Goal: Task Accomplishment & Management: Use online tool/utility

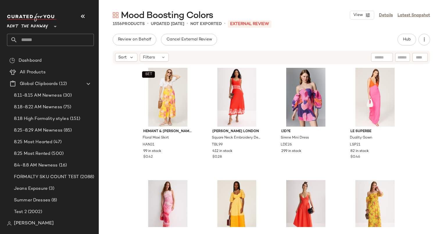
click at [155, 62] on div "Sort Filters" at bounding box center [271, 57] width 317 height 13
click at [157, 60] on div "Filters" at bounding box center [154, 57] width 29 height 9
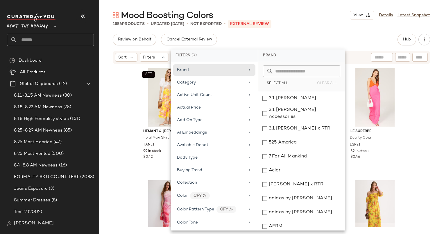
scroll to position [785, 0]
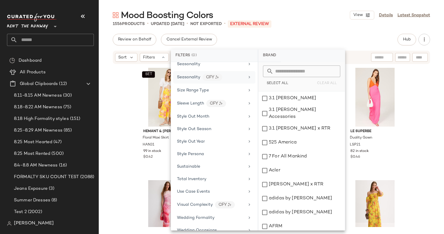
click at [210, 75] on div "Seasonality CFY" at bounding box center [214, 77] width 82 height 12
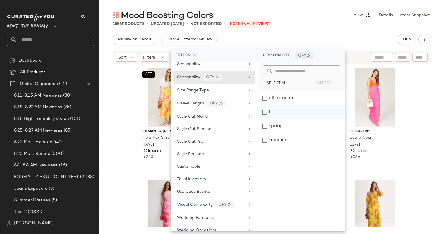
click at [295, 109] on div "fall" at bounding box center [301, 112] width 87 height 14
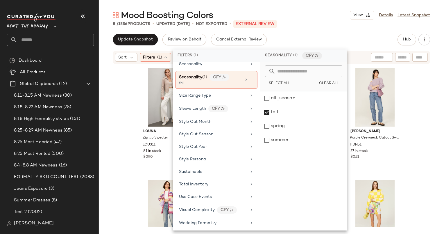
click at [320, 28] on div "Mood Boosting Colors View Details Latest Snapshot 8 / 1556 Products • updated A…" at bounding box center [271, 121] width 345 height 224
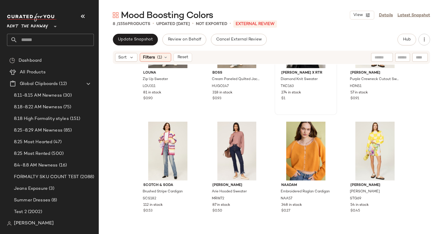
scroll to position [0, 0]
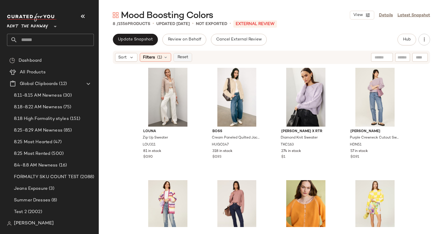
click at [187, 57] on span "Reset" at bounding box center [182, 57] width 11 height 5
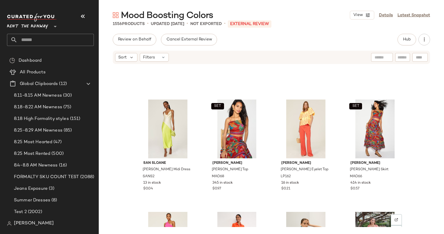
scroll to position [182, 0]
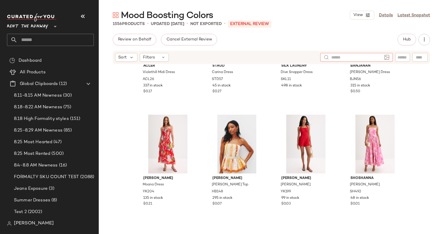
click at [378, 59] on input "text" at bounding box center [356, 57] width 51 height 6
type input "****"
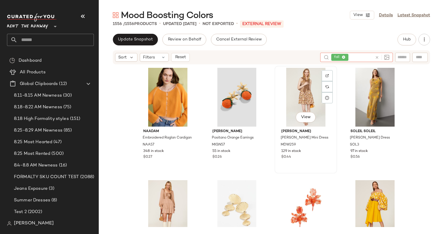
click at [299, 92] on div "View" at bounding box center [306, 97] width 58 height 59
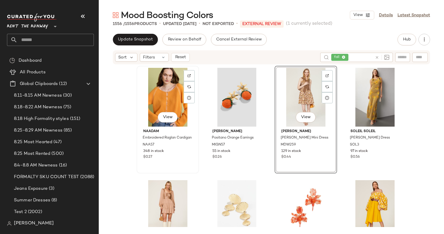
click at [164, 93] on div "View" at bounding box center [168, 97] width 58 height 59
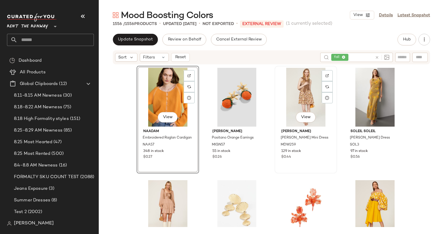
click at [308, 81] on div "View" at bounding box center [306, 97] width 58 height 59
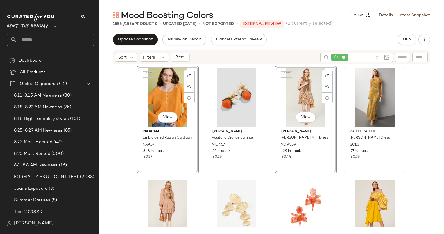
click at [367, 90] on div at bounding box center [375, 97] width 58 height 59
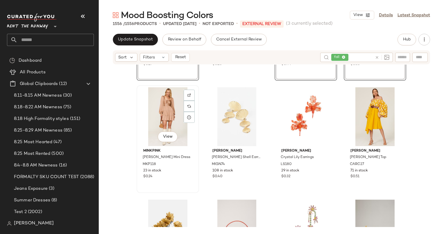
scroll to position [115, 0]
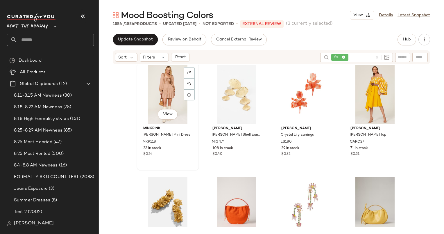
click at [157, 73] on div "View" at bounding box center [168, 94] width 58 height 59
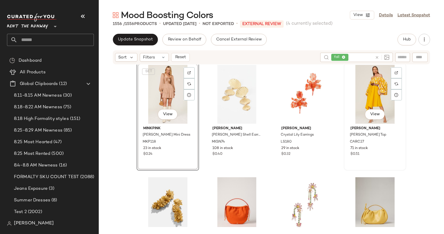
click at [361, 84] on div "View" at bounding box center [375, 94] width 58 height 59
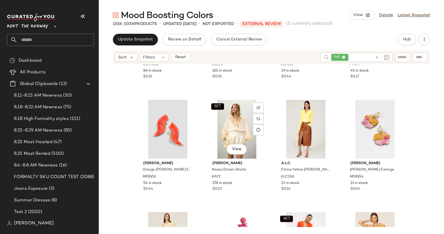
scroll to position [329, 0]
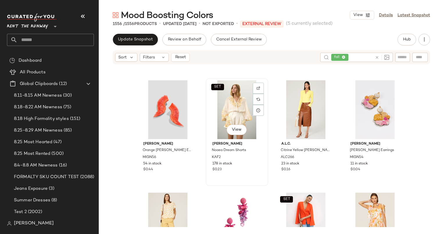
click at [236, 110] on div "SET View" at bounding box center [237, 109] width 58 height 59
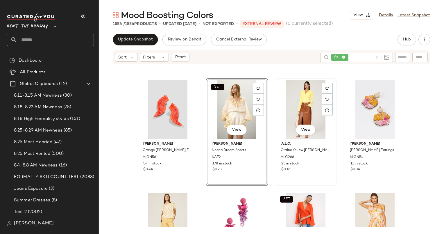
click at [303, 111] on div "View" at bounding box center [306, 109] width 58 height 59
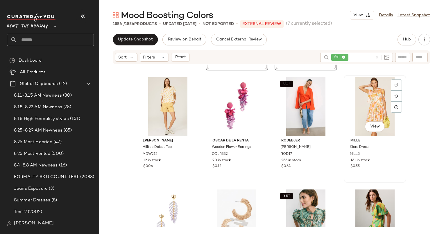
click at [362, 104] on div "View" at bounding box center [375, 106] width 58 height 59
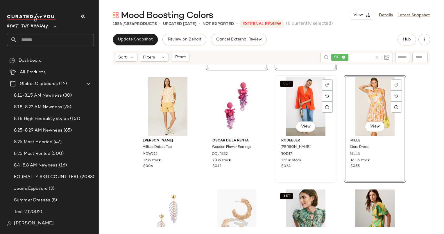
click at [306, 112] on div "SET View" at bounding box center [306, 106] width 58 height 59
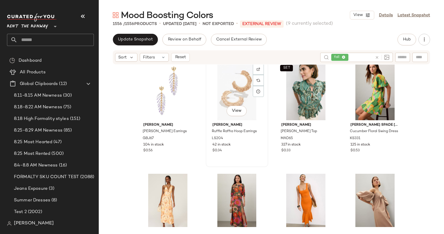
scroll to position [631, 0]
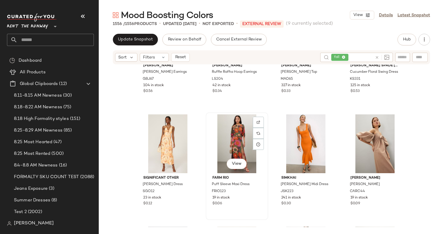
click at [229, 140] on div "View" at bounding box center [237, 143] width 58 height 59
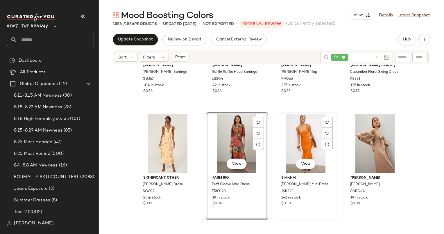
click at [294, 132] on div "View" at bounding box center [306, 143] width 58 height 59
click at [297, 134] on div "View" at bounding box center [306, 143] width 58 height 59
click at [160, 143] on div "View" at bounding box center [168, 143] width 58 height 59
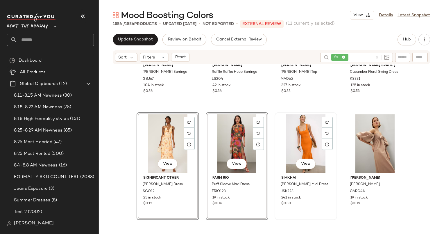
click at [303, 130] on div "View" at bounding box center [306, 143] width 58 height 59
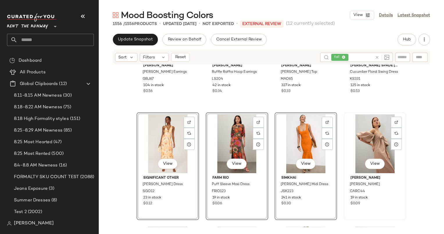
click at [364, 131] on div "View" at bounding box center [375, 143] width 58 height 59
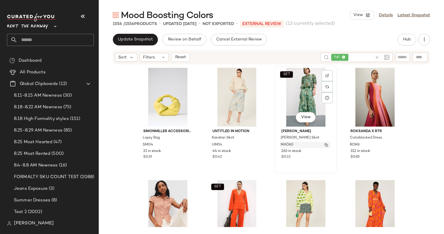
scroll to position [859, 0]
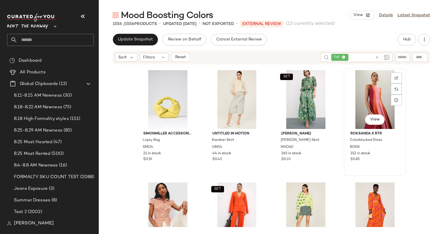
click at [383, 87] on div "View" at bounding box center [375, 99] width 58 height 59
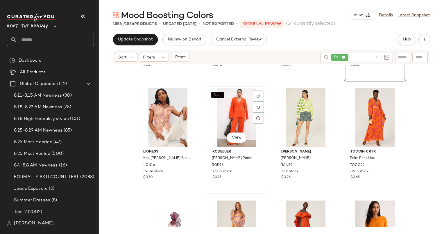
scroll to position [881, 0]
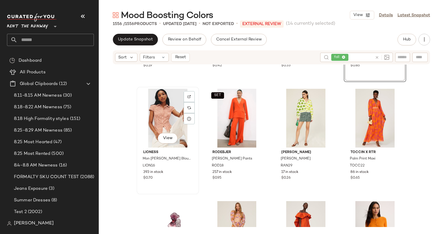
click at [155, 117] on div "View" at bounding box center [168, 118] width 58 height 59
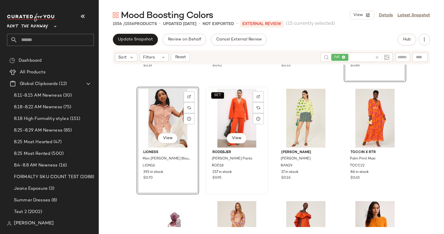
click at [216, 110] on div "SET View" at bounding box center [237, 118] width 58 height 59
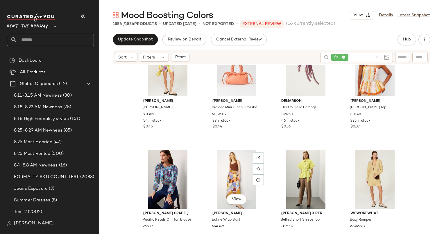
scroll to position [1268, 0]
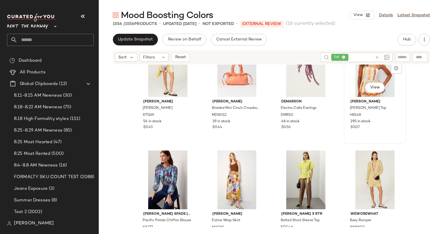
click at [353, 85] on div "View" at bounding box center [375, 67] width 58 height 59
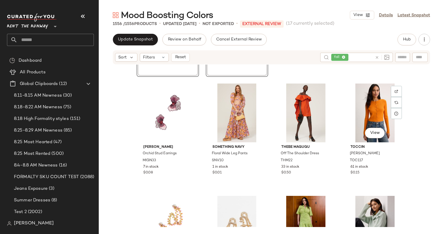
scroll to position [979, 0]
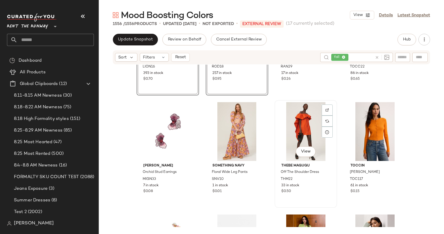
click at [304, 123] on div "View" at bounding box center [306, 131] width 58 height 59
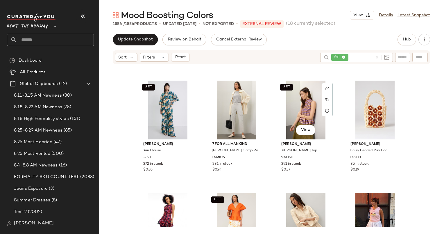
scroll to position [1681, 0]
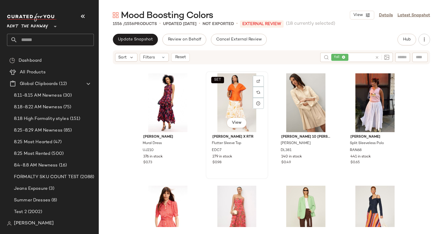
click at [236, 95] on div "SET View" at bounding box center [237, 102] width 58 height 59
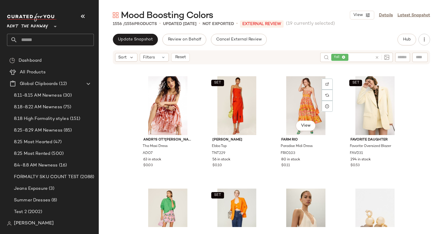
scroll to position [2021, 0]
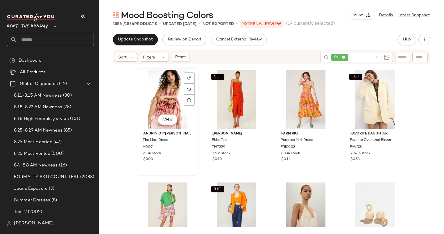
click at [165, 87] on div "View" at bounding box center [168, 99] width 58 height 59
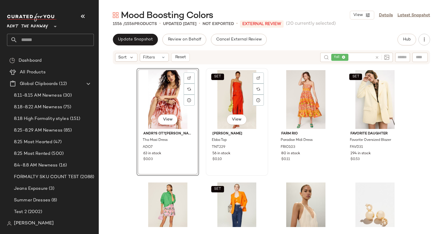
click at [243, 99] on div "SET View" at bounding box center [237, 99] width 58 height 59
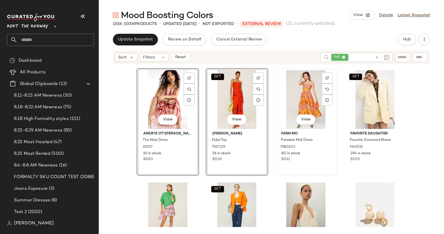
click at [297, 97] on div "View" at bounding box center [306, 99] width 58 height 59
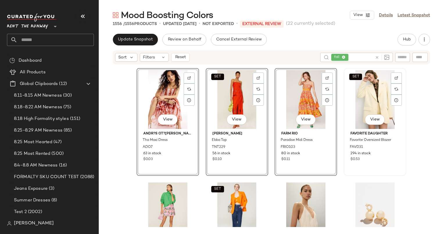
click at [363, 94] on div "SET View" at bounding box center [375, 99] width 58 height 59
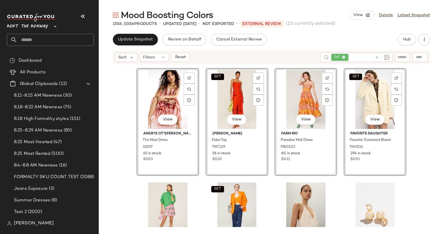
scroll to position [2142, 0]
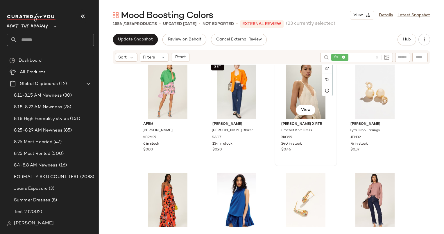
click at [307, 88] on div "View" at bounding box center [306, 89] width 58 height 59
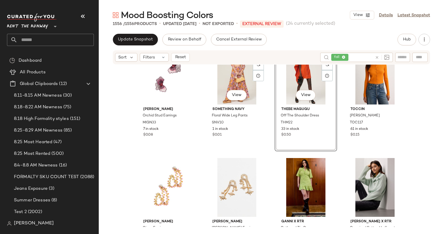
scroll to position [1006, 0]
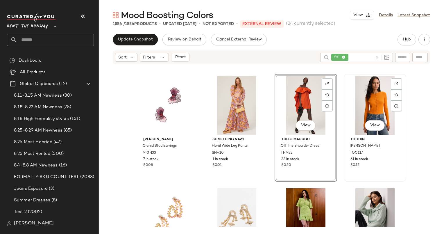
click at [371, 93] on div "View" at bounding box center [375, 105] width 58 height 59
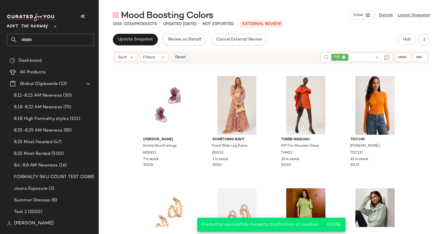
click at [186, 54] on button "Reset" at bounding box center [180, 57] width 19 height 9
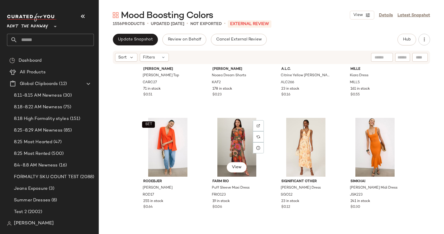
scroll to position [179, 0]
click at [233, 144] on div "View" at bounding box center [237, 147] width 58 height 59
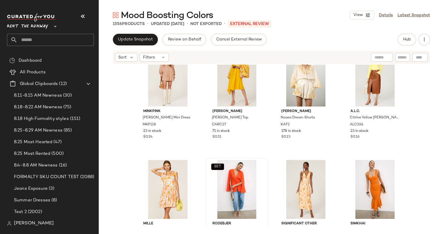
scroll to position [109, 0]
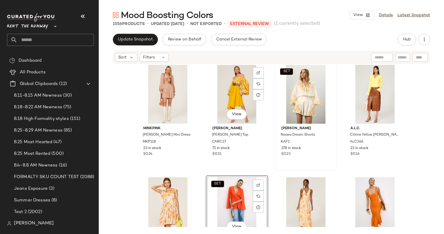
scroll to position [120, 0]
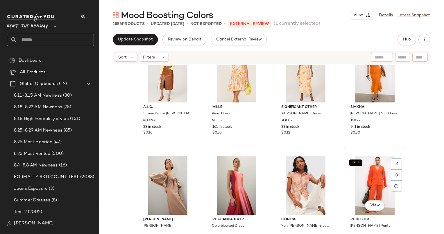
scroll to position [231, 0]
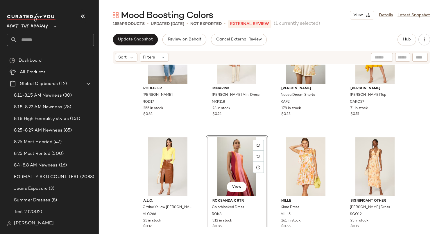
scroll to position [160, 0]
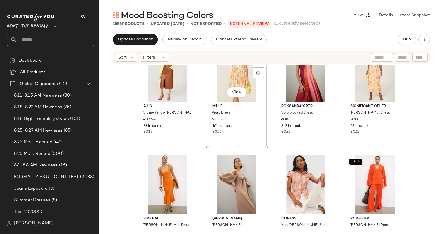
scroll to position [239, 0]
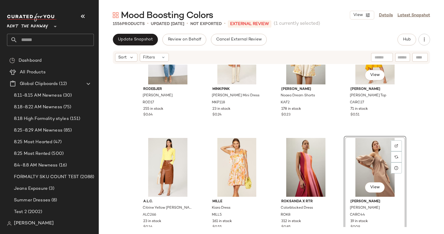
scroll to position [159, 0]
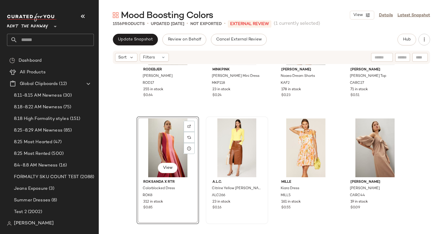
scroll to position [179, 0]
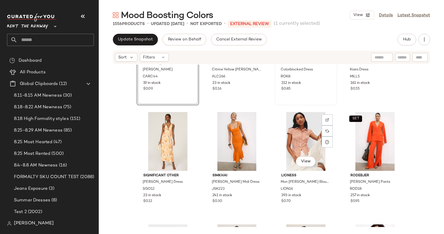
scroll to position [308, 0]
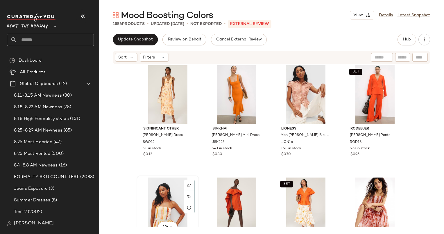
scroll to position [344, 0]
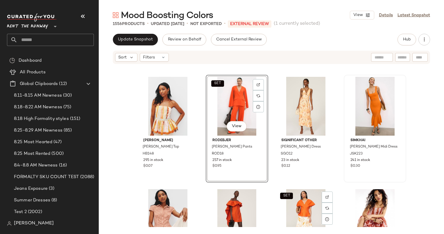
scroll to position [331, 0]
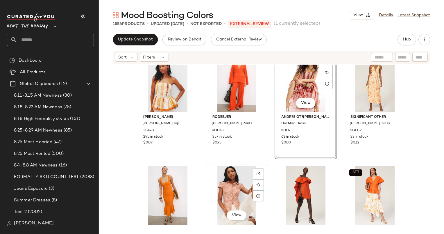
scroll to position [350, 0]
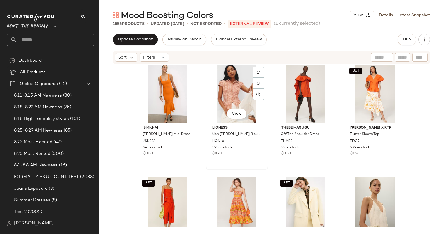
scroll to position [451, 0]
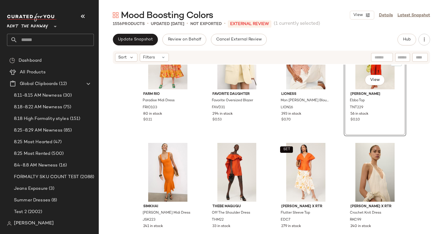
scroll to position [548, 0]
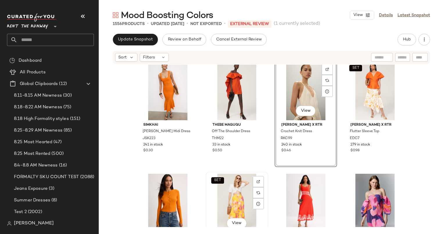
scroll to position [720, 0]
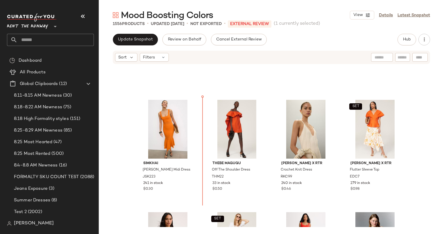
scroll to position [529, 0]
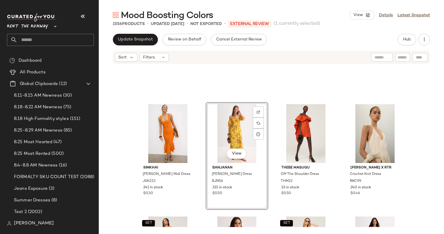
click at [233, 157] on button "View" at bounding box center [237, 153] width 20 height 10
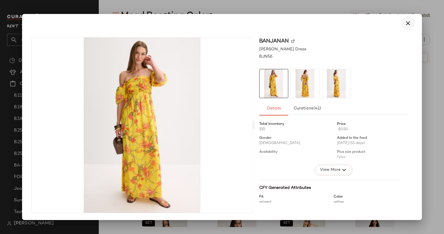
click at [407, 21] on icon "button" at bounding box center [407, 23] width 7 height 7
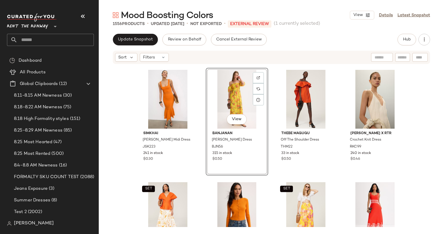
scroll to position [560, 0]
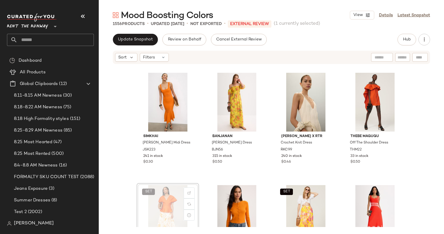
scroll to position [561, 0]
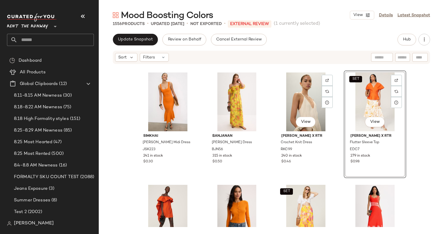
click at [272, 109] on div "SIMKHAI Louella Midi Dress JSK223 241 in stock $0.30 Banjanan Farida Dress BJN5…" at bounding box center [271, 145] width 345 height 162
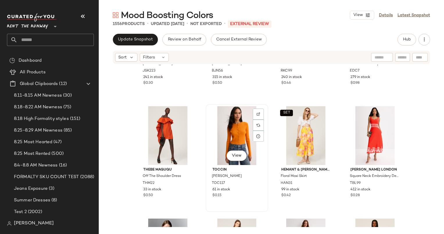
scroll to position [640, 0]
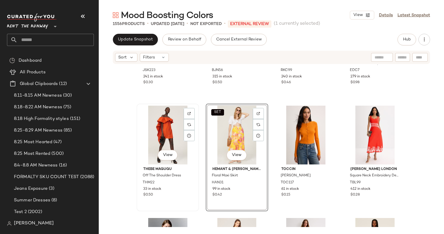
scroll to position [668, 0]
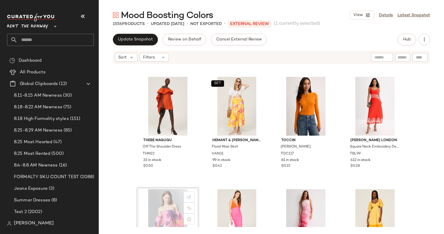
scroll to position [669, 0]
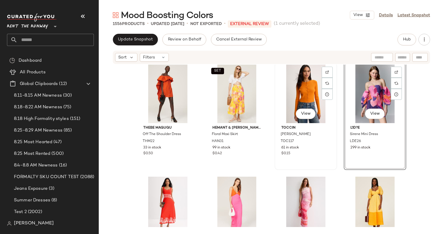
scroll to position [681, 0]
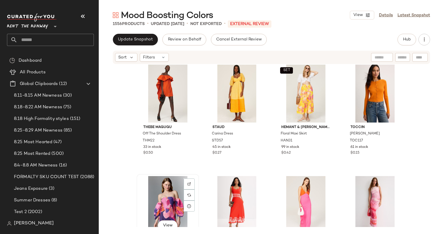
click at [173, 196] on div "View" at bounding box center [168, 205] width 58 height 59
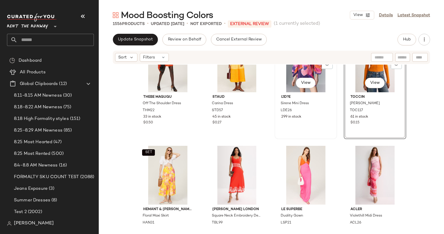
scroll to position [754, 0]
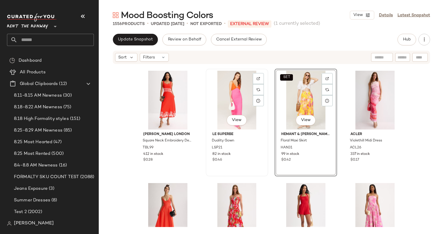
scroll to position [668, 0]
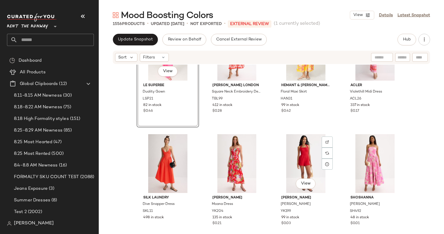
scroll to position [906, 0]
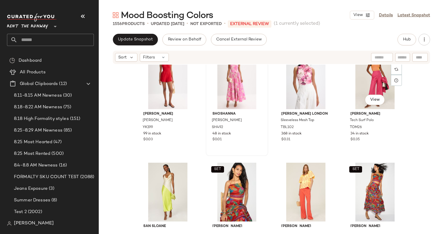
scroll to position [1031, 0]
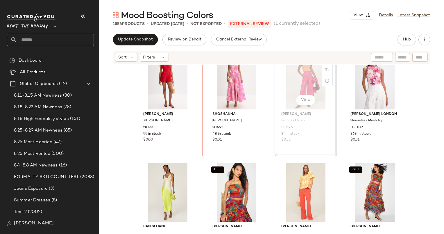
scroll to position [1029, 0]
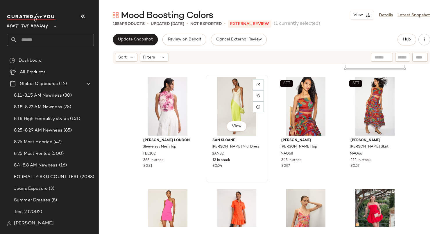
scroll to position [1117, 0]
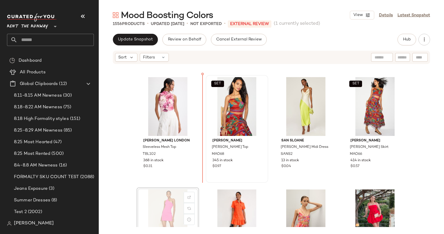
scroll to position [1117, 0]
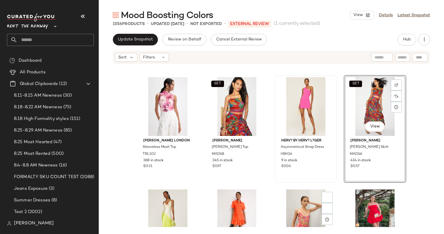
scroll to position [1205, 0]
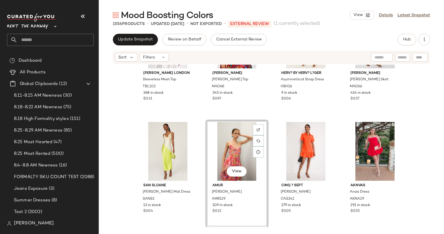
scroll to position [1185, 0]
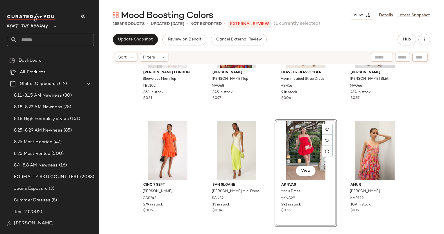
scroll to position [1212, 0]
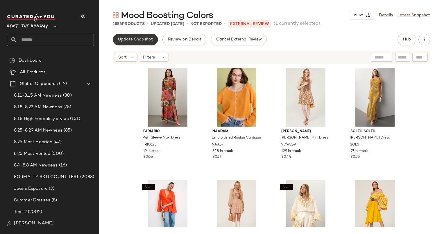
click at [136, 41] on span "Update Snapshot" at bounding box center [135, 39] width 35 height 5
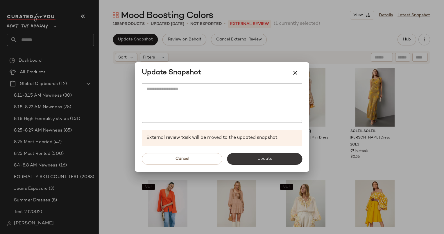
click at [281, 162] on button "Update" at bounding box center [264, 159] width 75 height 12
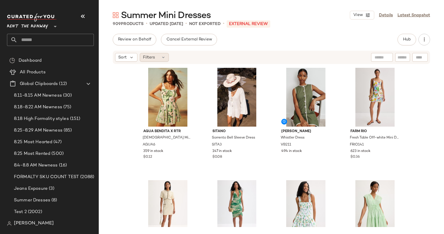
click at [160, 58] on div "Filters" at bounding box center [154, 57] width 29 height 9
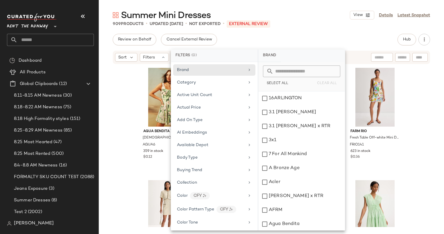
click at [300, 24] on div "909 Products • updated Aug 21st • Not Exported • External REVIEW" at bounding box center [271, 24] width 345 height 6
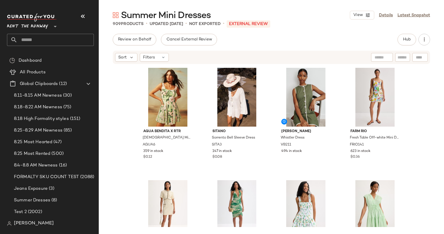
click at [399, 55] on input "text" at bounding box center [402, 57] width 10 height 6
type input "*********"
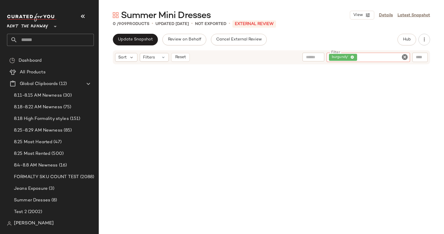
click at [401, 55] on icon "Clear Filter" at bounding box center [404, 56] width 7 height 7
click at [328, 42] on div "Update Snapshot Review on Behalf Cancel External Review Hub" at bounding box center [271, 40] width 317 height 12
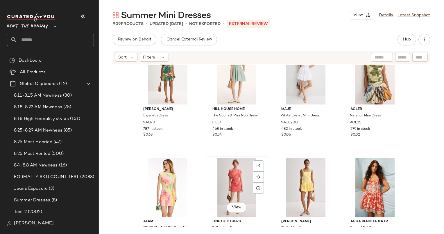
scroll to position [670, 0]
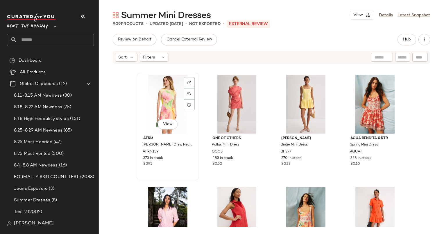
click at [164, 107] on div "View" at bounding box center [168, 104] width 58 height 59
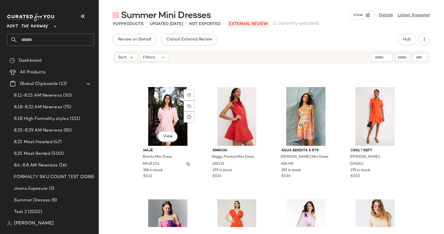
scroll to position [770, 0]
click at [236, 121] on div "View" at bounding box center [237, 116] width 58 height 59
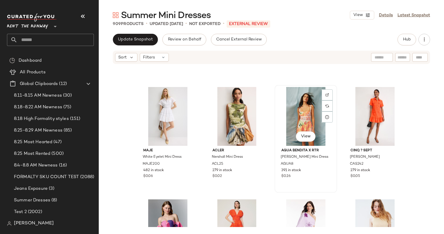
click at [301, 116] on div "View" at bounding box center [306, 116] width 58 height 59
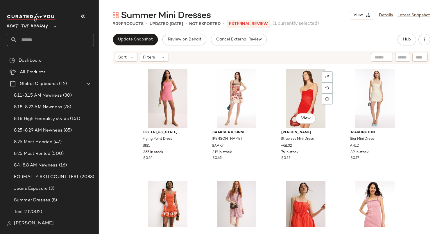
scroll to position [1012, 0]
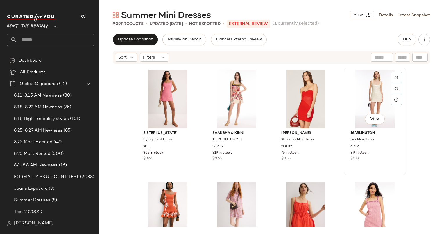
click at [371, 98] on div "View" at bounding box center [375, 98] width 58 height 59
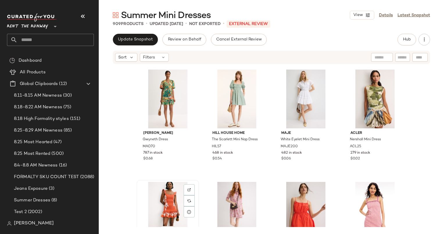
click at [165, 194] on div "View" at bounding box center [168, 211] width 58 height 59
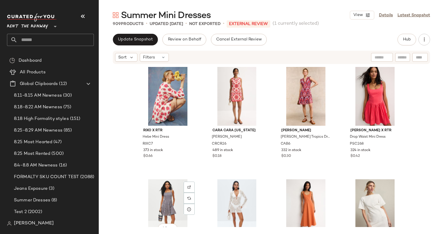
scroll to position [2021, 0]
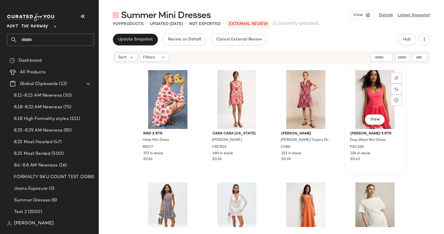
click at [360, 101] on div "View" at bounding box center [375, 99] width 58 height 59
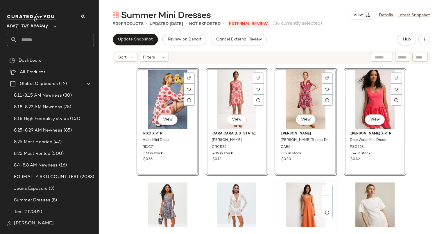
click at [304, 196] on div "View" at bounding box center [306, 211] width 58 height 59
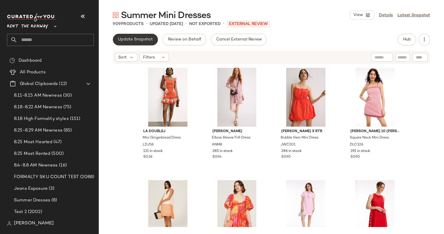
click at [126, 42] on button "Update Snapshot" at bounding box center [135, 40] width 45 height 12
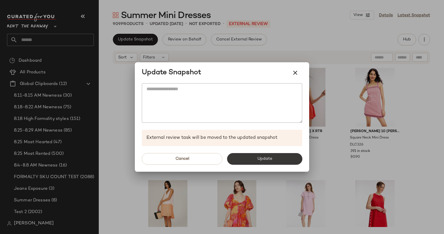
click at [247, 153] on button "Update" at bounding box center [264, 159] width 75 height 12
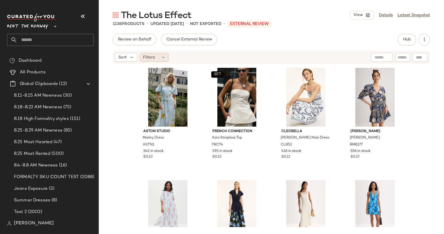
click at [157, 54] on div "Filters" at bounding box center [154, 57] width 29 height 9
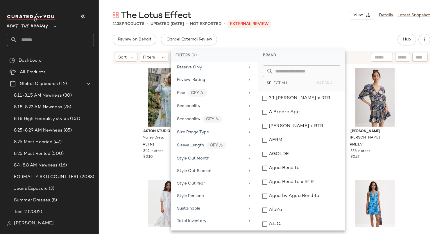
scroll to position [773, 0]
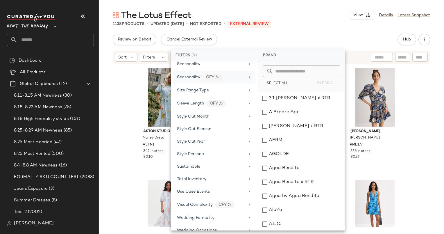
click at [225, 73] on div "Seasonality CFY" at bounding box center [211, 76] width 68 height 7
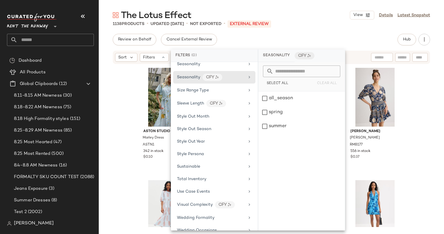
click at [306, 33] on div "The Lotus Effect View Details Latest Snapshot 1138 Products • updated Aug 26th …" at bounding box center [271, 121] width 345 height 224
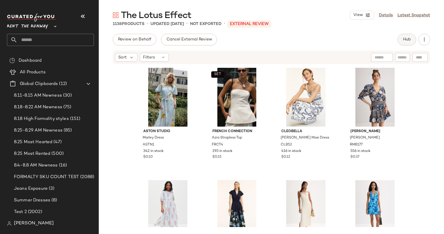
click at [406, 40] on span "Hub" at bounding box center [407, 39] width 8 height 5
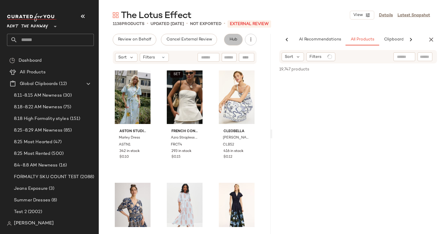
scroll to position [0, 24]
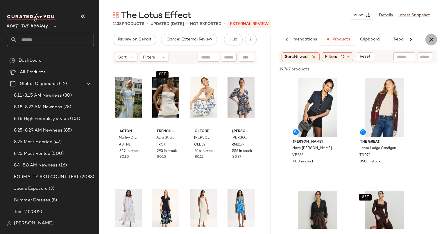
click at [431, 39] on icon "button" at bounding box center [431, 39] width 7 height 7
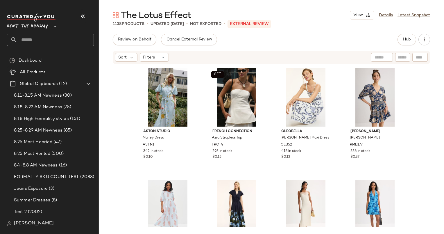
click at [380, 57] on input "text" at bounding box center [381, 57] width 15 height 6
type input "****"
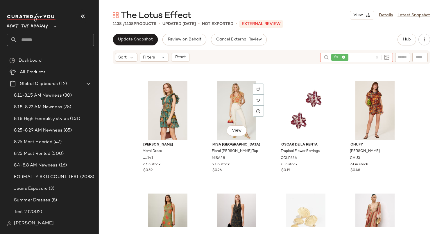
scroll to position [0, 0]
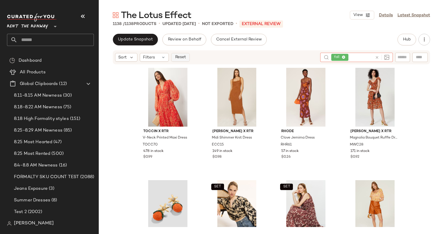
click at [175, 55] on span "Reset" at bounding box center [180, 57] width 11 height 5
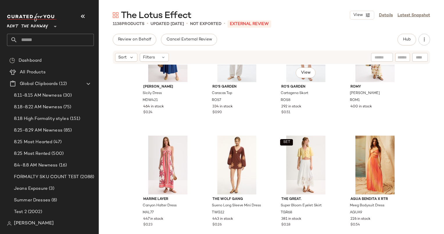
scroll to position [4429, 0]
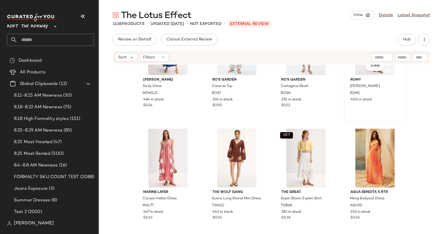
click at [359, 80] on span "ROMY" at bounding box center [374, 79] width 49 height 5
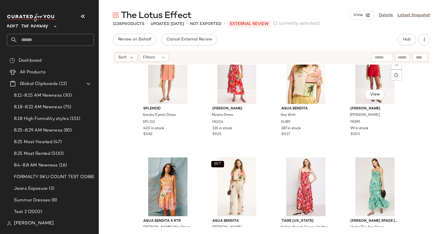
scroll to position [7988, 0]
click at [302, 169] on div "View" at bounding box center [306, 186] width 58 height 59
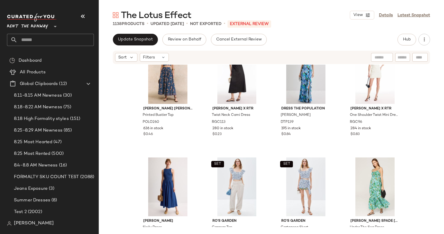
click at [134, 33] on div "The Lotus Effect View Details Latest Snapshot 1138 Products • updated Aug 28th …" at bounding box center [271, 121] width 345 height 224
click at [136, 36] on button "Update Snapshot" at bounding box center [135, 40] width 45 height 12
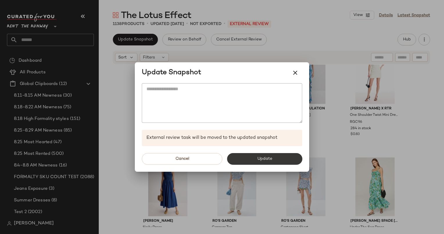
click at [251, 155] on button "Update" at bounding box center [264, 159] width 75 height 12
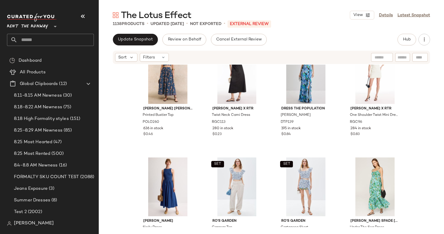
scroll to position [8100, 0]
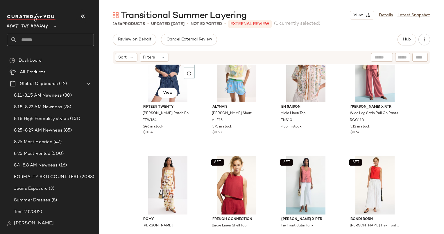
scroll to position [4031, 0]
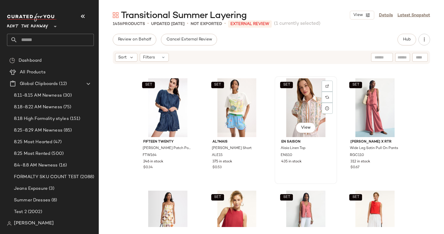
click at [285, 101] on div "SET View" at bounding box center [306, 107] width 58 height 59
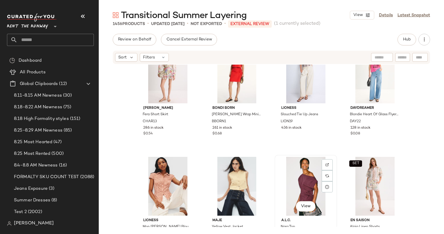
scroll to position [4232, 0]
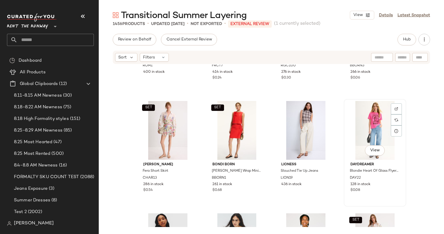
click at [364, 115] on div "View" at bounding box center [375, 130] width 58 height 59
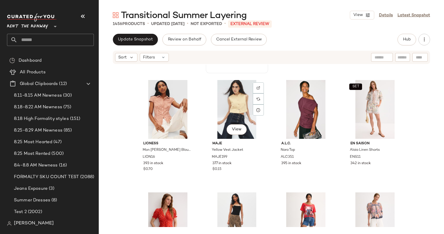
scroll to position [4366, 0]
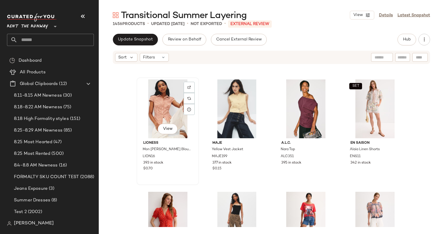
click at [162, 109] on div "View" at bounding box center [168, 108] width 58 height 59
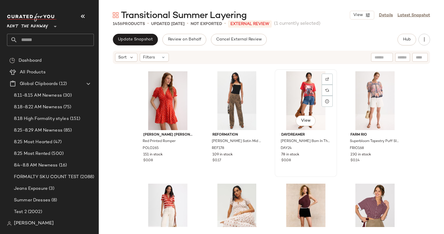
click at [311, 101] on div "View" at bounding box center [306, 100] width 58 height 59
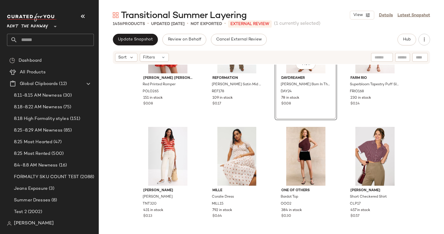
scroll to position [4498, 0]
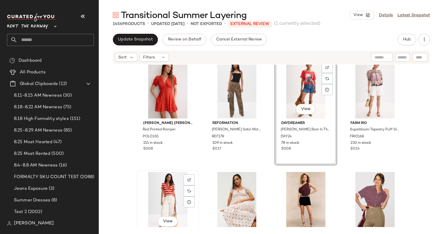
click at [167, 191] on div "View" at bounding box center [168, 201] width 58 height 59
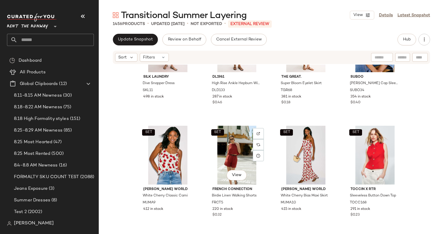
scroll to position [4768, 0]
click at [357, 96] on span "354 in stock" at bounding box center [360, 96] width 20 height 5
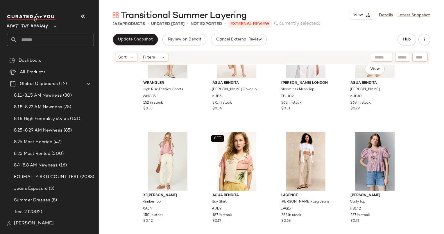
scroll to position [5368, 0]
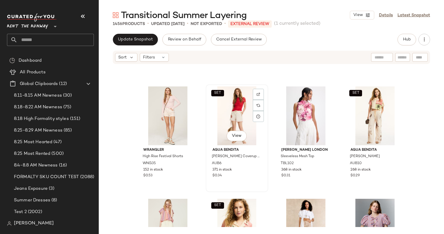
click at [227, 119] on div "SET View" at bounding box center [237, 115] width 58 height 59
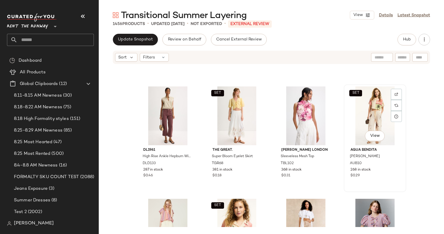
click at [348, 109] on div "SET View" at bounding box center [375, 115] width 58 height 59
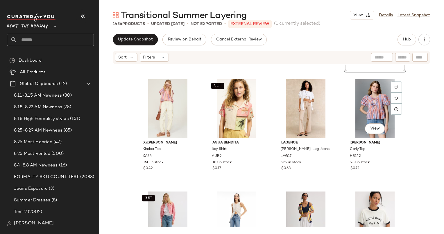
scroll to position [5488, 0]
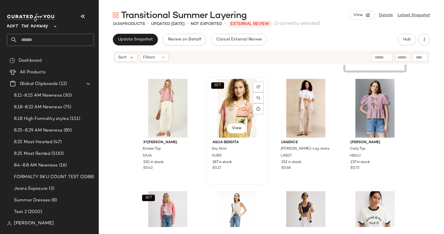
click at [236, 110] on div "SET View" at bounding box center [237, 108] width 58 height 59
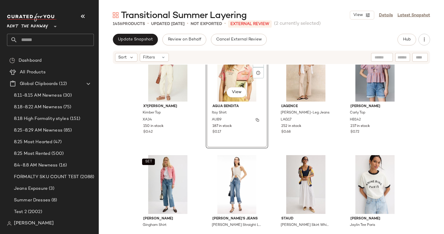
scroll to position [5535, 0]
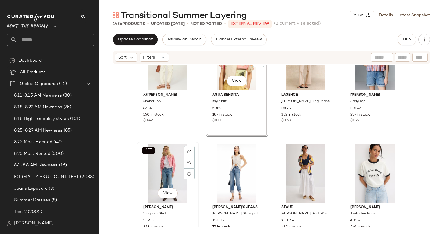
click at [162, 163] on div "SET View" at bounding box center [168, 172] width 58 height 59
click at [164, 166] on div "SET View" at bounding box center [168, 172] width 58 height 59
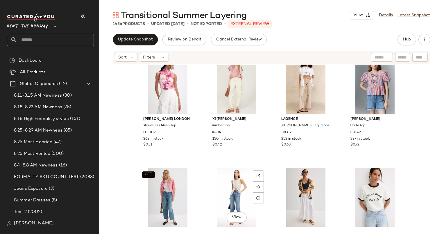
scroll to position [5507, 0]
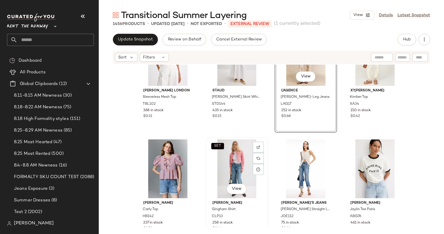
scroll to position [5588, 0]
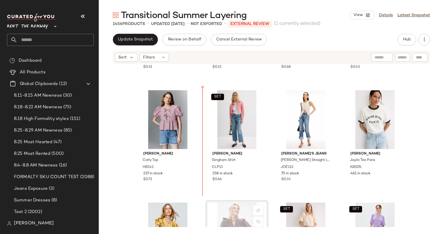
scroll to position [5589, 0]
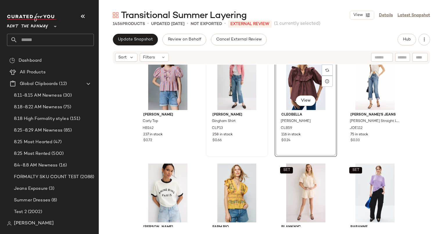
scroll to position [5627, 0]
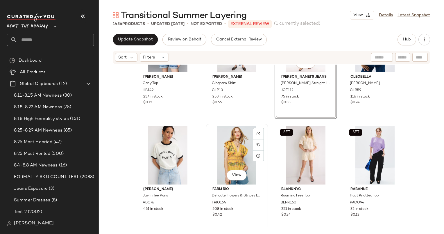
scroll to position [5665, 0]
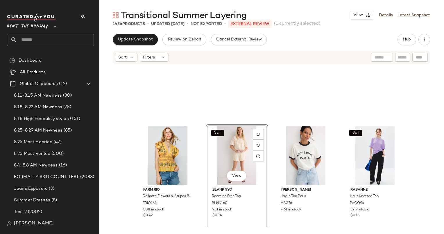
scroll to position [5729, 0]
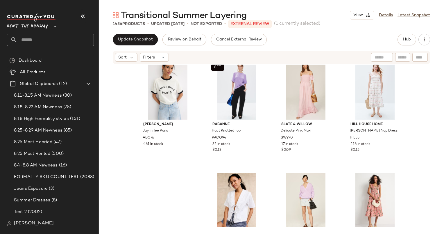
scroll to position [5846, 0]
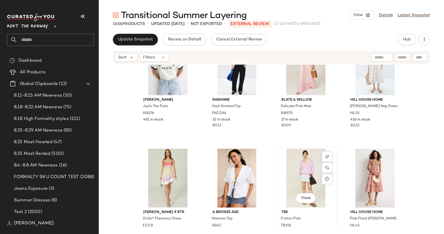
click at [297, 172] on div "View" at bounding box center [306, 177] width 58 height 59
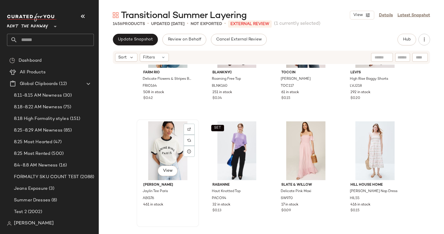
click at [166, 141] on div "View" at bounding box center [168, 150] width 58 height 59
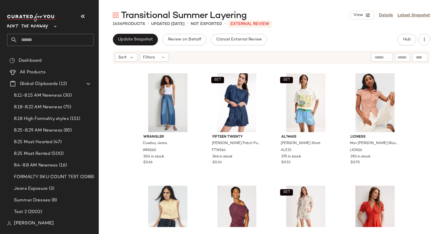
scroll to position [5292, 0]
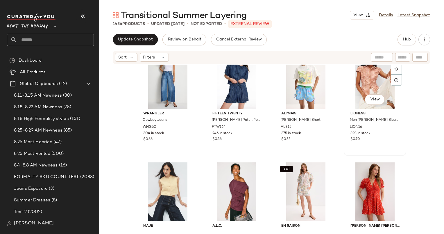
click at [347, 95] on div "View" at bounding box center [375, 79] width 58 height 59
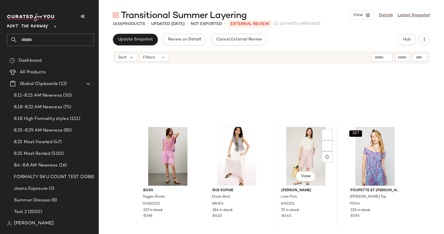
scroll to position [6336, 0]
click at [302, 148] on div "View" at bounding box center [306, 156] width 58 height 59
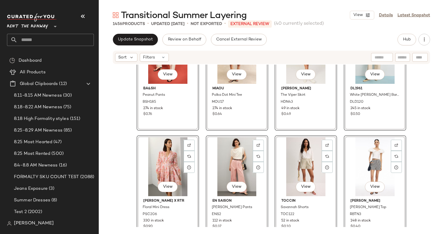
scroll to position [6214, 0]
click at [246, 152] on div "View" at bounding box center [237, 166] width 58 height 59
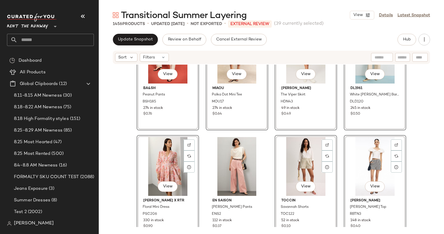
click at [171, 159] on div "View" at bounding box center [168, 166] width 58 height 59
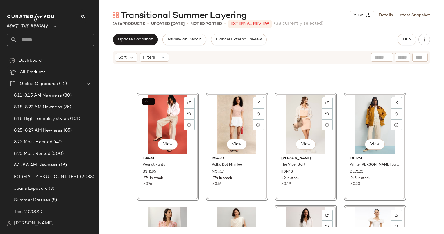
click at [381, 113] on div "View" at bounding box center [375, 124] width 58 height 59
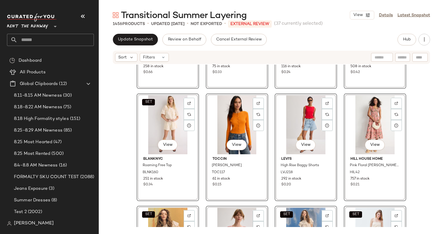
scroll to position [5915, 0]
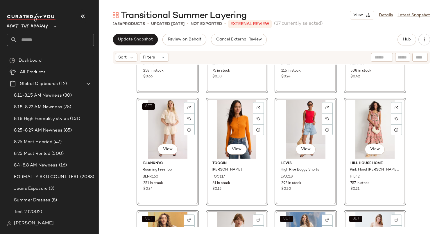
click at [233, 131] on div "View" at bounding box center [237, 129] width 58 height 59
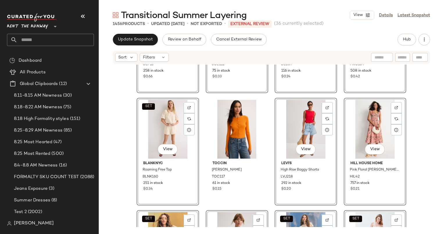
click at [366, 127] on div "View" at bounding box center [375, 129] width 58 height 59
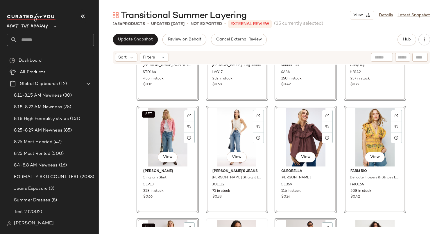
scroll to position [5820, 0]
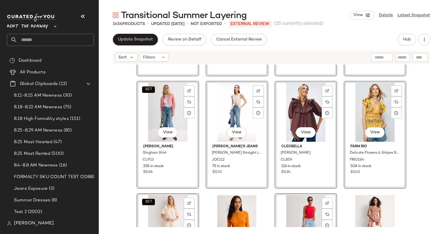
click at [302, 96] on div "View" at bounding box center [306, 112] width 58 height 59
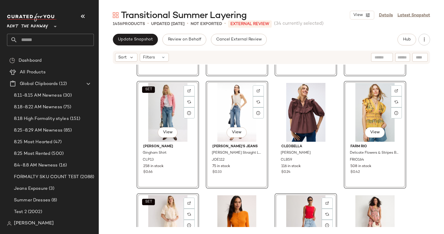
click at [377, 97] on div "View" at bounding box center [375, 112] width 58 height 59
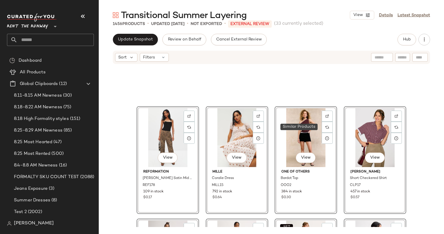
scroll to position [5458, 0]
click at [236, 134] on div "View" at bounding box center [237, 137] width 58 height 59
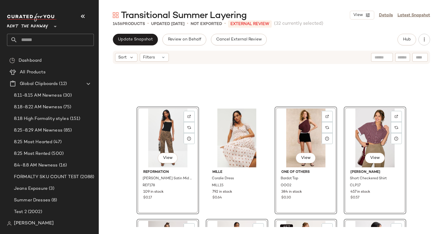
scroll to position [5492, 0]
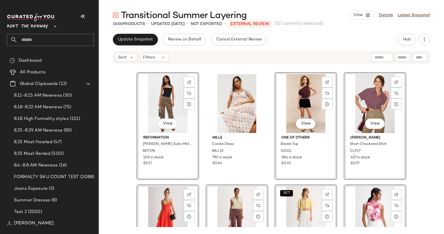
click at [366, 99] on div "View" at bounding box center [375, 103] width 58 height 59
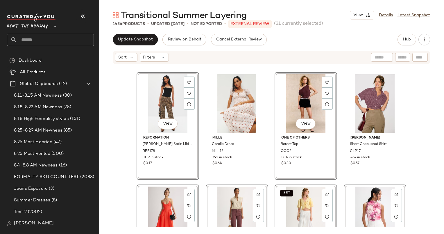
click at [222, 202] on div "View" at bounding box center [237, 215] width 58 height 59
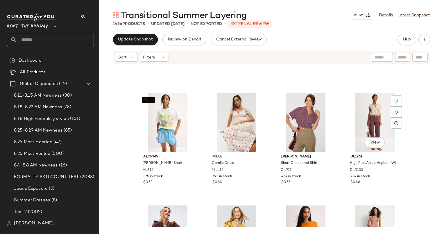
scroll to position [6145, 0]
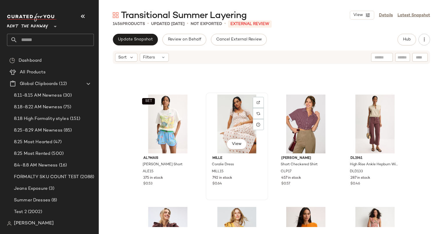
click at [229, 120] on div "View" at bounding box center [237, 123] width 58 height 59
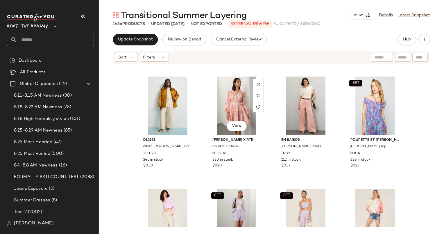
scroll to position [6387, 0]
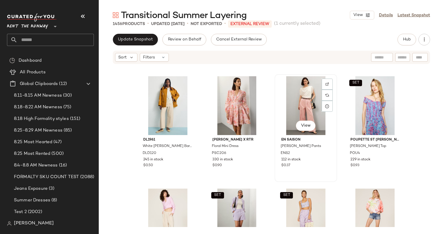
click at [301, 97] on div "View" at bounding box center [306, 105] width 58 height 59
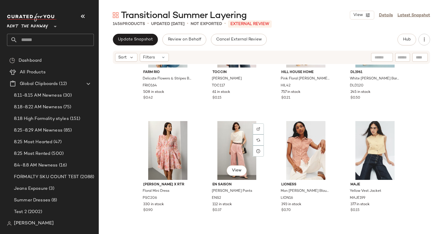
scroll to position [175, 0]
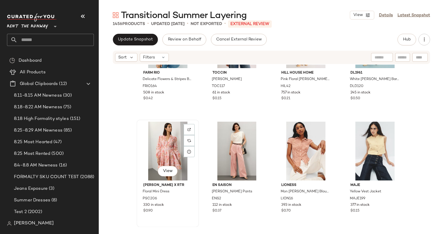
click at [163, 142] on div "View" at bounding box center [168, 150] width 58 height 59
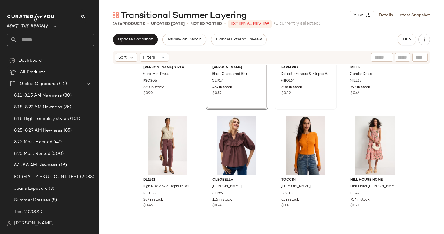
scroll to position [64, 0]
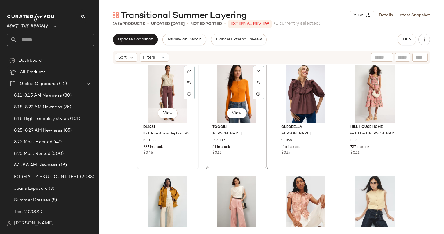
scroll to position [116, 0]
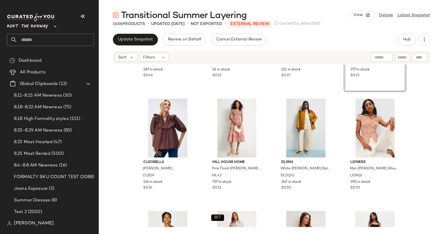
scroll to position [201, 0]
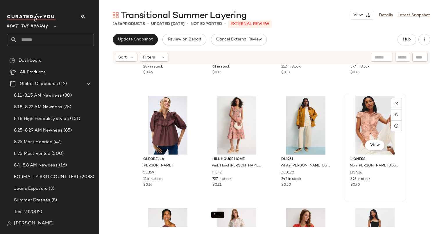
click at [366, 123] on div "View" at bounding box center [375, 125] width 58 height 59
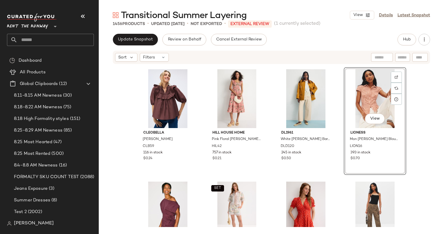
scroll to position [224, 0]
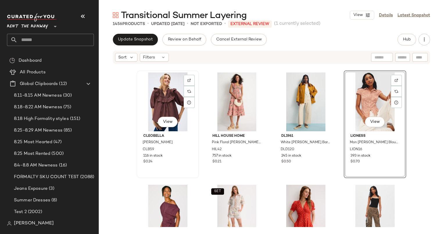
click at [170, 97] on div "View" at bounding box center [168, 101] width 58 height 59
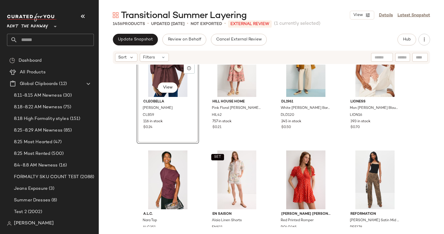
scroll to position [267, 0]
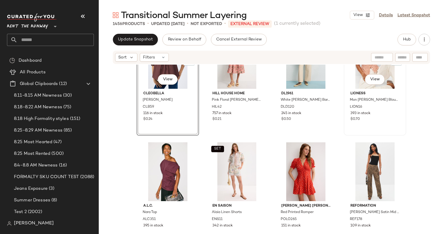
click at [351, 86] on div "View" at bounding box center [375, 59] width 58 height 59
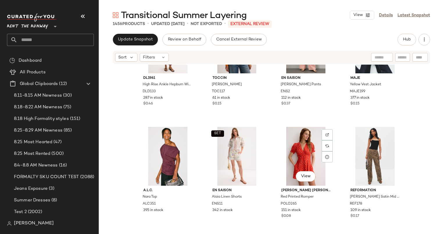
scroll to position [324, 0]
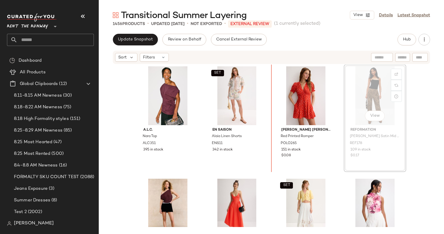
scroll to position [342, 0]
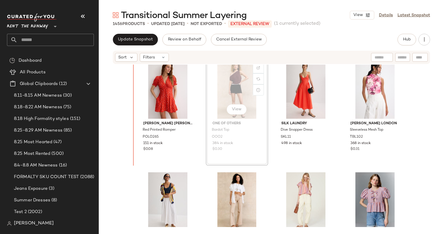
scroll to position [460, 0]
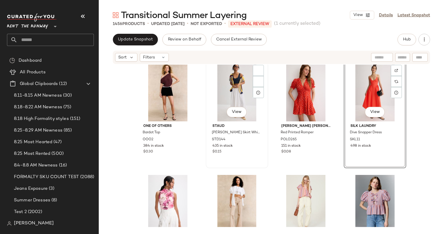
scroll to position [458, 0]
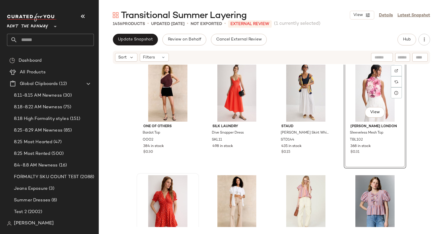
scroll to position [525, 0]
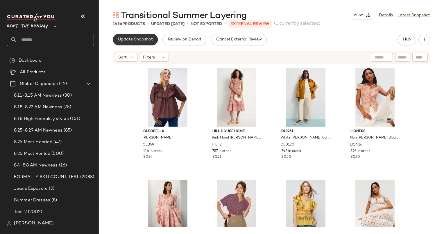
click at [135, 40] on span "Update Snapshot" at bounding box center [135, 39] width 35 height 5
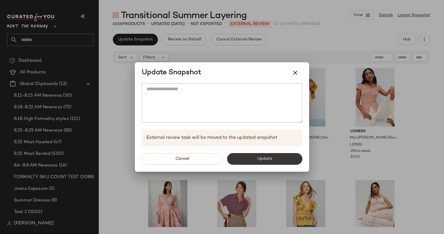
click at [259, 159] on span "Update" at bounding box center [264, 158] width 15 height 5
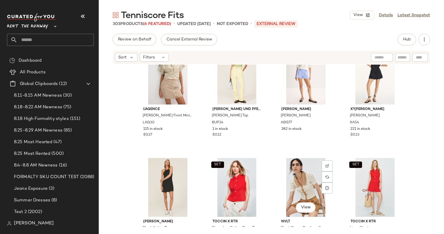
scroll to position [1159, 0]
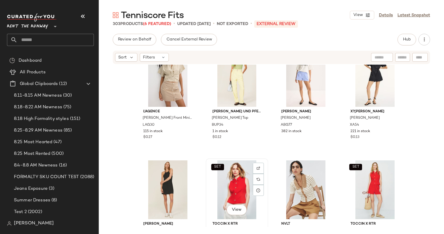
click at [228, 189] on div "SET View" at bounding box center [237, 189] width 58 height 59
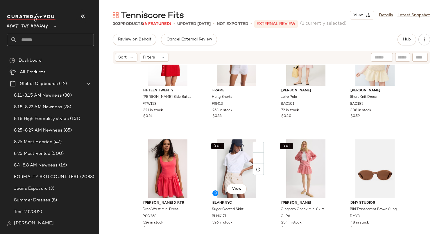
scroll to position [1638, 0]
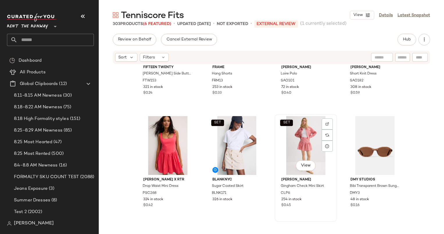
click at [293, 146] on div "SET View" at bounding box center [306, 145] width 58 height 59
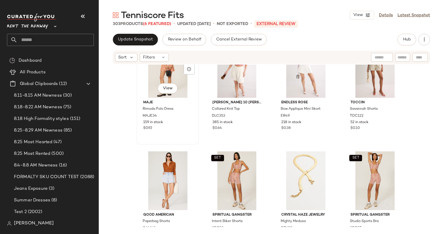
scroll to position [1786, 0]
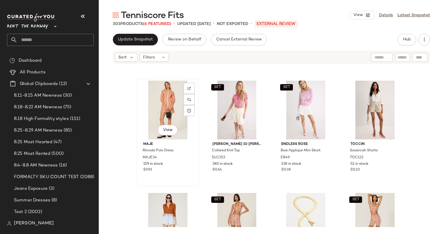
click at [161, 98] on div "View" at bounding box center [168, 109] width 58 height 59
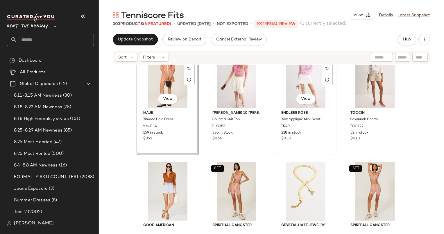
scroll to position [1817, 0]
click at [231, 184] on div "SET View" at bounding box center [237, 190] width 58 height 59
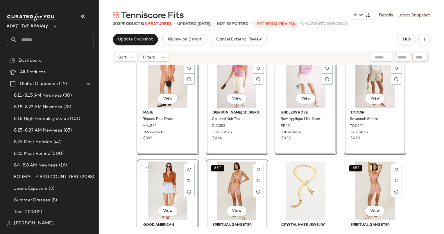
click at [382, 184] on div "SET View" at bounding box center [375, 190] width 58 height 59
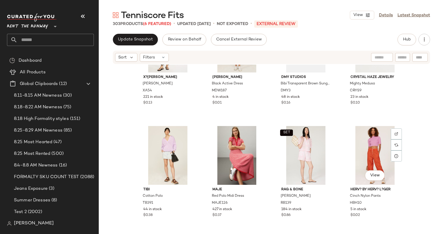
scroll to position [1967, 0]
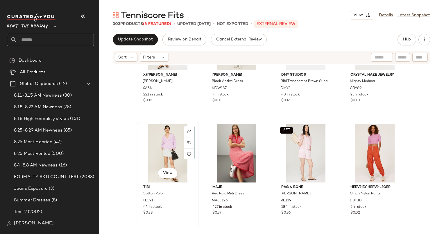
click at [162, 140] on div "View" at bounding box center [168, 152] width 58 height 59
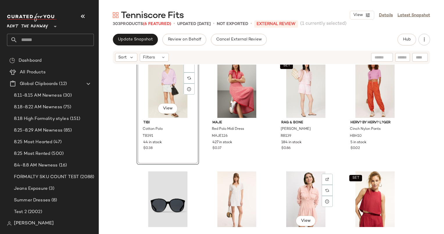
scroll to position [2027, 0]
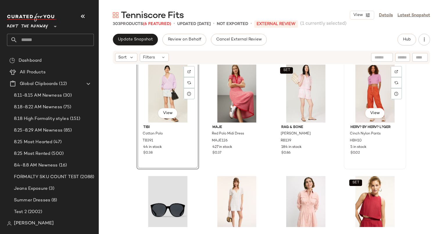
click at [367, 86] on div "View" at bounding box center [375, 93] width 58 height 59
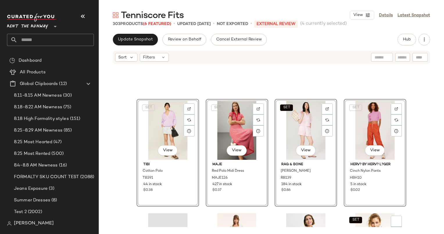
scroll to position [2133, 0]
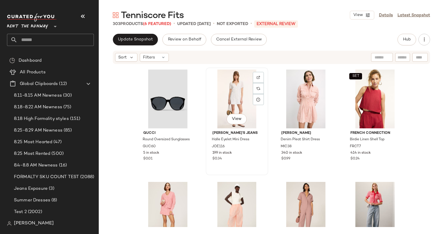
click at [227, 99] on div "View" at bounding box center [237, 98] width 58 height 59
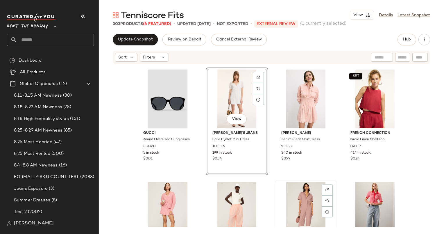
scroll to position [2289, 0]
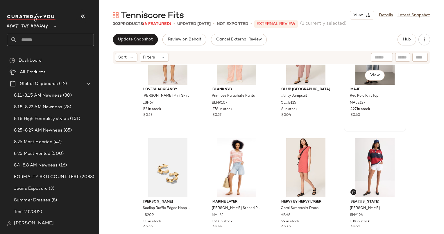
click at [365, 120] on div "View Maje Red Polo Knit Top MAJE127 427 in stock $0.60" at bounding box center [374, 77] width 61 height 106
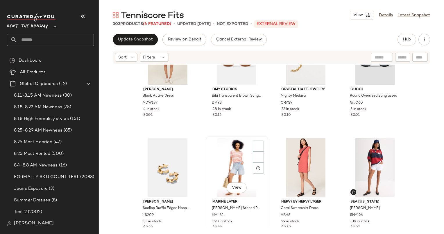
click at [226, 160] on div "View" at bounding box center [237, 167] width 58 height 59
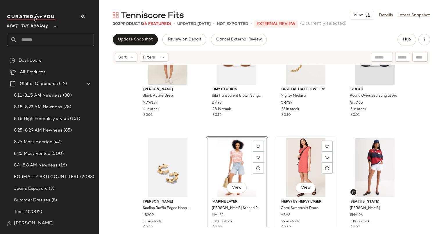
click at [313, 177] on div "View" at bounding box center [306, 167] width 58 height 59
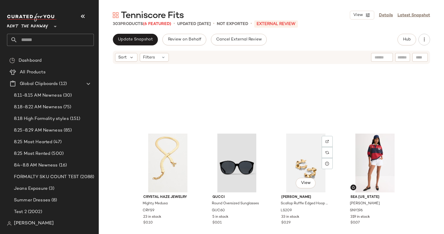
scroll to position [2285, 0]
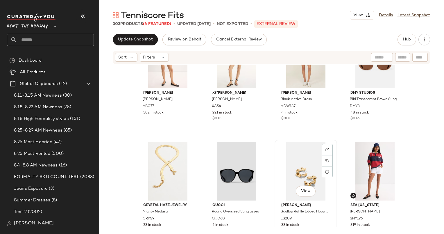
click at [303, 175] on div "View" at bounding box center [306, 170] width 58 height 59
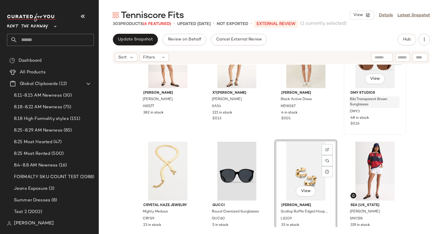
click at [358, 97] on span "Bibi Transparent Brown Sunglasses" at bounding box center [369, 102] width 38 height 10
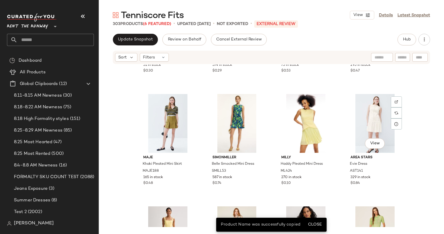
scroll to position [1987, 0]
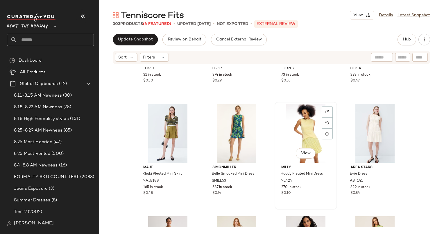
click at [290, 135] on div "View" at bounding box center [306, 133] width 58 height 59
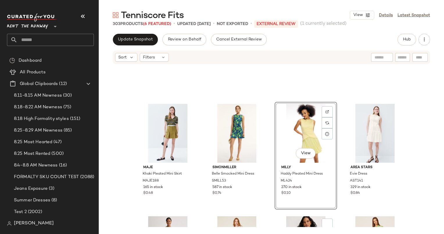
scroll to position [2114, 0]
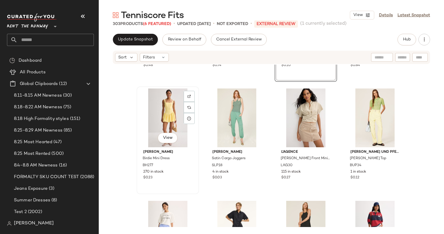
click at [157, 119] on div "View" at bounding box center [168, 117] width 58 height 59
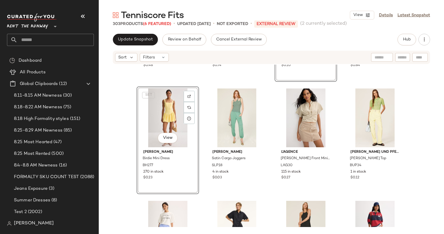
scroll to position [2205, 0]
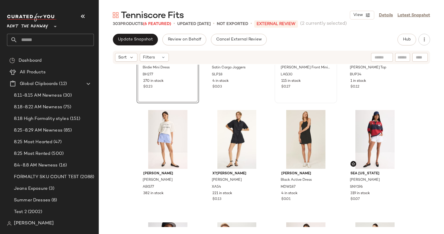
click at [298, 87] on div "$0.27" at bounding box center [305, 86] width 49 height 5
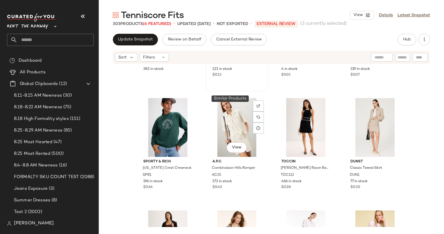
scroll to position [2432, 0]
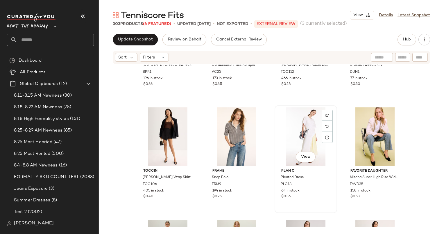
click at [307, 130] on div "View" at bounding box center [306, 136] width 58 height 59
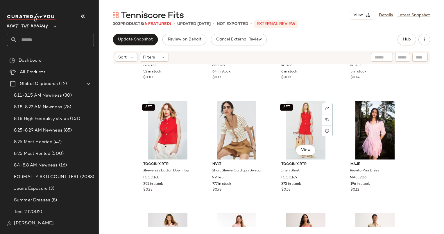
scroll to position [576, 0]
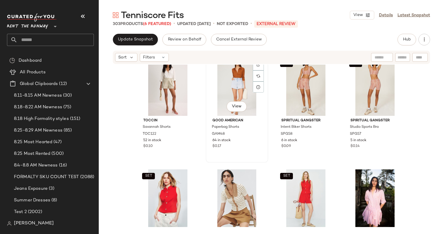
click at [225, 89] on div "View" at bounding box center [237, 86] width 58 height 59
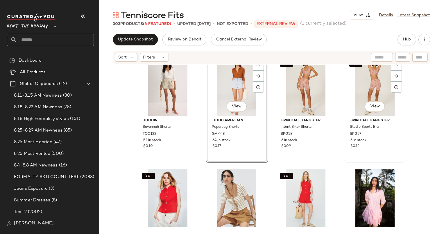
click at [373, 79] on div "SET View" at bounding box center [375, 86] width 58 height 59
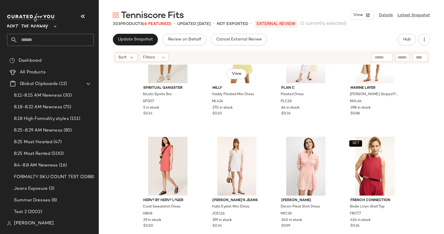
scroll to position [153, 0]
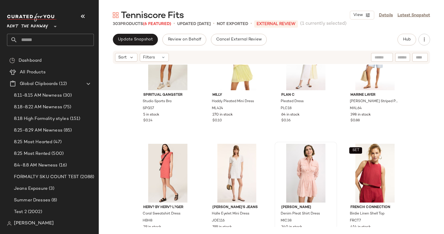
click at [308, 176] on div at bounding box center [306, 172] width 58 height 59
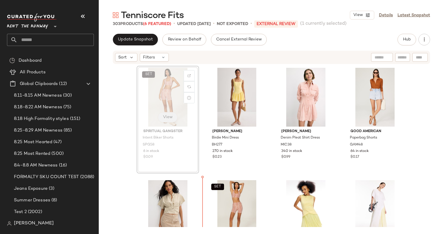
scroll to position [1, 0]
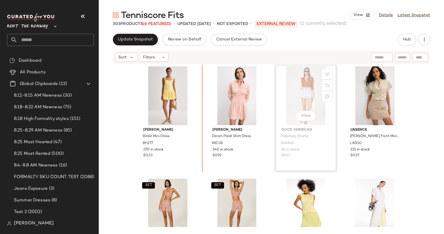
scroll to position [1, 0]
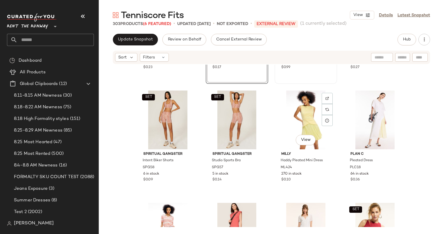
scroll to position [115, 0]
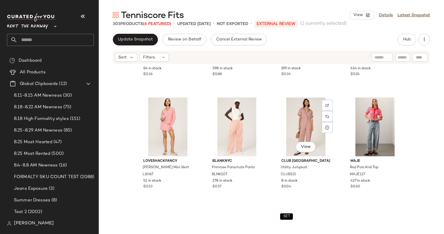
scroll to position [315, 0]
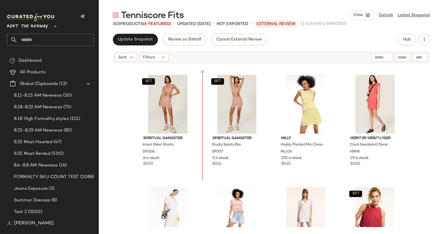
scroll to position [98, 0]
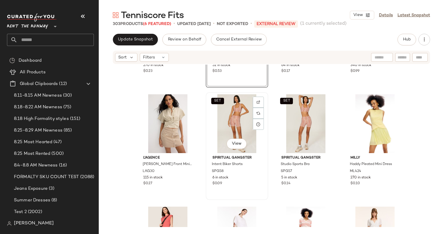
scroll to position [121, 0]
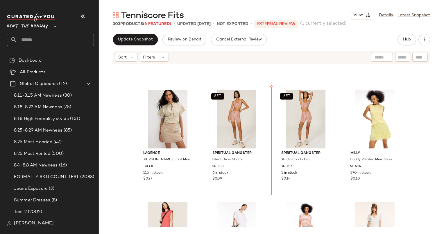
scroll to position [76, 0]
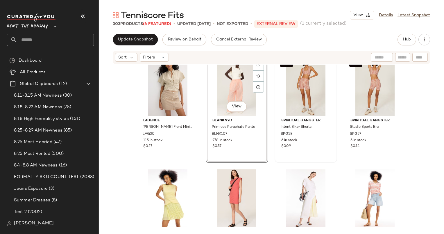
scroll to position [112, 0]
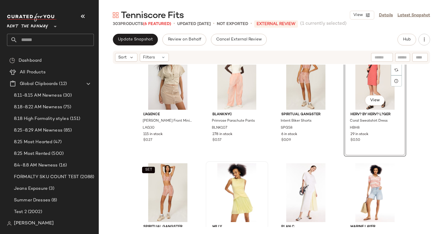
scroll to position [129, 0]
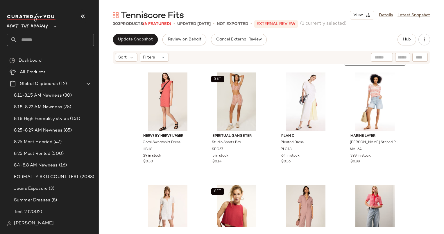
scroll to position [240, 0]
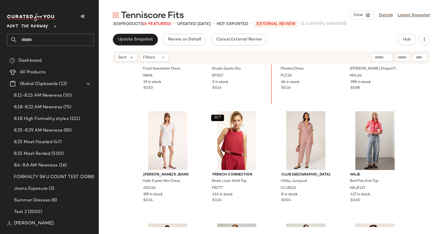
scroll to position [249, 0]
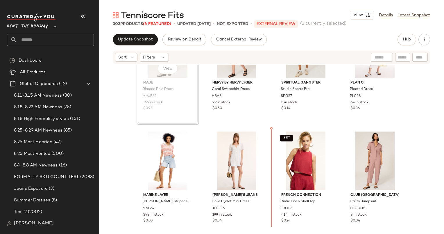
scroll to position [298, 0]
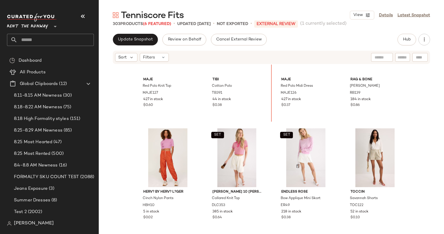
scroll to position [493, 0]
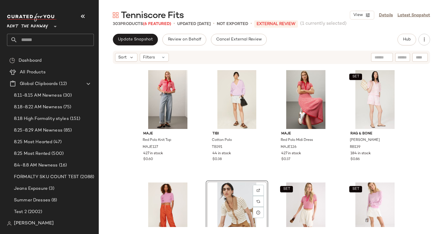
scroll to position [451, 0]
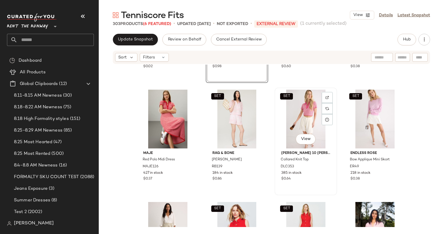
scroll to position [590, 0]
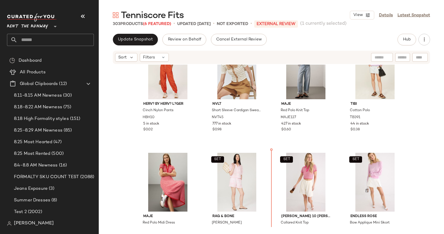
scroll to position [470, 0]
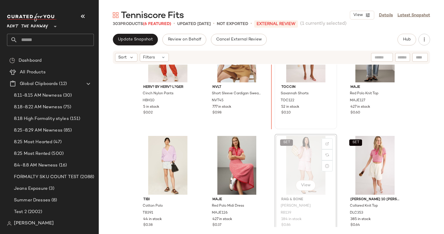
scroll to position [476, 0]
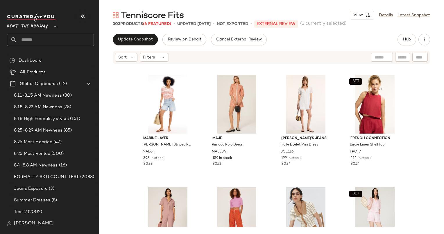
scroll to position [334, 0]
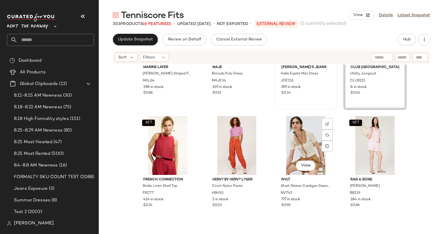
scroll to position [440, 0]
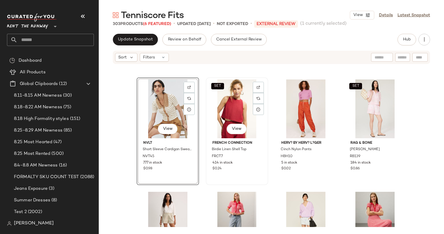
scroll to position [442, 0]
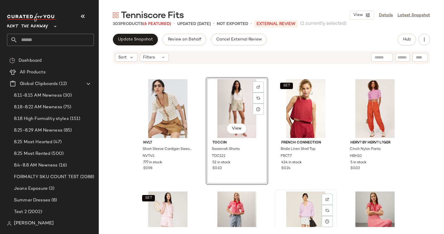
scroll to position [577, 0]
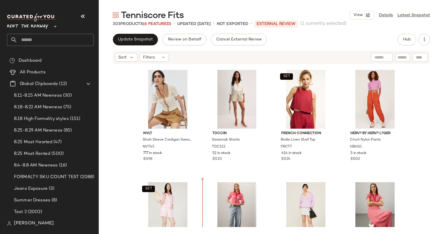
scroll to position [448, 0]
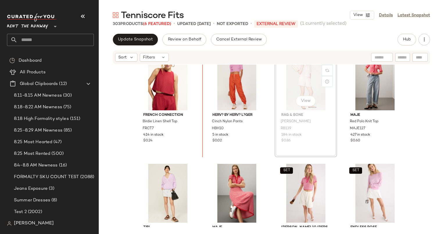
scroll to position [581, 0]
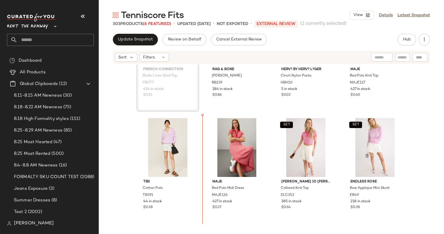
scroll to position [645, 0]
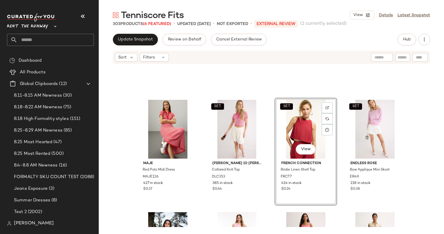
scroll to position [698, 0]
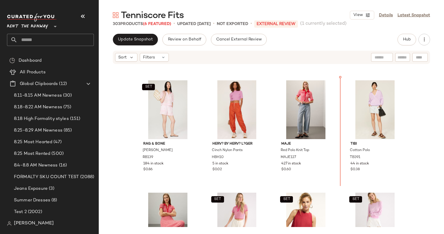
scroll to position [544, 0]
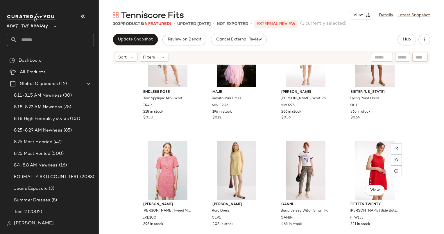
scroll to position [817, 0]
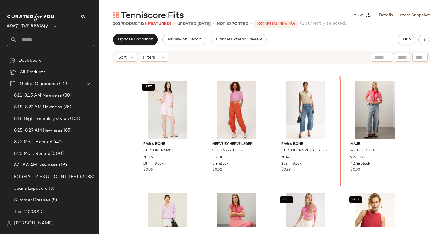
scroll to position [530, 0]
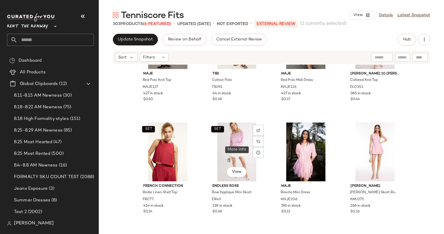
scroll to position [808, 0]
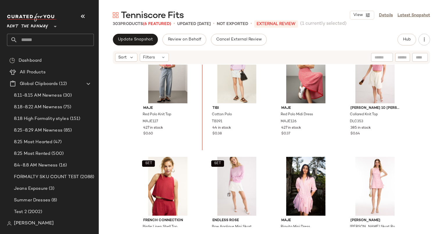
scroll to position [673, 0]
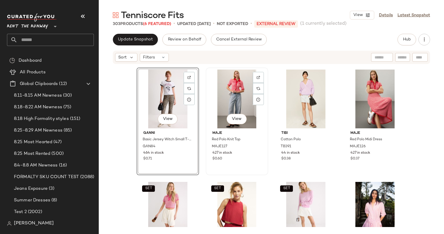
scroll to position [697, 0]
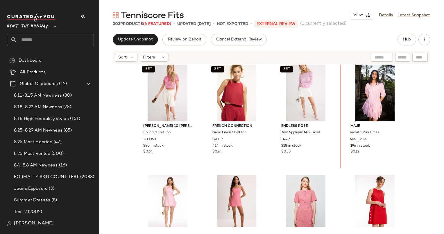
scroll to position [787, 0]
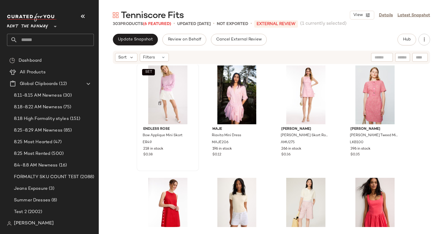
scroll to position [904, 0]
drag, startPoint x: 227, startPoint y: 192, endPoint x: 197, endPoint y: 130, distance: 68.9
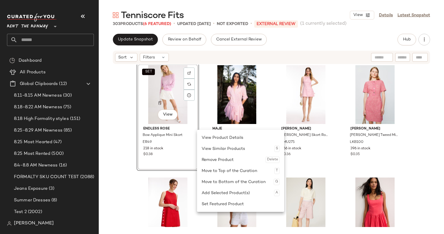
click at [165, 168] on div "SET View Endless Rose Bow Applique Mini Skort ER49 218 in stock $0.38" at bounding box center [168, 116] width 62 height 107
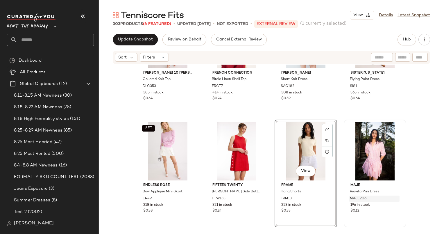
scroll to position [852, 0]
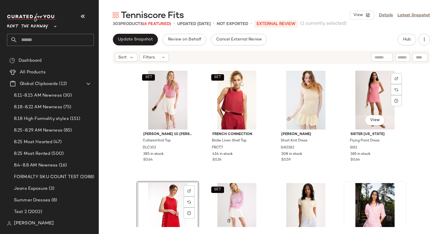
scroll to position [828, 0]
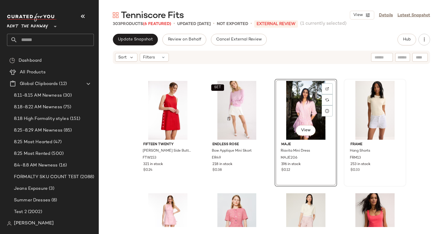
scroll to position [899, 0]
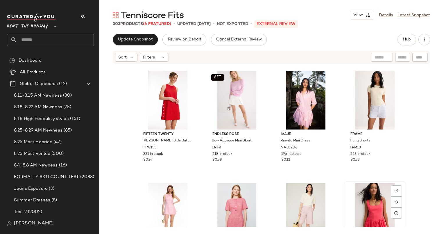
scroll to position [899, 0]
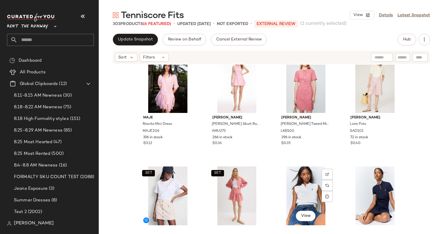
scroll to position [1014, 0]
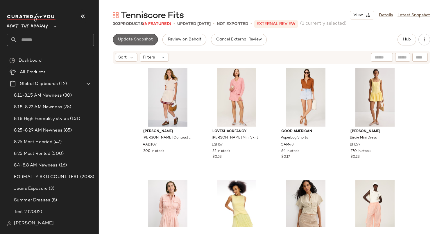
click at [132, 44] on button "Update Snapshot" at bounding box center [135, 40] width 45 height 12
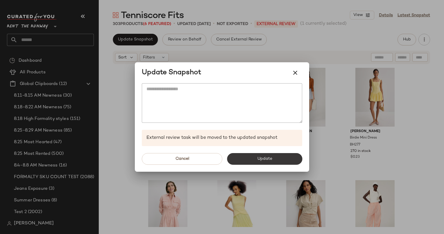
click at [271, 154] on button "Update" at bounding box center [264, 159] width 75 height 12
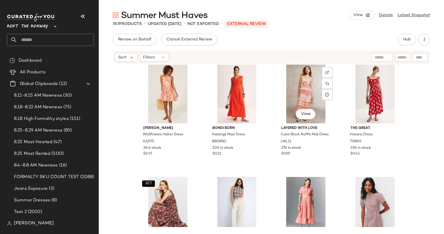
scroll to position [232, 0]
click at [148, 87] on div "View" at bounding box center [168, 93] width 58 height 59
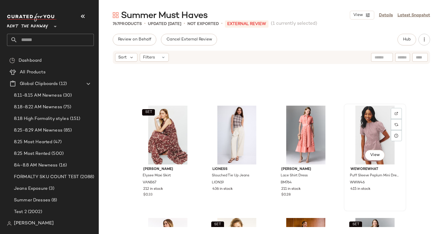
click at [373, 130] on div "View" at bounding box center [375, 134] width 58 height 59
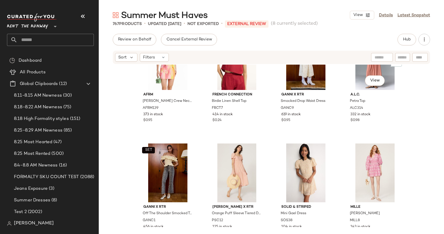
scroll to position [489, 0]
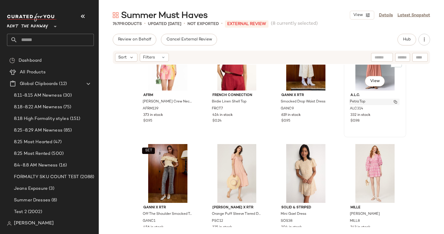
click at [368, 102] on div "Petra Top" at bounding box center [374, 101] width 50 height 6
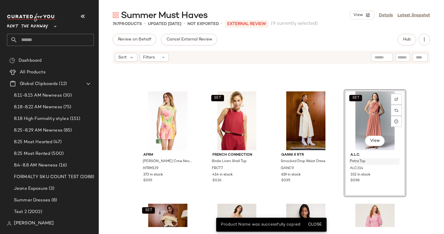
scroll to position [531, 0]
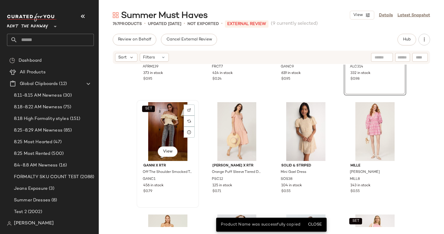
click at [162, 132] on div "SET View" at bounding box center [168, 131] width 58 height 59
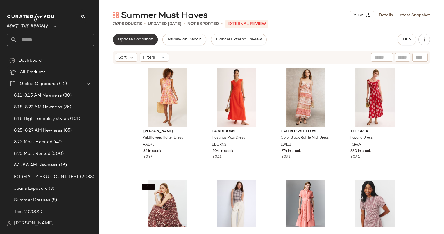
click at [146, 43] on button "Update Snapshot" at bounding box center [135, 40] width 45 height 12
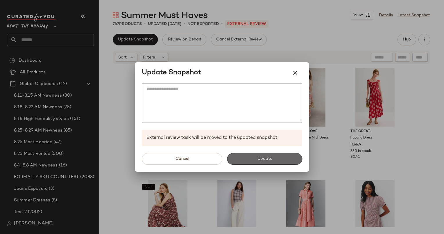
click at [289, 159] on button "Update" at bounding box center [264, 159] width 75 height 12
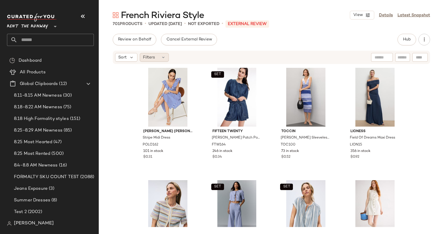
click at [153, 57] on span "Filters" at bounding box center [149, 57] width 12 height 6
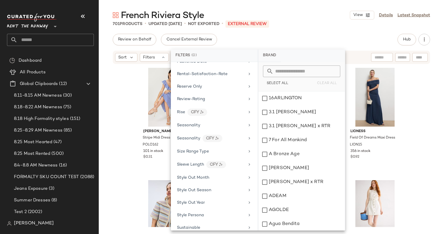
scroll to position [773, 0]
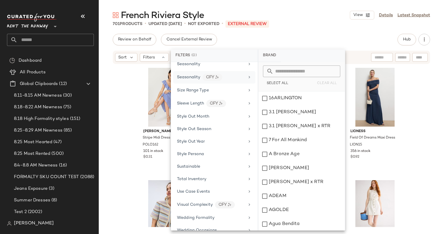
click at [238, 73] on div "Seasonality CFY" at bounding box center [211, 76] width 68 height 7
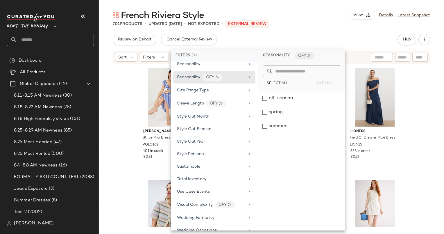
click at [288, 41] on div "Review on Behalf Cancel External Review Hub" at bounding box center [271, 40] width 317 height 12
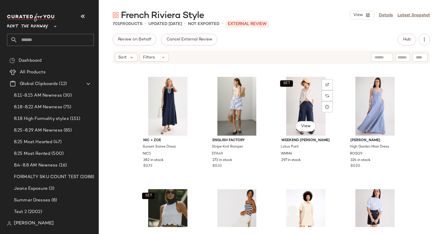
scroll to position [1005, 0]
click at [401, 59] on input "text" at bounding box center [402, 57] width 10 height 6
type input "********"
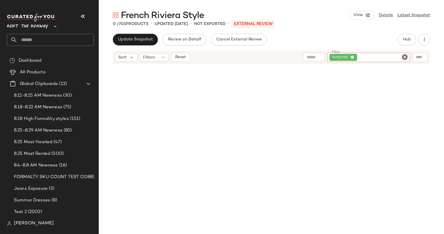
click at [353, 49] on div "Update Snapshot Review on Behalf Cancel External Review Hub Sort Filters Reset …" at bounding box center [271, 134] width 345 height 200
click at [406, 54] on icon "Clear Filter" at bounding box center [404, 56] width 7 height 7
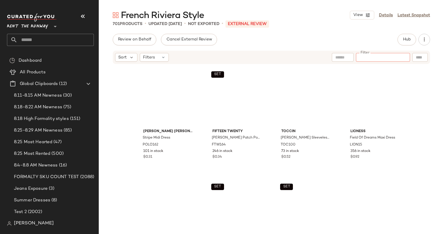
click at [326, 34] on div "Review on Behalf Cancel External Review Hub" at bounding box center [271, 40] width 317 height 12
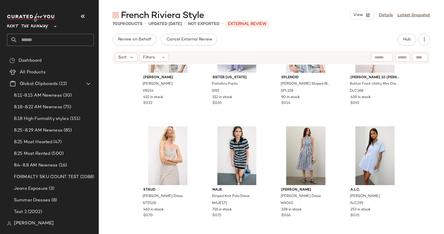
scroll to position [0, 0]
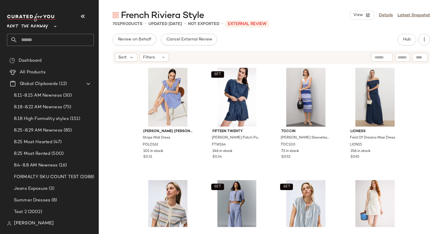
click at [377, 61] on div at bounding box center [381, 57] width 15 height 9
type input "****"
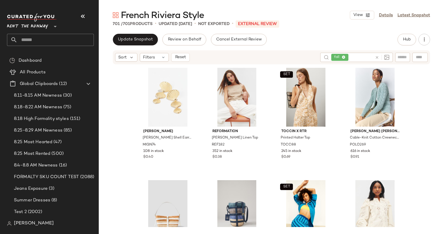
click at [302, 22] on div "701 / 701 Products • updated Aug 27th • Not Exported • External REVIEW" at bounding box center [271, 24] width 345 height 6
click at [236, 87] on div "View" at bounding box center [237, 97] width 58 height 59
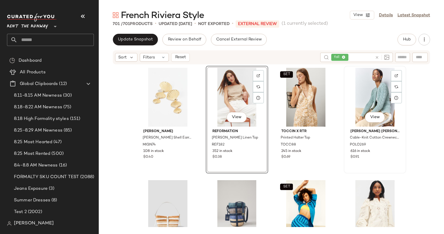
click at [367, 85] on div "View" at bounding box center [375, 97] width 58 height 59
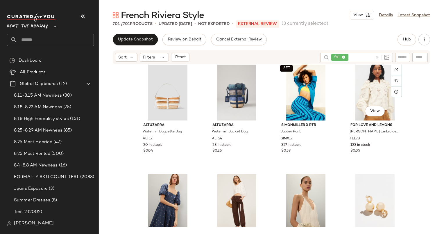
scroll to position [119, 0]
click at [365, 88] on div "View" at bounding box center [375, 90] width 58 height 59
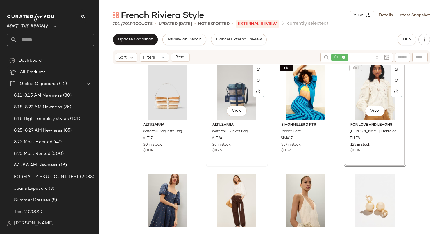
scroll to position [238, 0]
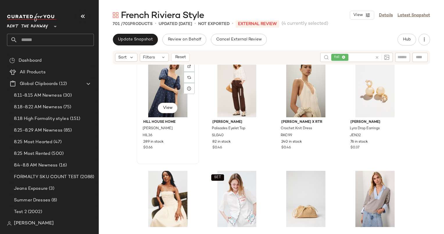
click at [155, 91] on div "View" at bounding box center [168, 87] width 58 height 59
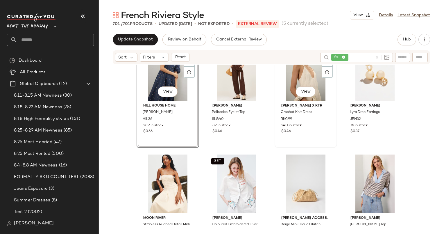
click at [294, 81] on div "View" at bounding box center [306, 71] width 58 height 59
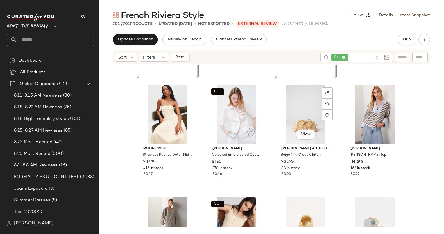
scroll to position [340, 0]
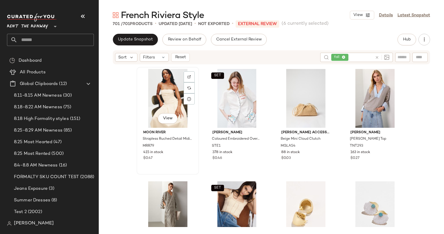
click at [150, 92] on div "View" at bounding box center [168, 98] width 58 height 59
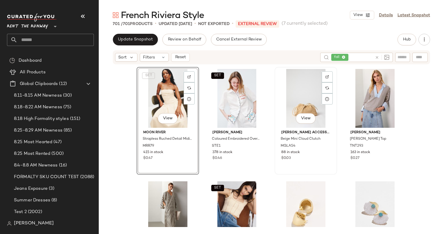
scroll to position [366, 0]
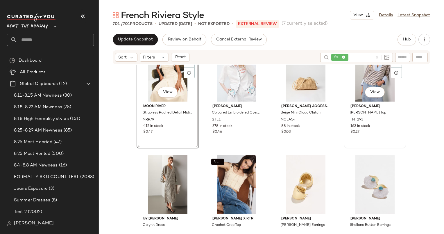
click at [360, 75] on div "View" at bounding box center [375, 72] width 58 height 59
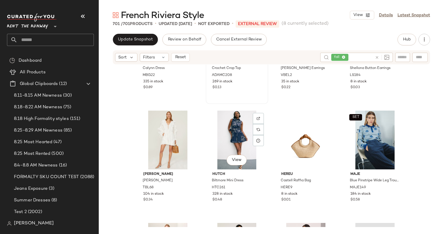
scroll to position [445, 0]
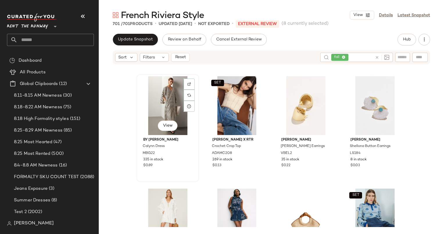
click at [166, 96] on div "View" at bounding box center [168, 105] width 58 height 59
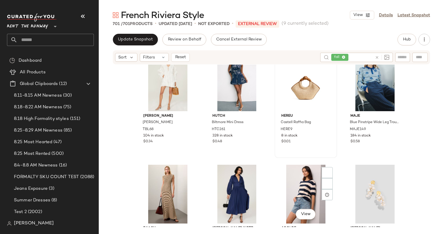
scroll to position [637, 0]
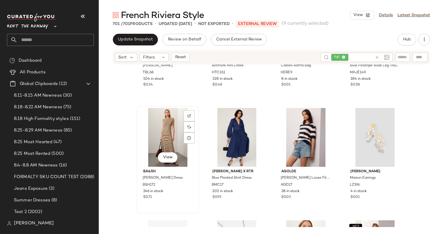
click at [164, 124] on div "View" at bounding box center [168, 137] width 58 height 59
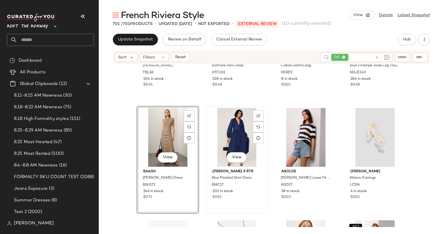
click at [229, 131] on div "View" at bounding box center [237, 137] width 58 height 59
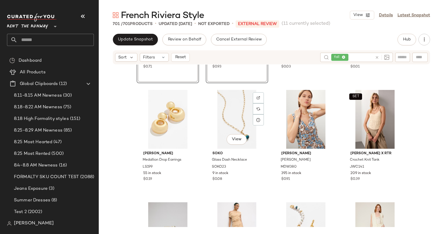
scroll to position [726, 0]
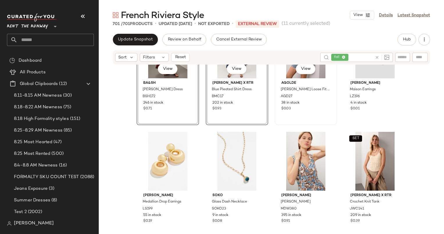
click at [310, 111] on div "AGOLDE Parker Loose Fit Shorts AGD27 38 in stock $0.03" at bounding box center [306, 95] width 58 height 34
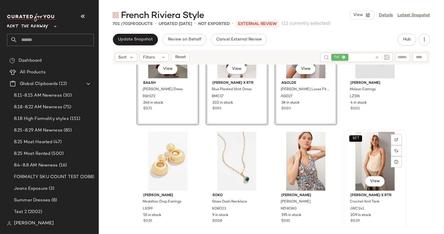
click at [357, 155] on div "SET View" at bounding box center [375, 161] width 58 height 59
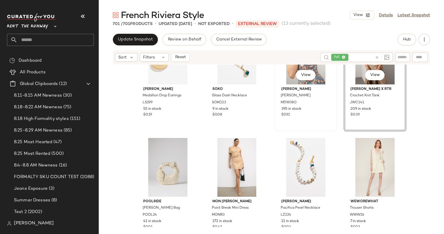
click at [311, 120] on div "View Madewell Tessa Dress MDW380 395 in stock $0.91" at bounding box center [305, 77] width 61 height 106
click at [236, 162] on div "View" at bounding box center [237, 167] width 58 height 59
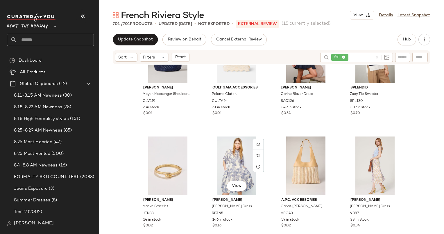
scroll to position [1126, 0]
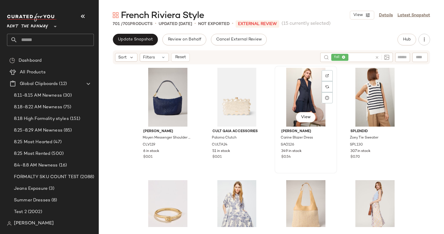
click at [299, 98] on div "View" at bounding box center [306, 97] width 58 height 59
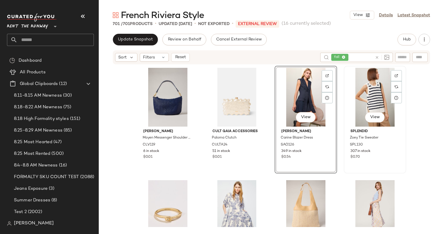
click at [372, 90] on div "View" at bounding box center [375, 97] width 58 height 59
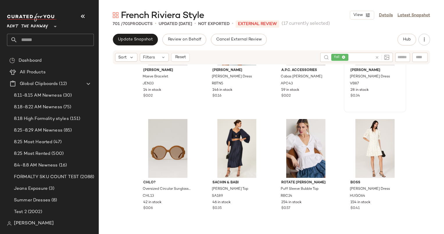
click at [383, 87] on div "28 in stock" at bounding box center [374, 89] width 49 height 5
click at [301, 147] on div "View" at bounding box center [306, 148] width 58 height 59
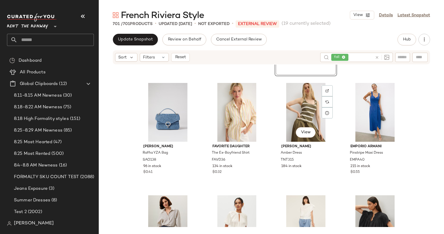
scroll to position [1455, 0]
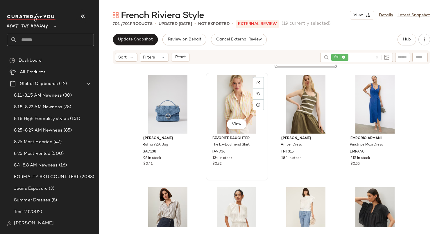
click at [228, 114] on div "View" at bounding box center [237, 104] width 58 height 59
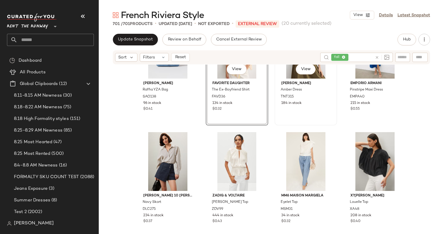
scroll to position [1570, 0]
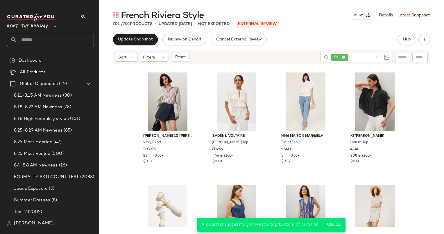
click at [191, 58] on div "Sort Filters Reset" at bounding box center [215, 57] width 200 height 9
click at [186, 58] on button "Reset" at bounding box center [180, 57] width 19 height 9
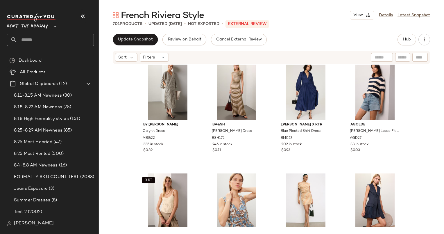
scroll to position [235, 0]
click at [227, 192] on div at bounding box center [237, 202] width 58 height 59
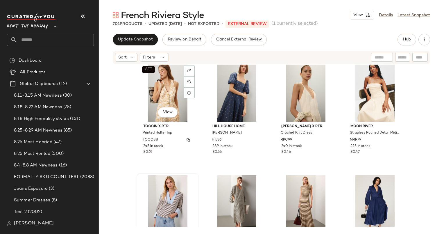
scroll to position [118, 0]
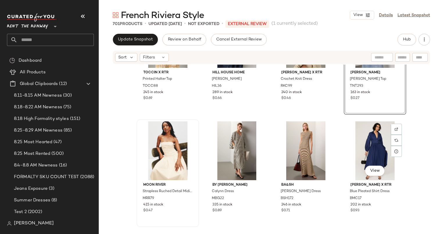
scroll to position [189, 0]
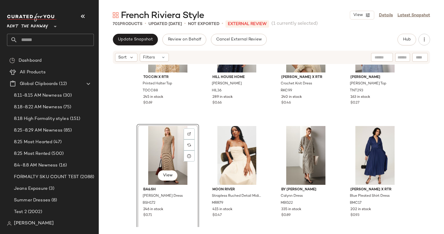
scroll to position [171, 0]
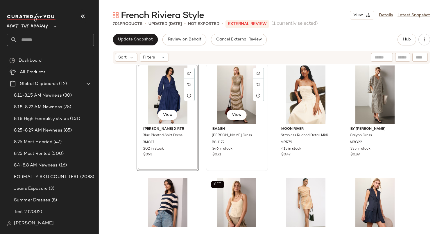
scroll to position [235, 0]
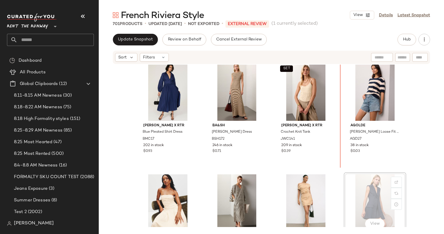
scroll to position [235, 0]
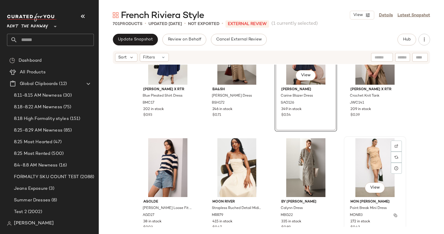
scroll to position [261, 0]
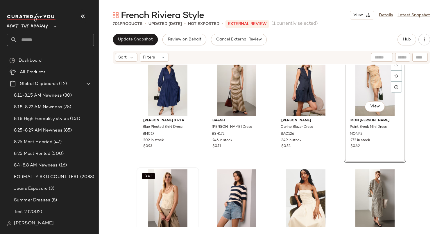
scroll to position [223, 0]
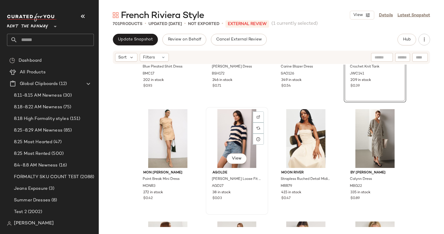
scroll to position [374, 0]
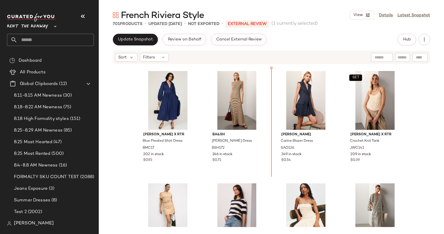
scroll to position [215, 0]
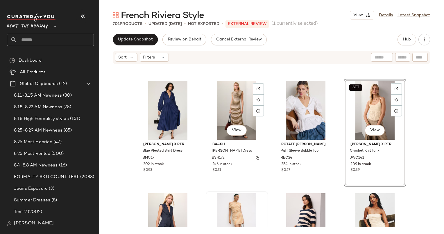
scroll to position [285, 0]
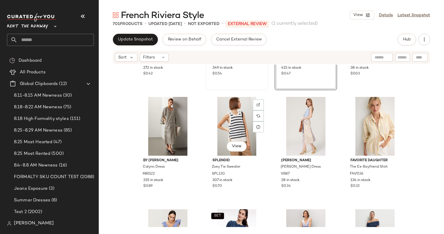
scroll to position [431, 0]
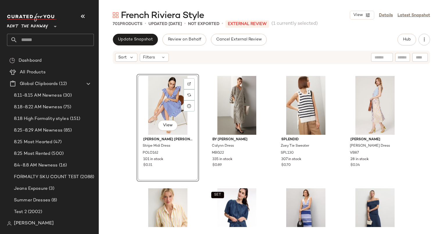
scroll to position [445, 0]
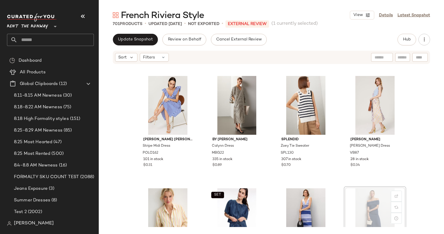
scroll to position [446, 0]
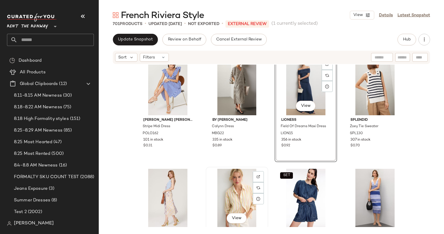
scroll to position [535, 0]
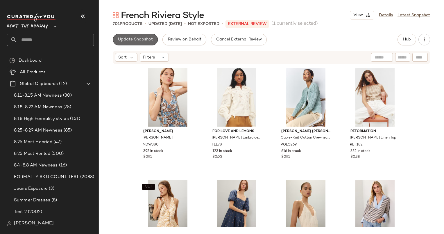
click at [143, 34] on button "Update Snapshot" at bounding box center [135, 40] width 45 height 12
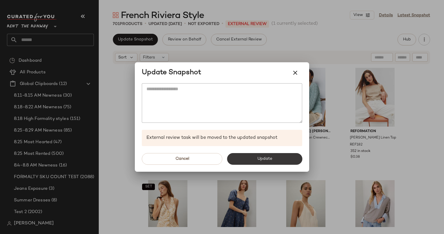
click at [277, 162] on button "Update" at bounding box center [264, 159] width 75 height 12
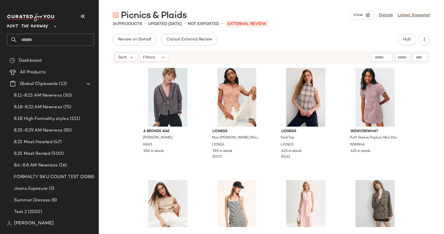
click at [150, 52] on div "Sort Filters" at bounding box center [271, 57] width 317 height 13
click at [160, 57] on div "Filters" at bounding box center [154, 57] width 29 height 9
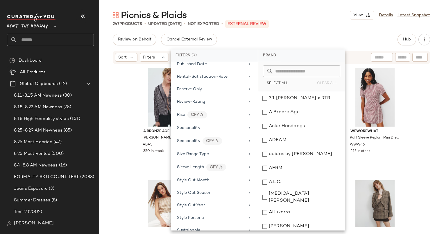
scroll to position [760, 0]
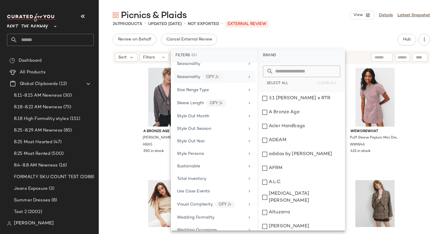
click at [227, 73] on div "Seasonality CFY" at bounding box center [211, 76] width 68 height 7
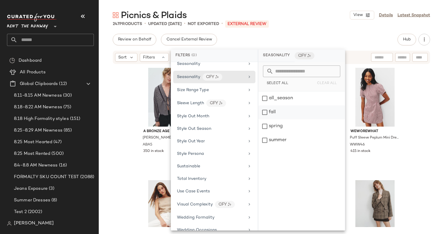
click at [292, 110] on div "fall" at bounding box center [301, 112] width 87 height 14
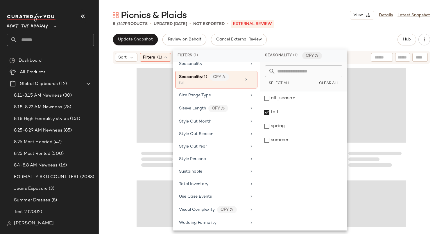
click at [320, 40] on div "Update Snapshot Review on Behalf Cancel External Review Hub" at bounding box center [271, 40] width 317 height 12
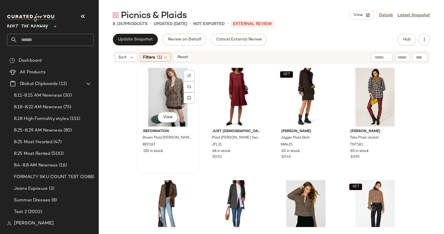
click at [175, 84] on div "View" at bounding box center [168, 97] width 58 height 59
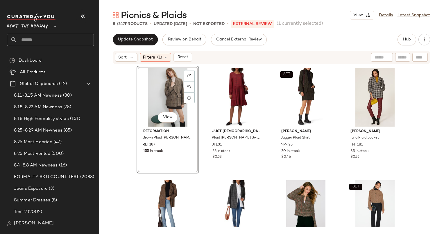
scroll to position [58, 0]
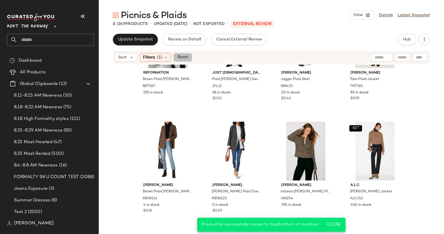
click at [180, 61] on button "Reset" at bounding box center [182, 57] width 19 height 9
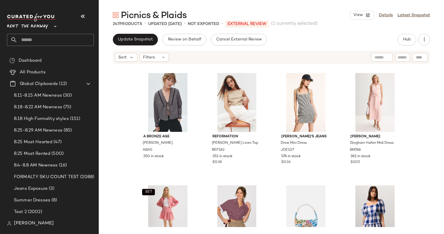
scroll to position [104, 0]
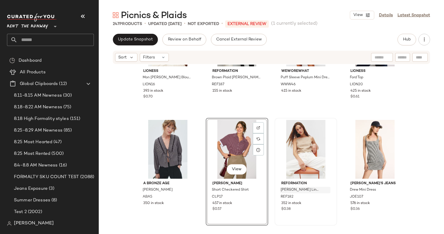
scroll to position [87, 0]
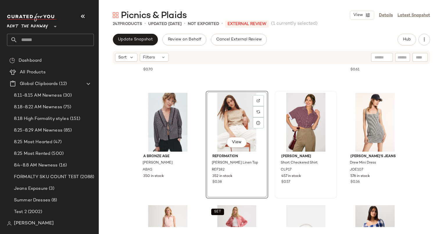
scroll to position [103, 0]
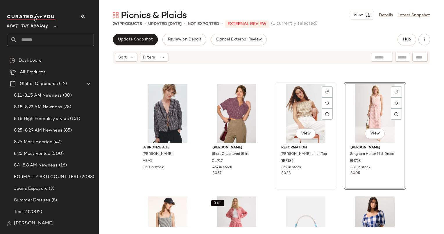
scroll to position [228, 0]
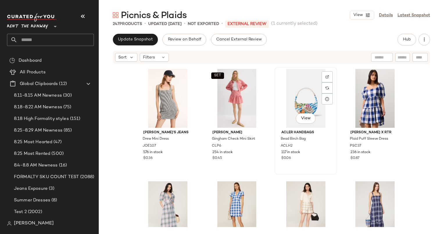
click at [293, 99] on div "View" at bounding box center [306, 98] width 58 height 59
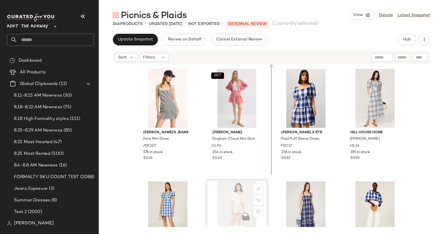
scroll to position [228, 0]
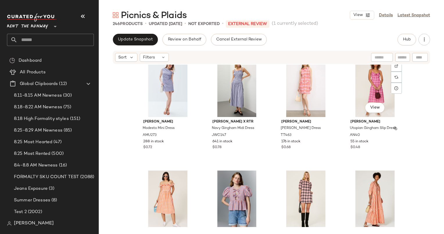
scroll to position [1023, 0]
click at [295, 99] on div "View" at bounding box center [306, 87] width 58 height 59
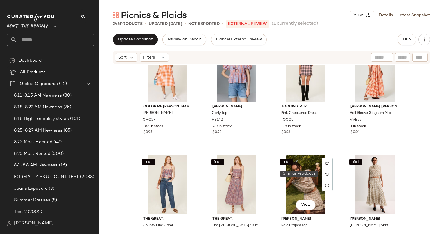
scroll to position [1153, 0]
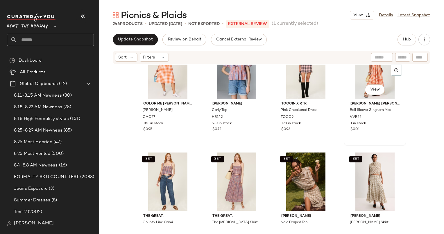
click at [352, 85] on div "View" at bounding box center [375, 69] width 58 height 59
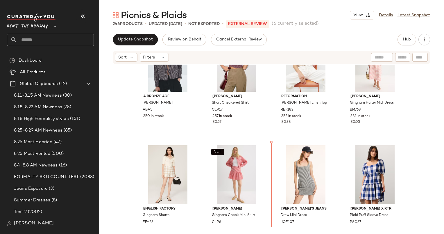
scroll to position [180, 0]
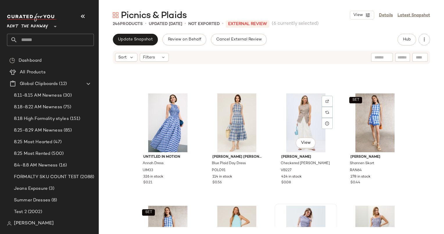
scroll to position [988, 0]
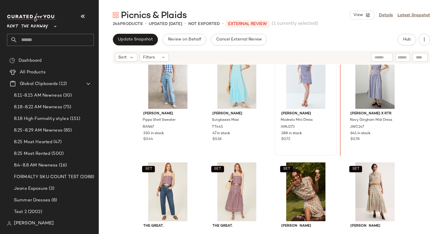
scroll to position [1137, 0]
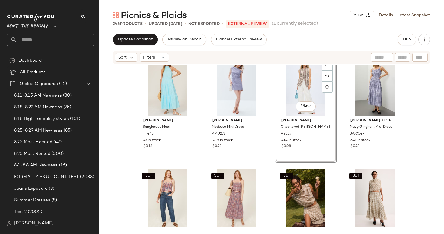
click at [297, 87] on div "View" at bounding box center [306, 86] width 58 height 59
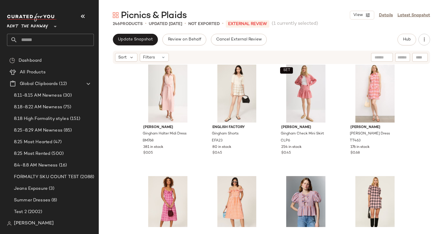
scroll to position [258, 0]
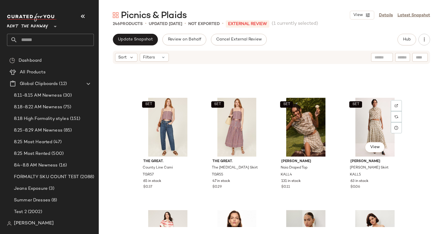
scroll to position [1208, 0]
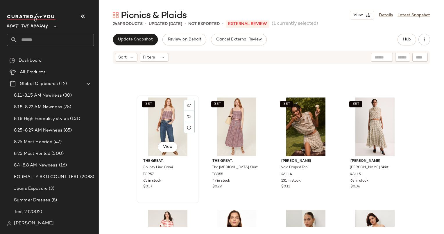
click at [165, 119] on div "SET View" at bounding box center [168, 126] width 58 height 59
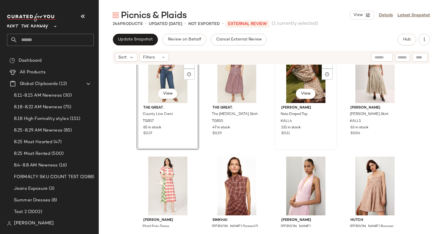
scroll to position [1262, 0]
click at [359, 90] on div "SET View" at bounding box center [375, 73] width 58 height 59
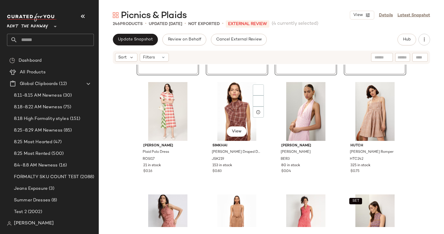
scroll to position [1336, 0]
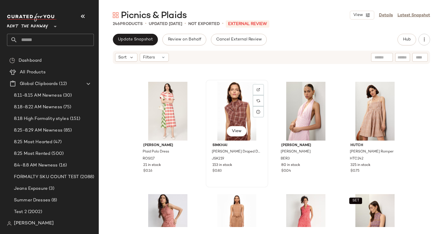
click at [225, 101] on div "View" at bounding box center [237, 111] width 58 height 59
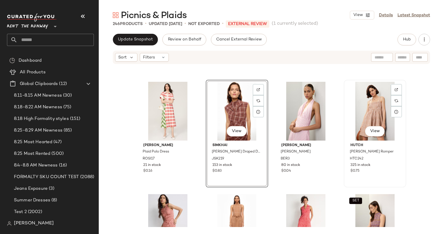
click at [370, 114] on div "View" at bounding box center [375, 111] width 58 height 59
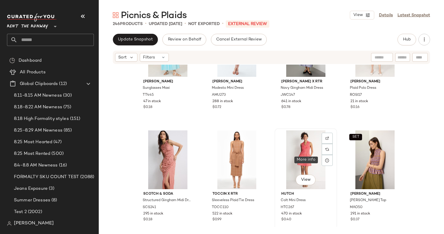
scroll to position [1400, 0]
click at [163, 157] on div "View" at bounding box center [168, 159] width 58 height 59
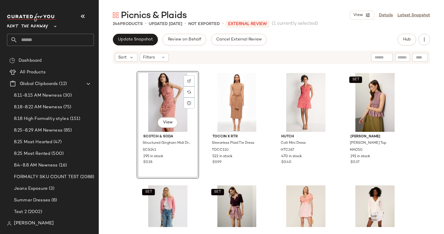
scroll to position [1450, 0]
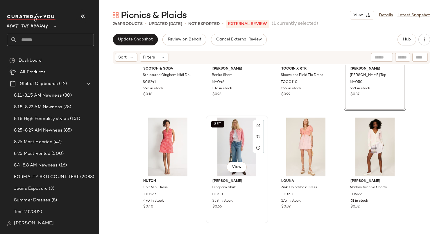
scroll to position [1564, 0]
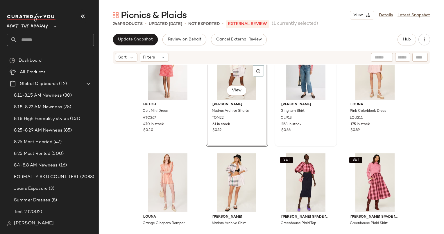
scroll to position [1591, 0]
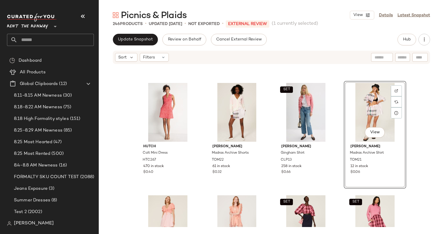
scroll to position [1560, 0]
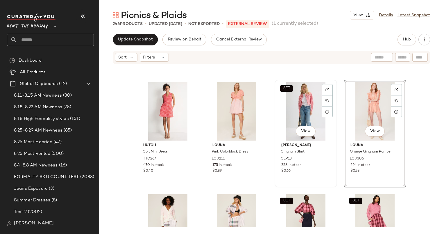
scroll to position [1632, 0]
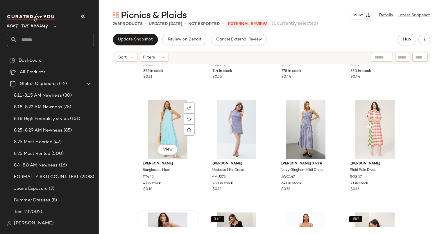
scroll to position [1315, 0]
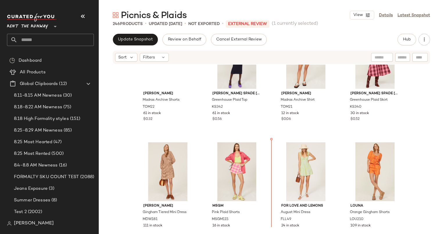
scroll to position [1731, 0]
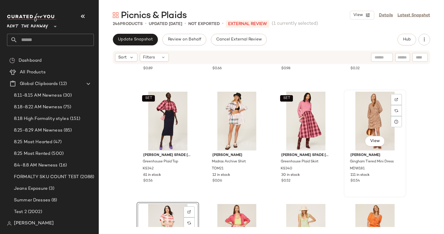
scroll to position [1656, 0]
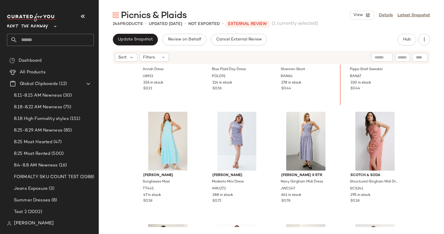
scroll to position [1290, 0]
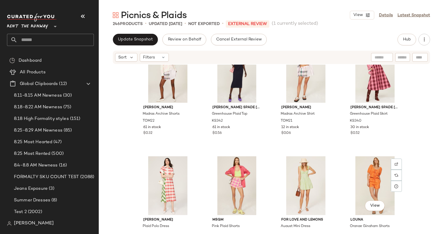
scroll to position [1709, 0]
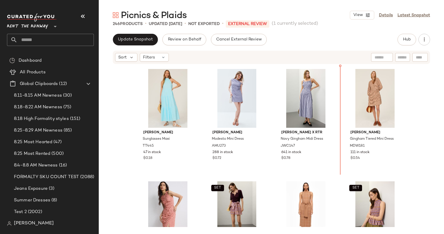
scroll to position [1322, 0]
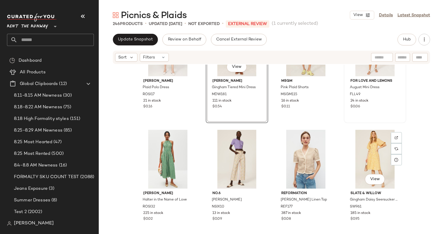
scroll to position [1790, 0]
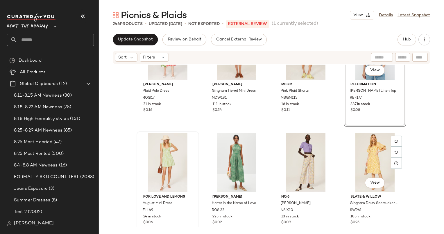
scroll to position [1888, 0]
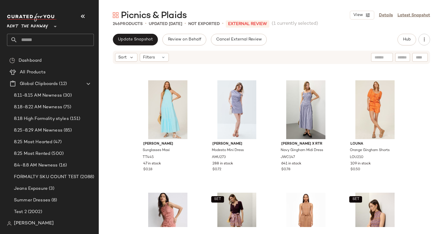
scroll to position [1323, 0]
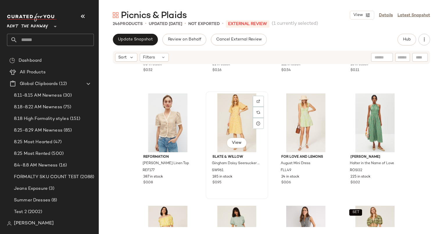
scroll to position [1897, 0]
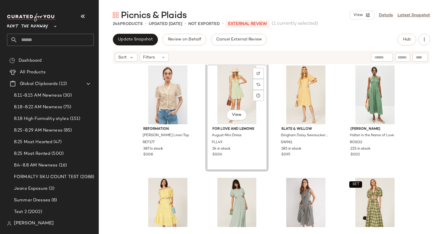
scroll to position [1967, 0]
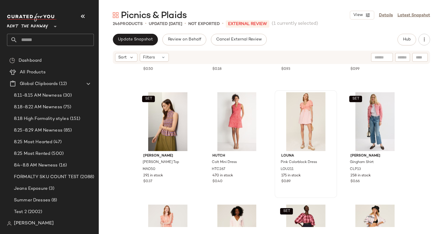
scroll to position [1470, 0]
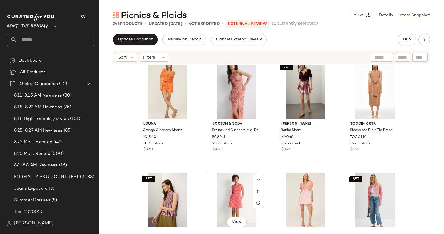
click at [229, 181] on div "View" at bounding box center [237, 201] width 58 height 59
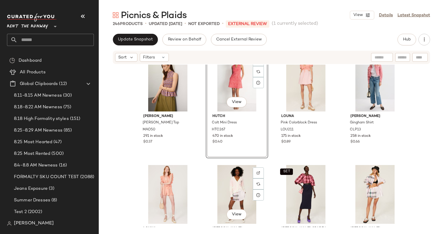
scroll to position [1589, 0]
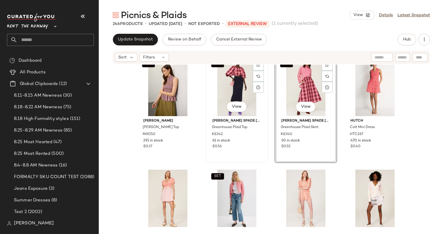
scroll to position [1689, 0]
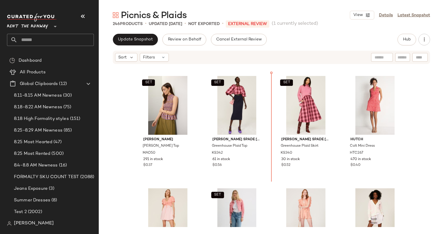
scroll to position [1565, 0]
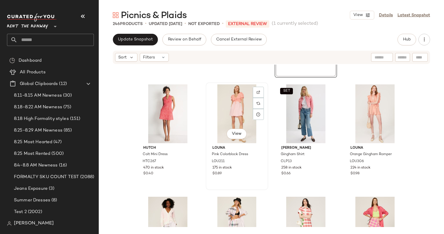
scroll to position [1659, 0]
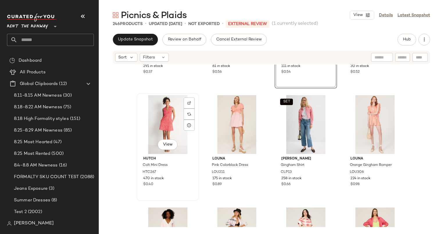
click at [140, 132] on div "View" at bounding box center [168, 124] width 58 height 59
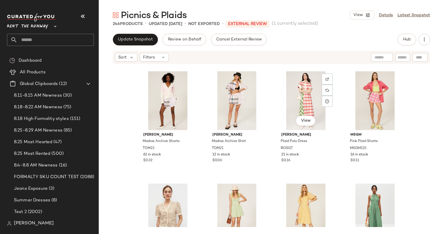
scroll to position [1794, 0]
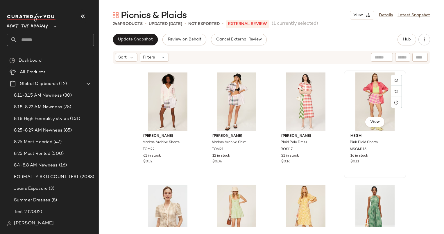
click at [369, 104] on div "View" at bounding box center [375, 101] width 58 height 59
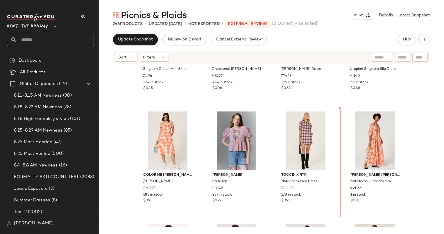
scroll to position [541, 0]
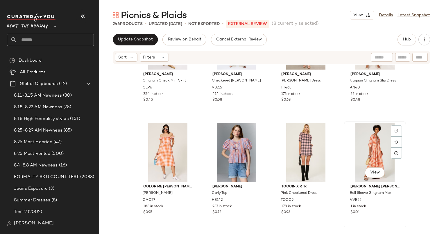
scroll to position [509, 0]
click at [380, 152] on div "View" at bounding box center [375, 152] width 58 height 59
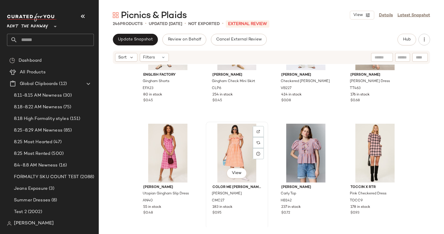
click at [238, 153] on div "View" at bounding box center [237, 152] width 58 height 59
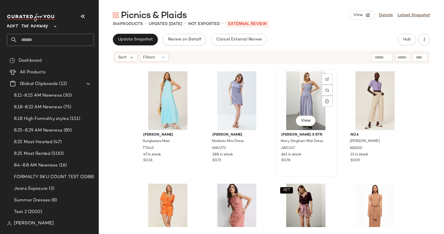
scroll to position [1656, 0]
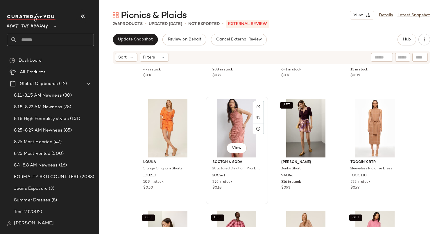
click at [236, 127] on div "View" at bounding box center [237, 127] width 58 height 59
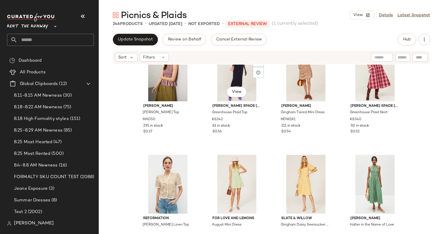
scroll to position [1824, 0]
click at [162, 188] on div "View" at bounding box center [168, 183] width 58 height 59
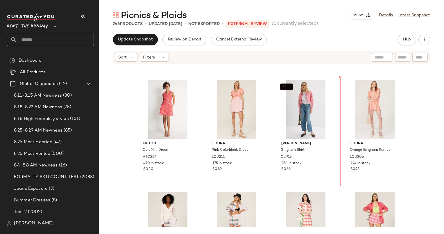
scroll to position [880, 0]
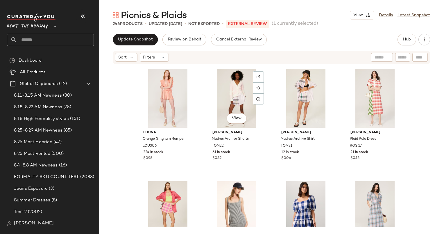
scroll to position [1018, 0]
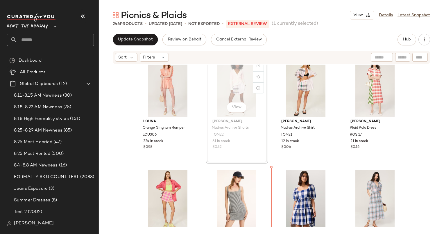
scroll to position [1041, 0]
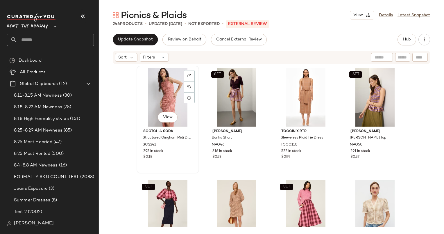
click at [156, 89] on div "View" at bounding box center [168, 97] width 58 height 59
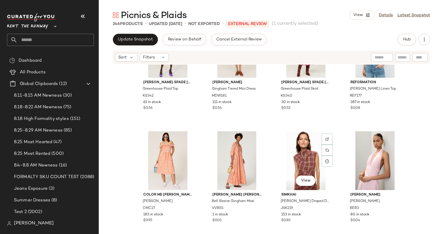
scroll to position [211, 0]
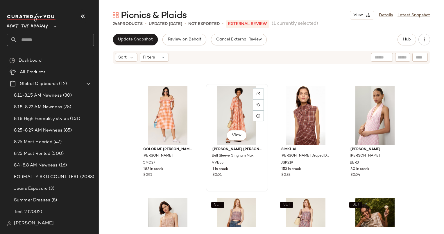
click at [230, 106] on div "View" at bounding box center [237, 115] width 58 height 59
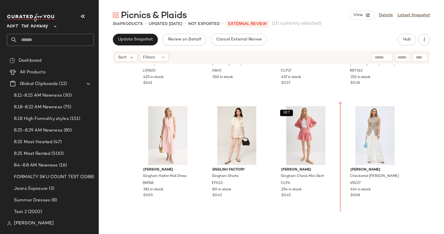
scroll to position [647, 0]
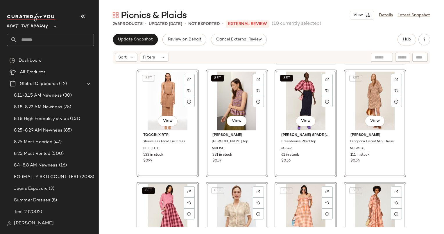
scroll to position [450, 0]
drag, startPoint x: 417, startPoint y: 140, endPoint x: 313, endPoint y: 167, distance: 106.6
click at [313, 167] on div "[PERSON_NAME] Short Checkered Shirt CLP17 457 in stock $0.57 Reformation [PERSO…" at bounding box center [271, 145] width 345 height 162
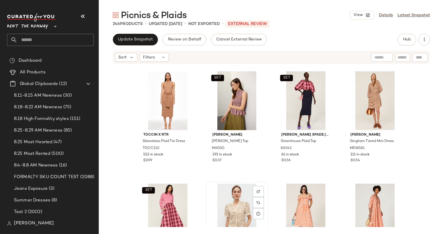
scroll to position [450, 0]
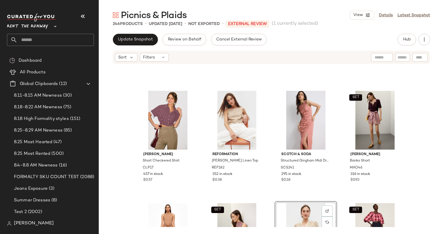
scroll to position [324, 0]
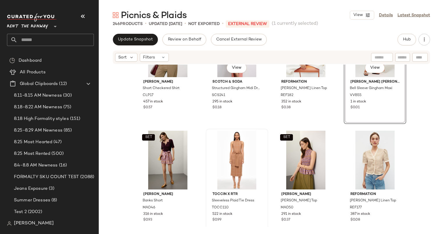
scroll to position [392, 0]
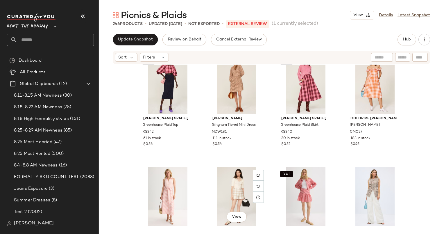
scroll to position [566, 0]
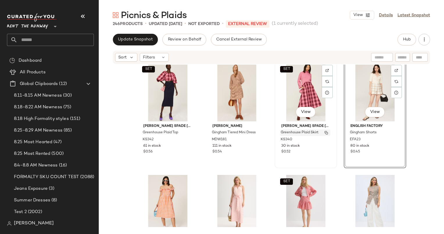
scroll to position [597, 0]
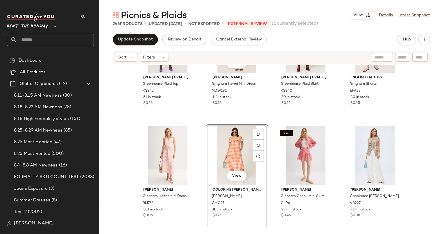
scroll to position [619, 0]
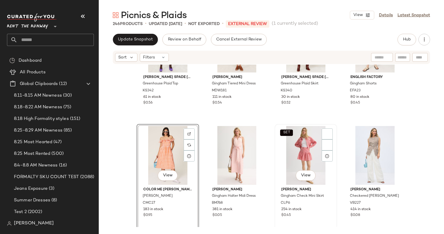
drag, startPoint x: 316, startPoint y: 157, endPoint x: 288, endPoint y: 156, distance: 27.6
click at [288, 156] on div "SET [PERSON_NAME] spade [US_STATE][GEOGRAPHIC_DATA] Plaid Top KS342 61 in stock…" at bounding box center [271, 145] width 345 height 162
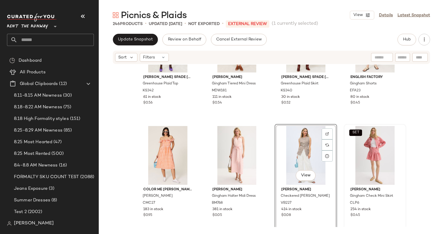
scroll to position [718, 0]
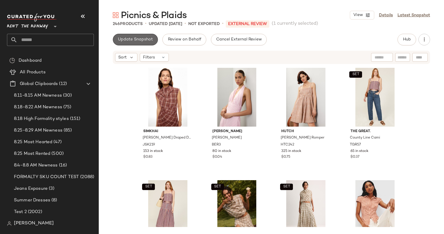
click at [143, 38] on span "Update Snapshot" at bounding box center [135, 39] width 35 height 5
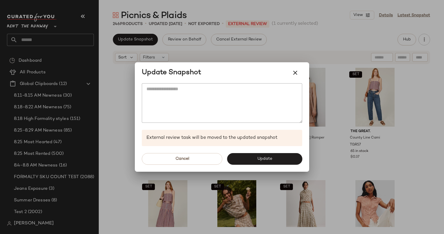
click at [274, 155] on button "Update" at bounding box center [264, 159] width 75 height 12
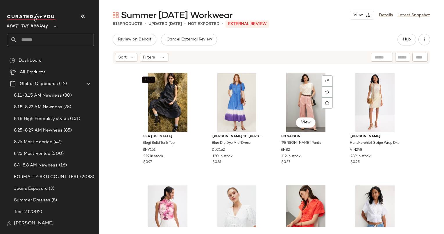
scroll to position [2129, 0]
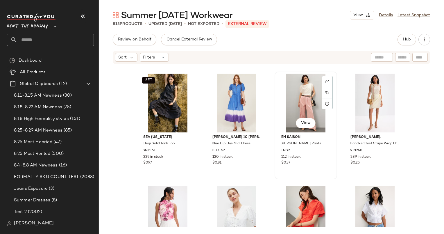
click at [312, 101] on div "View" at bounding box center [306, 102] width 58 height 59
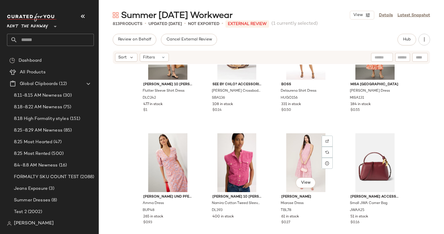
scroll to position [3975, 0]
click at [306, 149] on div "View" at bounding box center [306, 162] width 58 height 59
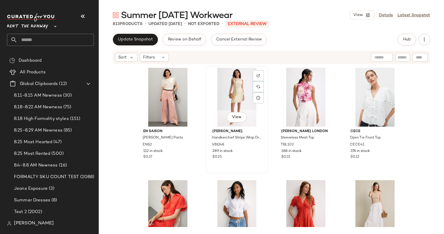
scroll to position [106, 0]
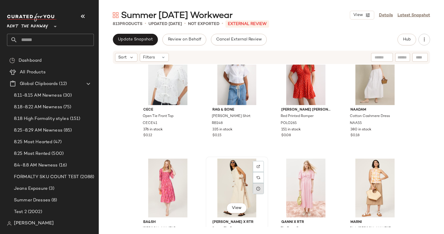
scroll to position [134, 0]
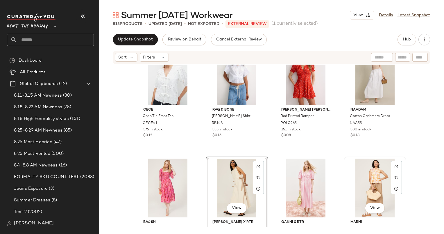
click at [370, 175] on div "View" at bounding box center [375, 187] width 58 height 59
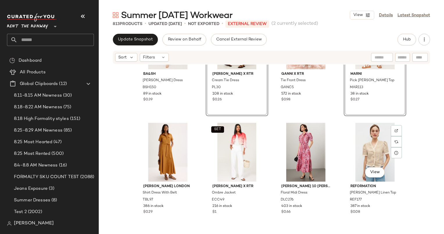
scroll to position [288, 0]
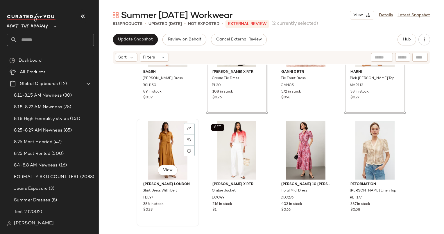
click at [162, 144] on div "View" at bounding box center [168, 150] width 58 height 59
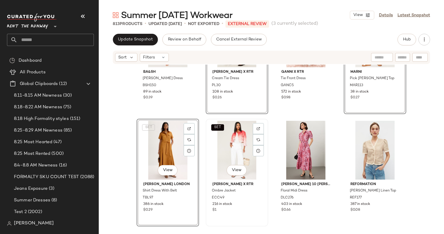
click at [225, 141] on div "SET View" at bounding box center [237, 150] width 58 height 59
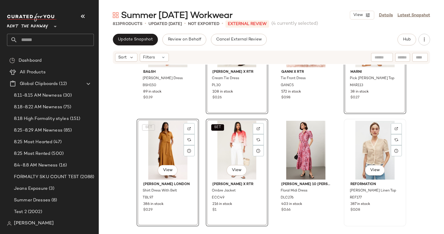
click at [357, 149] on div "View" at bounding box center [375, 150] width 58 height 59
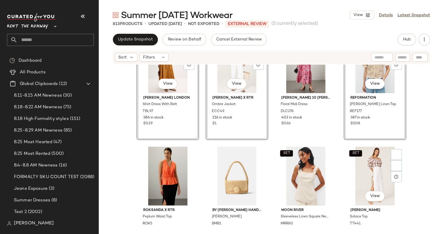
scroll to position [404, 0]
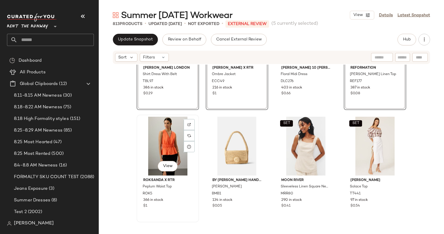
click at [171, 156] on div "View" at bounding box center [168, 145] width 58 height 59
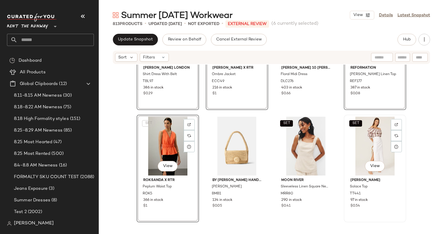
click at [359, 148] on div "SET View" at bounding box center [375, 145] width 58 height 59
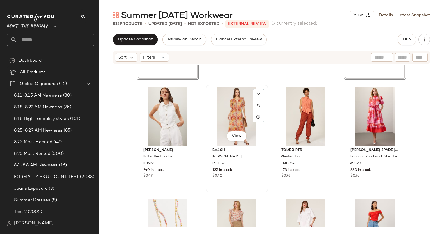
click at [232, 111] on div "View" at bounding box center [237, 116] width 58 height 59
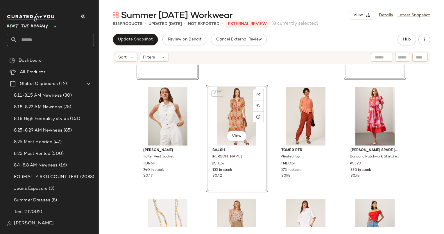
click at [232, 111] on div "SET View" at bounding box center [237, 116] width 58 height 59
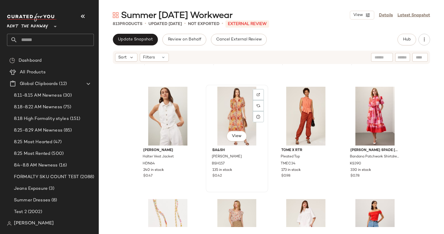
click at [232, 111] on div "View" at bounding box center [237, 116] width 58 height 59
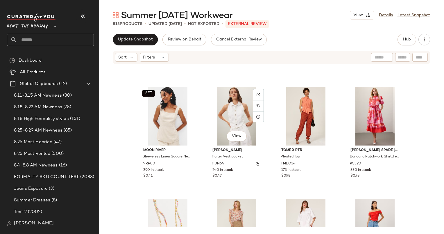
scroll to position [600, 0]
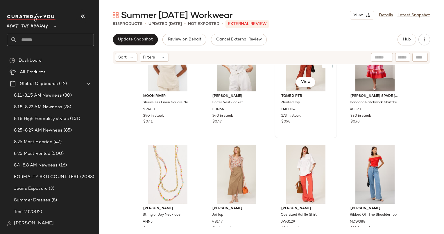
click at [290, 72] on div "View" at bounding box center [306, 62] width 58 height 59
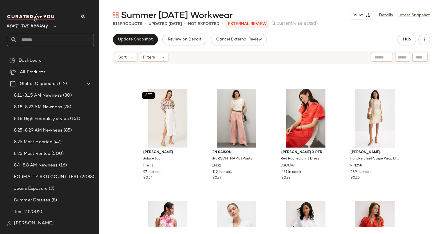
scroll to position [207, 0]
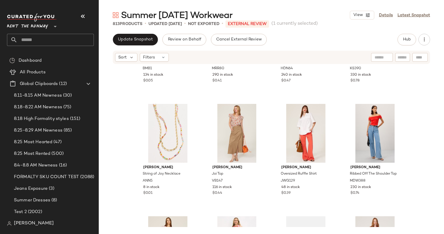
scroll to position [641, 0]
click at [221, 125] on div "View" at bounding box center [237, 133] width 58 height 59
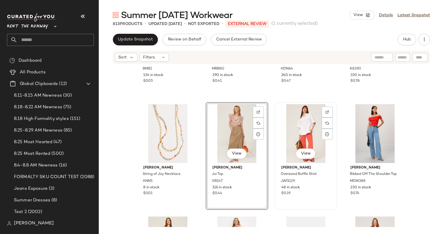
click at [298, 114] on div "View" at bounding box center [306, 133] width 58 height 59
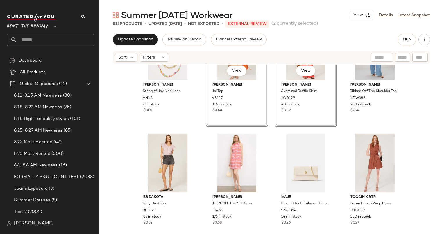
scroll to position [724, 0]
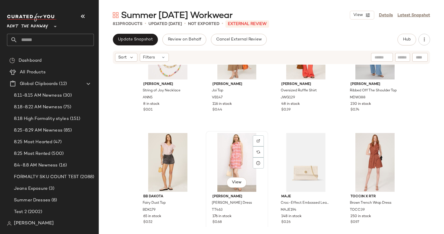
click at [228, 143] on div "View" at bounding box center [237, 162] width 58 height 59
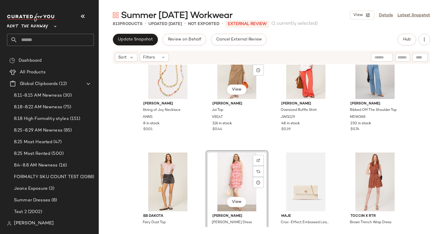
scroll to position [705, 0]
click at [222, 99] on div "View" at bounding box center [237, 69] width 58 height 59
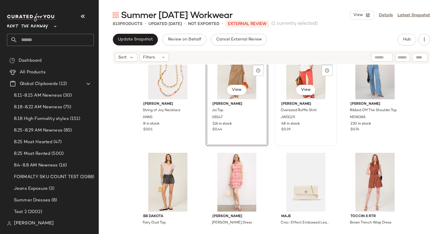
click at [292, 100] on div "[PERSON_NAME] Oversized Ruffle Shirt JWG129 48 in stock $0.39" at bounding box center [306, 116] width 58 height 34
click at [215, 190] on div "View" at bounding box center [237, 182] width 58 height 59
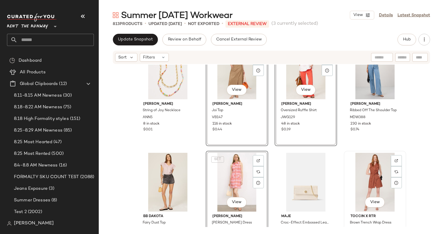
click at [384, 163] on div "View" at bounding box center [375, 182] width 58 height 59
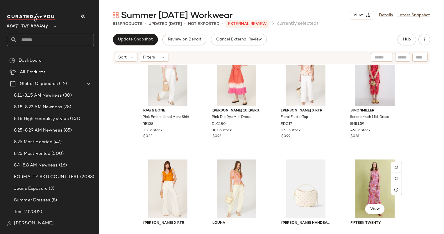
scroll to position [879, 0]
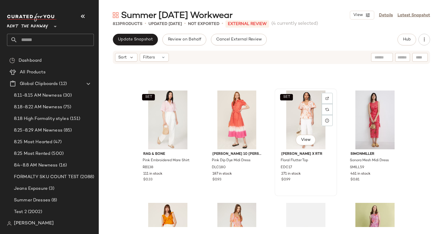
click at [307, 107] on div "SET View" at bounding box center [306, 119] width 58 height 59
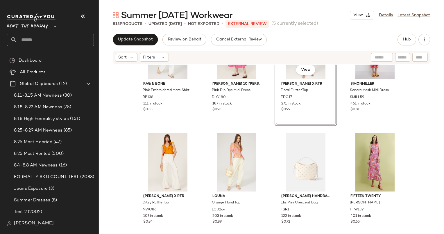
scroll to position [949, 0]
click at [159, 147] on div "View" at bounding box center [168, 162] width 58 height 59
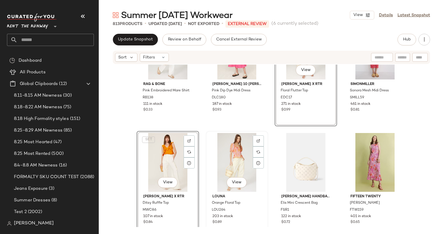
click at [218, 159] on div "View" at bounding box center [237, 162] width 58 height 59
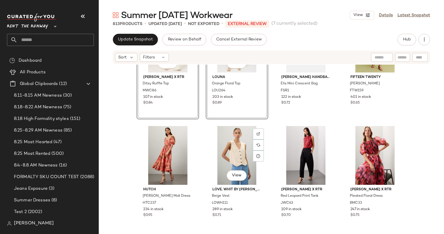
scroll to position [1071, 0]
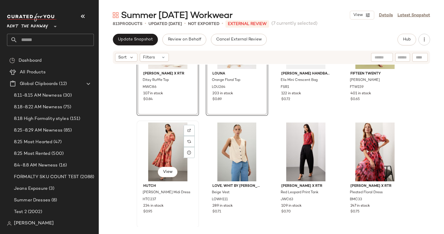
click at [159, 146] on div "View" at bounding box center [168, 151] width 58 height 59
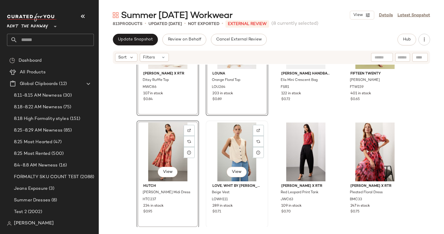
click at [231, 156] on div "View" at bounding box center [237, 151] width 58 height 59
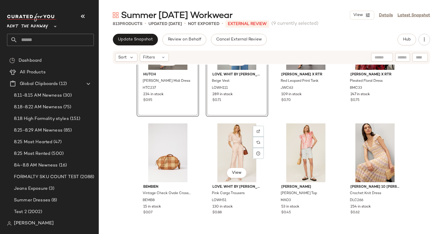
scroll to position [1183, 0]
click at [231, 156] on div "View" at bounding box center [237, 152] width 58 height 59
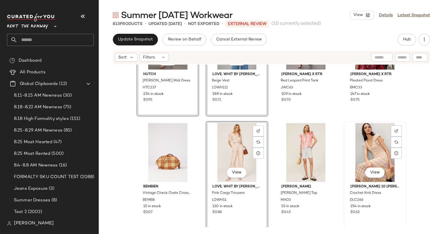
click at [369, 152] on div "View" at bounding box center [375, 152] width 58 height 59
click at [360, 147] on div "View" at bounding box center [375, 152] width 58 height 59
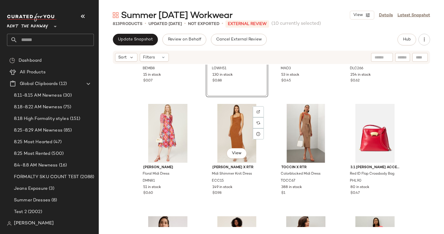
scroll to position [1315, 0]
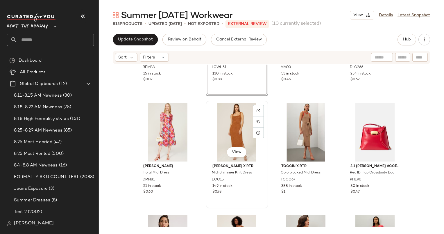
click at [236, 131] on div "View" at bounding box center [237, 132] width 58 height 59
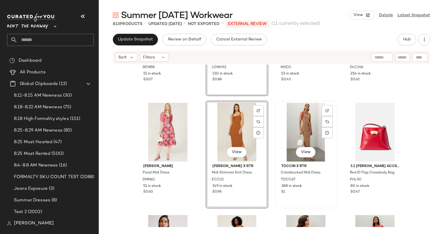
click at [304, 129] on div "View" at bounding box center [306, 132] width 58 height 59
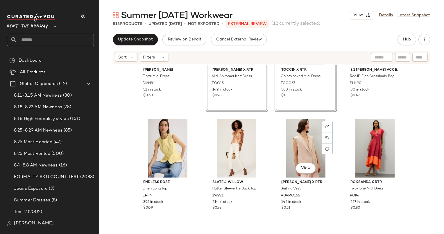
scroll to position [1335, 0]
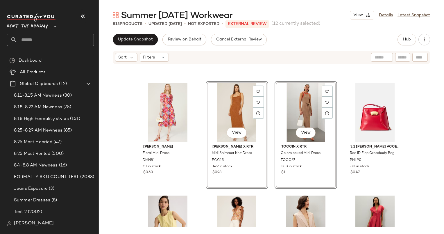
click at [304, 114] on div "View" at bounding box center [306, 112] width 58 height 59
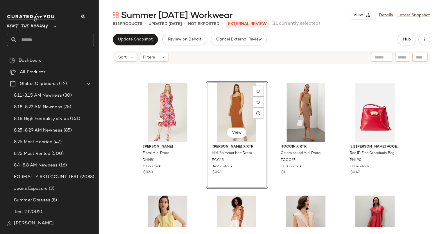
scroll to position [1401, 0]
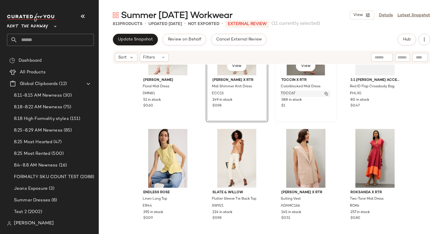
click at [290, 94] on span "TOCC67" at bounding box center [288, 93] width 15 height 5
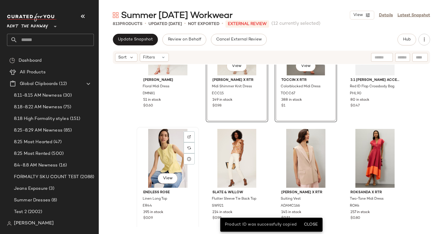
click at [162, 159] on div "View" at bounding box center [168, 158] width 58 height 59
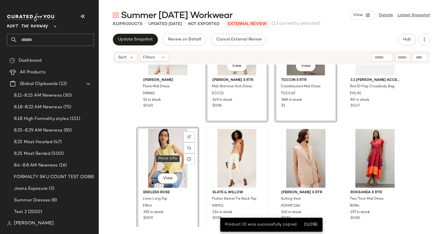
click at [238, 159] on div at bounding box center [237, 158] width 58 height 59
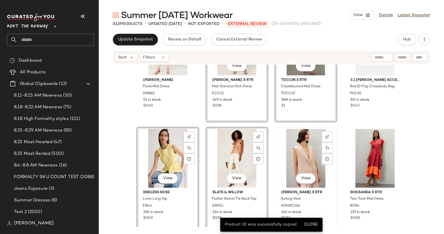
click at [304, 153] on div "View" at bounding box center [306, 158] width 58 height 59
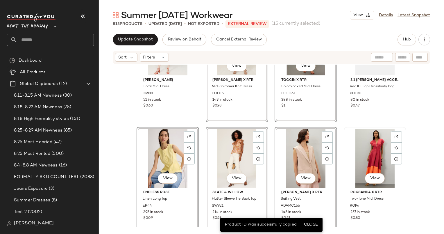
click at [362, 148] on div "View" at bounding box center [375, 158] width 58 height 59
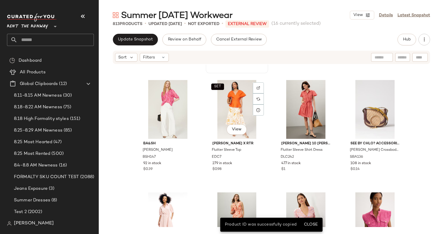
scroll to position [1675, 0]
click at [234, 120] on div "SET View" at bounding box center [237, 108] width 58 height 59
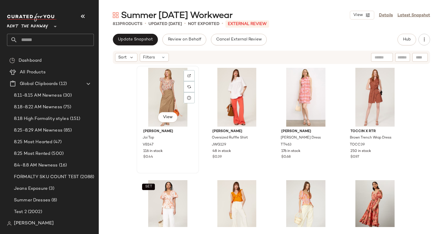
click at [167, 85] on div "View" at bounding box center [168, 97] width 58 height 59
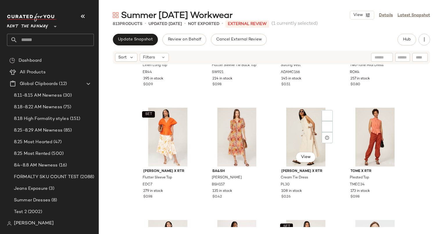
scroll to position [413, 0]
click at [160, 129] on div "SET View" at bounding box center [168, 137] width 58 height 59
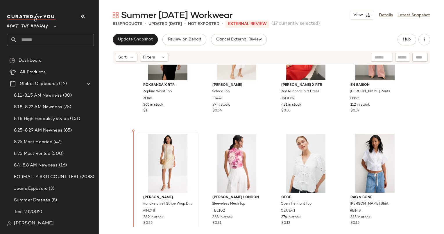
scroll to position [740, 0]
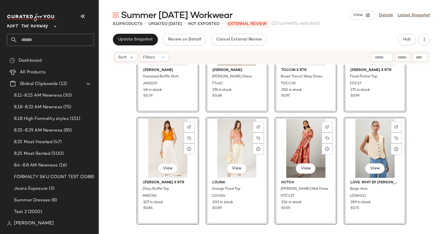
click at [338, 145] on div "View Jason Wu Oversized Ruffle Shirt JWG129 48 in stock $0.39 View Trina Turk M…" at bounding box center [271, 145] width 345 height 162
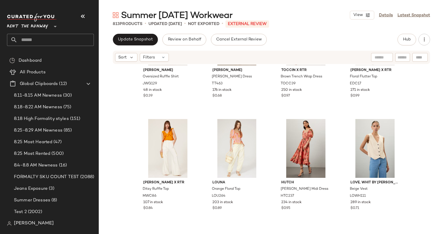
scroll to position [360, 0]
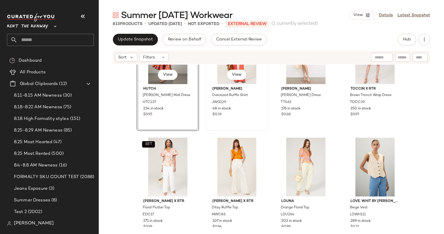
scroll to position [383, 0]
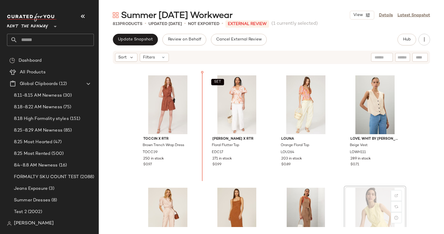
scroll to position [446, 0]
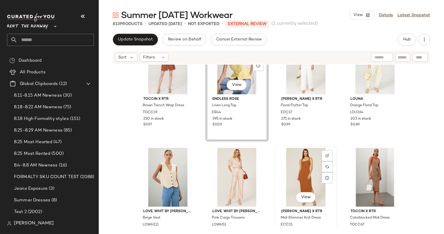
scroll to position [470, 0]
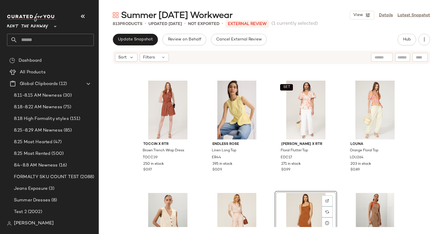
scroll to position [439, 0]
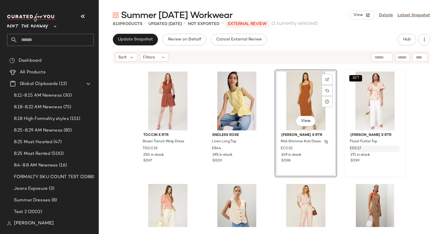
scroll to position [447, 0]
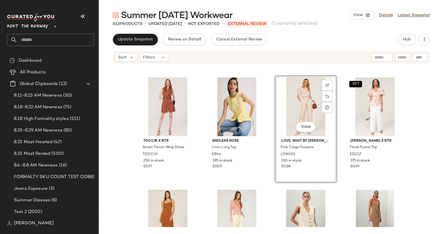
scroll to position [444, 0]
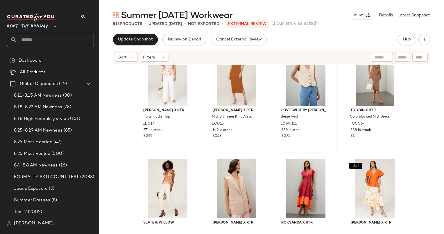
scroll to position [579, 0]
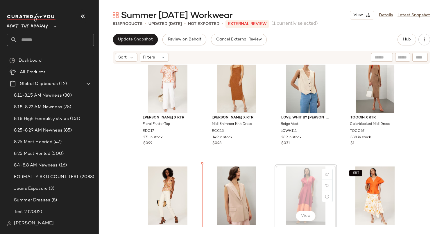
scroll to position [584, 0]
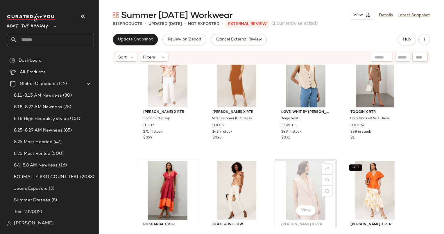
scroll to position [586, 0]
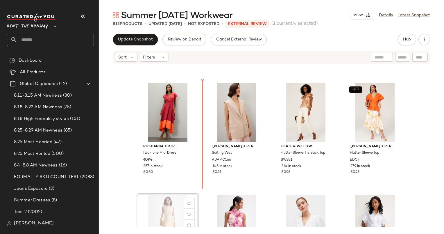
scroll to position [663, 0]
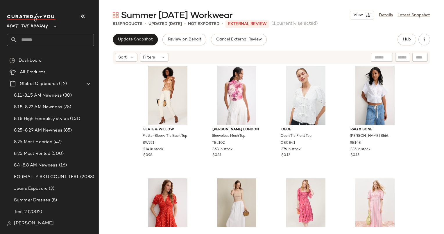
scroll to position [791, 0]
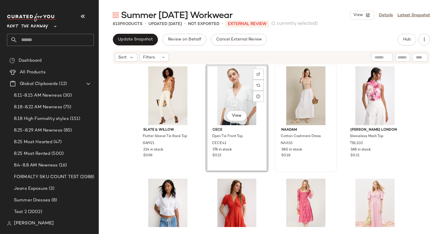
click at [217, 120] on div "View" at bounding box center [237, 95] width 58 height 59
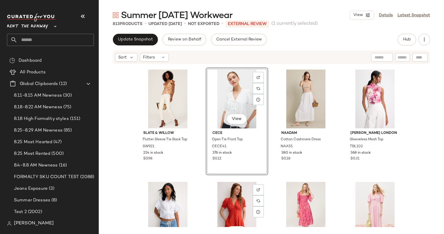
scroll to position [786, 0]
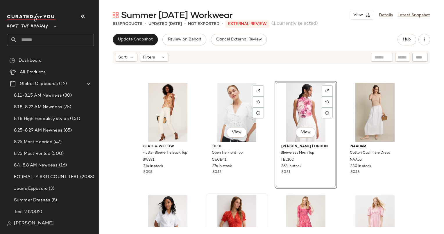
scroll to position [798, 0]
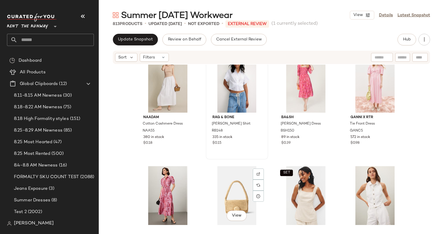
scroll to position [914, 0]
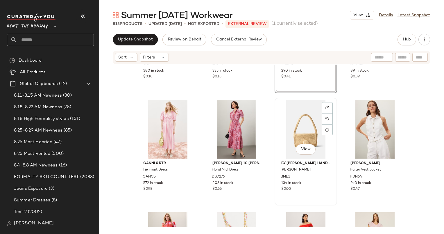
click at [296, 119] on div "View" at bounding box center [306, 129] width 58 height 59
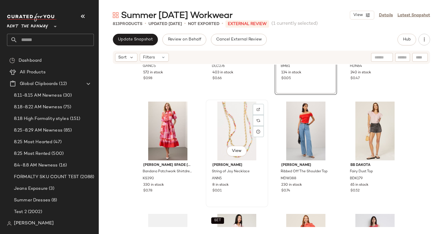
click at [220, 132] on div "View" at bounding box center [237, 130] width 58 height 59
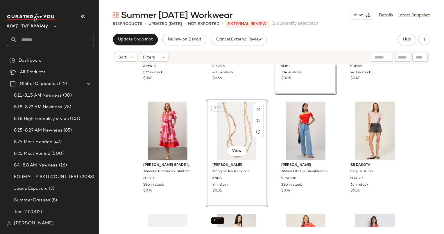
scroll to position [1235, 0]
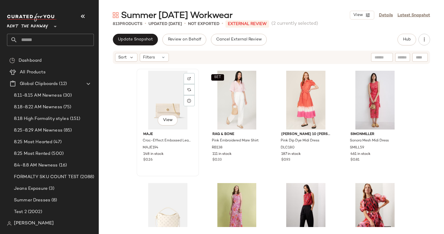
click at [163, 96] on div "View" at bounding box center [168, 100] width 58 height 59
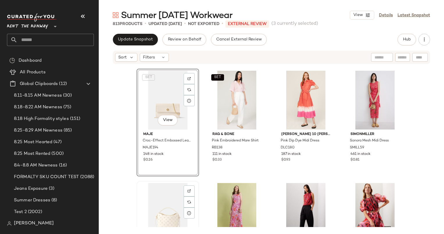
click at [171, 211] on div "View" at bounding box center [168, 212] width 58 height 59
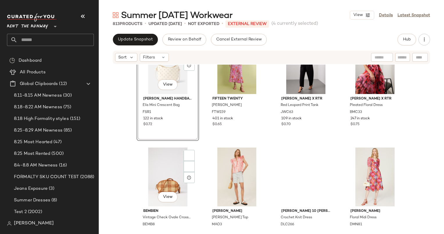
scroll to position [1420, 0]
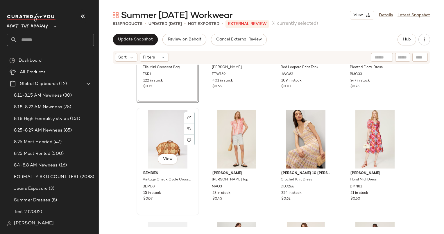
click at [157, 137] on div "View" at bounding box center [168, 139] width 58 height 59
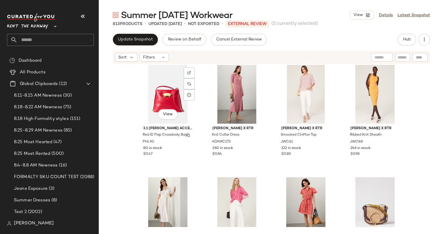
scroll to position [1617, 0]
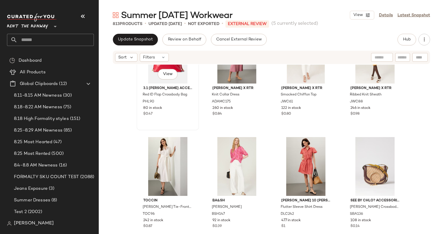
click at [153, 91] on div "3.1 Phillip Lim Accessories Red ID Flap Crossbody Bag PHL90 80 in stock $0.47" at bounding box center [168, 100] width 58 height 34
click at [370, 155] on div "View" at bounding box center [375, 166] width 58 height 59
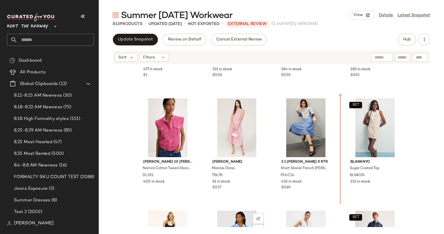
scroll to position [1656, 0]
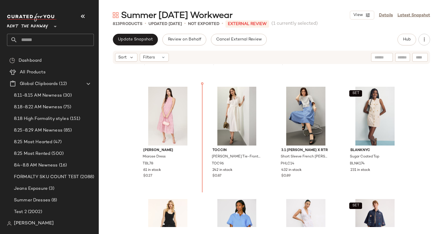
scroll to position [1671, 0]
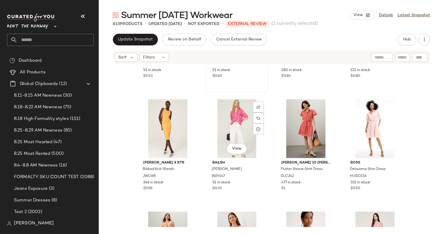
scroll to position [1431, 0]
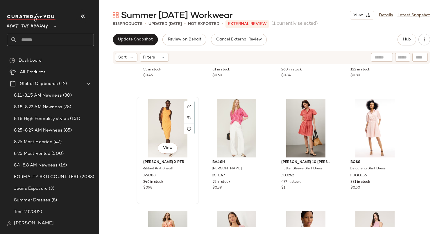
click at [145, 125] on div "View" at bounding box center [168, 127] width 58 height 59
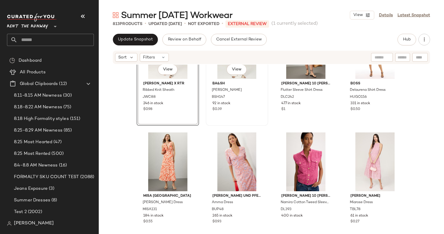
scroll to position [1512, 0]
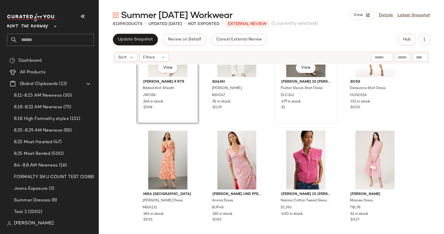
click at [318, 110] on div "Derek Lam 10 Crosby x RTR Flutter Sleeve Shirt Dress DLC242 477 in stock $1" at bounding box center [306, 94] width 58 height 34
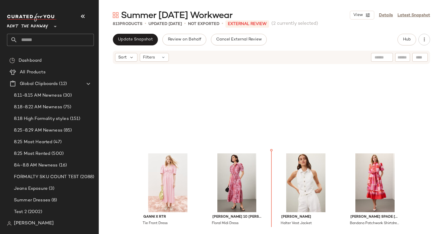
scroll to position [909, 0]
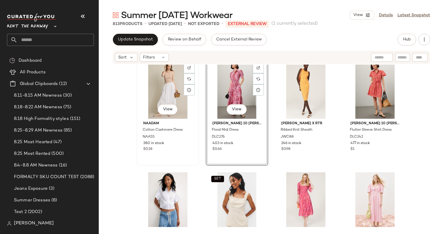
scroll to position [999, 0]
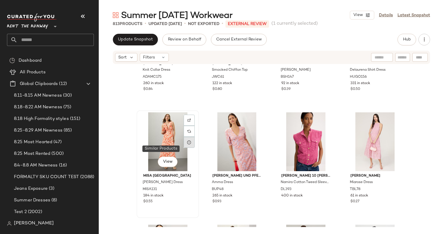
scroll to position [1512, 0]
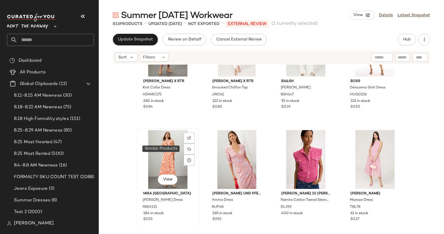
click at [168, 152] on div "View" at bounding box center [168, 159] width 58 height 59
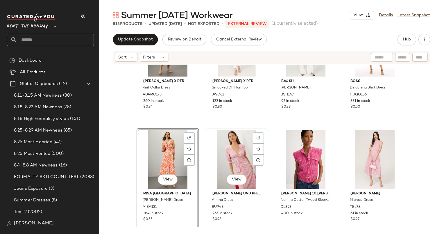
click at [229, 148] on div "View" at bounding box center [237, 159] width 58 height 59
click at [229, 148] on div "SET View" at bounding box center [237, 159] width 58 height 59
click at [297, 149] on div "View" at bounding box center [306, 159] width 58 height 59
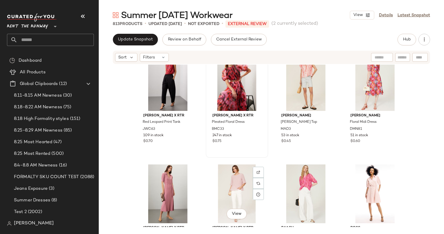
scroll to position [1367, 0]
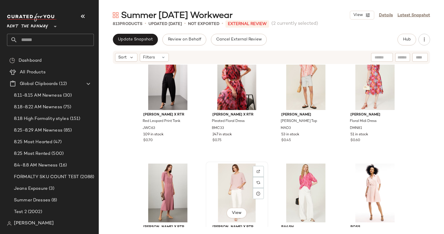
click at [234, 183] on div "View" at bounding box center [237, 192] width 58 height 59
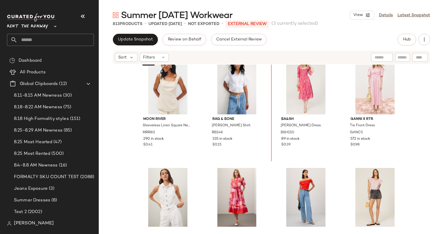
scroll to position [1020, 0]
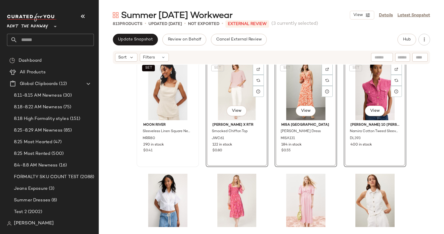
click at [195, 122] on div "SET Moon River Sleeveless Linen Square Neck Top MRR80 290 in stock $0.41" at bounding box center [167, 113] width 61 height 106
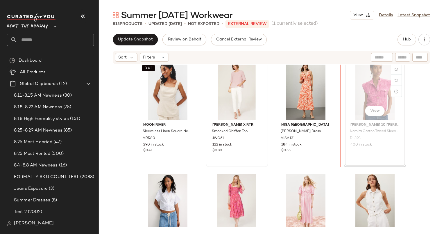
scroll to position [1018, 0]
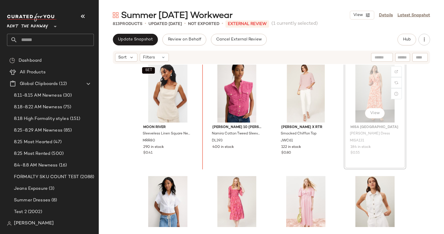
scroll to position [1018, 0]
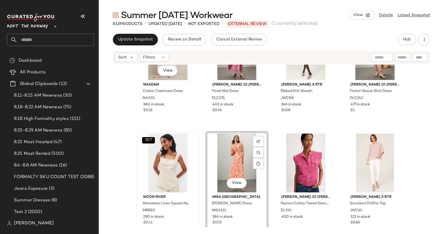
scroll to position [948, 0]
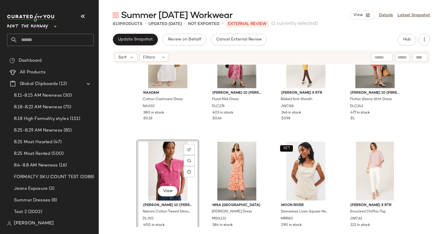
scroll to position [943, 0]
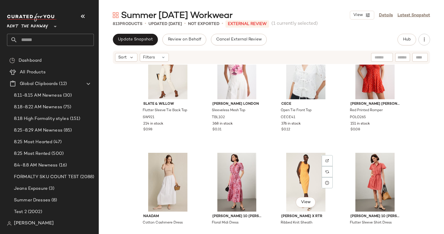
scroll to position [843, 0]
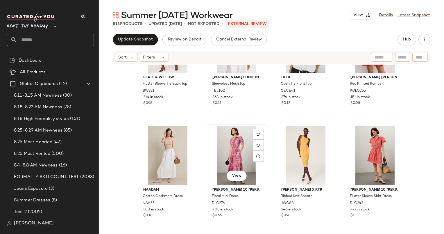
click at [211, 147] on div "View" at bounding box center [237, 155] width 58 height 59
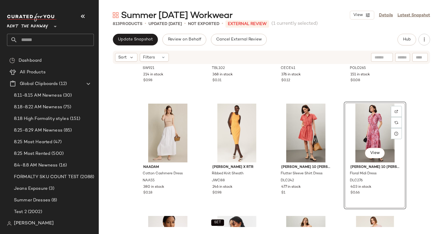
scroll to position [866, 0]
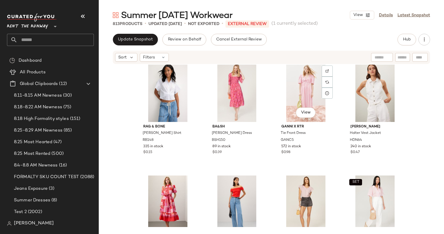
scroll to position [1131, 0]
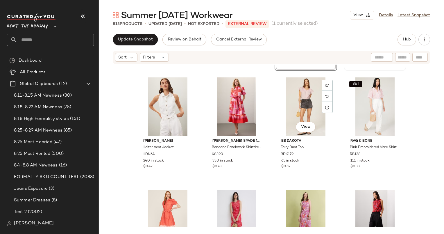
scroll to position [1236, 0]
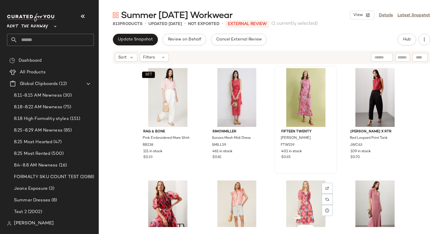
scroll to position [1348, 0]
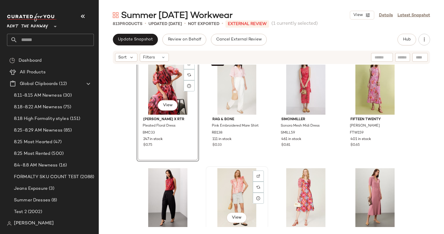
scroll to position [1362, 0]
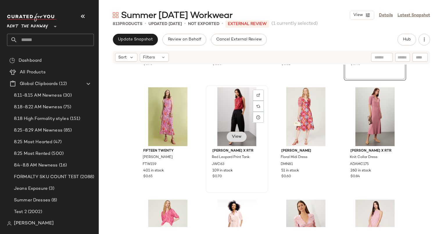
scroll to position [1442, 0]
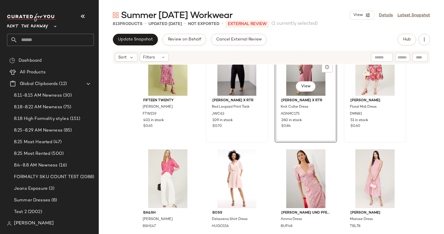
scroll to position [1470, 0]
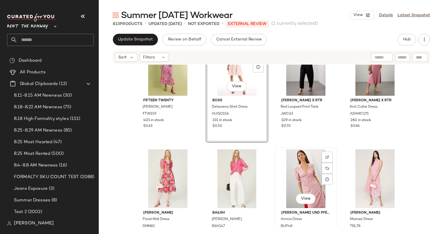
scroll to position [1468, 0]
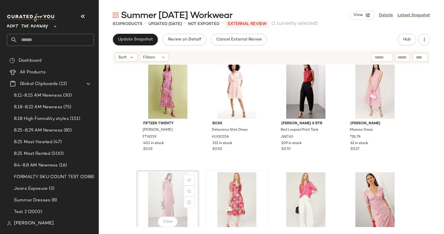
scroll to position [1472, 0]
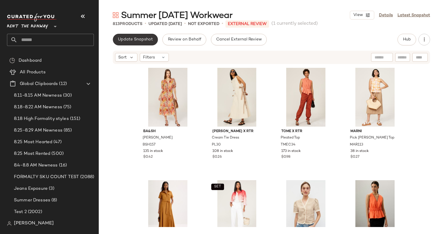
click at [125, 35] on button "Update Snapshot" at bounding box center [135, 40] width 45 height 12
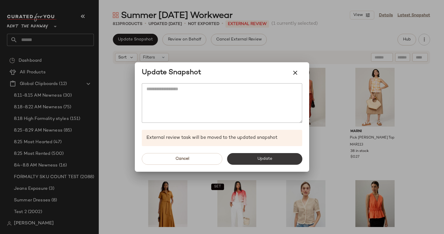
click at [262, 162] on button "Update" at bounding box center [264, 159] width 75 height 12
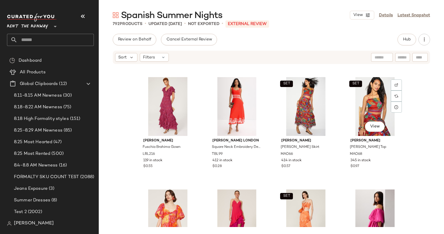
scroll to position [1002, 0]
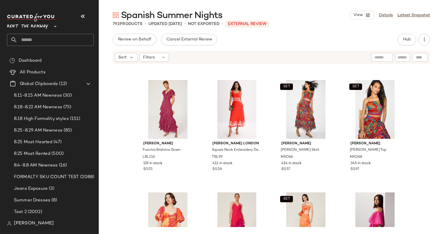
click at [384, 59] on div at bounding box center [382, 57] width 22 height 9
type input "****"
type input "*"
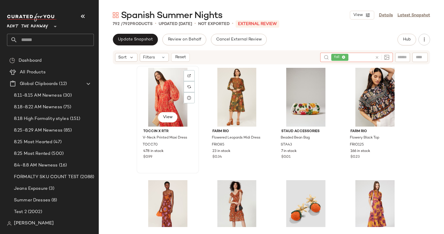
click at [160, 86] on div "View" at bounding box center [168, 97] width 58 height 59
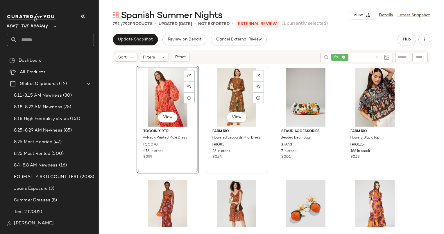
click at [231, 87] on div "View" at bounding box center [237, 97] width 58 height 59
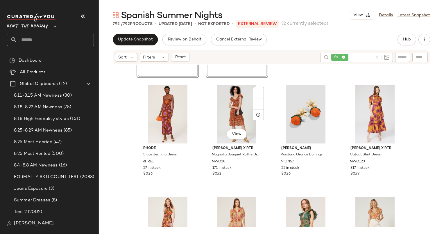
scroll to position [97, 0]
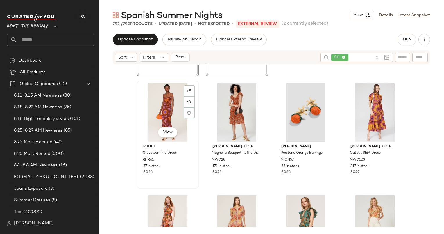
click at [166, 102] on div "View" at bounding box center [168, 112] width 58 height 59
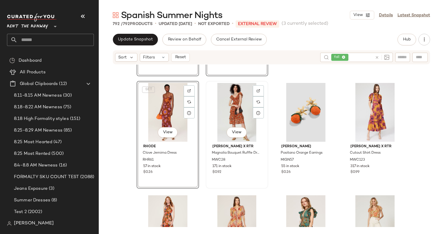
click at [214, 103] on div "View" at bounding box center [237, 112] width 58 height 59
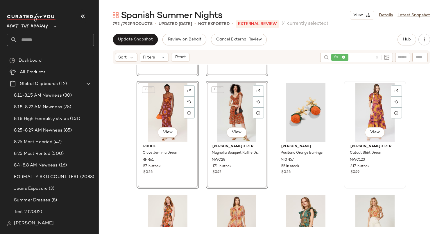
click at [366, 101] on div "View" at bounding box center [375, 112] width 58 height 59
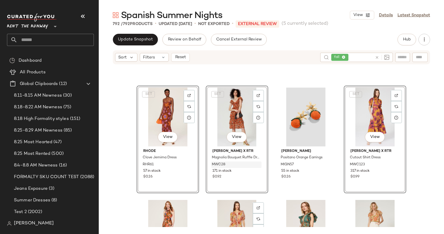
scroll to position [195, 0]
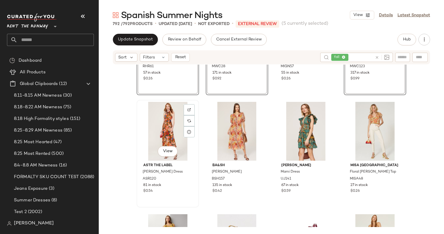
click at [165, 125] on div "View" at bounding box center [168, 131] width 58 height 59
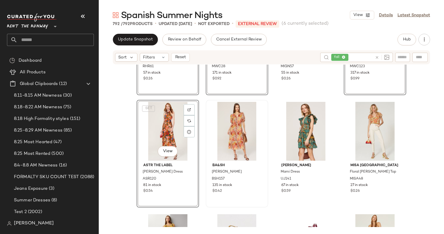
click at [237, 125] on div at bounding box center [237, 131] width 58 height 59
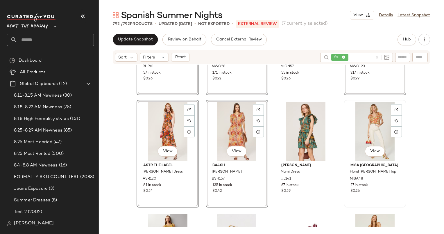
click at [383, 111] on div "View" at bounding box center [375, 131] width 58 height 59
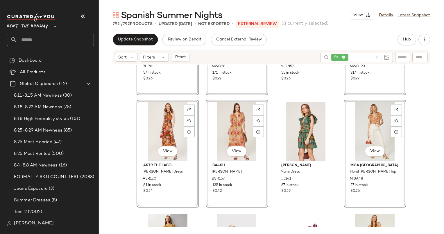
scroll to position [307, 0]
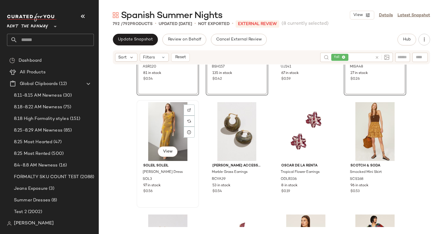
click at [171, 129] on div "View" at bounding box center [168, 131] width 58 height 59
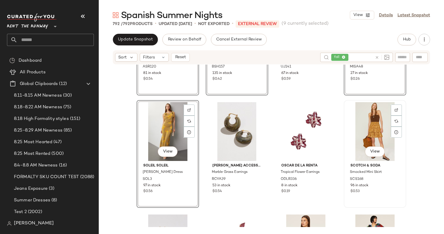
click at [367, 137] on div "View" at bounding box center [375, 131] width 58 height 59
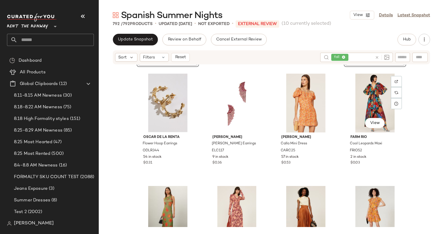
scroll to position [464, 0]
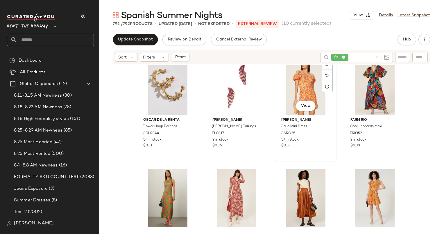
click at [301, 86] on div "View" at bounding box center [306, 85] width 58 height 59
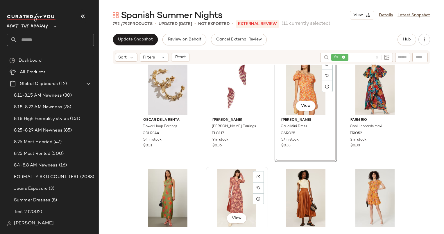
click at [239, 178] on div "View" at bounding box center [237, 197] width 58 height 59
click at [314, 187] on div "View" at bounding box center [306, 197] width 58 height 59
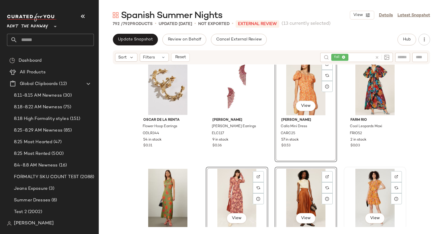
click at [368, 180] on div "View" at bounding box center [375, 197] width 58 height 59
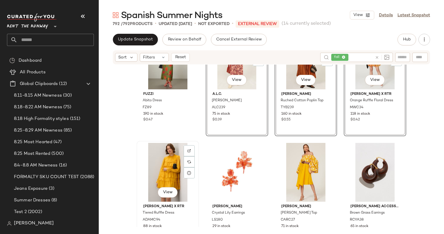
scroll to position [668, 0]
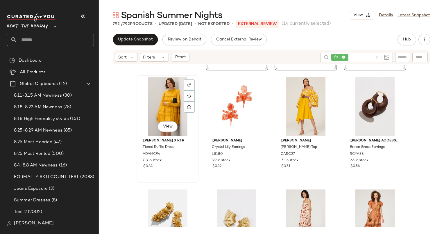
click at [157, 111] on div "View" at bounding box center [168, 106] width 58 height 59
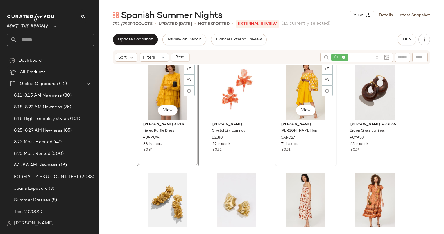
scroll to position [681, 0]
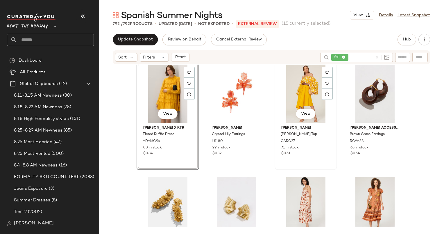
click at [294, 104] on div "View" at bounding box center [306, 93] width 58 height 59
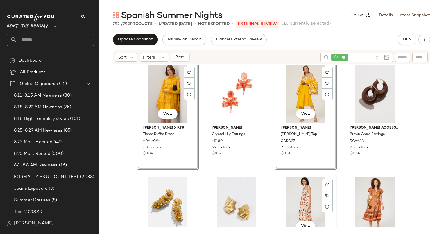
click at [300, 198] on div "View" at bounding box center [306, 205] width 58 height 59
click at [362, 192] on div "View" at bounding box center [375, 205] width 58 height 59
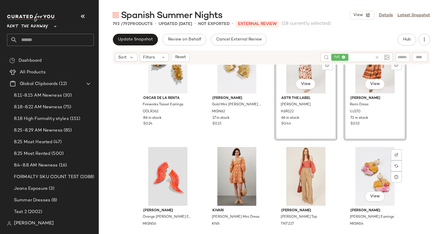
scroll to position [827, 0]
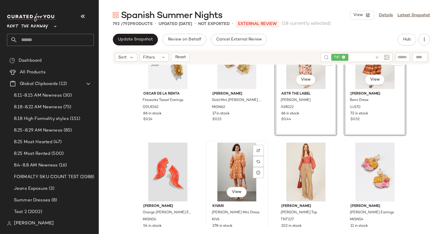
click at [234, 167] on div "View" at bounding box center [237, 171] width 58 height 59
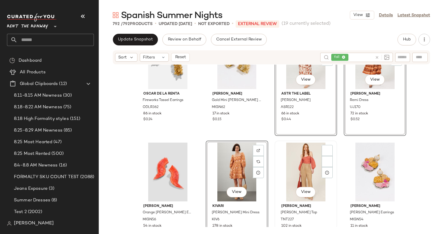
click at [298, 167] on div "View" at bounding box center [306, 171] width 58 height 59
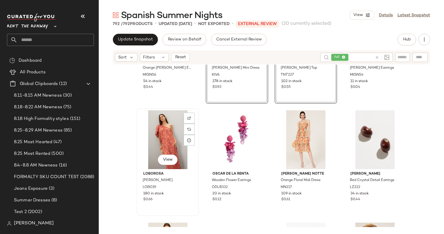
click at [162, 133] on div "View" at bounding box center [168, 139] width 58 height 59
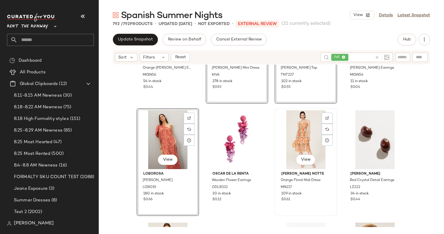
click at [298, 135] on div "View" at bounding box center [306, 139] width 58 height 59
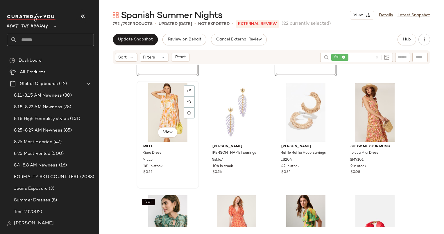
click at [167, 112] on div "View" at bounding box center [168, 112] width 58 height 59
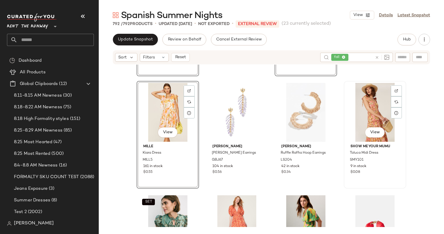
click at [352, 119] on div "View" at bounding box center [375, 112] width 58 height 59
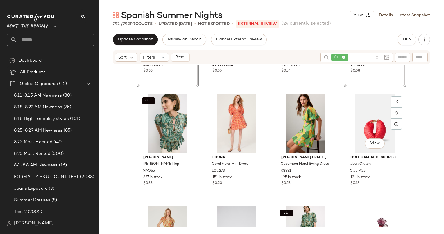
scroll to position [1212, 0]
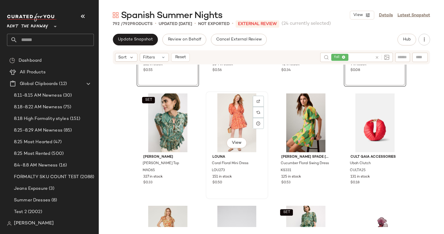
click at [236, 112] on div "View" at bounding box center [237, 122] width 58 height 59
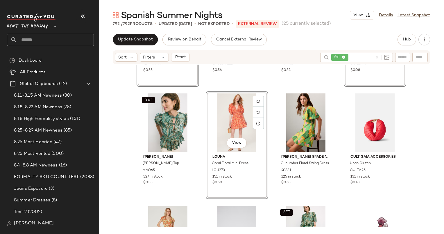
scroll to position [1296, 0]
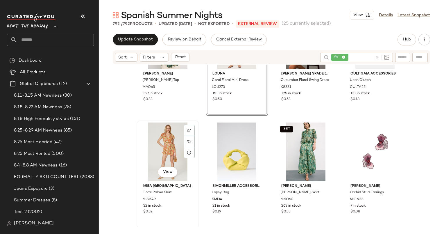
click at [155, 146] on div "View" at bounding box center [168, 151] width 58 height 59
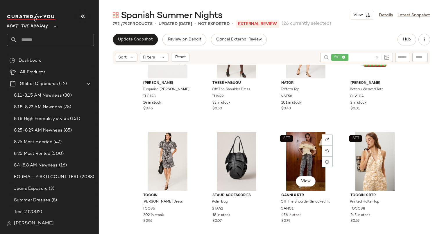
scroll to position [1497, 0]
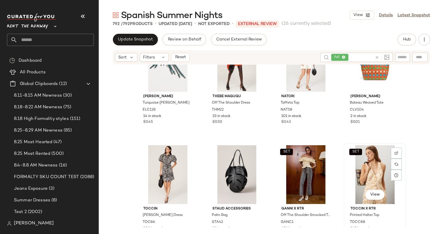
click at [381, 160] on div "SET View" at bounding box center [375, 174] width 58 height 59
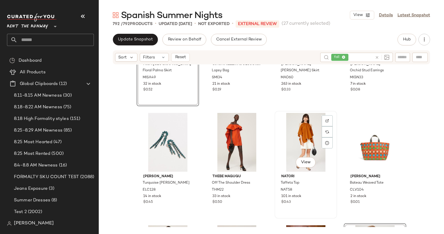
click at [307, 126] on div "View" at bounding box center [306, 142] width 58 height 59
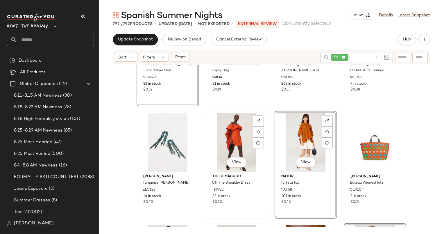
click at [234, 143] on div "View" at bounding box center [237, 142] width 58 height 59
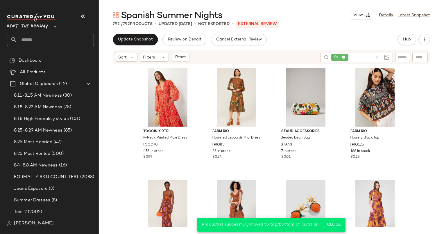
click at [177, 49] on div "Update Snapshot Review on Behalf Cancel External Review Hub Sort Filters Reset …" at bounding box center [271, 134] width 345 height 200
click at [188, 59] on button "Reset" at bounding box center [180, 57] width 19 height 9
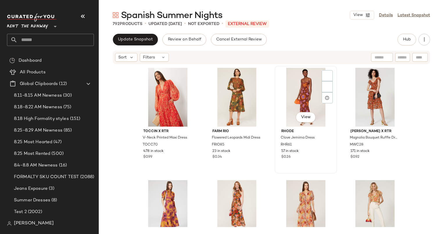
click at [295, 90] on div "View" at bounding box center [306, 97] width 58 height 59
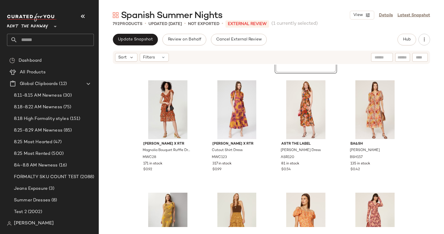
scroll to position [100, 0]
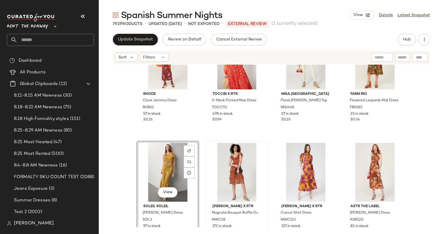
scroll to position [108, 0]
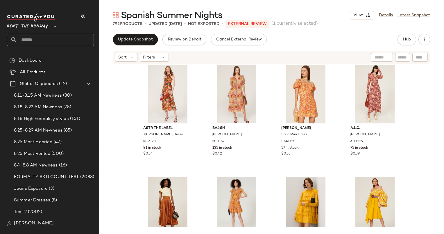
scroll to position [233, 0]
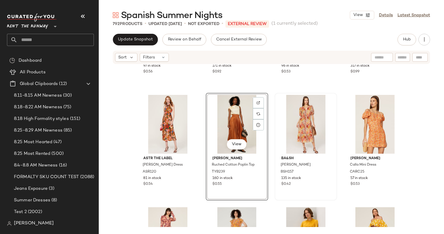
scroll to position [211, 0]
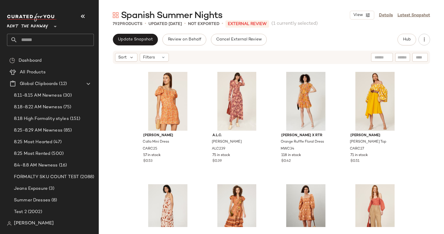
scroll to position [336, 0]
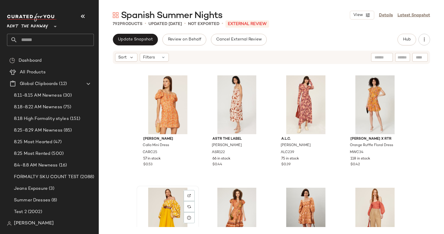
scroll to position [334, 0]
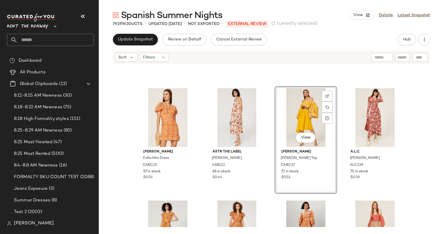
scroll to position [320, 0]
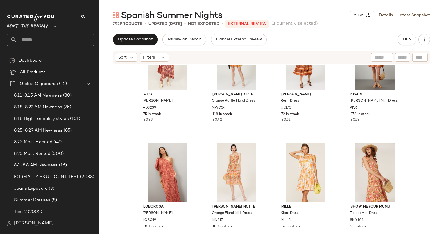
scroll to position [476, 0]
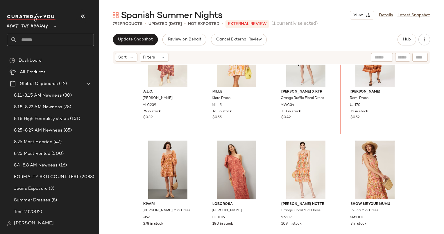
scroll to position [485, 0]
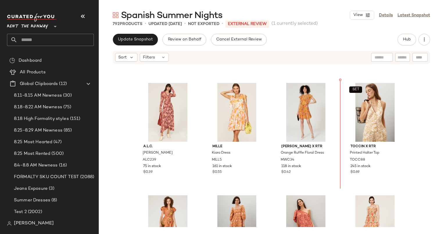
scroll to position [438, 0]
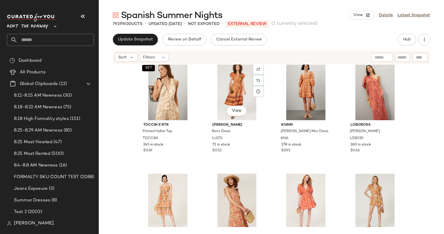
scroll to position [574, 0]
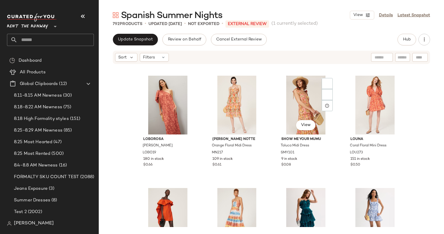
scroll to position [668, 0]
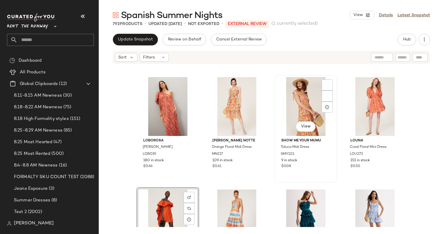
scroll to position [668, 0]
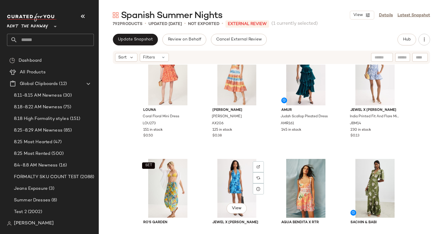
scroll to position [810, 0]
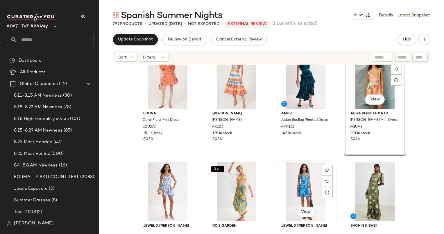
scroll to position [839, 0]
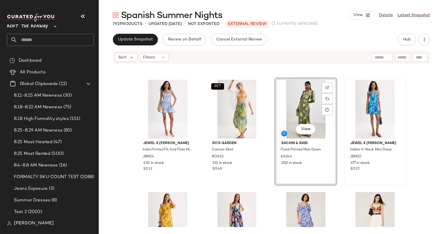
scroll to position [889, 0]
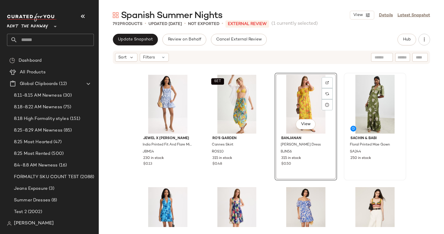
scroll to position [886, 0]
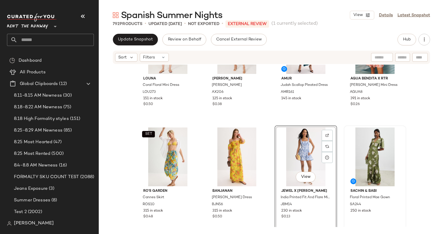
scroll to position [862, 0]
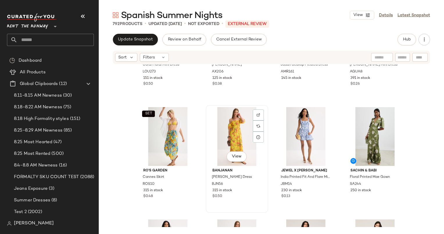
click at [223, 136] on div "View" at bounding box center [237, 136] width 58 height 59
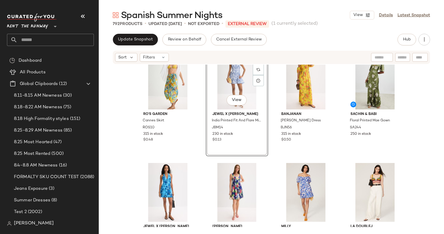
scroll to position [895, 0]
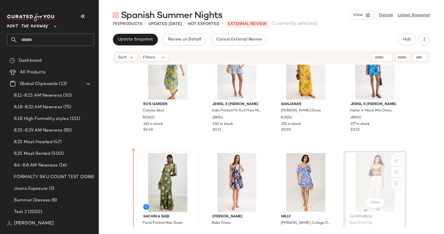
scroll to position [934, 0]
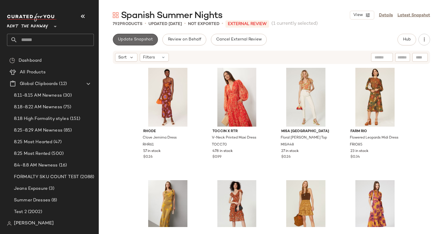
click at [143, 36] on button "Update Snapshot" at bounding box center [135, 40] width 45 height 12
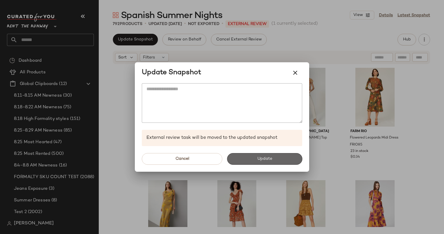
click at [261, 156] on span "Update" at bounding box center [264, 158] width 15 height 5
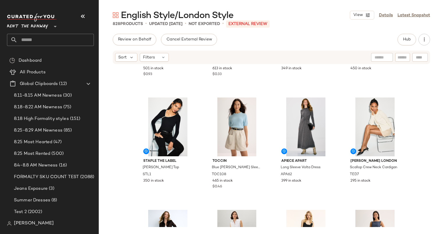
scroll to position [536, 0]
click at [389, 58] on div at bounding box center [382, 57] width 22 height 9
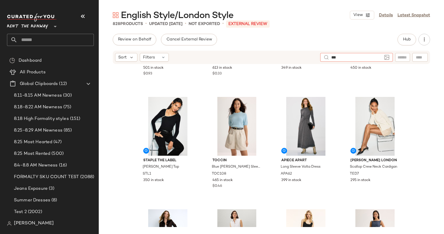
type input "****"
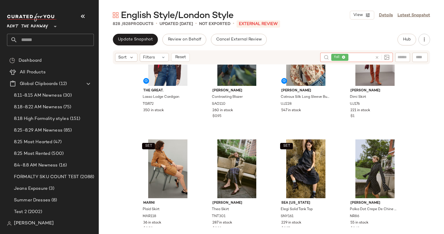
scroll to position [0, 0]
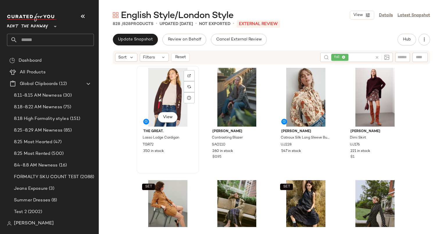
click at [163, 105] on div "View" at bounding box center [168, 97] width 58 height 59
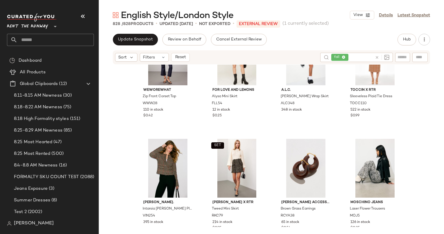
scroll to position [406, 0]
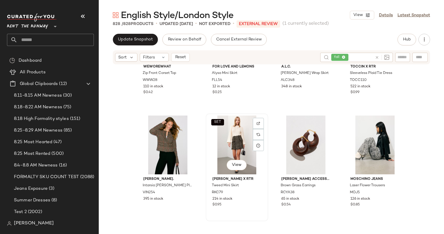
click at [234, 137] on div "SET View" at bounding box center [237, 144] width 58 height 59
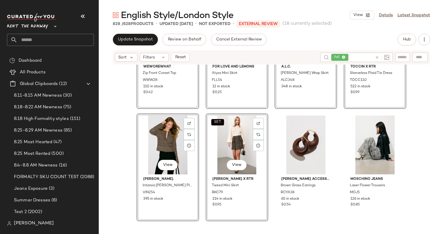
scroll to position [559, 0]
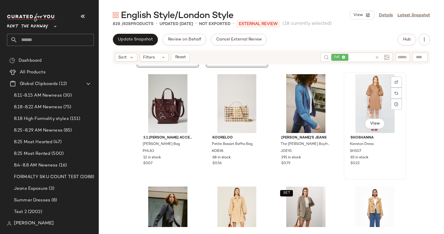
click at [359, 108] on div "View" at bounding box center [375, 103] width 58 height 59
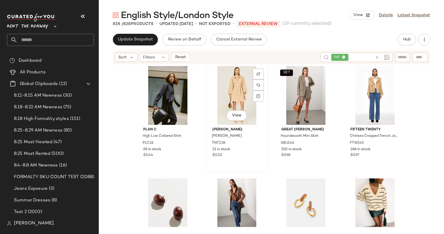
scroll to position [679, 0]
click at [240, 89] on div "View" at bounding box center [237, 95] width 58 height 59
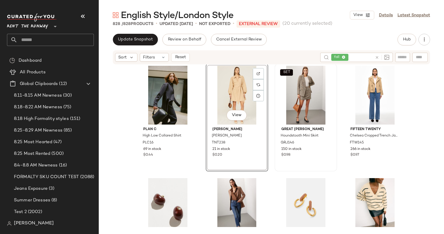
click at [293, 86] on div "SET" at bounding box center [306, 95] width 58 height 59
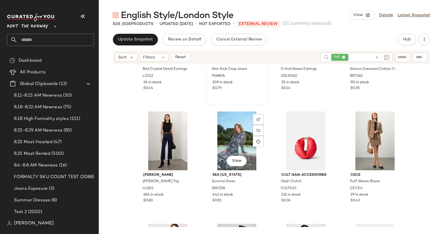
scroll to position [877, 0]
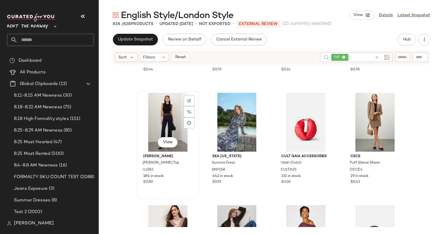
click at [168, 118] on div "View" at bounding box center [168, 122] width 58 height 59
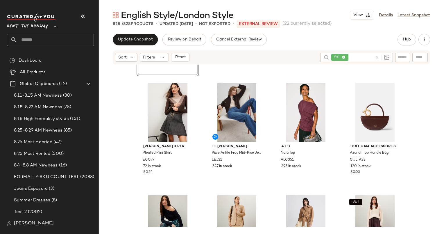
scroll to position [1014, 0]
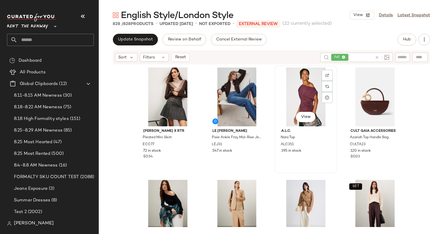
click at [296, 113] on div "View" at bounding box center [306, 118] width 20 height 12
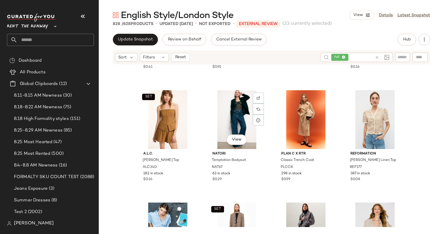
scroll to position [1352, 0]
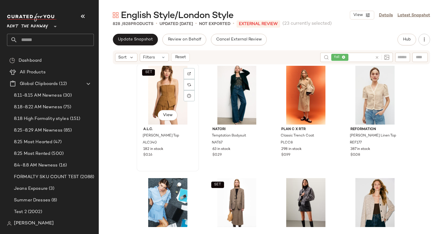
click at [159, 95] on div "SET View" at bounding box center [168, 95] width 58 height 59
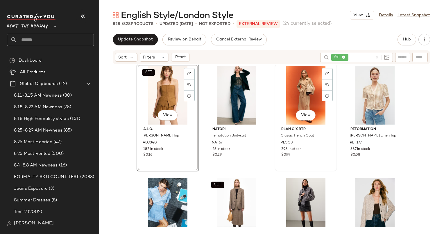
scroll to position [1397, 0]
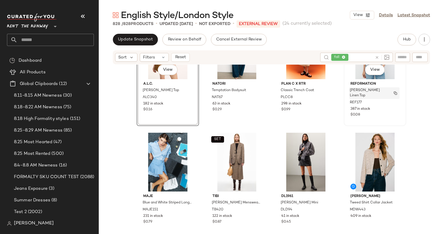
click at [371, 92] on span "[PERSON_NAME] Linen Top" at bounding box center [369, 93] width 38 height 10
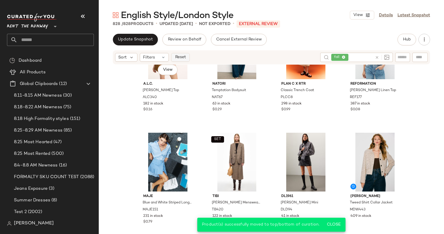
click at [182, 60] on button "Reset" at bounding box center [180, 57] width 19 height 9
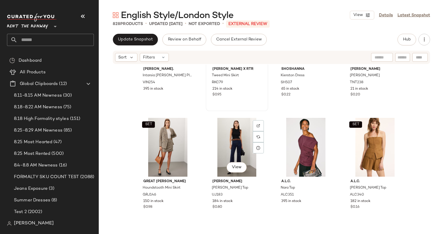
scroll to position [516, 0]
click at [307, 102] on div "View [PERSON_NAME] Dress SH507 65 in stock $0.22" at bounding box center [305, 57] width 61 height 106
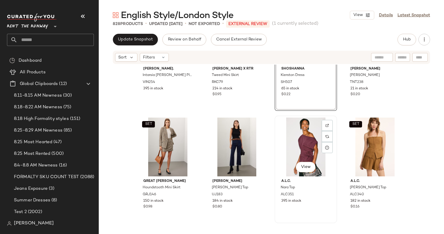
click at [293, 141] on div "View" at bounding box center [306, 146] width 58 height 59
click at [245, 139] on div at bounding box center [237, 146] width 58 height 59
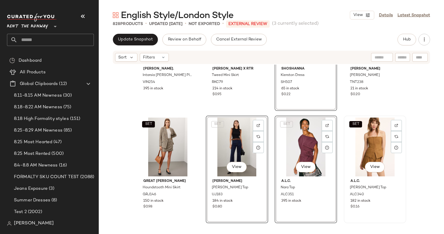
click at [360, 139] on div "SET View" at bounding box center [375, 146] width 58 height 59
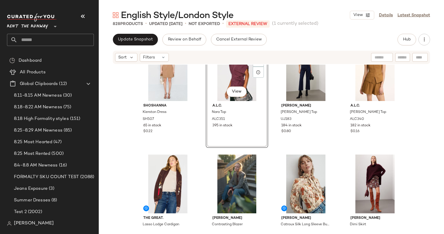
scroll to position [28, 0]
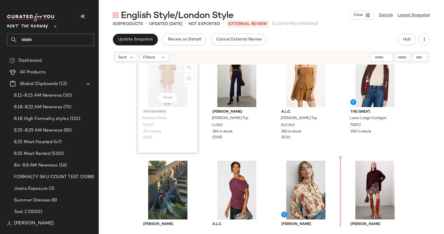
scroll to position [35, 0]
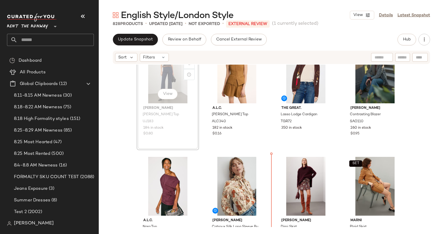
scroll to position [24, 0]
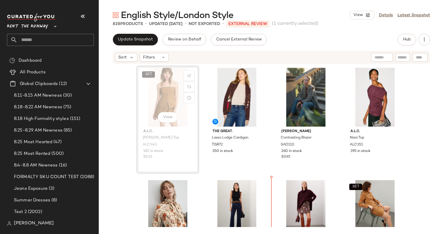
scroll to position [1, 0]
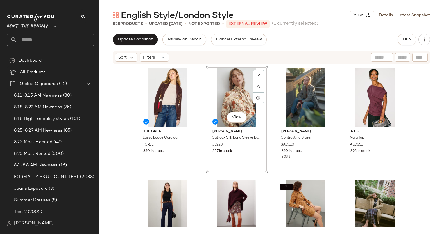
click at [385, 54] on div at bounding box center [382, 57] width 22 height 9
type input "****"
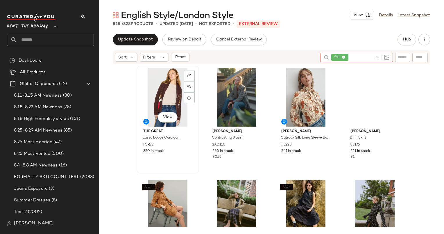
click at [163, 98] on div "View" at bounding box center [168, 97] width 58 height 59
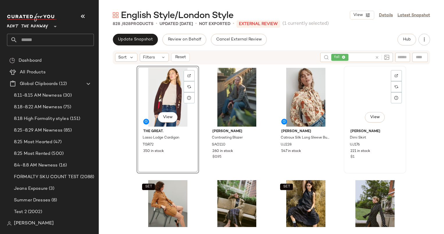
click at [360, 98] on div "View" at bounding box center [375, 97] width 58 height 59
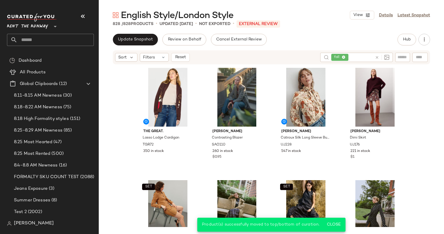
click at [192, 59] on div "Sort Filters Reset" at bounding box center [215, 57] width 200 height 9
click at [181, 52] on div "Sort Filters Reset fall" at bounding box center [271, 57] width 317 height 14
click at [185, 55] on span "Reset" at bounding box center [180, 57] width 11 height 5
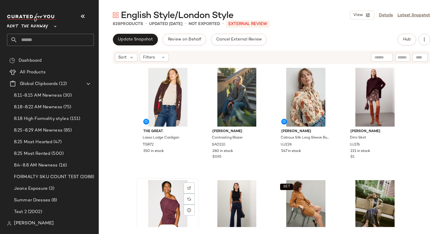
scroll to position [1, 0]
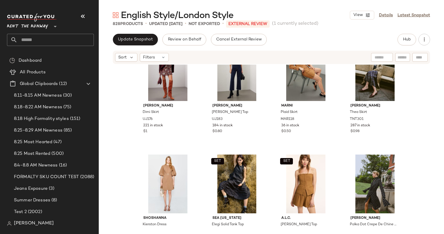
scroll to position [166, 0]
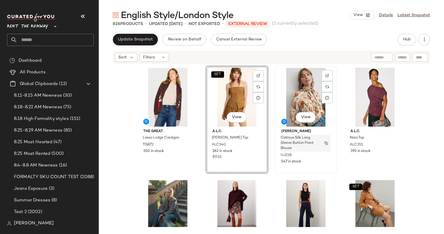
click at [281, 137] on span "Catroux Silk Long Sleeve Button Front Blouse" at bounding box center [300, 143] width 38 height 16
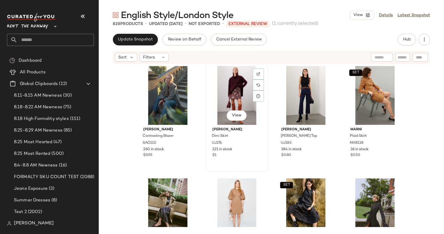
scroll to position [112, 0]
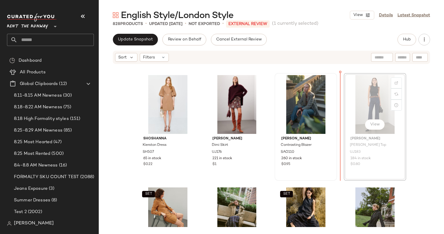
scroll to position [105, 0]
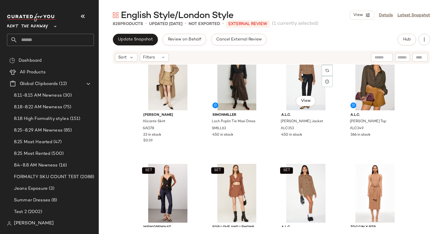
scroll to position [446, 0]
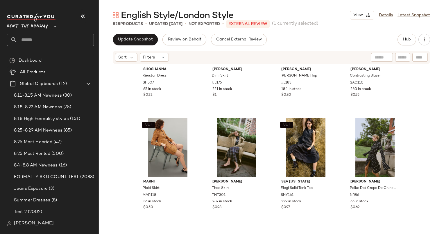
scroll to position [158, 0]
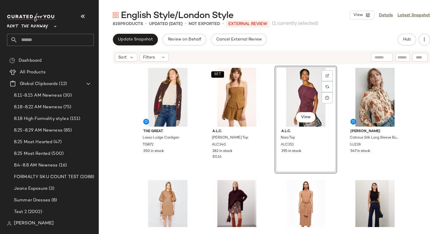
click at [269, 106] on div "The Great. Lasso Lodge Cardigan TGR72 350 in stock SET A.L.C. [PERSON_NAME] Top…" at bounding box center [272, 146] width 270 height 161
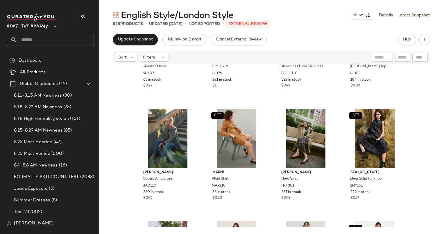
scroll to position [210, 0]
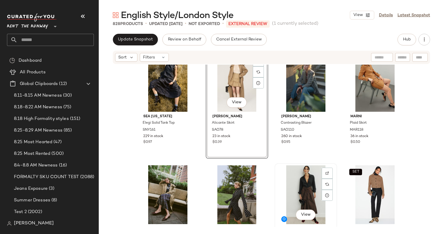
scroll to position [243, 0]
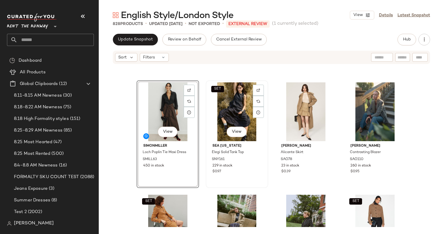
scroll to position [214, 0]
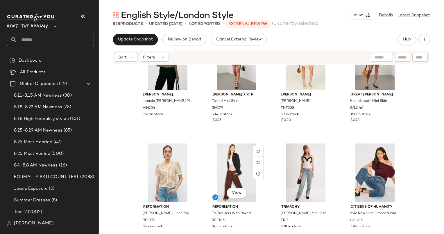
scroll to position [603, 0]
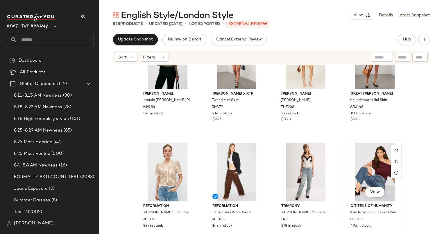
click at [363, 157] on div "View" at bounding box center [375, 171] width 58 height 59
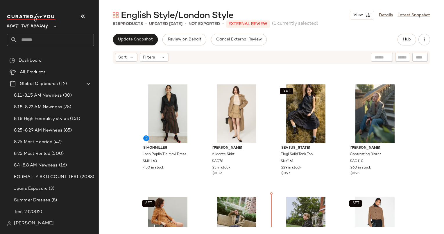
scroll to position [208, 0]
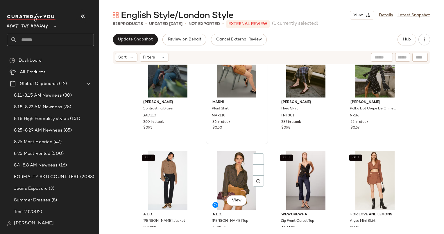
scroll to position [377, 0]
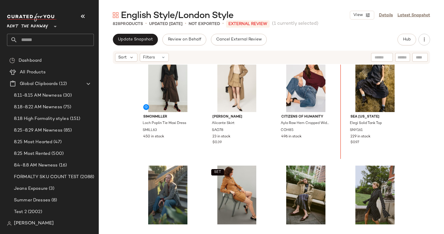
scroll to position [241, 0]
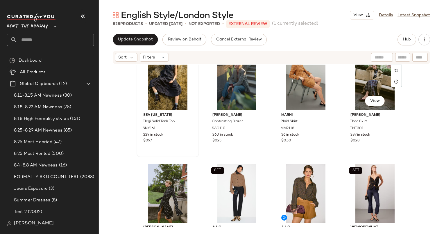
scroll to position [358, 0]
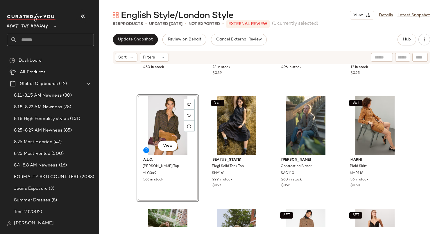
scroll to position [359, 0]
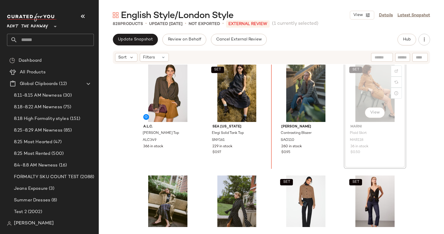
scroll to position [343, 0]
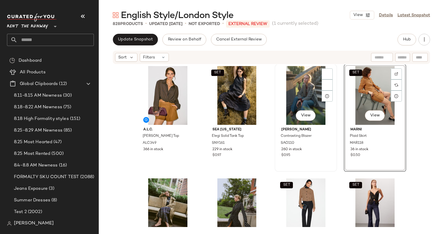
click at [346, 94] on div "SET View" at bounding box center [375, 95] width 58 height 59
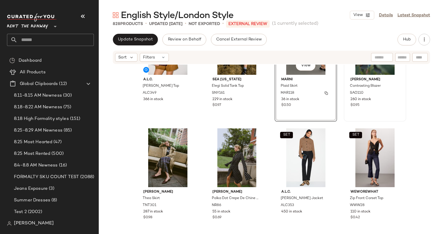
scroll to position [358, 0]
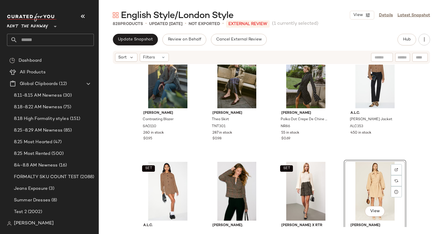
scroll to position [471, 0]
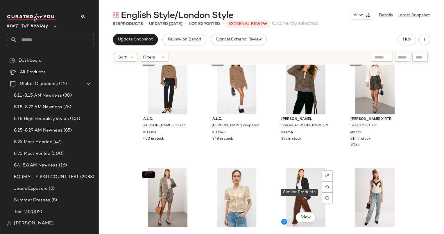
scroll to position [572, 0]
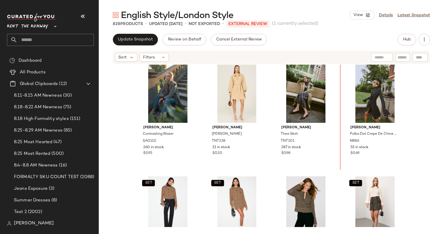
scroll to position [454, 0]
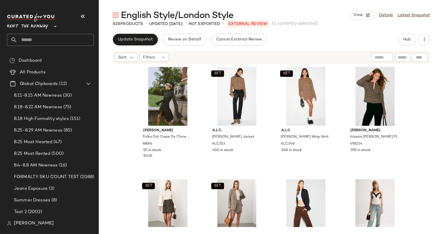
scroll to position [566, 0]
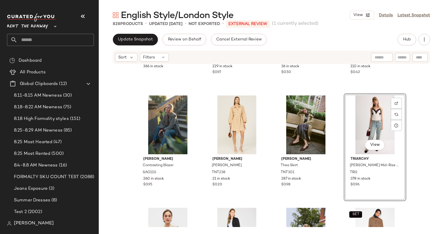
scroll to position [467, 0]
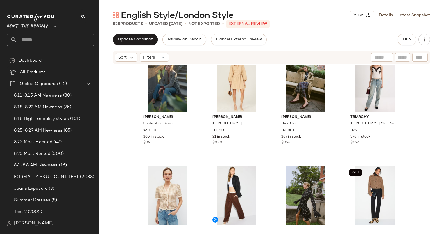
drag, startPoint x: 370, startPoint y: 189, endPoint x: 337, endPoint y: 120, distance: 76.3
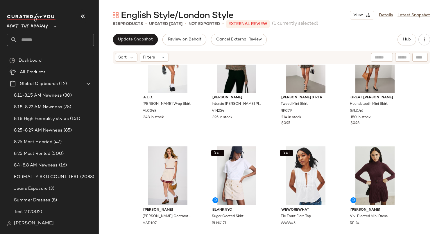
scroll to position [694, 0]
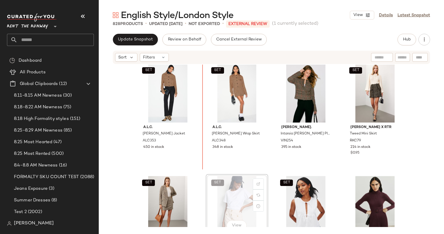
scroll to position [681, 0]
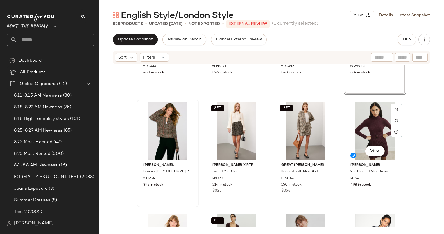
scroll to position [769, 0]
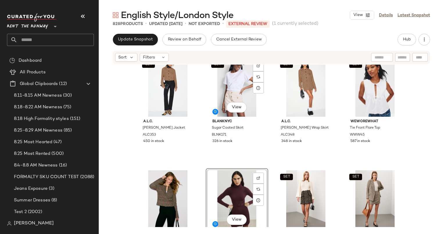
scroll to position [765, 0]
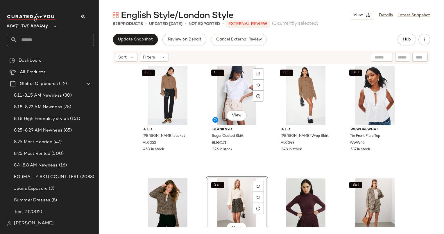
scroll to position [722, 0]
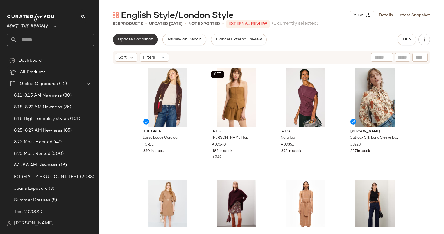
click at [142, 42] on span "Update Snapshot" at bounding box center [135, 39] width 35 height 5
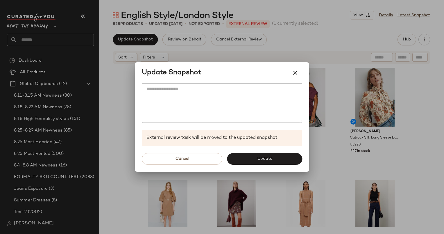
click at [249, 147] on div "Cancel Update" at bounding box center [222, 159] width 174 height 26
click at [256, 157] on button "Update" at bounding box center [264, 159] width 75 height 12
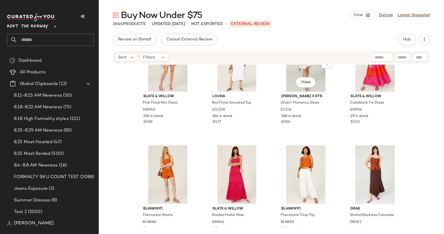
scroll to position [406, 0]
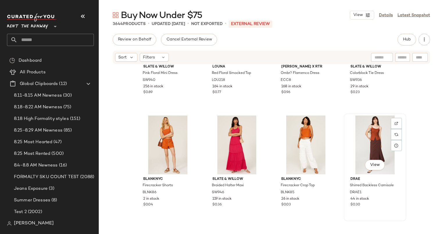
click at [371, 146] on div "View" at bounding box center [375, 144] width 58 height 59
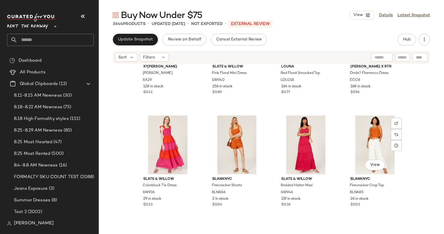
scroll to position [541, 0]
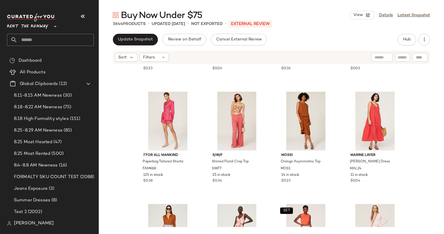
click at [378, 59] on input "text" at bounding box center [381, 57] width 15 height 6
type input "****"
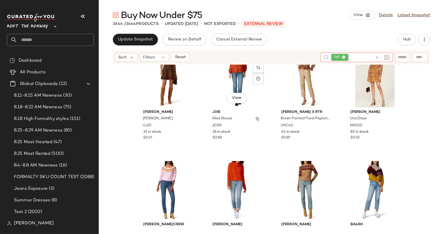
scroll to position [19, 0]
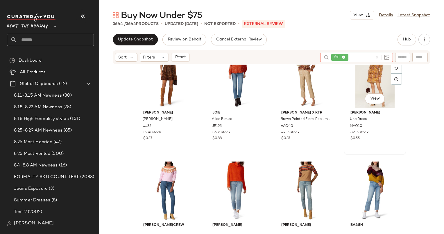
click at [362, 87] on div "View" at bounding box center [375, 78] width 58 height 59
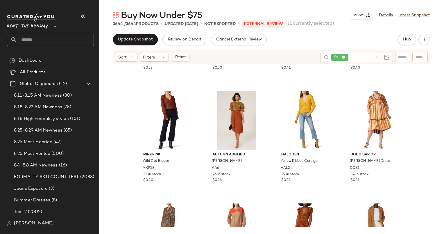
scroll to position [206, 0]
click at [222, 124] on div "View" at bounding box center [237, 120] width 58 height 59
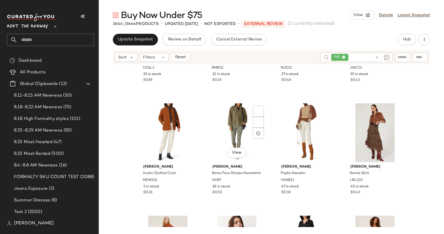
scroll to position [530, 0]
click at [375, 117] on div "View" at bounding box center [375, 132] width 58 height 59
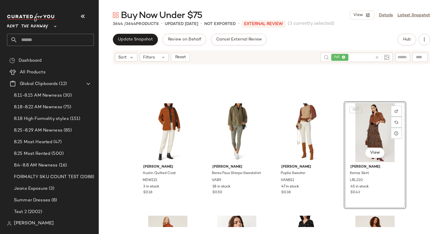
scroll to position [655, 0]
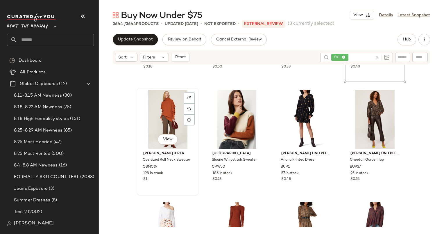
click at [158, 121] on div "View" at bounding box center [168, 119] width 58 height 59
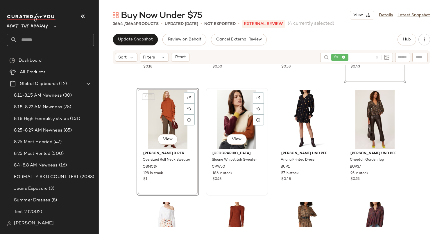
click at [213, 121] on div "View" at bounding box center [237, 119] width 58 height 59
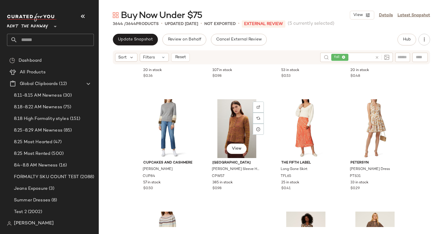
scroll to position [873, 0]
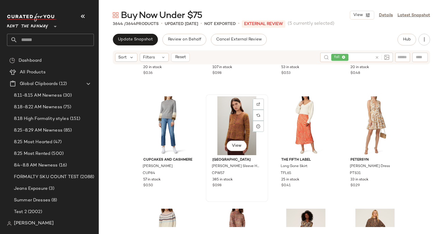
click at [227, 121] on div "View" at bounding box center [237, 125] width 58 height 59
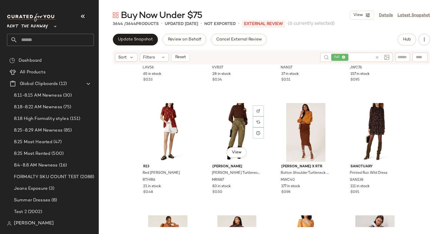
scroll to position [1105, 0]
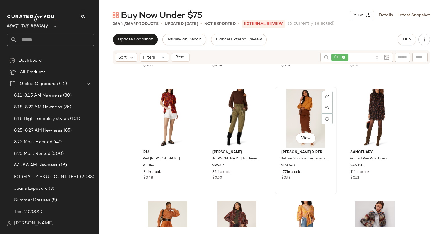
click at [285, 107] on div "View" at bounding box center [306, 118] width 58 height 59
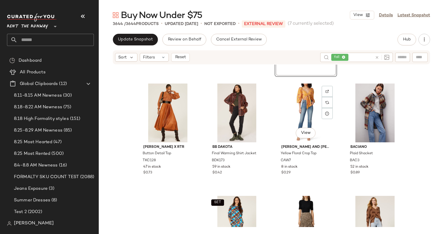
scroll to position [1237, 0]
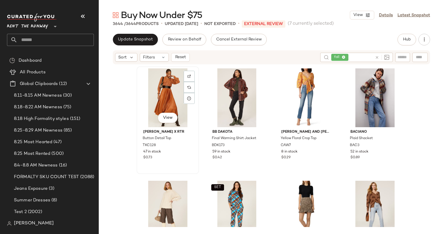
click at [161, 88] on div "View" at bounding box center [168, 97] width 58 height 59
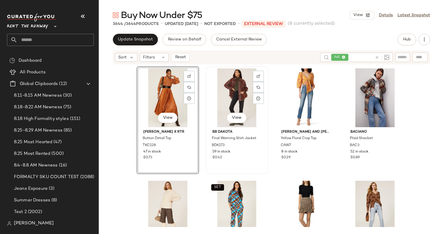
click at [232, 96] on div "View" at bounding box center [237, 97] width 58 height 59
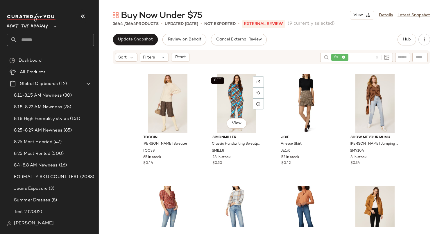
scroll to position [1424, 0]
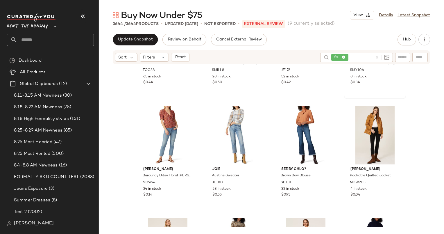
click at [361, 90] on div "View Show Me Your Mumu Gilligan Jumping Cheetah Sweater SMY104 8 in stock $0.34" at bounding box center [374, 45] width 61 height 106
click at [386, 129] on div "View" at bounding box center [375, 134] width 58 height 59
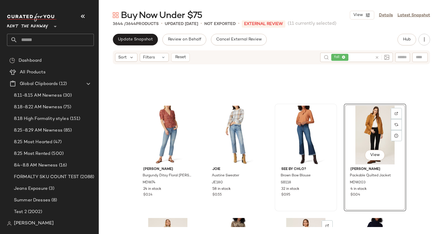
scroll to position [1590, 0]
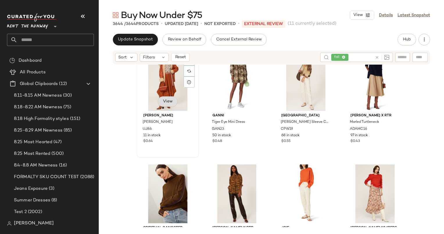
click at [168, 106] on button "View" at bounding box center [168, 101] width 20 height 10
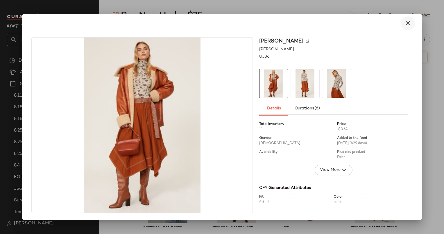
click at [405, 24] on icon "button" at bounding box center [407, 23] width 7 height 7
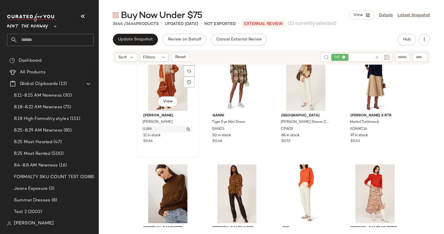
click at [182, 127] on div "UJ86" at bounding box center [167, 129] width 50 height 6
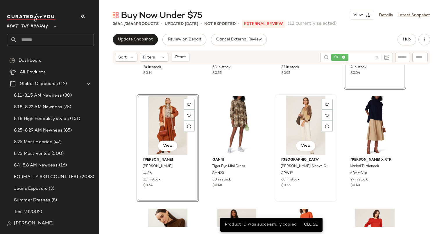
click at [289, 112] on div "View" at bounding box center [306, 125] width 58 height 59
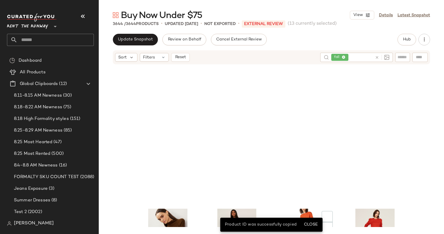
scroll to position [1700, 0]
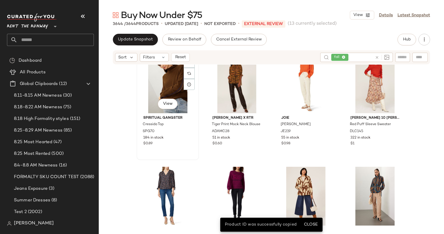
click at [153, 99] on div "View" at bounding box center [168, 83] width 58 height 59
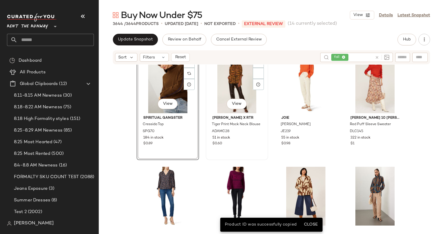
click at [221, 97] on div "View" at bounding box center [237, 83] width 58 height 59
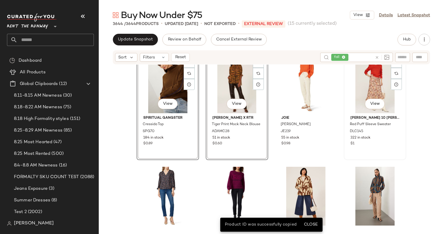
click at [360, 103] on div "View" at bounding box center [375, 83] width 58 height 59
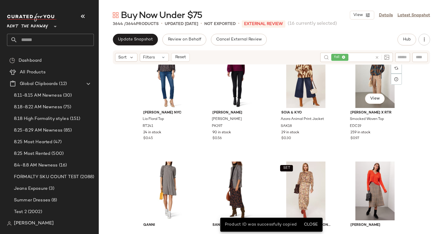
scroll to position [1826, 0]
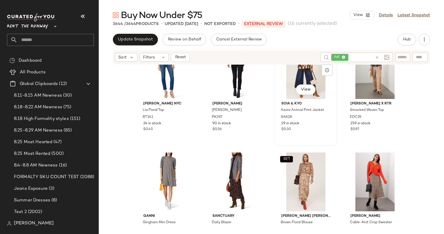
click at [282, 91] on div "View" at bounding box center [306, 69] width 58 height 59
click at [361, 90] on div "View" at bounding box center [375, 69] width 58 height 59
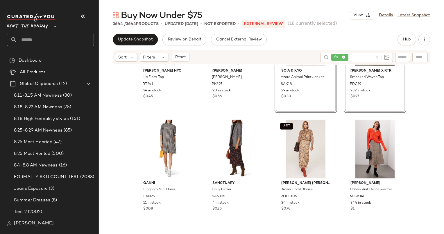
scroll to position [1875, 0]
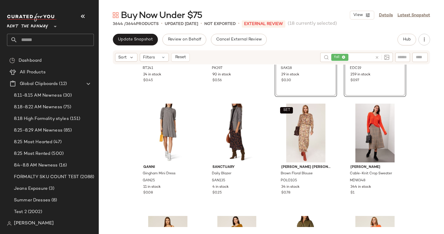
click at [359, 92] on div "View Eudon Choi x RTR Smocked Woven Top EDC19 259 in stock $0.97" at bounding box center [375, 42] width 62 height 107
click at [306, 134] on div "SET View" at bounding box center [306, 132] width 58 height 59
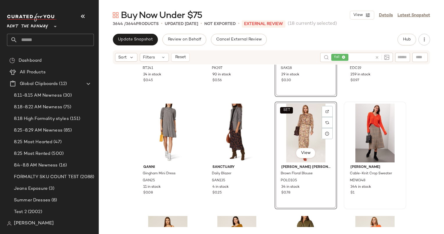
click at [378, 121] on div at bounding box center [375, 132] width 58 height 59
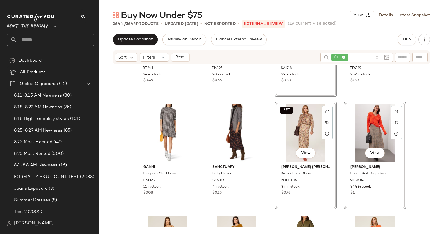
scroll to position [2030, 0]
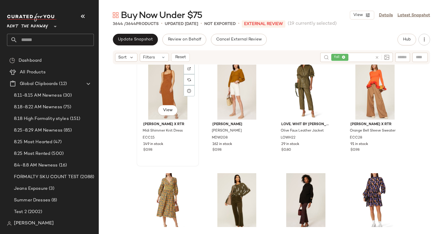
click at [153, 119] on div "View" at bounding box center [168, 90] width 58 height 59
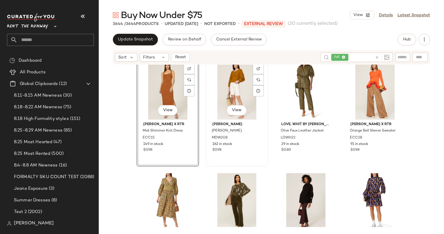
click at [231, 117] on div "View" at bounding box center [237, 90] width 58 height 59
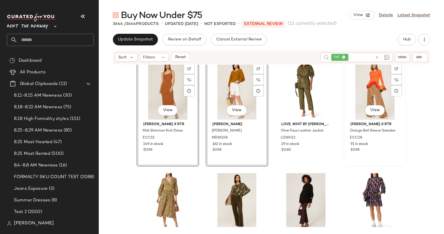
click at [377, 82] on div "View" at bounding box center [375, 90] width 58 height 59
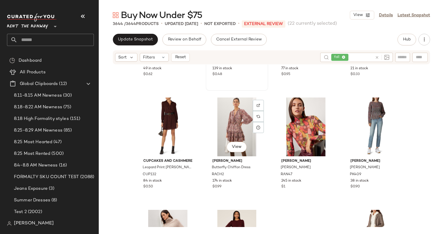
scroll to position [2218, 0]
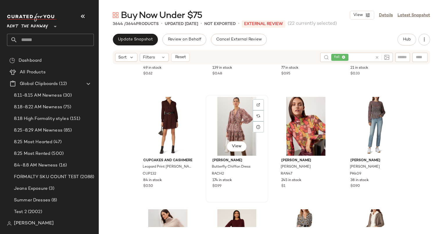
click at [229, 115] on div "View" at bounding box center [237, 126] width 58 height 59
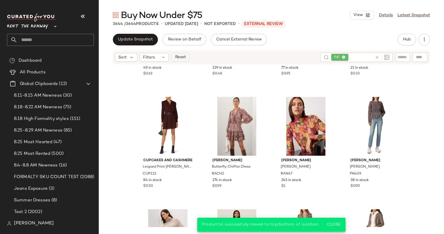
click at [182, 56] on span "Reset" at bounding box center [180, 57] width 11 height 5
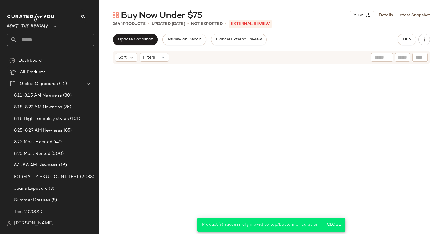
scroll to position [561, 0]
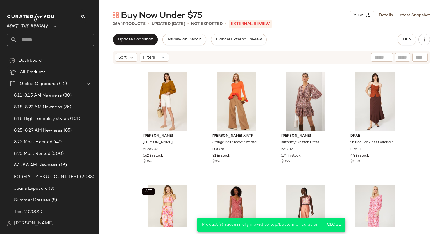
click at [382, 61] on div at bounding box center [382, 57] width 22 height 9
type input "********"
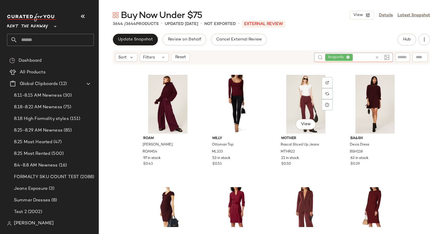
scroll to position [342, 0]
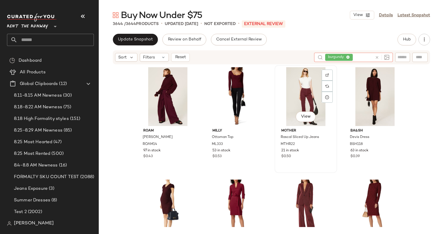
click at [299, 92] on div "View" at bounding box center [306, 96] width 58 height 59
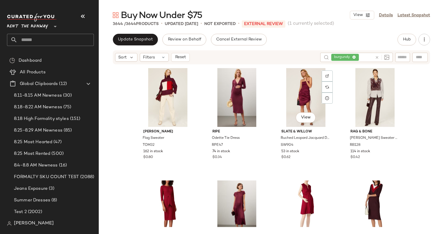
scroll to position [1583, 0]
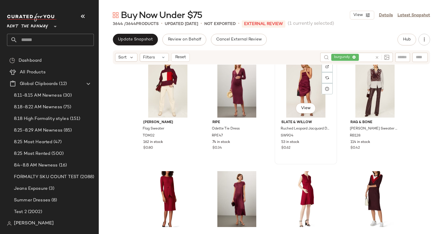
click at [301, 87] on div "View" at bounding box center [306, 88] width 58 height 59
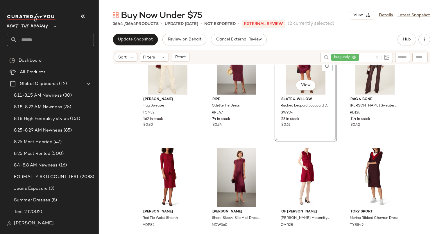
scroll to position [1608, 0]
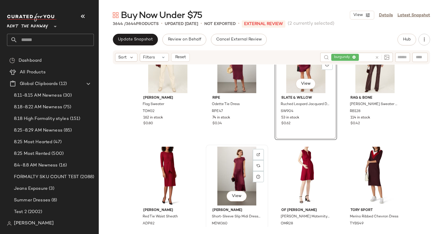
click at [239, 160] on div "View" at bounding box center [237, 175] width 58 height 59
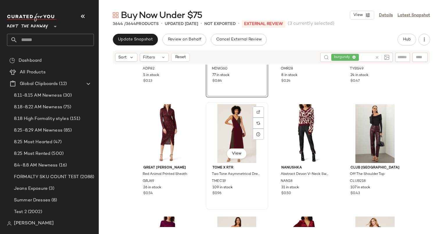
click at [232, 134] on div "View" at bounding box center [237, 133] width 58 height 59
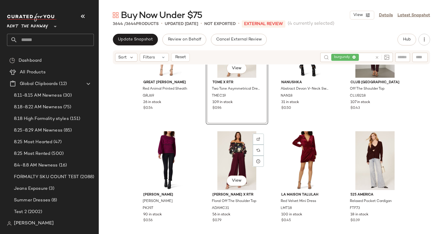
scroll to position [1848, 0]
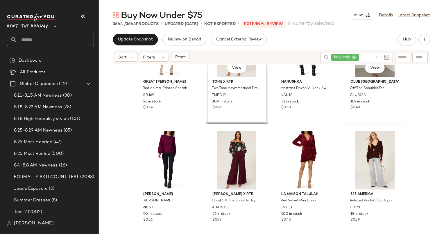
click at [375, 100] on div "107 in stock" at bounding box center [374, 101] width 49 height 5
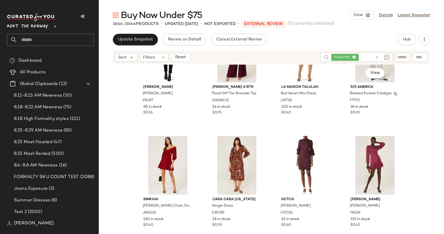
scroll to position [1955, 0]
click at [224, 160] on div "View" at bounding box center [237, 164] width 58 height 59
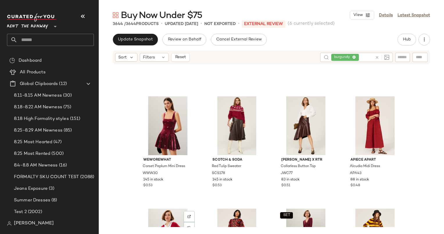
scroll to position [2380, 0]
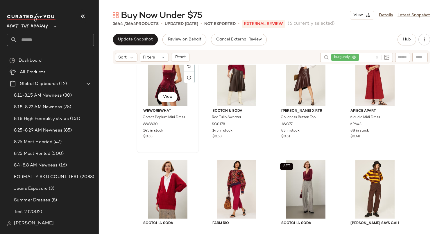
click at [152, 78] on div "View" at bounding box center [168, 76] width 58 height 59
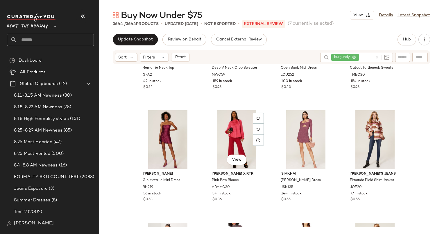
scroll to position [2878, 0]
click at [160, 137] on div "View" at bounding box center [168, 139] width 58 height 59
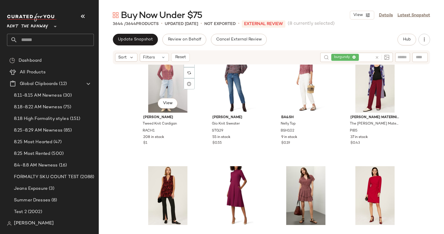
scroll to position [3047, 0]
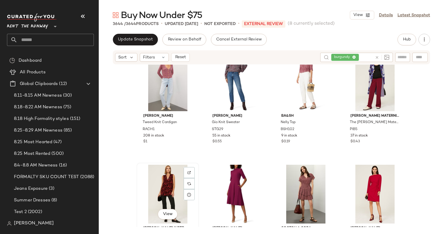
click at [159, 178] on div "View" at bounding box center [168, 193] width 58 height 59
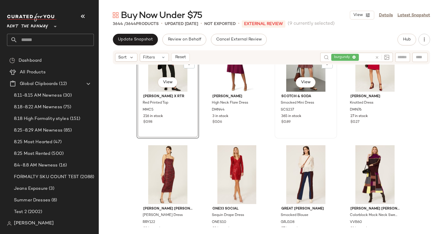
click at [295, 126] on div "View Scotch & Soda Smocked Mini Dress SCS237 365 in stock $0.89" at bounding box center [305, 84] width 61 height 106
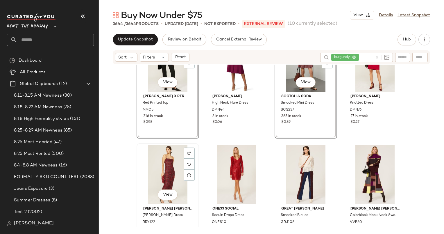
click at [158, 177] on div "View" at bounding box center [168, 174] width 58 height 59
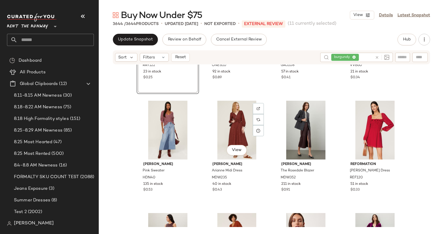
scroll to position [3336, 0]
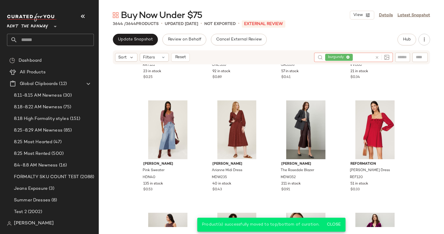
click at [377, 56] on icon at bounding box center [377, 57] width 4 height 4
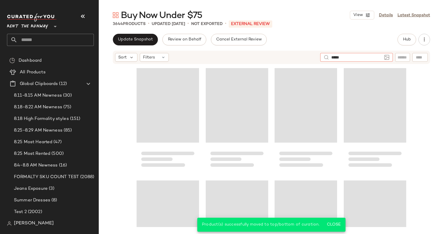
type input "******"
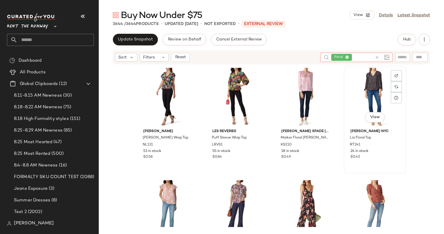
click at [354, 127] on div "Rebecca Taylor NYC Lia Floral Top RT241 24 in stock $0.45" at bounding box center [375, 143] width 58 height 34
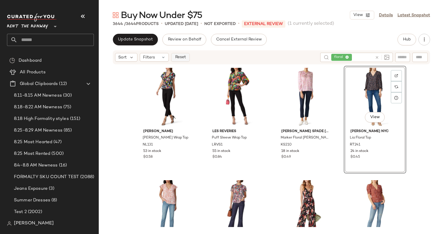
click at [185, 58] on span "Reset" at bounding box center [180, 57] width 11 height 5
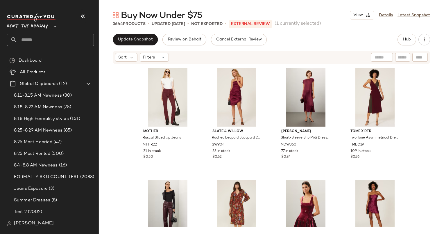
click at [381, 56] on input "text" at bounding box center [381, 57] width 15 height 6
type input "******"
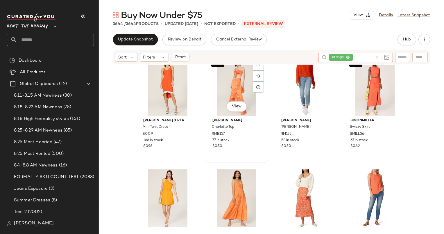
scroll to position [123, 0]
click at [225, 84] on div "SET View" at bounding box center [237, 86] width 58 height 59
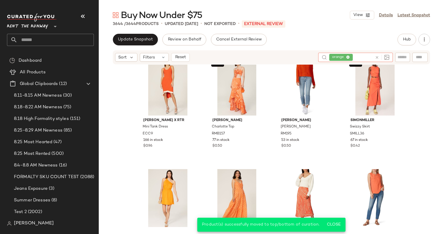
click at [378, 56] on icon at bounding box center [377, 57] width 4 height 4
type input "*"
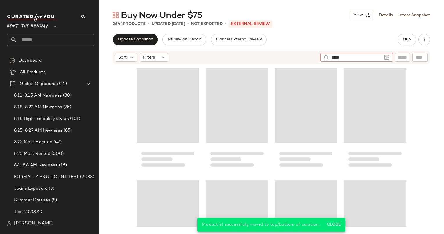
type input "******"
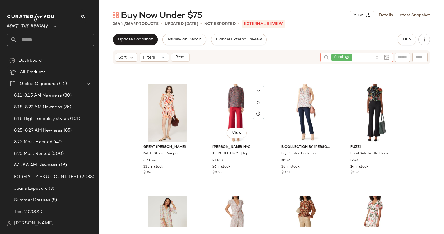
scroll to position [658, 0]
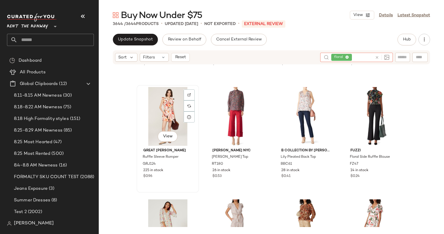
click at [174, 100] on div "View" at bounding box center [168, 116] width 58 height 59
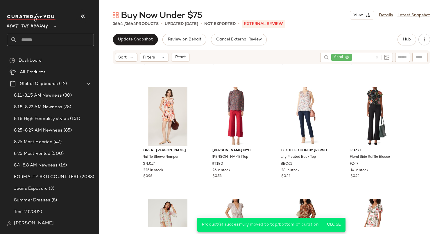
click at [375, 56] on icon at bounding box center [377, 57] width 4 height 4
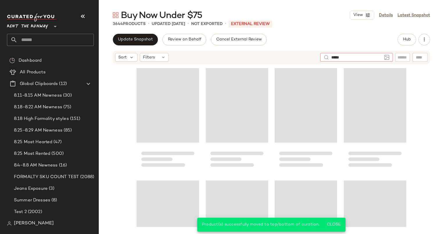
type input "******"
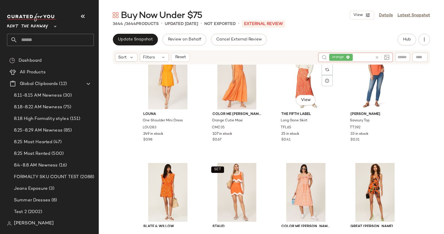
scroll to position [272, 0]
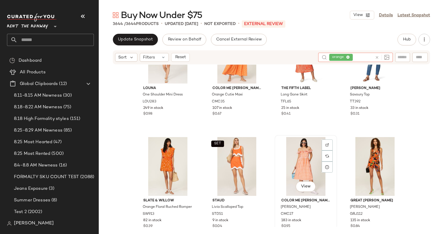
click at [293, 173] on div "View" at bounding box center [306, 166] width 58 height 59
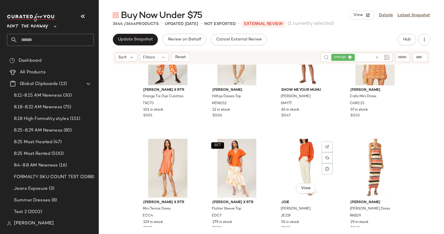
scroll to position [572, 0]
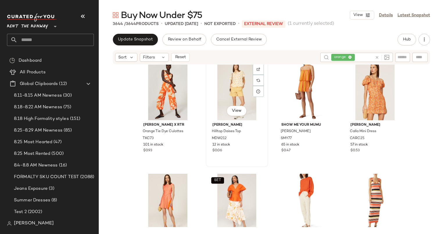
click at [228, 95] on div "View" at bounding box center [237, 90] width 58 height 59
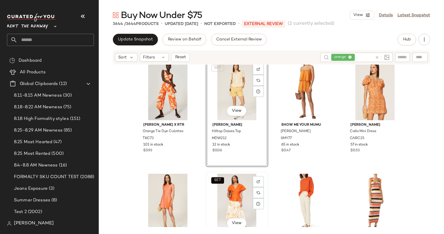
click at [244, 182] on div "SET View" at bounding box center [237, 202] width 58 height 59
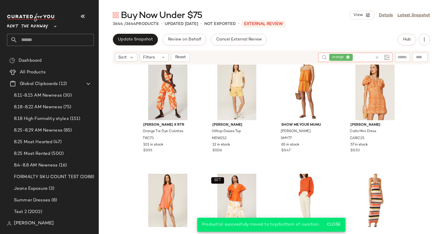
click at [379, 57] on icon at bounding box center [377, 57] width 4 height 4
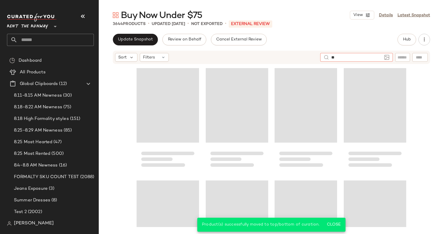
type input "*"
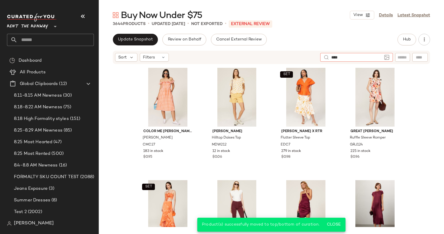
type input "*****"
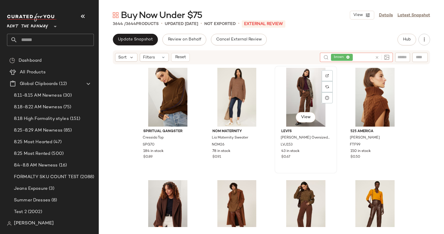
scroll to position [15, 0]
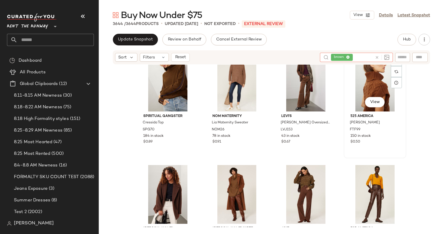
click at [364, 88] on div "View" at bounding box center [375, 82] width 58 height 59
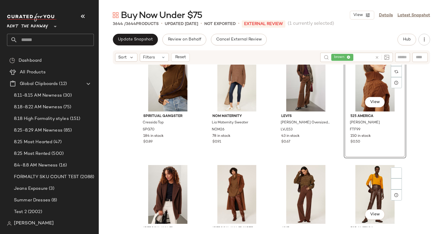
scroll to position [219, 0]
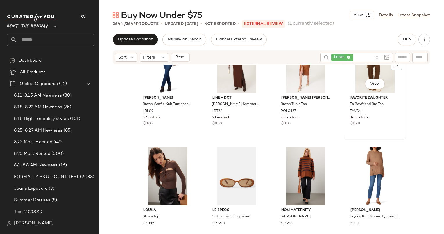
click at [354, 77] on div "View" at bounding box center [375, 63] width 58 height 59
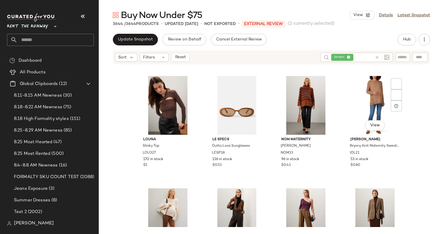
scroll to position [342, 0]
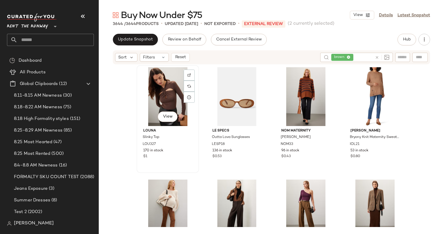
click at [165, 95] on div "View" at bounding box center [168, 96] width 58 height 59
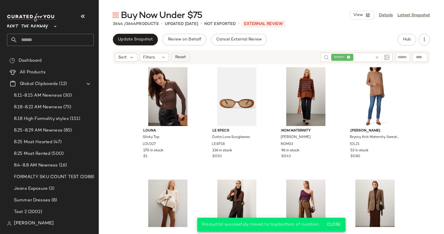
click at [185, 58] on span "Reset" at bounding box center [180, 57] width 11 height 5
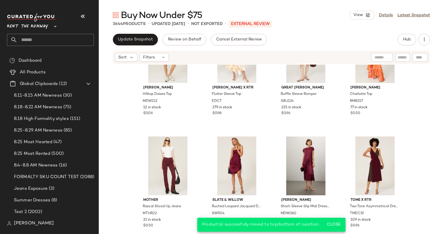
scroll to position [88, 0]
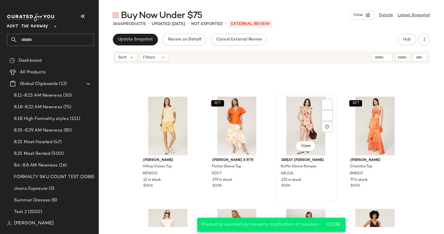
click at [304, 105] on div "View" at bounding box center [306, 125] width 58 height 59
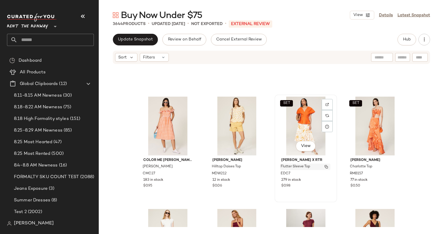
scroll to position [172, 0]
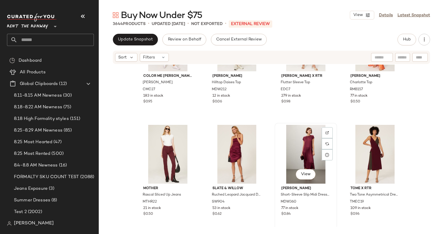
click at [289, 163] on div "View" at bounding box center [306, 154] width 58 height 59
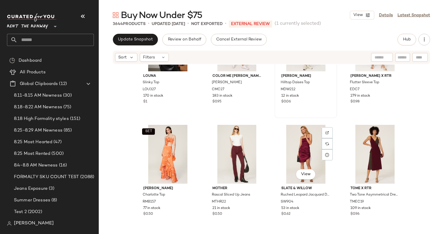
scroll to position [185, 0]
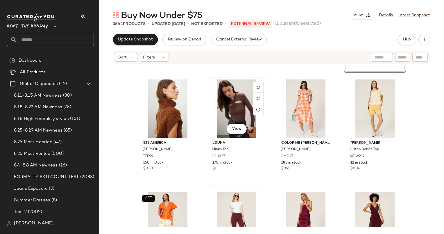
scroll to position [101, 0]
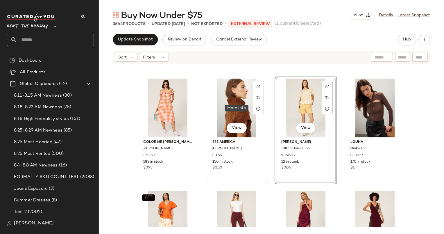
scroll to position [114, 0]
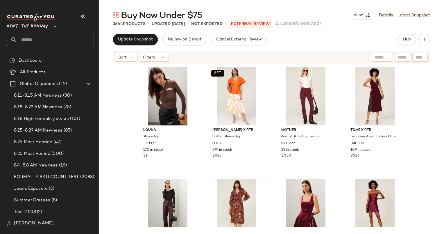
scroll to position [230, 0]
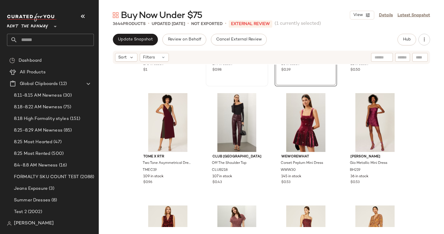
scroll to position [342, 0]
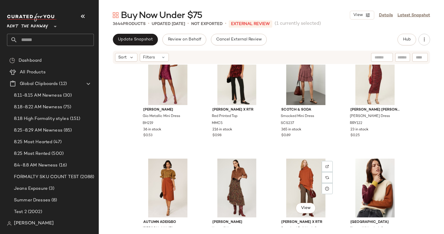
scroll to position [466, 0]
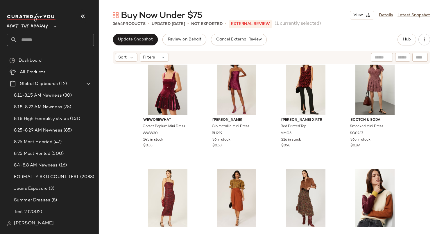
scroll to position [540, 0]
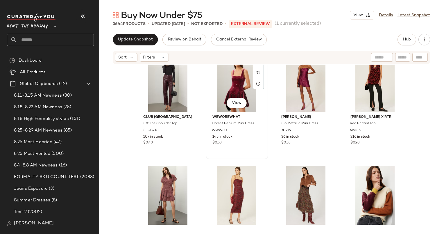
scroll to position [468, 0]
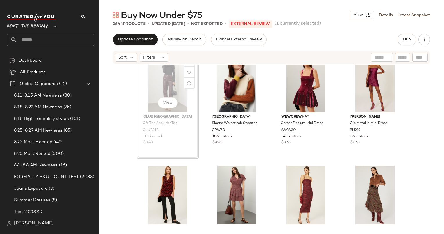
scroll to position [467, 0]
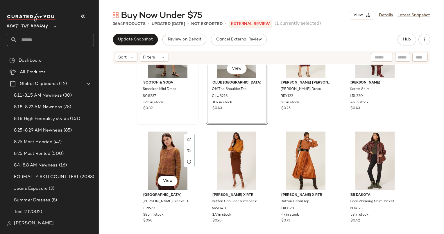
scroll to position [614, 0]
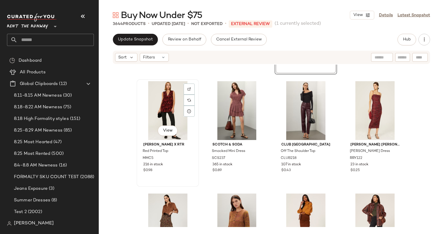
scroll to position [487, 0]
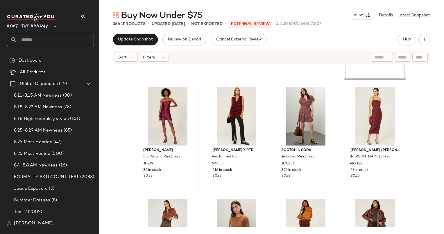
scroll to position [551, 0]
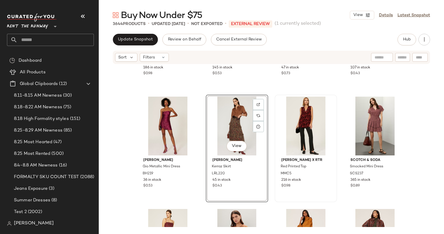
scroll to position [557, 0]
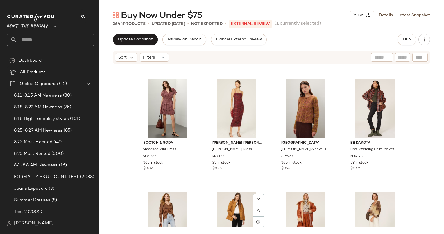
scroll to position [666, 0]
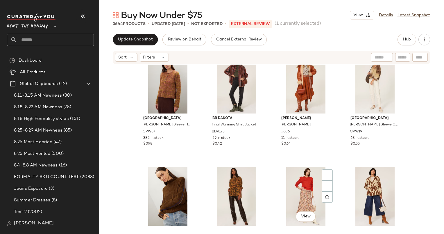
scroll to position [945, 0]
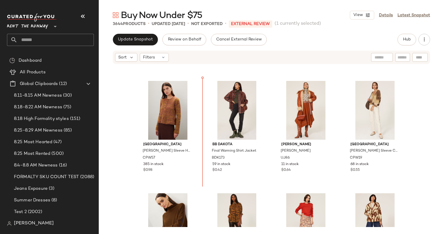
scroll to position [773, 0]
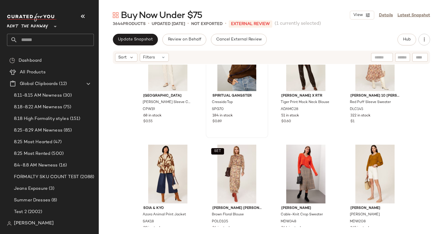
scroll to position [1037, 0]
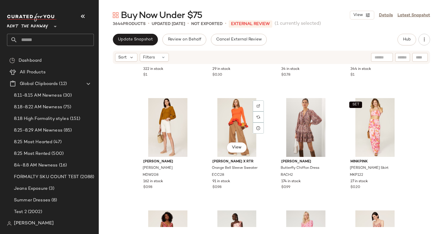
scroll to position [1095, 0]
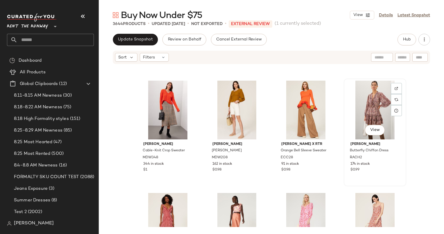
scroll to position [1115, 0]
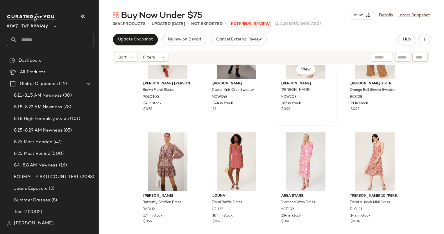
scroll to position [1253, 0]
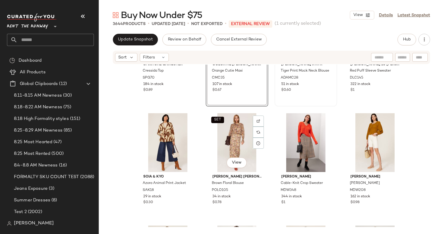
scroll to position [1186, 0]
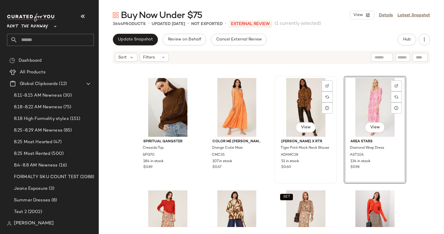
scroll to position [1127, 0]
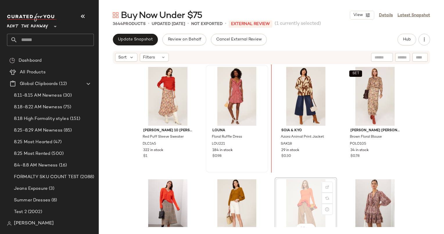
scroll to position [1126, 0]
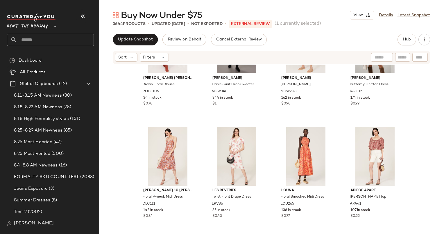
scroll to position [1291, 0]
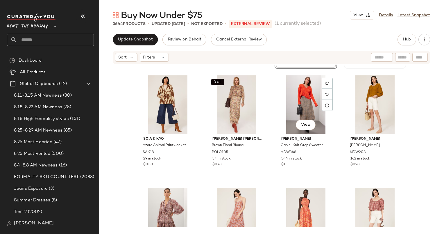
scroll to position [1273, 0]
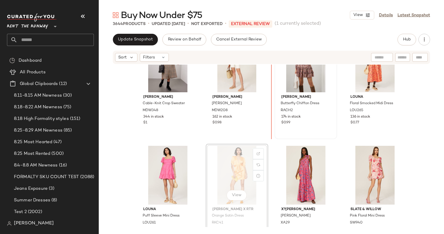
scroll to position [1384, 0]
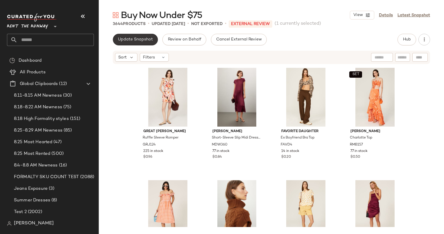
click at [142, 43] on button "Update Snapshot" at bounding box center [135, 40] width 45 height 12
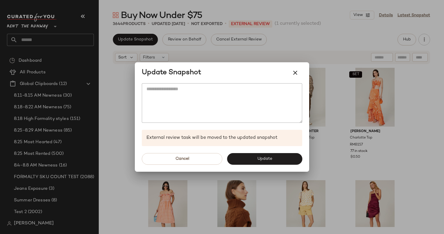
click at [262, 166] on div "Cancel Update" at bounding box center [222, 159] width 174 height 26
click at [265, 154] on button "Update" at bounding box center [264, 159] width 75 height 12
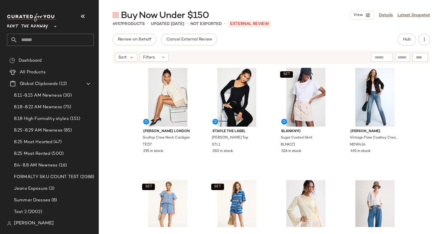
click at [389, 58] on div at bounding box center [382, 57] width 22 height 9
click at [295, 46] on div "Review on Behalf Cancel External Review Hub Sort Filters [PERSON_NAME] London S…" at bounding box center [271, 134] width 345 height 200
click at [372, 56] on div at bounding box center [356, 57] width 73 height 9
click at [356, 44] on div "Review on Behalf Cancel External Review Hub" at bounding box center [271, 40] width 317 height 12
click at [372, 57] on div at bounding box center [382, 57] width 22 height 9
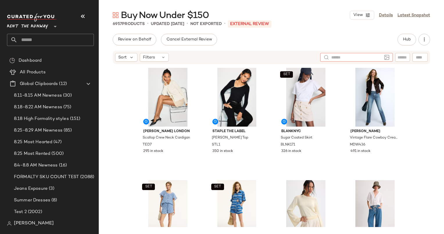
click at [372, 57] on input "text" at bounding box center [356, 57] width 51 height 6
type input "****"
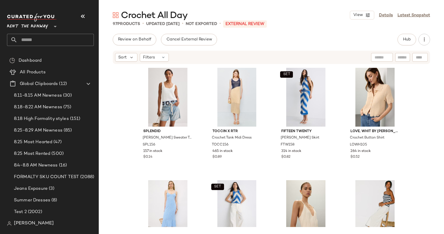
click at [372, 54] on div at bounding box center [382, 57] width 22 height 9
click at [365, 60] on div at bounding box center [356, 57] width 51 height 9
click at [348, 53] on div at bounding box center [356, 57] width 51 height 9
click at [350, 58] on input "text" at bounding box center [356, 57] width 51 height 6
type input "****"
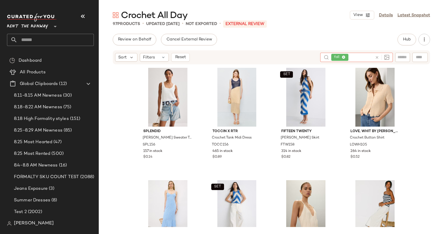
type input "****"
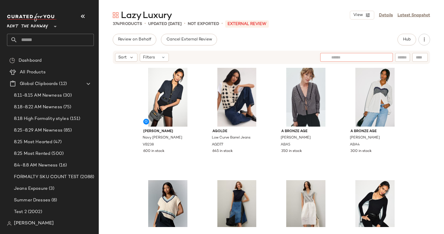
click at [382, 58] on div at bounding box center [356, 57] width 73 height 9
type input "****"
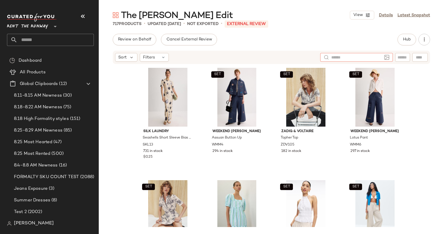
click at [381, 59] on input "text" at bounding box center [356, 57] width 51 height 6
type input "****"
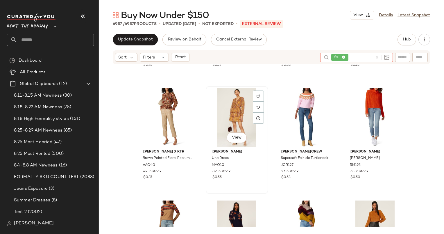
click at [225, 119] on div "View" at bounding box center [237, 117] width 58 height 59
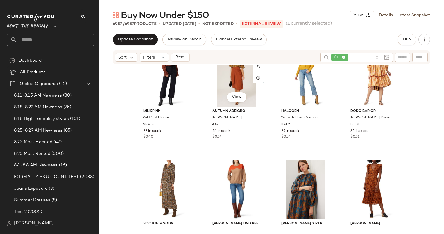
scroll to position [365, 0]
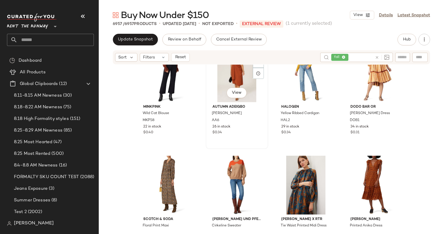
click at [219, 89] on div "View" at bounding box center [237, 72] width 58 height 59
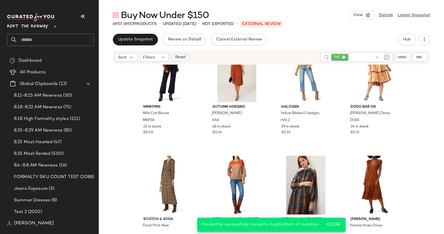
click at [184, 57] on span "Reset" at bounding box center [180, 57] width 11 height 5
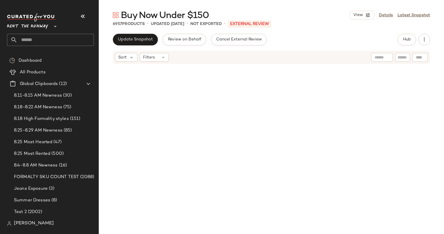
scroll to position [5152, 0]
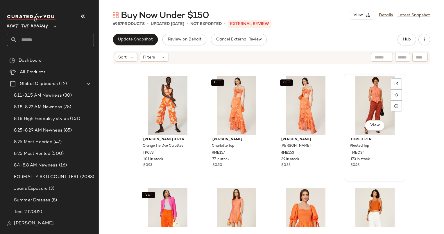
click at [373, 88] on div "View" at bounding box center [375, 105] width 58 height 59
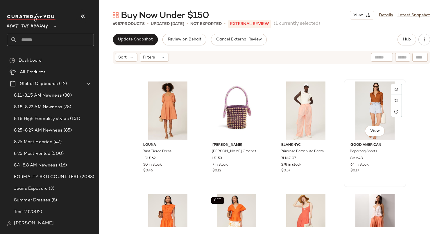
scroll to position [8556, 0]
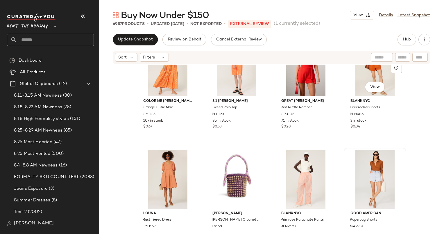
click at [371, 84] on button "View" at bounding box center [375, 87] width 20 height 10
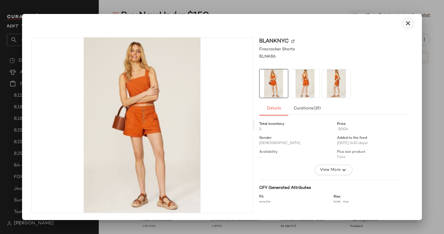
click at [410, 21] on icon "button" at bounding box center [407, 23] width 7 height 7
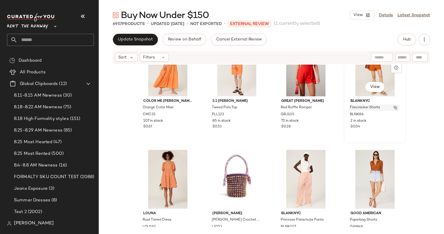
click at [350, 108] on span "Firecracker Shorts" at bounding box center [365, 107] width 30 height 5
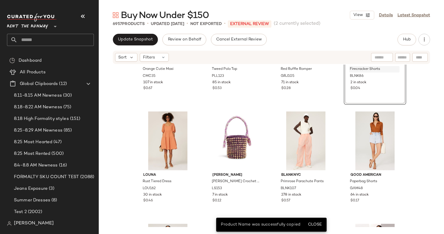
scroll to position [8595, 0]
click at [358, 128] on div "View" at bounding box center [375, 140] width 58 height 59
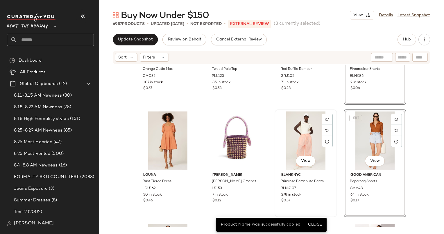
click at [307, 136] on div "View" at bounding box center [306, 140] width 58 height 59
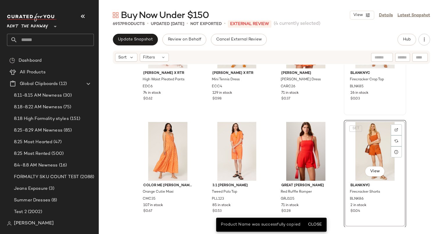
click at [373, 109] on div "View BLANKNYC Firecracker Crop Top BLNK85 26 in stock $0.03" at bounding box center [374, 61] width 61 height 106
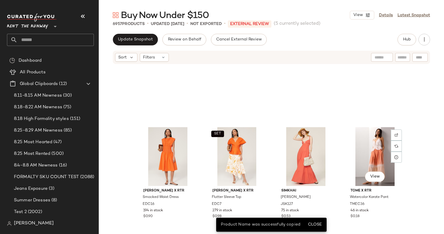
scroll to position [8800, 0]
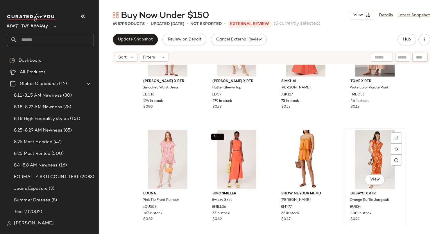
click at [357, 146] on div "View" at bounding box center [375, 159] width 58 height 59
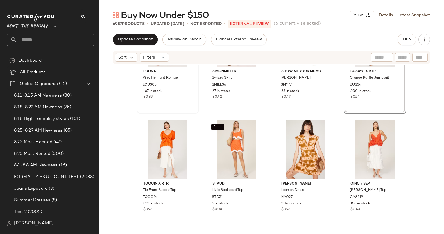
click at [166, 105] on div "View Louna Pink Tie Front Romper LOU303 167 in stock $0.89" at bounding box center [167, 59] width 61 height 106
click at [295, 152] on div "View" at bounding box center [306, 149] width 58 height 59
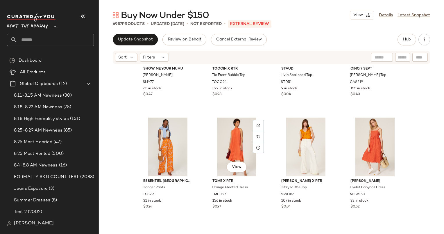
scroll to position [9036, 0]
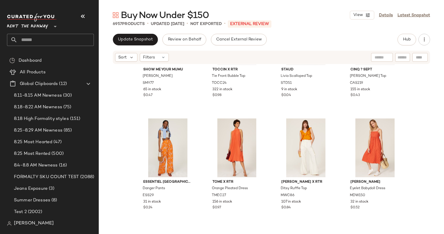
click at [376, 59] on input "text" at bounding box center [381, 57] width 15 height 6
type input "***"
type input "*"
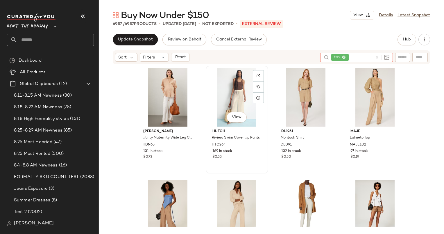
click at [233, 91] on div "View" at bounding box center [237, 97] width 58 height 59
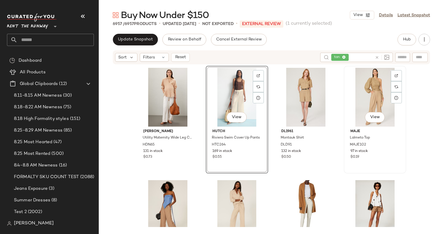
click at [358, 101] on div "View" at bounding box center [375, 97] width 58 height 59
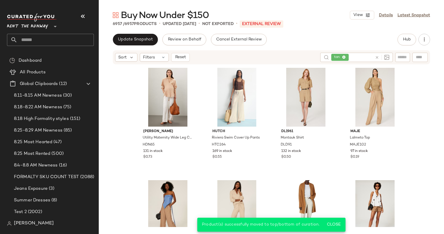
click at [376, 56] on icon at bounding box center [377, 57] width 4 height 4
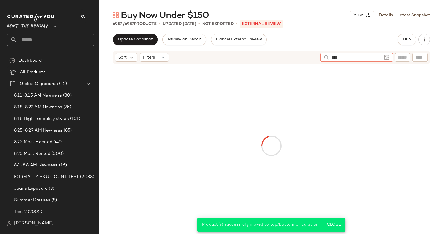
type input "*****"
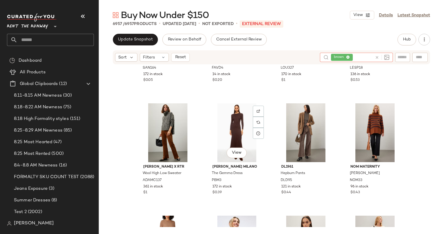
scroll to position [581, 0]
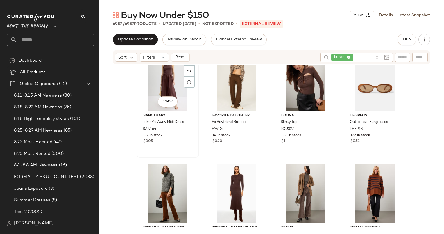
click at [150, 89] on div "View" at bounding box center [168, 81] width 58 height 59
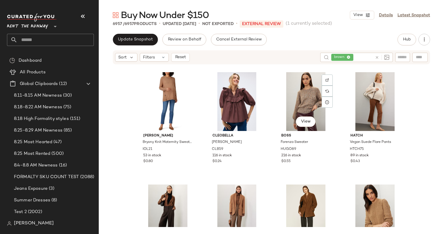
scroll to position [785, 0]
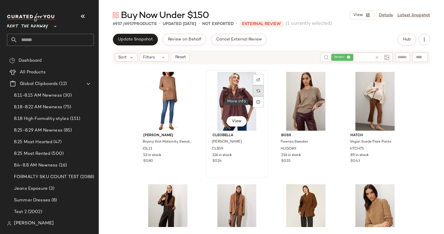
click at [253, 95] on div at bounding box center [258, 90] width 11 height 11
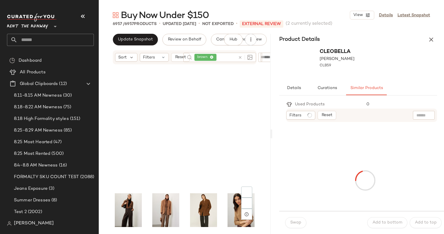
scroll to position [903, 0]
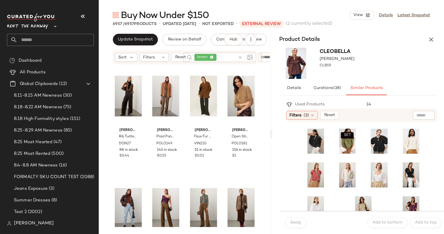
click at [438, 39] on div "Product Details" at bounding box center [358, 40] width 172 height 12
click at [436, 38] on button "button" at bounding box center [431, 40] width 12 height 12
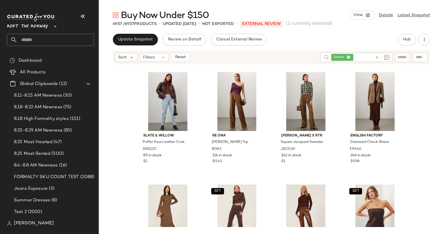
scroll to position [1058, 0]
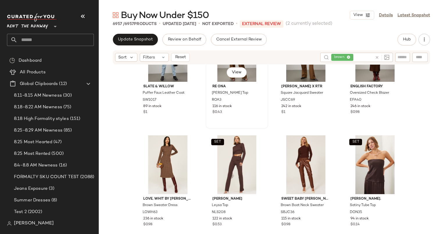
click at [238, 108] on div "116 in stock" at bounding box center [236, 106] width 49 height 5
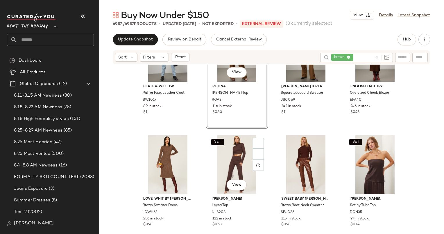
scroll to position [1143, 0]
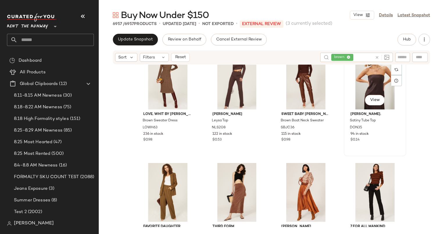
click at [352, 96] on div "SET View" at bounding box center [375, 80] width 58 height 59
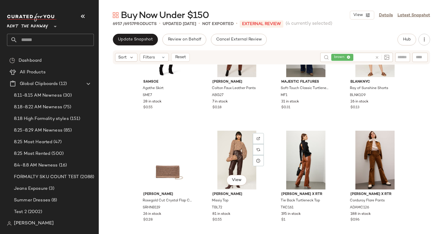
scroll to position [1489, 0]
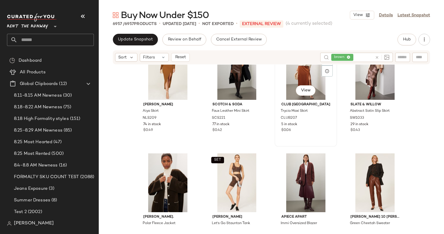
click at [287, 76] on div "View" at bounding box center [306, 70] width 58 height 59
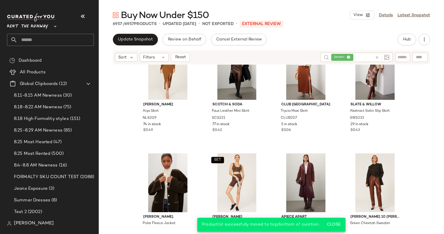
click at [175, 52] on div "Sort Filters Reset brown" at bounding box center [271, 57] width 317 height 14
click at [184, 55] on span "Reset" at bounding box center [180, 57] width 11 height 5
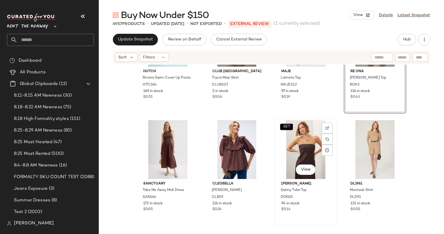
scroll to position [108, 0]
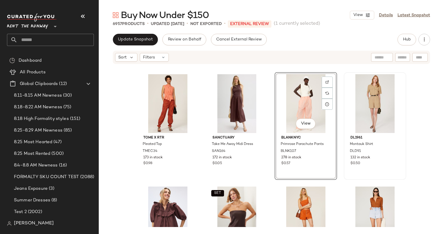
scroll to position [178, 0]
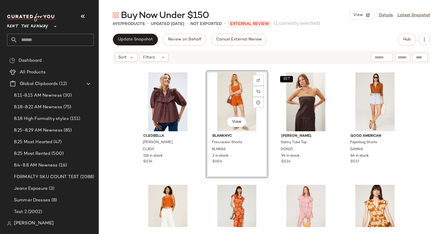
scroll to position [225, 0]
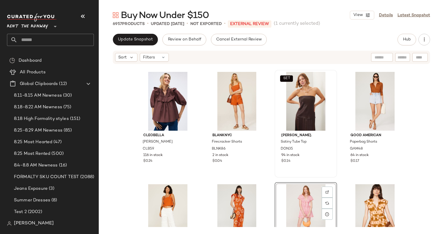
scroll to position [220, 0]
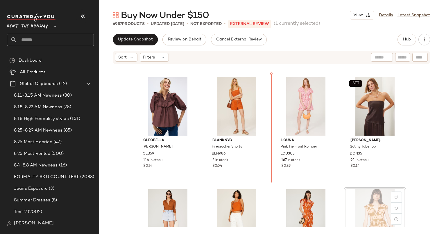
scroll to position [220, 0]
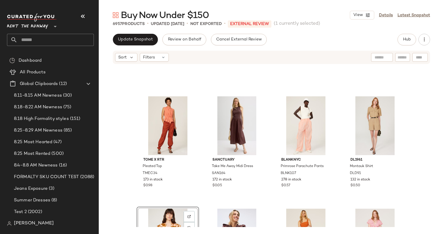
scroll to position [187, 0]
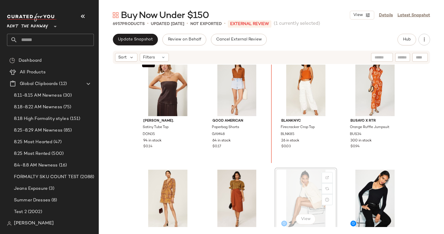
scroll to position [351, 0]
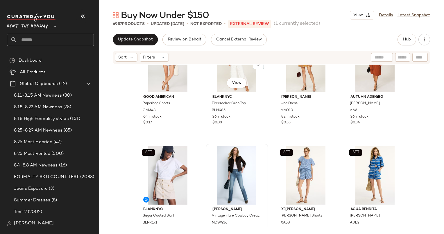
scroll to position [442, 0]
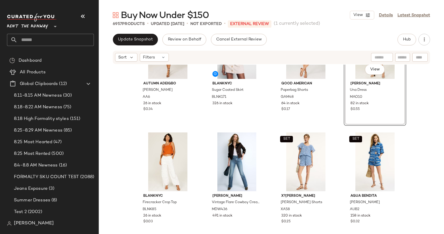
scroll to position [581, 0]
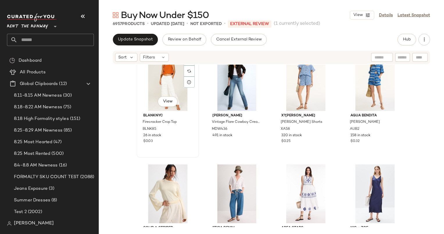
click at [166, 82] on div "View" at bounding box center [168, 81] width 58 height 59
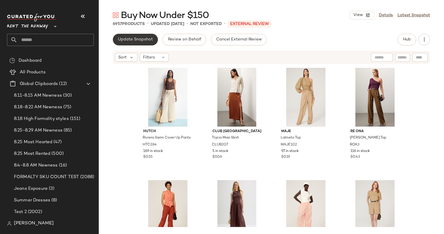
click at [129, 38] on span "Update Snapshot" at bounding box center [135, 39] width 35 height 5
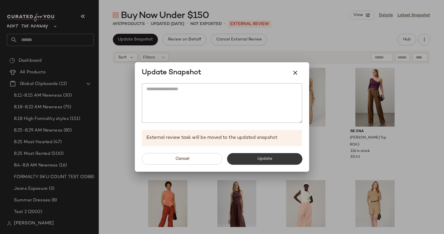
click at [269, 157] on span "Update" at bounding box center [264, 158] width 15 height 5
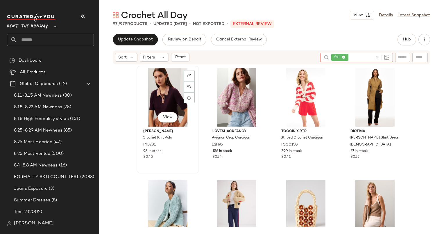
click at [167, 90] on div "View" at bounding box center [168, 97] width 58 height 59
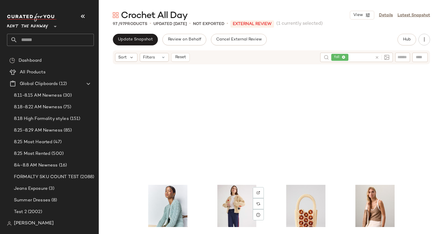
scroll to position [141, 0]
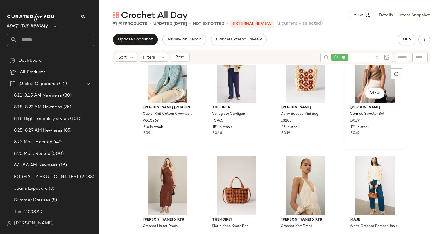
click at [359, 72] on div "View" at bounding box center [375, 73] width 58 height 59
click at [233, 81] on div "View" at bounding box center [237, 73] width 58 height 59
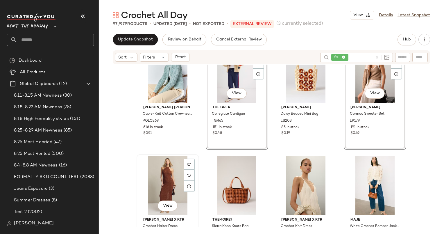
click at [170, 168] on div "View" at bounding box center [168, 185] width 58 height 59
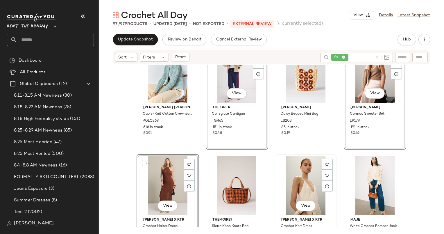
click at [305, 159] on div "View" at bounding box center [306, 185] width 58 height 59
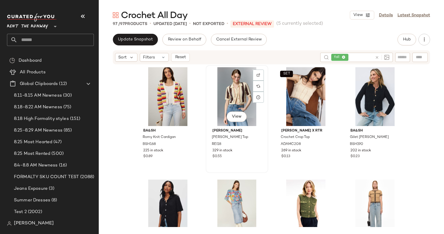
click at [228, 101] on div "View" at bounding box center [237, 96] width 58 height 59
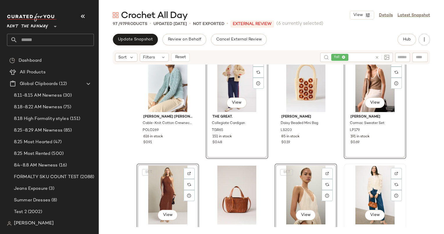
click at [369, 182] on div "View" at bounding box center [375, 194] width 58 height 59
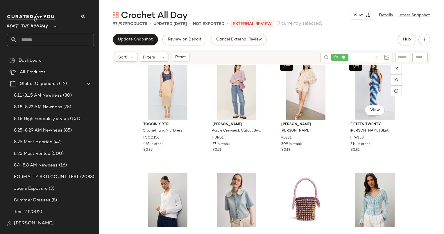
scroll to position [1264, 0]
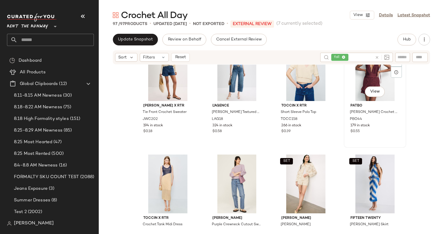
click at [359, 80] on div "View" at bounding box center [375, 71] width 58 height 59
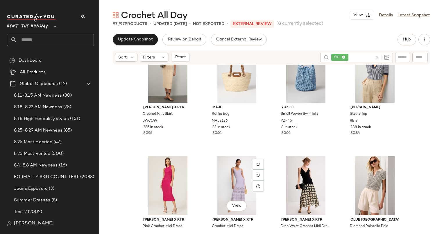
scroll to position [1924, 0]
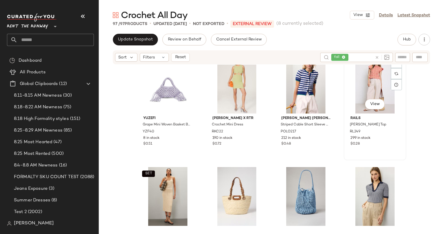
click at [372, 74] on div "View" at bounding box center [375, 84] width 58 height 59
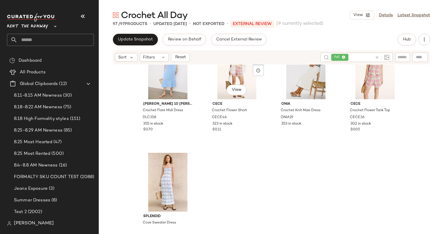
scroll to position [2635, 0]
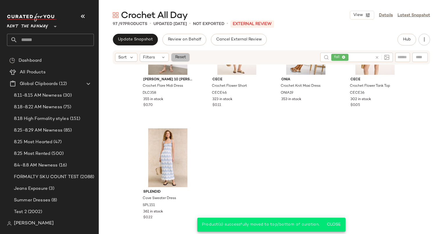
click at [181, 56] on span "Reset" at bounding box center [180, 57] width 11 height 5
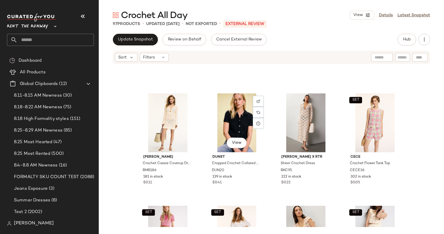
scroll to position [652, 0]
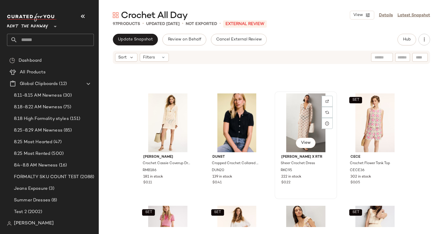
click at [301, 115] on div "View" at bounding box center [306, 122] width 58 height 59
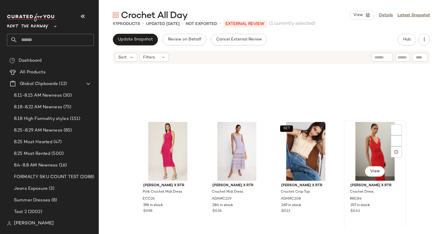
click at [363, 147] on div "View" at bounding box center [375, 151] width 58 height 59
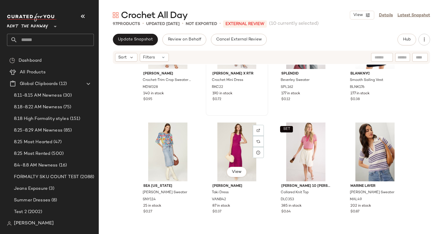
scroll to position [1185, 0]
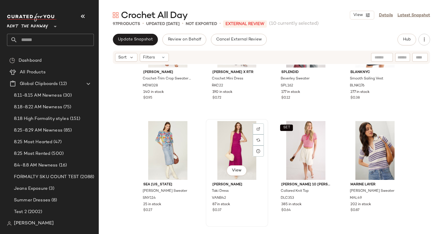
click at [221, 137] on div "View" at bounding box center [237, 150] width 58 height 59
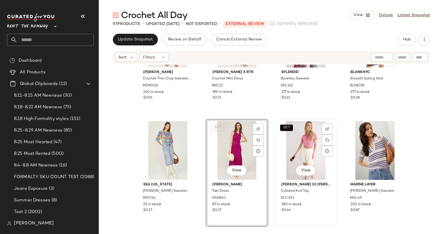
click at [286, 141] on div "SET View" at bounding box center [306, 150] width 58 height 59
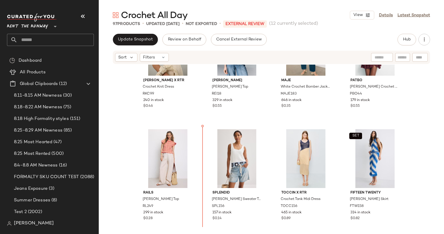
scroll to position [193, 0]
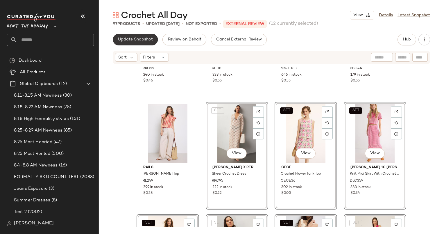
click at [136, 40] on span "Update Snapshot" at bounding box center [135, 39] width 35 height 5
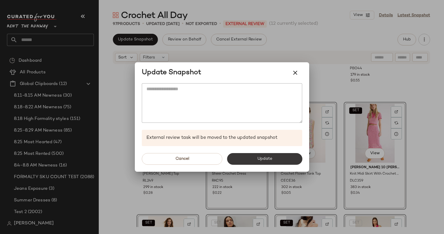
click at [262, 163] on button "Update" at bounding box center [264, 159] width 75 height 12
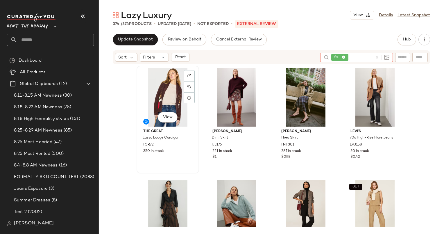
click at [161, 96] on div "View" at bounding box center [168, 97] width 58 height 59
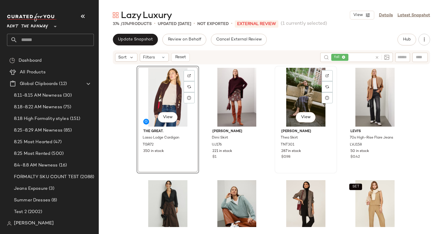
scroll to position [26, 0]
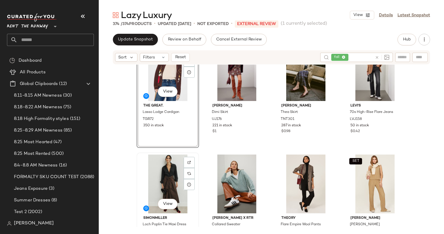
click at [165, 175] on div "View" at bounding box center [168, 183] width 58 height 59
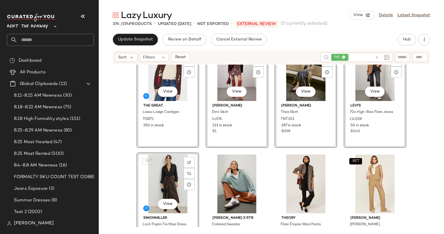
scroll to position [145, 0]
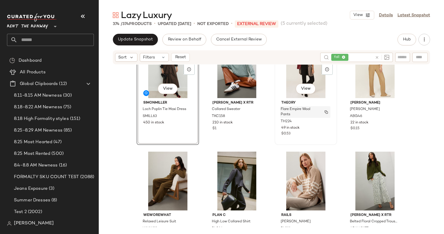
click at [299, 110] on span "Flare Empire Wool Pants" at bounding box center [300, 112] width 38 height 10
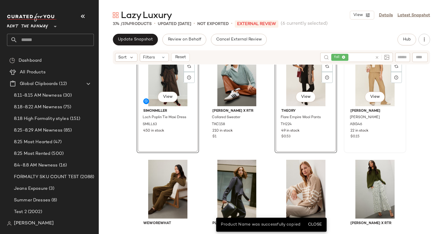
click at [359, 92] on div "SET View" at bounding box center [375, 76] width 58 height 59
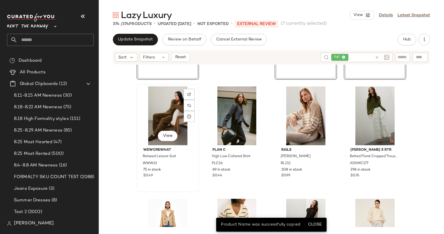
click at [168, 101] on div "View" at bounding box center [168, 115] width 58 height 59
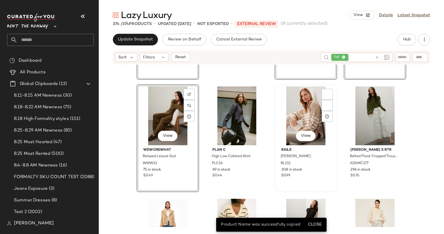
click at [297, 111] on div "View" at bounding box center [306, 115] width 58 height 59
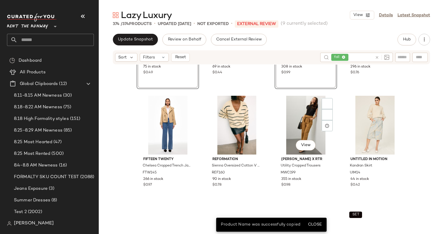
scroll to position [313, 0]
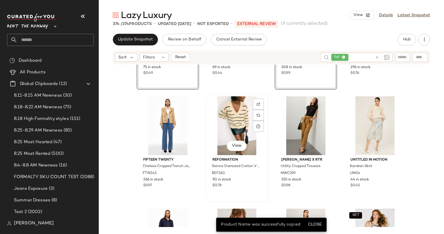
click at [247, 122] on div "View" at bounding box center [237, 125] width 58 height 59
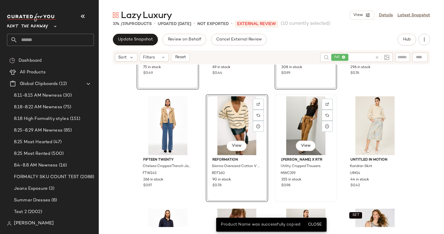
click at [322, 107] on div at bounding box center [327, 103] width 11 height 11
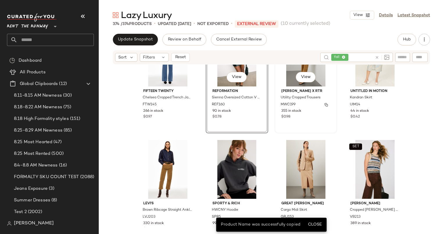
click at [321, 107] on div "MWC199" at bounding box center [305, 104] width 50 height 6
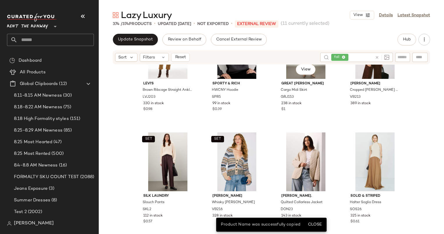
scroll to position [501, 0]
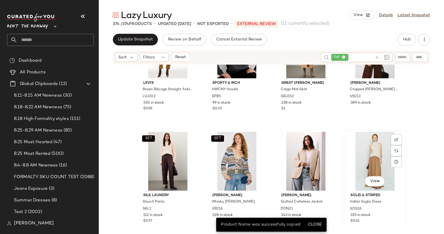
click at [363, 157] on div "View" at bounding box center [375, 161] width 58 height 59
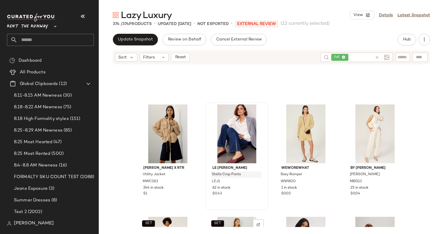
scroll to position [870, 0]
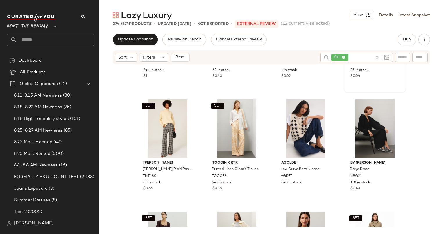
click at [375, 86] on div "View By [PERSON_NAME] [PERSON_NAME] MBG13 25 in stock $0.04" at bounding box center [374, 38] width 61 height 106
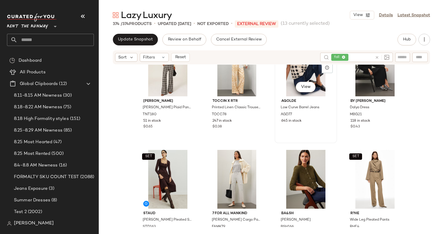
click at [290, 87] on div "View" at bounding box center [306, 66] width 58 height 59
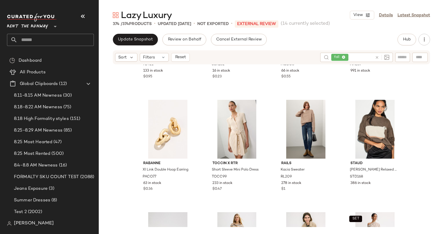
scroll to position [1292, 0]
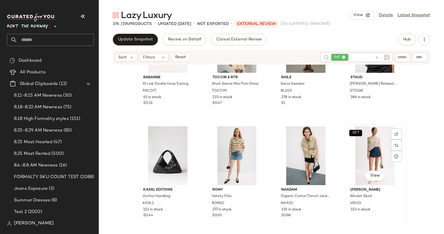
click at [366, 141] on div "SET View" at bounding box center [375, 155] width 58 height 59
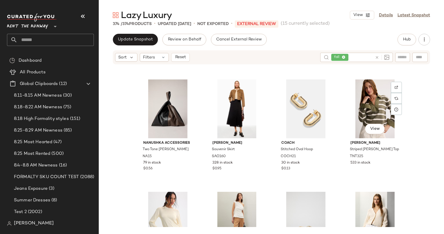
scroll to position [1790, 0]
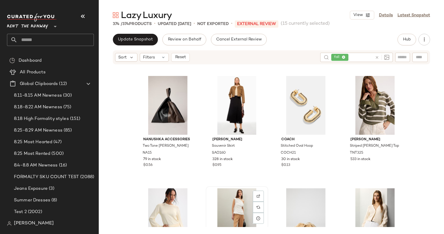
click at [239, 196] on div "View" at bounding box center [237, 217] width 58 height 59
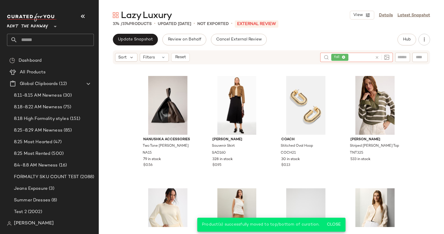
click at [377, 58] on icon at bounding box center [377, 57] width 4 height 4
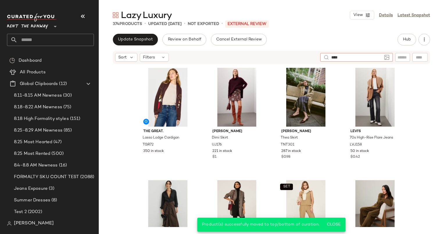
type input "*****"
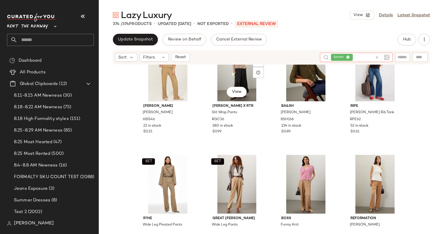
scroll to position [703, 0]
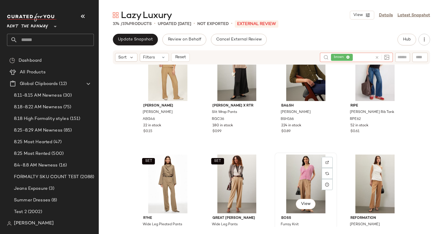
click at [308, 167] on div "View" at bounding box center [306, 183] width 58 height 59
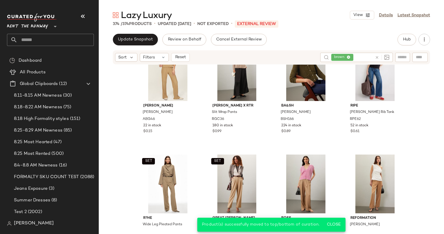
click at [375, 52] on div "Sort Filters Reset brown" at bounding box center [271, 57] width 317 height 14
click at [376, 53] on div at bounding box center [380, 57] width 17 height 9
click at [377, 56] on icon at bounding box center [377, 57] width 4 height 4
type input "******"
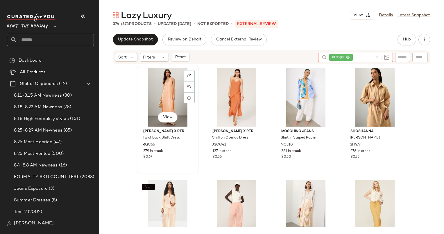
click at [169, 90] on div "View" at bounding box center [168, 97] width 58 height 59
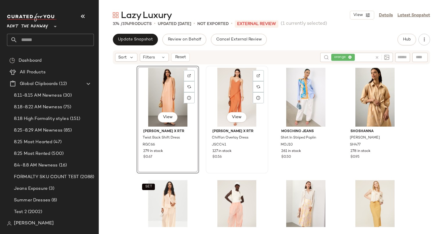
click at [234, 96] on div "View" at bounding box center [237, 97] width 58 height 59
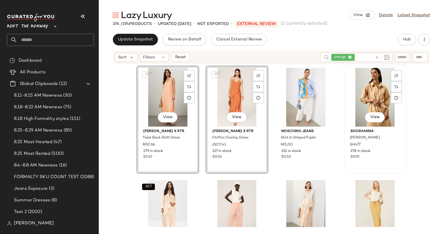
click at [363, 92] on div "View" at bounding box center [375, 97] width 58 height 59
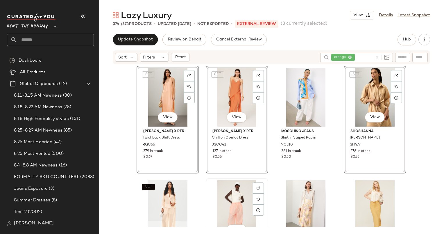
click at [231, 204] on div "View" at bounding box center [237, 209] width 58 height 59
click at [311, 193] on div "View" at bounding box center [306, 209] width 58 height 59
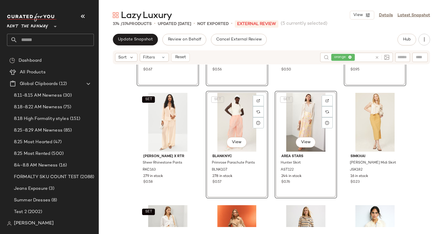
scroll to position [88, 0]
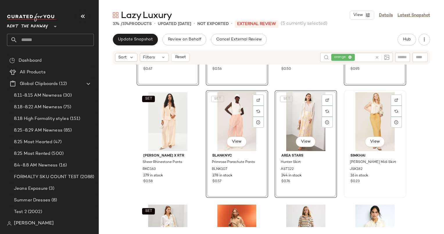
click at [372, 119] on div "View" at bounding box center [375, 121] width 58 height 59
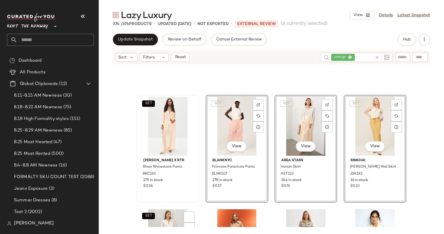
scroll to position [180, 0]
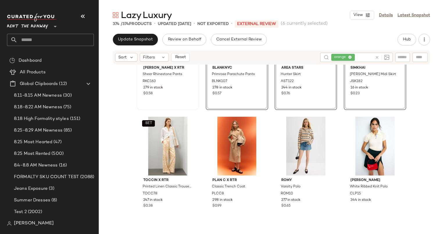
click at [143, 90] on div "[PERSON_NAME] x RTR Sheer Rhinestone Pants RKC163 279 in stock $0.58" at bounding box center [168, 80] width 58 height 34
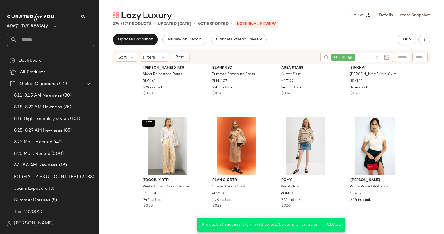
click at [379, 57] on div at bounding box center [382, 57] width 15 height 5
click at [377, 57] on icon at bounding box center [377, 57] width 4 height 4
type input "***"
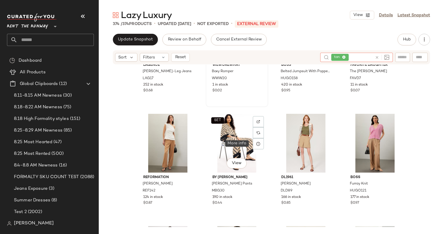
scroll to position [66, 0]
click at [376, 55] on icon at bounding box center [377, 57] width 4 height 4
type input "******"
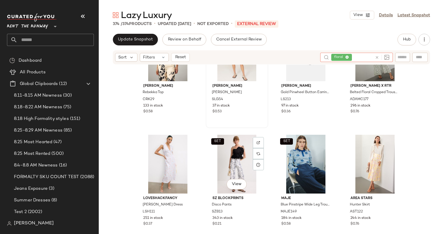
scroll to position [0, 0]
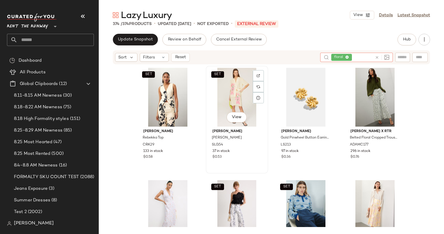
click at [228, 83] on div "SET View" at bounding box center [237, 97] width 58 height 59
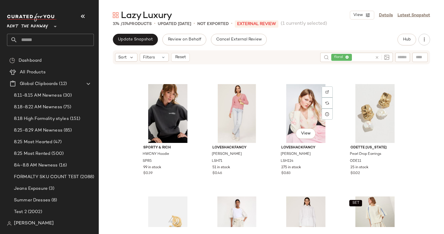
scroll to position [684, 0]
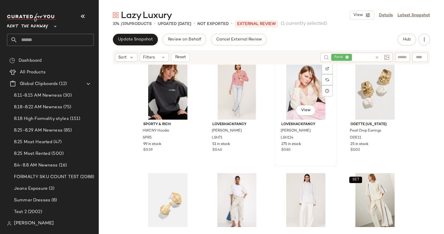
click at [297, 100] on div "View" at bounding box center [306, 90] width 58 height 59
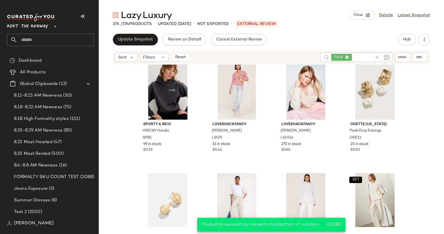
click at [189, 53] on div "Sort Filters Reset" at bounding box center [152, 57] width 75 height 9
click at [181, 53] on button "Reset" at bounding box center [180, 57] width 19 height 9
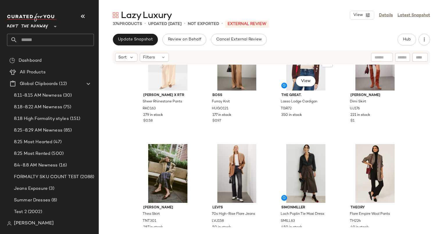
scroll to position [265, 0]
click at [296, 84] on div "View" at bounding box center [306, 82] width 20 height 12
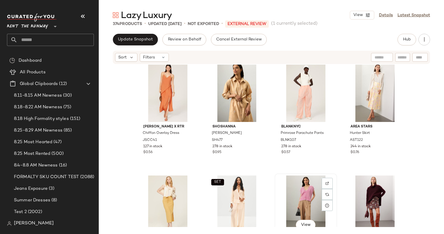
scroll to position [252, 0]
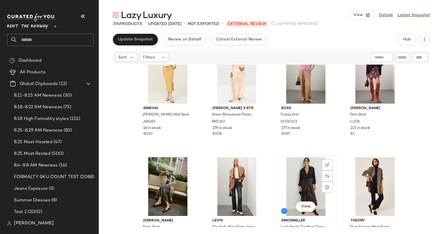
click at [304, 187] on div "View" at bounding box center [306, 186] width 58 height 59
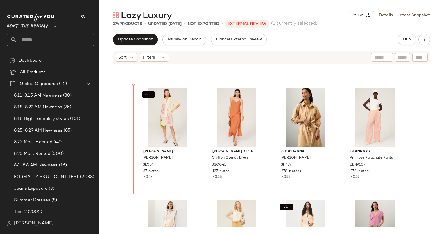
scroll to position [96, 0]
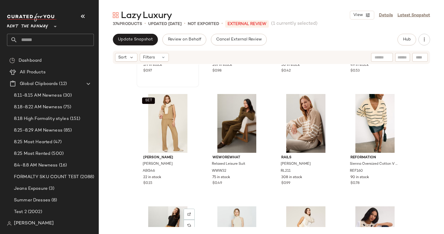
scroll to position [433, 0]
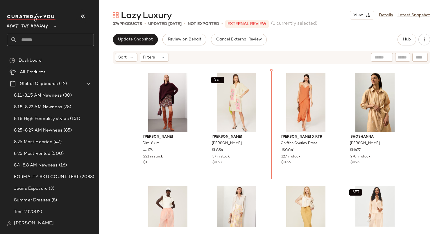
scroll to position [111, 0]
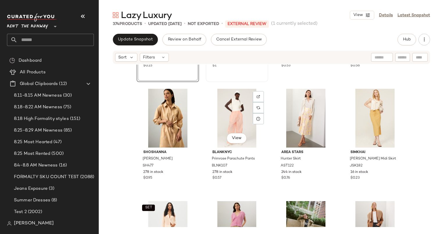
scroll to position [232, 0]
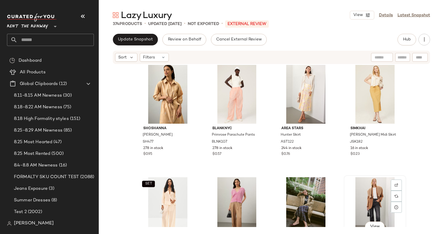
scroll to position [232, 0]
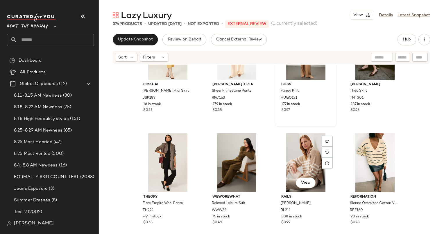
scroll to position [361, 0]
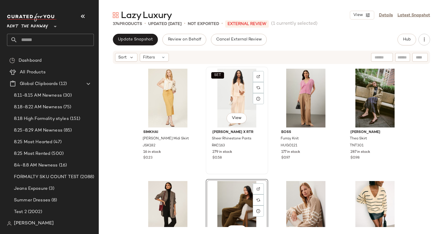
scroll to position [340, 0]
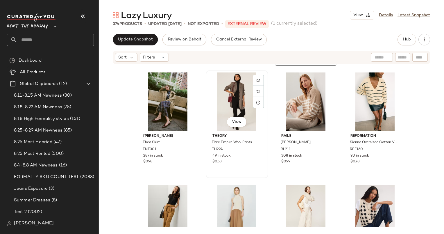
scroll to position [447, 0]
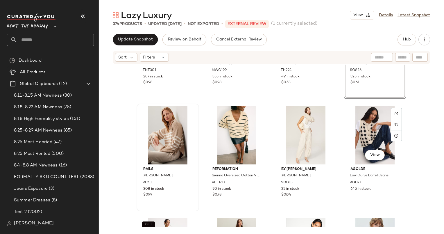
scroll to position [527, 0]
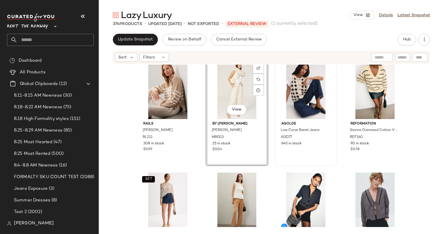
scroll to position [573, 0]
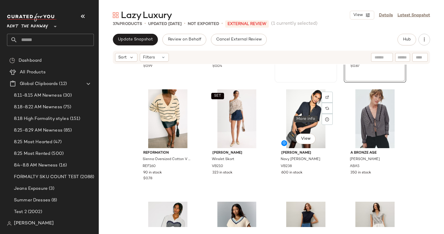
scroll to position [661, 0]
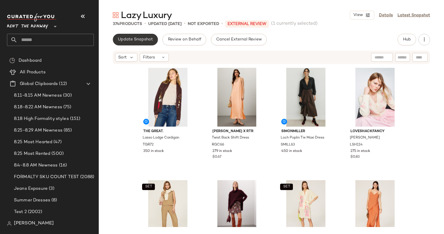
click at [123, 43] on button "Update Snapshot" at bounding box center [135, 40] width 45 height 12
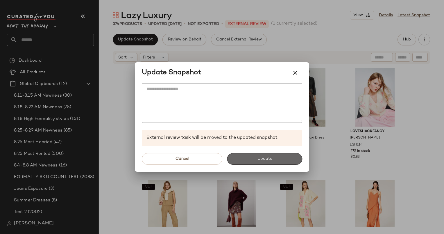
click at [275, 157] on button "Update" at bounding box center [264, 159] width 75 height 12
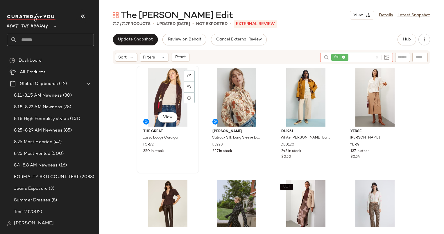
click at [169, 86] on div "View" at bounding box center [168, 97] width 58 height 59
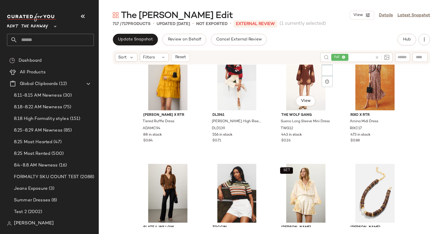
scroll to position [225, 0]
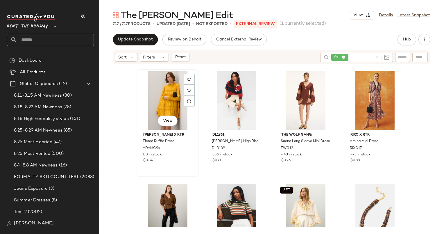
click at [162, 90] on div "View" at bounding box center [168, 100] width 58 height 59
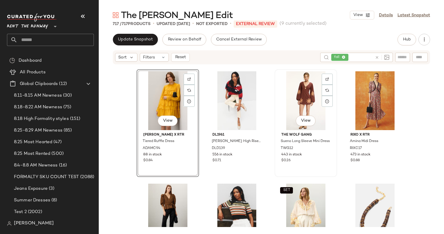
click at [307, 89] on div "View" at bounding box center [306, 100] width 58 height 59
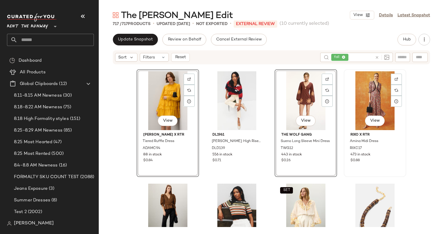
click at [349, 91] on div "View" at bounding box center [375, 100] width 58 height 59
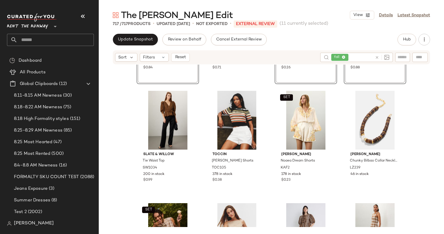
scroll to position [321, 0]
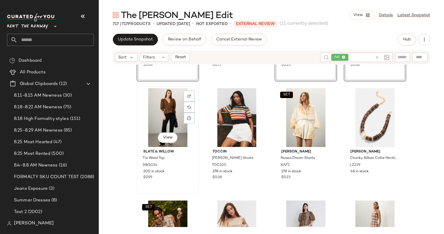
click at [168, 105] on div "View" at bounding box center [168, 117] width 58 height 59
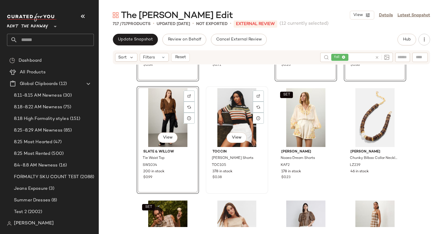
click at [240, 111] on div "View" at bounding box center [237, 117] width 58 height 59
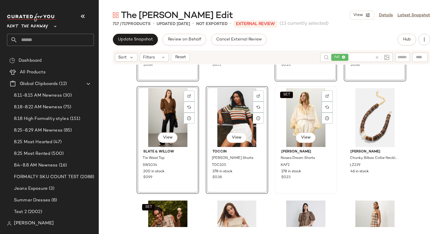
click at [287, 101] on div "SET View" at bounding box center [306, 117] width 58 height 59
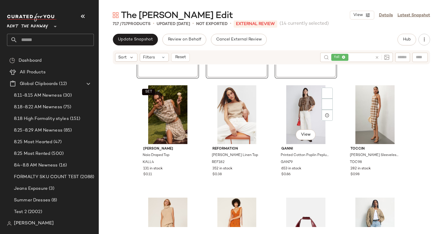
scroll to position [437, 0]
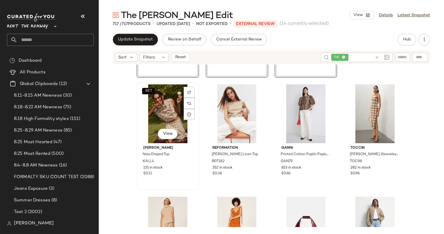
click at [167, 110] on div "SET View" at bounding box center [168, 113] width 58 height 59
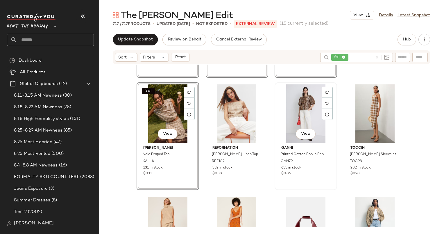
click at [295, 105] on div "View" at bounding box center [306, 113] width 58 height 59
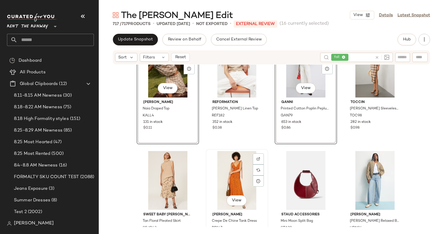
click at [225, 178] on div "View" at bounding box center [237, 180] width 58 height 59
click at [221, 100] on span "Reformation" at bounding box center [236, 102] width 49 height 5
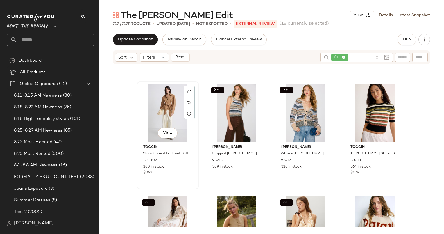
scroll to position [768, 0]
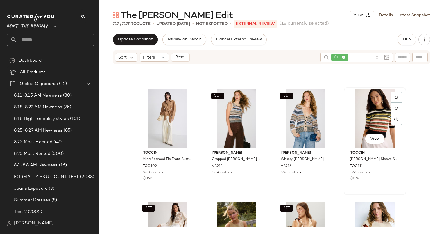
click at [367, 120] on div "View" at bounding box center [375, 118] width 58 height 59
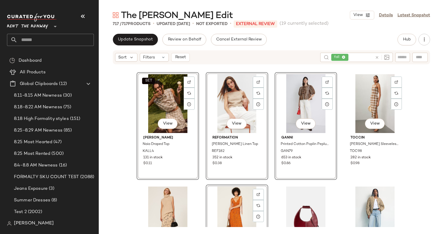
scroll to position [447, 0]
click at [161, 195] on div "View" at bounding box center [168, 215] width 58 height 59
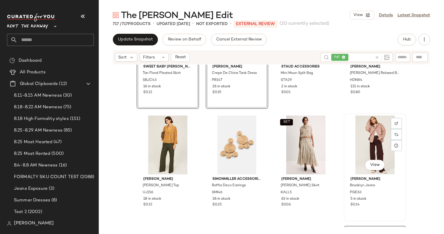
scroll to position [738, 0]
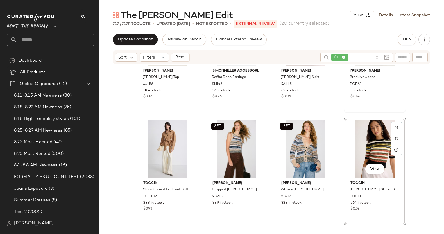
click at [367, 100] on div "View PAIGE Brooklyn Jeans PGE63 5 in stock $0.14" at bounding box center [374, 59] width 61 height 106
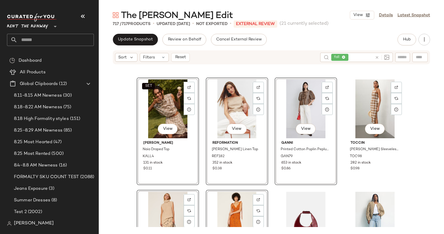
click at [367, 100] on div "View" at bounding box center [375, 108] width 58 height 59
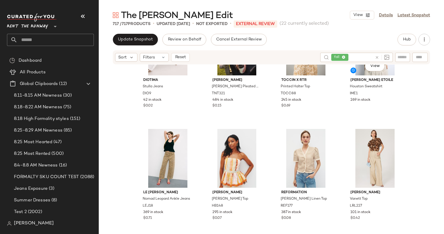
scroll to position [966, 0]
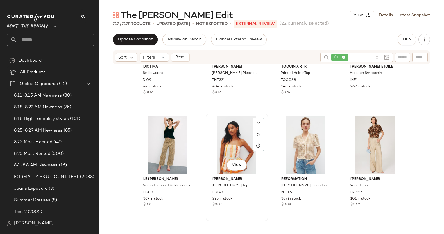
click at [234, 138] on div "View" at bounding box center [237, 144] width 58 height 59
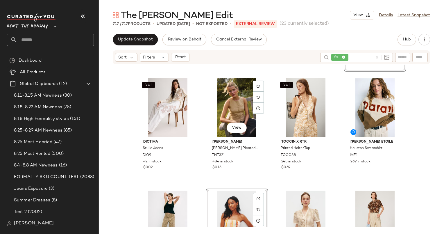
scroll to position [892, 0]
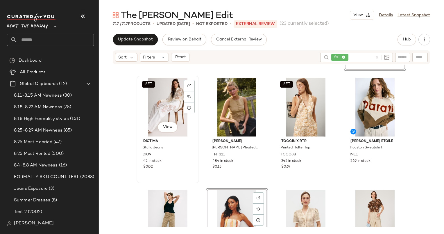
click at [171, 113] on div "SET View" at bounding box center [168, 107] width 58 height 59
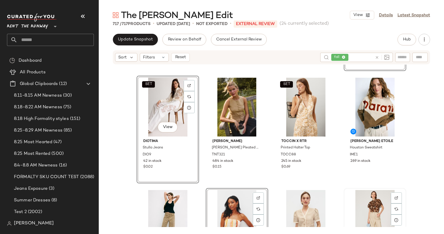
click at [365, 207] on div "View" at bounding box center [375, 219] width 58 height 59
click at [307, 209] on div "View" at bounding box center [306, 219] width 58 height 59
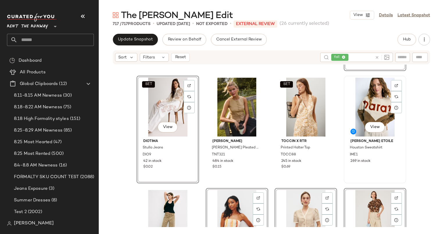
click at [367, 104] on div "View" at bounding box center [375, 107] width 58 height 59
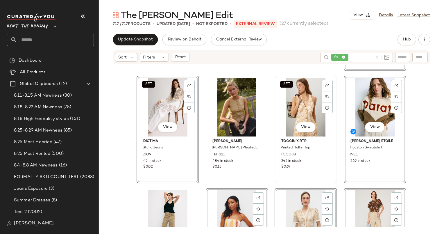
click at [302, 104] on div "SET View" at bounding box center [306, 107] width 58 height 59
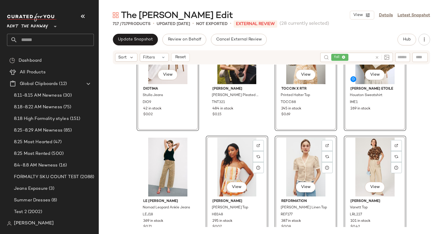
scroll to position [949, 0]
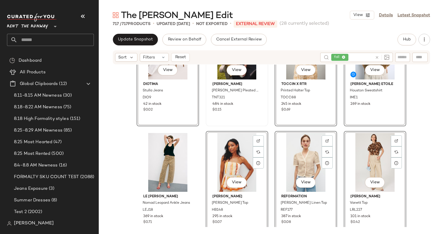
click at [244, 114] on div "View Tanya Taylor Robbie Pleated Combo Dress TNT321 484 in stock $0.15" at bounding box center [236, 72] width 61 height 106
click at [159, 155] on div "View" at bounding box center [168, 162] width 58 height 59
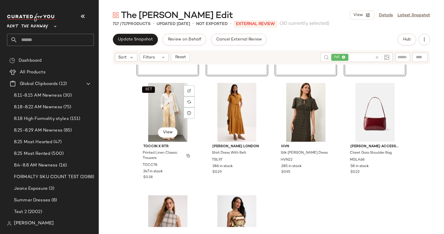
scroll to position [1111, 0]
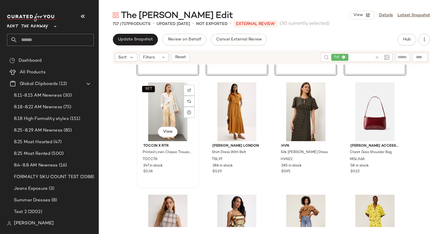
click at [160, 112] on div "SET View" at bounding box center [168, 111] width 58 height 59
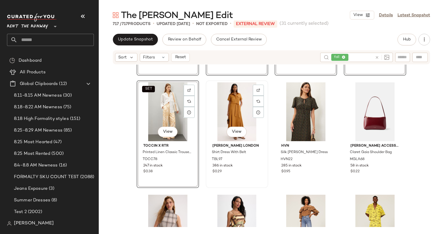
click at [228, 108] on div "View" at bounding box center [237, 111] width 58 height 59
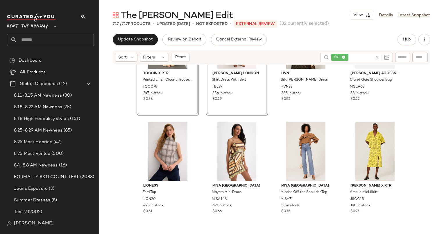
scroll to position [1183, 0]
click at [239, 143] on div "View" at bounding box center [237, 151] width 58 height 59
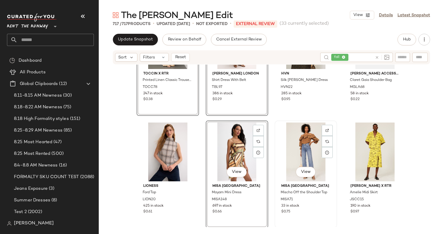
click at [290, 141] on div "View" at bounding box center [306, 151] width 58 height 59
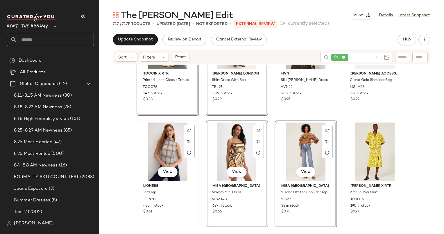
click at [166, 136] on div "View" at bounding box center [168, 151] width 58 height 59
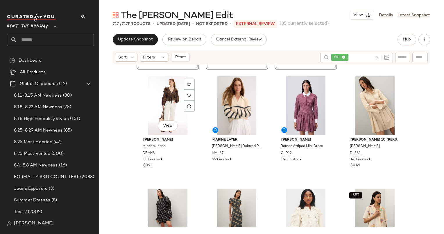
scroll to position [1341, 0]
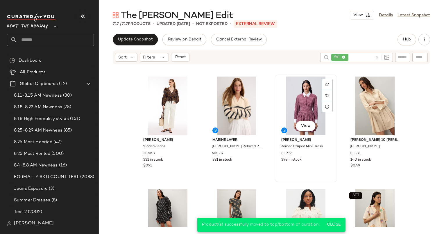
click at [301, 100] on div "View" at bounding box center [306, 105] width 58 height 59
click at [176, 56] on span "Reset" at bounding box center [180, 57] width 11 height 5
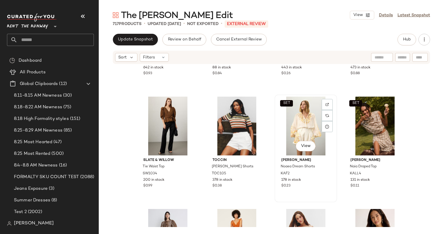
scroll to position [313, 0]
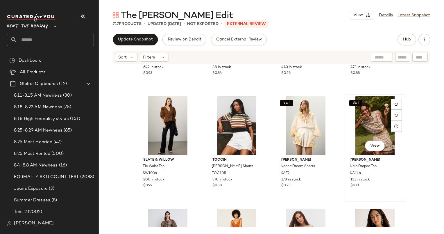
click at [375, 119] on div "SET View" at bounding box center [375, 125] width 58 height 59
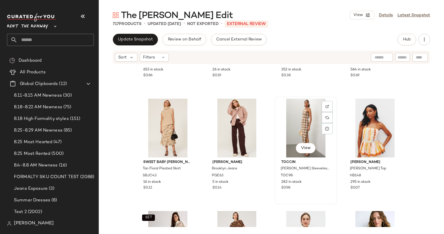
scroll to position [576, 0]
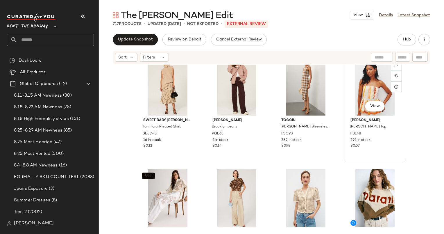
click at [354, 100] on div "View" at bounding box center [375, 86] width 58 height 59
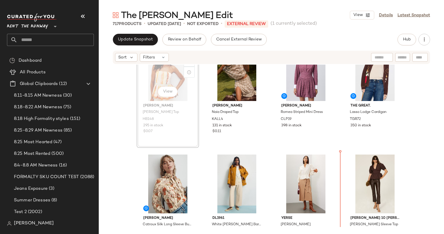
scroll to position [41, 0]
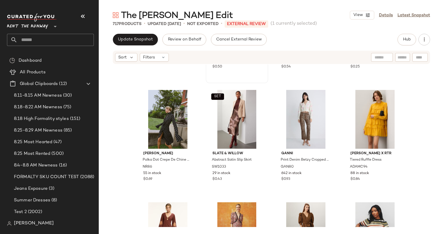
scroll to position [212, 0]
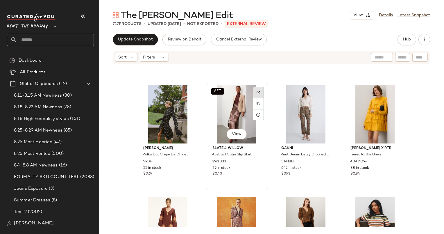
drag, startPoint x: 237, startPoint y: 202, endPoint x: 257, endPoint y: 87, distance: 116.1
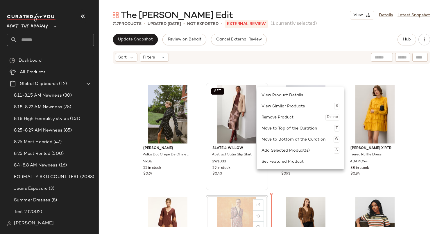
scroll to position [215, 0]
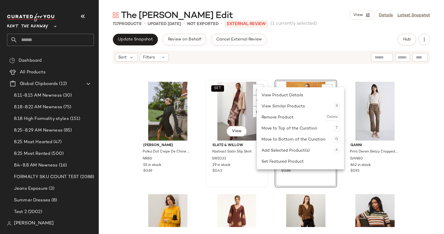
scroll to position [130, 0]
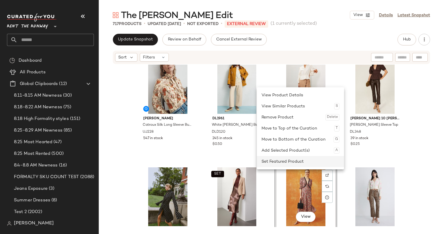
click at [301, 166] on div "Set Featured Product" at bounding box center [300, 161] width 78 height 11
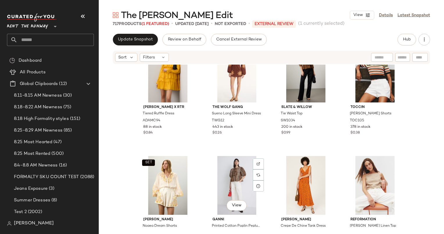
scroll to position [365, 0]
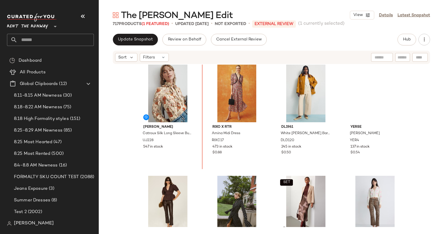
scroll to position [120, 0]
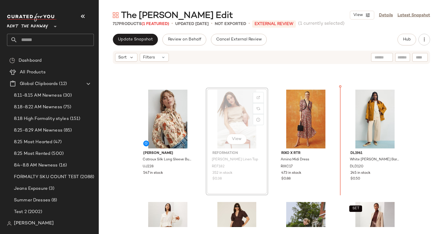
scroll to position [89, 0]
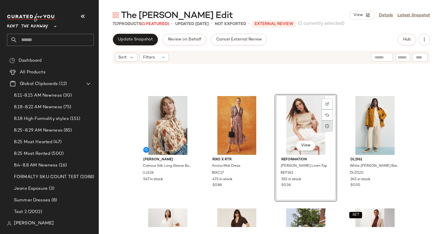
click at [331, 121] on div at bounding box center [327, 125] width 11 height 11
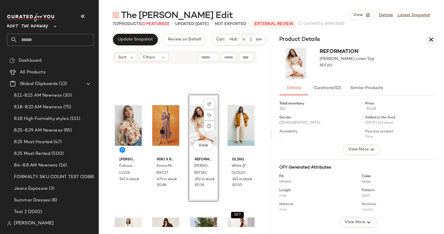
click at [427, 39] on button "button" at bounding box center [431, 40] width 12 height 12
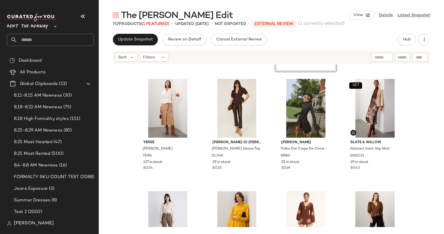
scroll to position [260, 0]
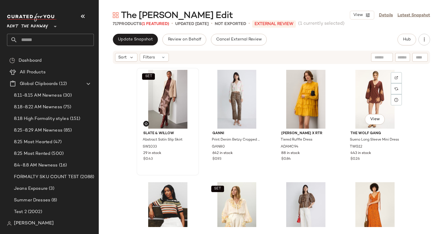
scroll to position [339, 0]
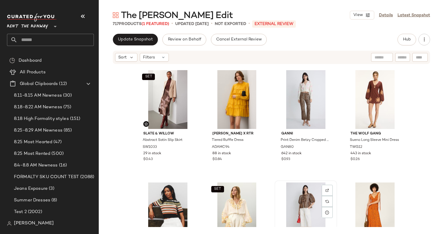
scroll to position [339, 0]
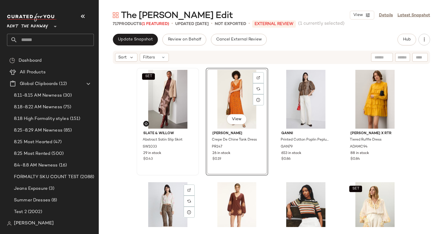
scroll to position [455, 0]
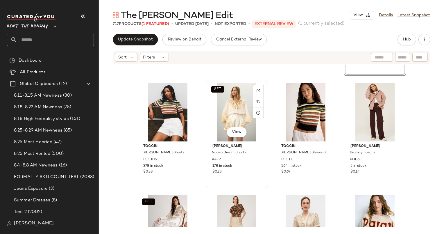
scroll to position [551, 0]
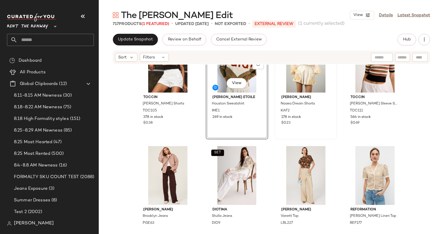
scroll to position [578, 0]
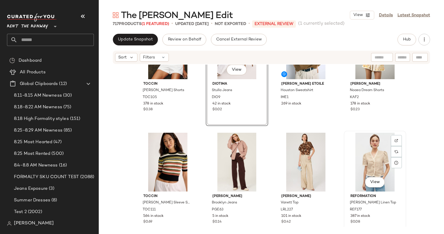
scroll to position [586, 0]
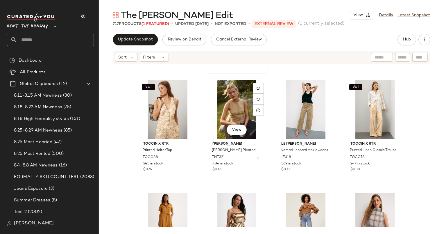
scroll to position [777, 0]
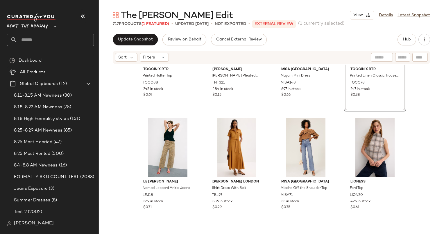
scroll to position [869, 0]
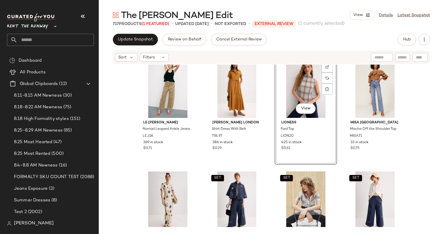
scroll to position [911, 0]
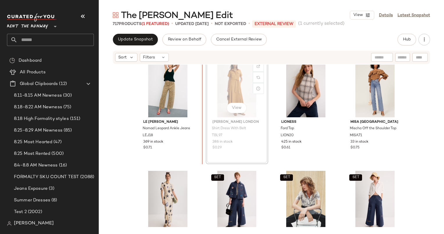
scroll to position [909, 0]
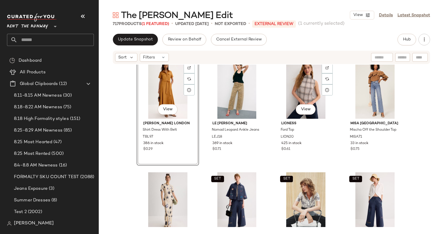
scroll to position [873, 0]
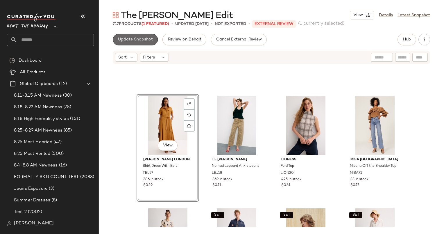
click at [148, 37] on button "Update Snapshot" at bounding box center [135, 40] width 45 height 12
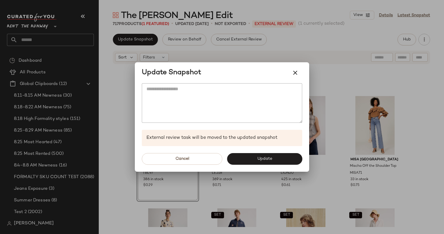
drag, startPoint x: 286, startPoint y: 162, endPoint x: 263, endPoint y: 158, distance: 23.0
click at [263, 158] on span "Update" at bounding box center [264, 158] width 15 height 5
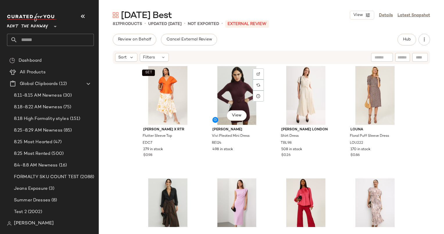
scroll to position [570, 0]
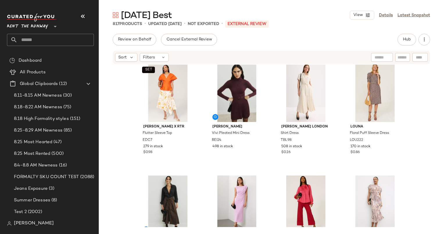
click at [383, 52] on div "Sort Filters" at bounding box center [271, 57] width 317 height 13
click at [383, 54] on div at bounding box center [382, 57] width 22 height 9
type input "****"
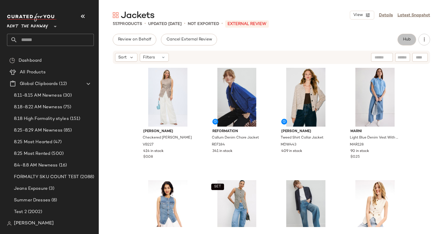
click at [406, 35] on button "Hub" at bounding box center [406, 40] width 19 height 12
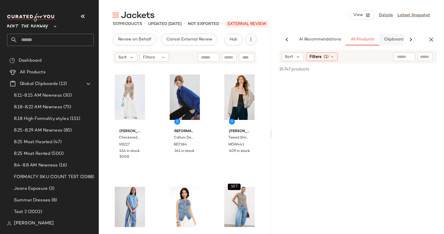
scroll to position [0, 35]
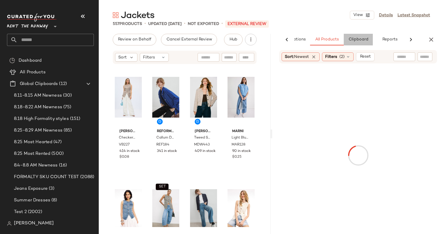
click at [363, 40] on span "Clipboard" at bounding box center [358, 39] width 20 height 5
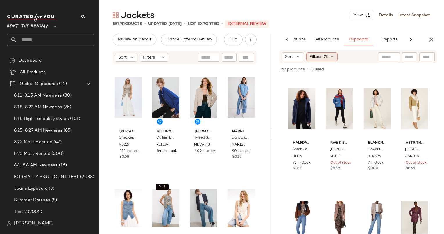
click at [328, 57] on div "Filters (1)" at bounding box center [321, 56] width 31 height 9
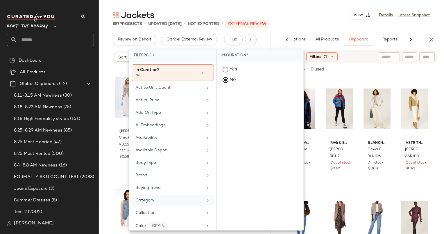
click at [172, 198] on div "Category" at bounding box center [169, 200] width 68 height 6
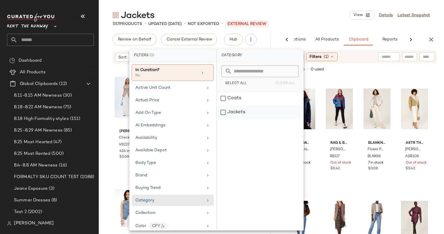
click at [261, 109] on div "Jackets" at bounding box center [260, 112] width 87 height 14
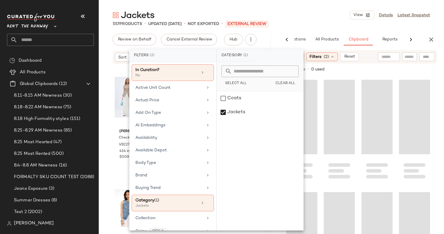
click at [341, 29] on div "Jackets View Details Latest Snapshot 557 Products • updated Aug 27th • Not Expo…" at bounding box center [271, 121] width 345 height 224
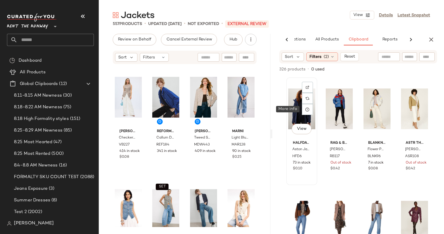
click at [298, 101] on div "View" at bounding box center [301, 108] width 27 height 59
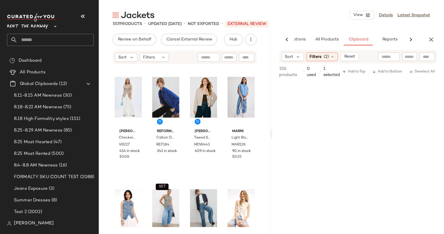
scroll to position [9043, 0]
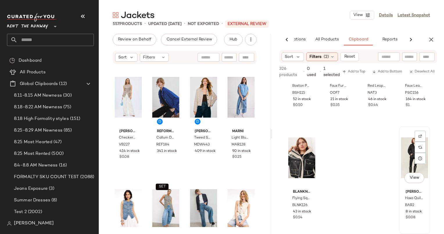
click at [402, 162] on div "View" at bounding box center [414, 157] width 27 height 59
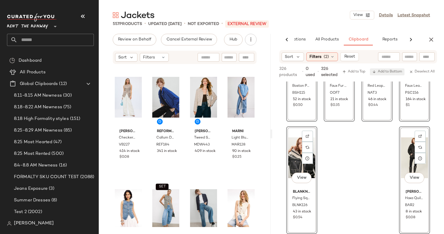
click at [389, 72] on span "Add to Bottom" at bounding box center [387, 72] width 30 height 4
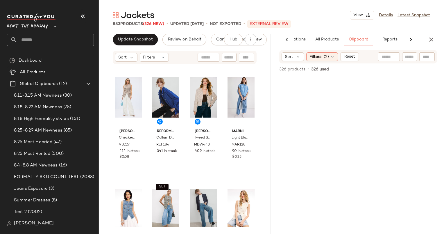
scroll to position [0, 0]
click at [125, 36] on button "Update Snapshot" at bounding box center [135, 40] width 45 height 12
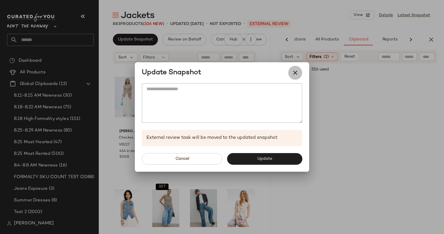
click at [292, 69] on icon "button" at bounding box center [295, 72] width 7 height 7
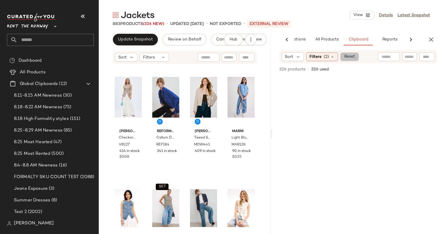
click at [344, 55] on span "Reset" at bounding box center [349, 56] width 11 height 5
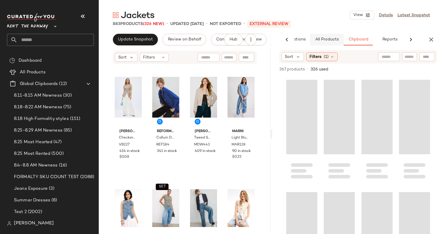
click at [338, 41] on span "All Products" at bounding box center [327, 39] width 24 height 5
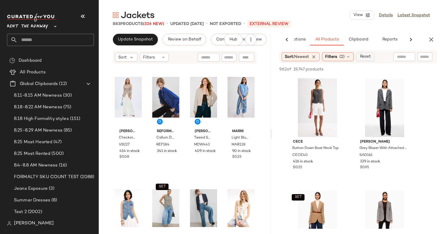
click at [367, 56] on span "Reset" at bounding box center [364, 56] width 11 height 5
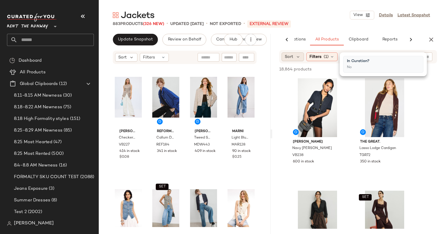
click at [298, 52] on div "Sort" at bounding box center [292, 56] width 22 height 9
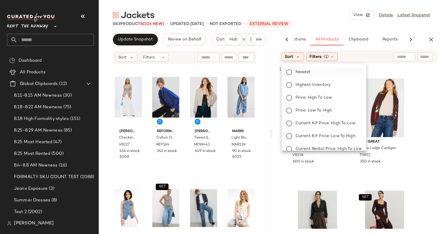
click at [304, 70] on span "Newest" at bounding box center [302, 72] width 15 height 6
click at [332, 57] on span "Filters" at bounding box center [331, 57] width 12 height 6
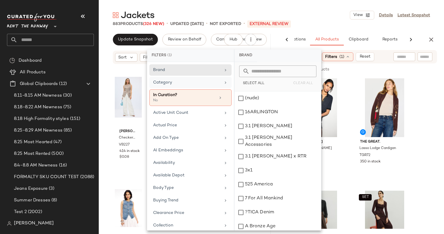
click at [191, 84] on div "Category" at bounding box center [187, 82] width 68 height 6
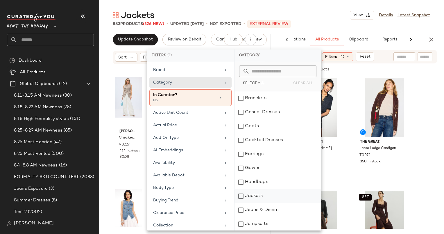
click at [259, 197] on div "Jackets" at bounding box center [277, 196] width 87 height 14
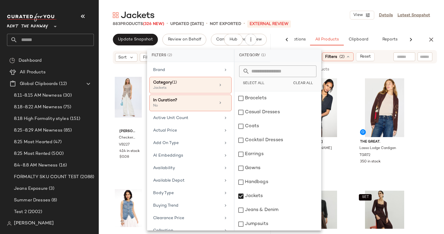
click at [341, 22] on div "883 Products (326 New) • updated Aug 28th • Not Exported • External REVIEW" at bounding box center [271, 24] width 345 height 6
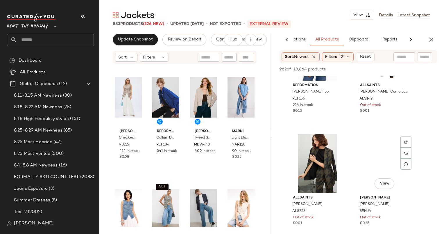
scroll to position [639, 0]
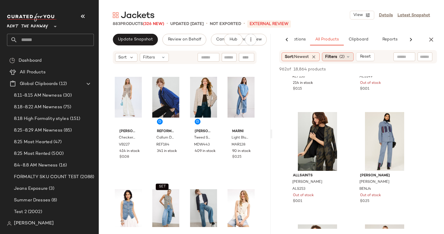
click at [340, 59] on div "Filters (2)" at bounding box center [338, 56] width 32 height 9
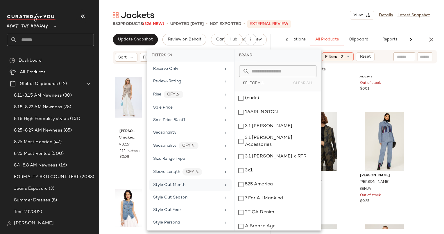
scroll to position [845, 0]
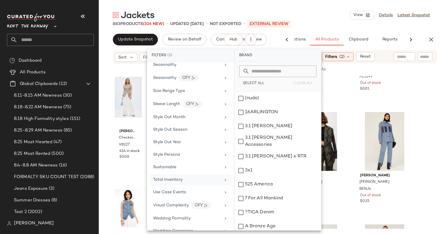
click at [193, 176] on div "Total Inventory" at bounding box center [187, 179] width 68 height 6
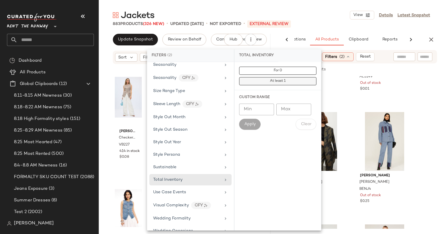
click at [289, 77] on div "For 0 At least 1" at bounding box center [277, 76] width 77 height 19
click at [290, 78] on button "At least 1" at bounding box center [277, 81] width 77 height 8
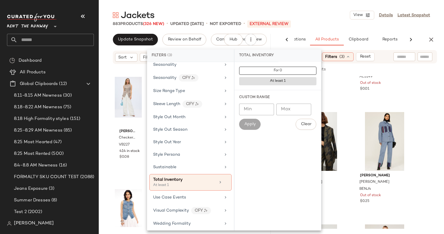
click at [336, 27] on div "Jackets View Details Latest Snapshot 883 Products (326 New) • updated Aug 28th …" at bounding box center [271, 121] width 345 height 224
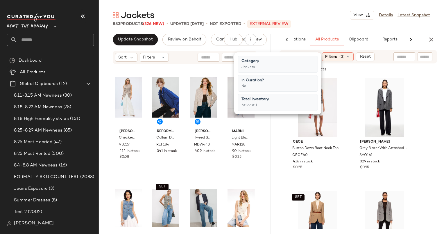
click at [336, 27] on div "Jackets View Details Latest Snapshot 883 Products (326 New) • updated Aug 28th …" at bounding box center [271, 121] width 345 height 224
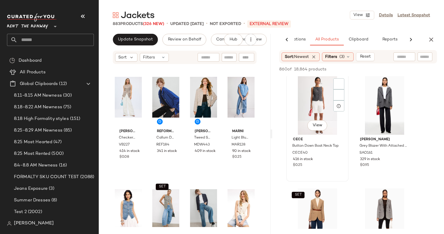
scroll to position [0, 0]
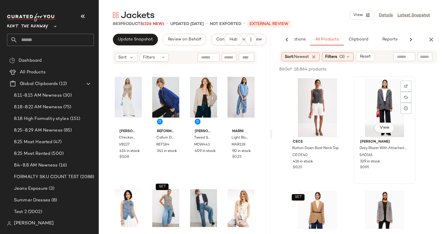
click at [377, 104] on div "View" at bounding box center [384, 107] width 58 height 59
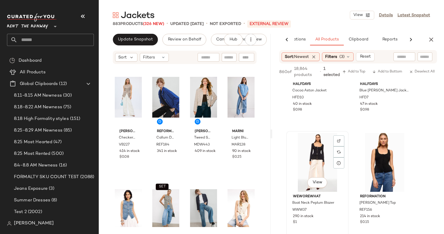
scroll to position [399, 0]
click at [382, 124] on div "Halfdays Blue Lawrence Jacket HFD7 47 in stock $0.98" at bounding box center [384, 72] width 61 height 106
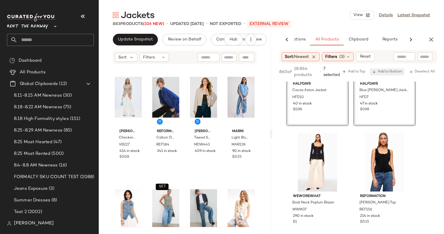
click at [391, 71] on span "Add to Bottom" at bounding box center [387, 72] width 30 height 4
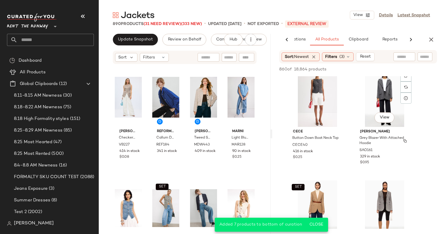
scroll to position [10, 0]
click at [368, 99] on div "View" at bounding box center [384, 97] width 58 height 59
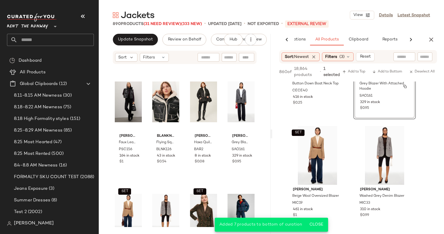
scroll to position [76, 0]
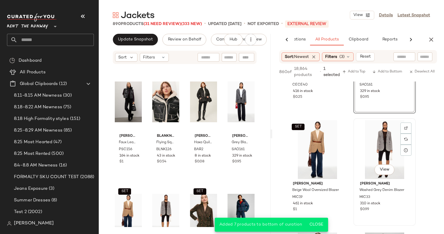
click at [376, 152] on div "View" at bounding box center [384, 149] width 58 height 59
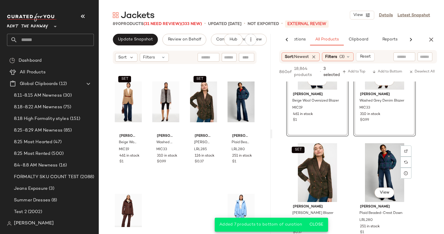
scroll to position [167, 0]
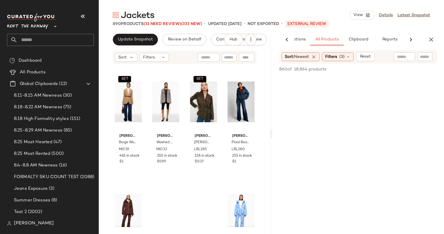
scroll to position [1140, 0]
click at [130, 43] on button "Update Snapshot" at bounding box center [135, 40] width 45 height 12
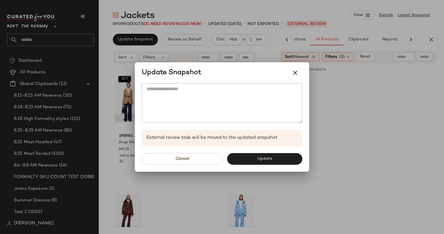
click at [252, 148] on div "Cancel Update" at bounding box center [222, 159] width 174 height 26
click at [253, 153] on button "Update" at bounding box center [264, 159] width 75 height 12
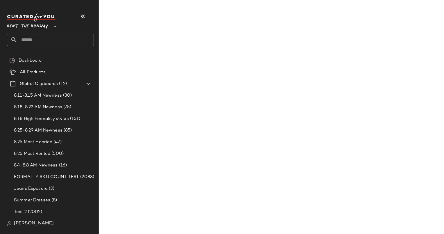
scroll to position [2261, 0]
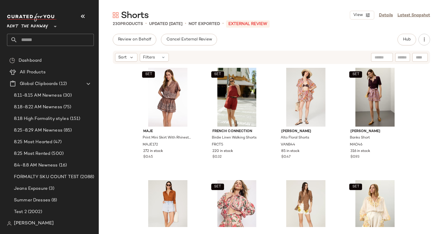
click at [403, 46] on div "Review on Behalf Cancel External Review Hub Sort Filters SET Maje Print Mini Sk…" at bounding box center [271, 134] width 345 height 200
click at [404, 37] on span "Hub" at bounding box center [407, 39] width 8 height 5
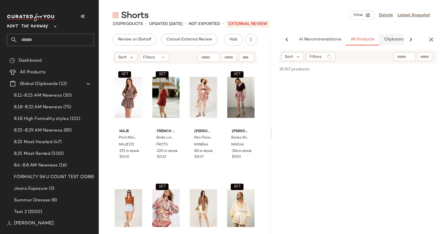
scroll to position [0, 30]
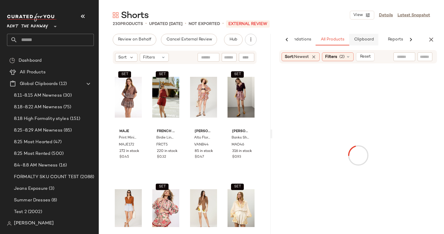
click at [363, 38] on span "Clipboard" at bounding box center [364, 39] width 20 height 5
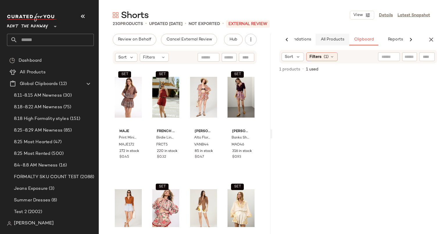
click at [334, 42] on span "All Products" at bounding box center [332, 39] width 24 height 5
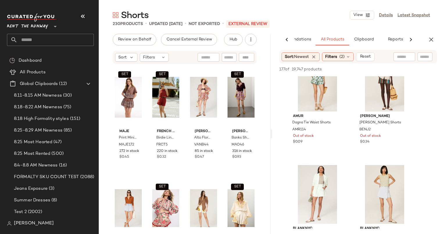
scroll to position [489, 0]
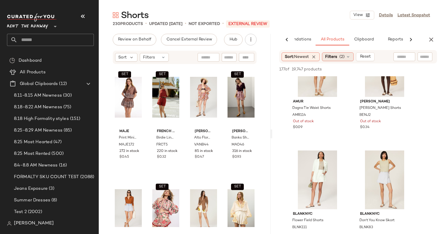
click at [343, 61] on div "Filters (2)" at bounding box center [338, 56] width 32 height 9
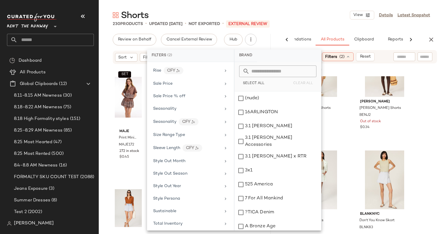
scroll to position [845, 0]
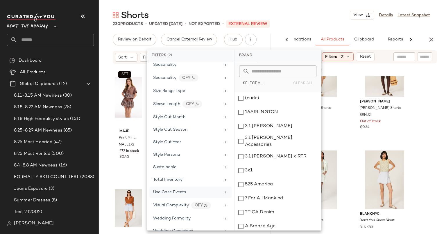
click at [193, 186] on div "Use Case Events" at bounding box center [190, 191] width 82 height 11
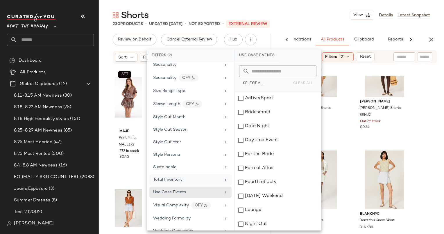
click at [200, 176] on div "Total Inventory" at bounding box center [187, 179] width 68 height 6
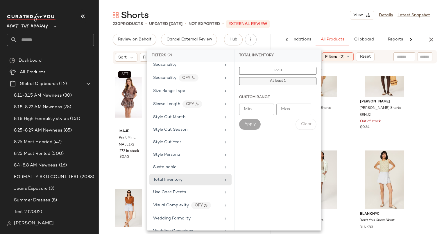
click at [291, 80] on button "At least 1" at bounding box center [277, 81] width 77 height 8
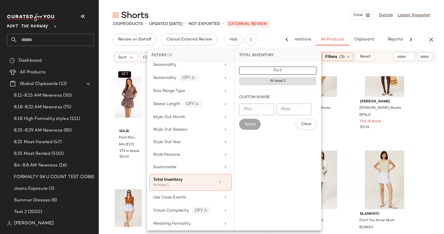
click at [323, 21] on div "230 Products • updated Aug 25th • Not Exported • External REVIEW" at bounding box center [271, 24] width 345 height 6
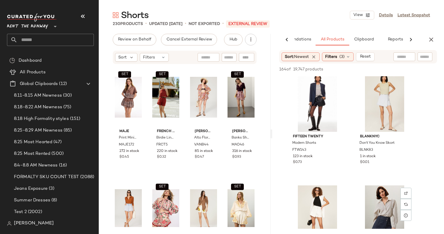
scroll to position [342, 0]
click at [321, 108] on div "View" at bounding box center [317, 102] width 58 height 59
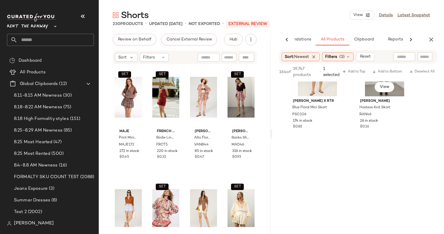
scroll to position [861, 0]
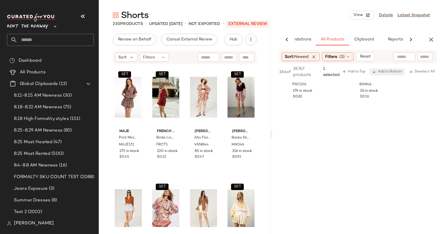
click at [389, 70] on span "Add to Bottom" at bounding box center [387, 72] width 30 height 4
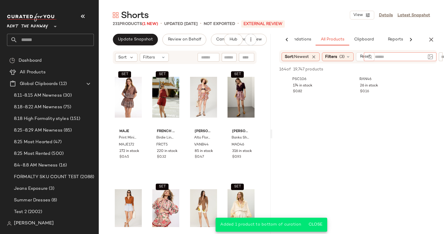
click at [406, 57] on input "text" at bounding box center [400, 57] width 51 height 6
click at [440, 55] on div "Sort: Newest Filters (3) Reset Filter Filter" at bounding box center [358, 56] width 172 height 13
type input "******"
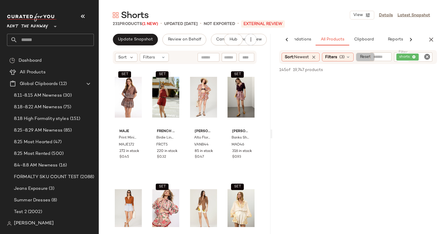
click at [360, 62] on div "Sort: Newest Filters (3) Reset Filter shorts Filter" at bounding box center [358, 57] width 158 height 14
click at [429, 36] on icon "button" at bounding box center [431, 39] width 7 height 7
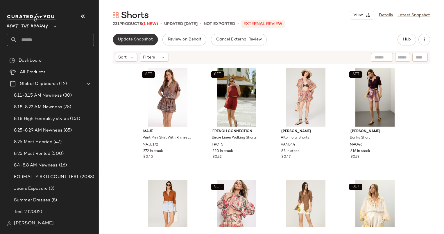
click at [130, 37] on button "Update Snapshot" at bounding box center [135, 40] width 45 height 12
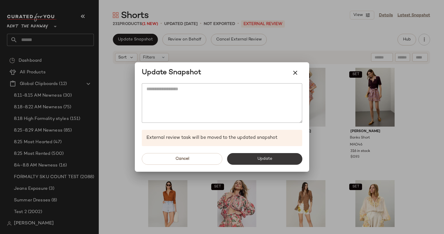
click at [272, 161] on button "Update" at bounding box center [264, 159] width 75 height 12
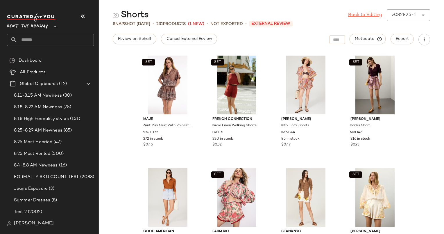
click at [370, 17] on link "Back to Editing" at bounding box center [365, 15] width 34 height 7
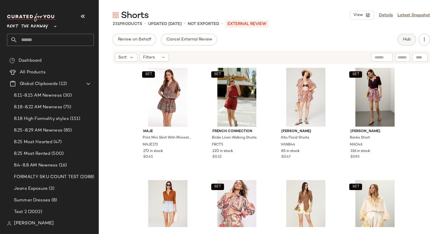
click at [401, 38] on button "Hub" at bounding box center [406, 40] width 19 height 12
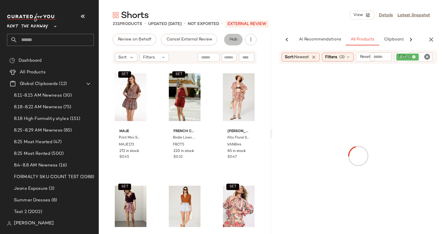
scroll to position [0, 24]
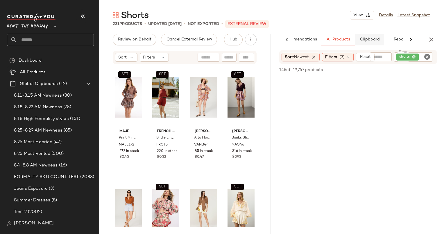
click at [376, 38] on span "Clipboard" at bounding box center [369, 39] width 20 height 5
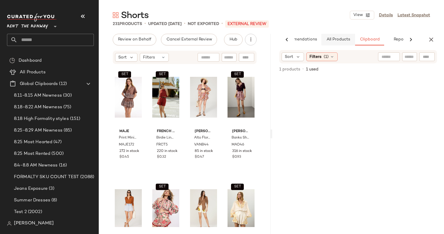
click at [339, 42] on button "All Products" at bounding box center [338, 40] width 34 height 12
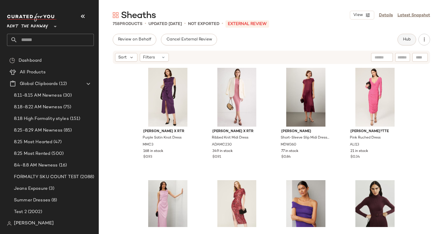
click at [408, 37] on span "Hub" at bounding box center [407, 39] width 8 height 5
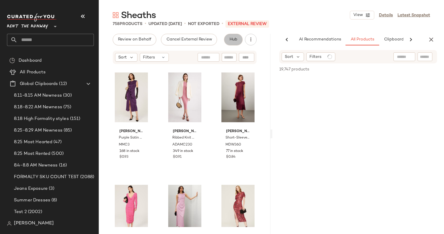
scroll to position [0, 30]
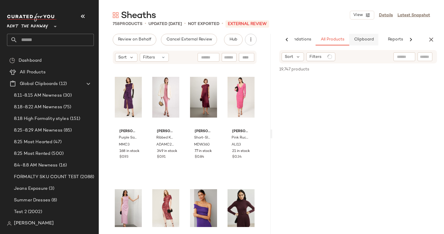
click at [375, 38] on button "Clipboard" at bounding box center [363, 40] width 29 height 12
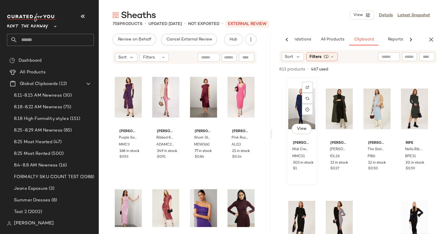
click at [296, 102] on div "View" at bounding box center [301, 108] width 27 height 59
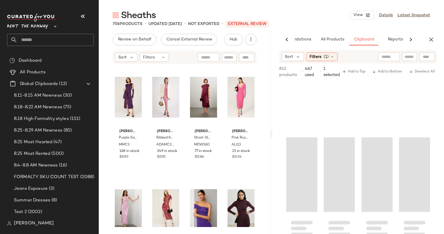
scroll to position [9604, 0]
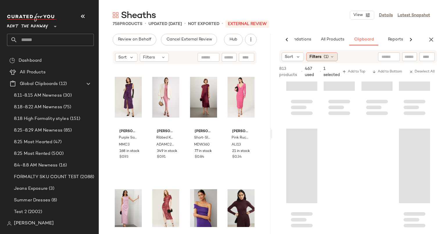
click at [324, 57] on span "(1)" at bounding box center [326, 57] width 5 height 6
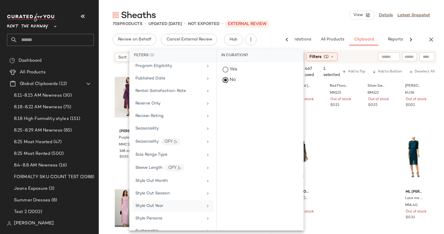
scroll to position [740, 0]
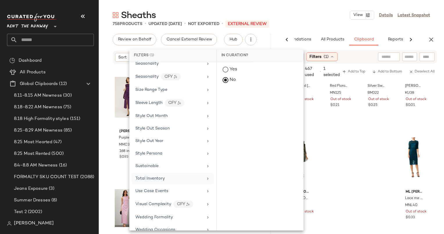
click at [167, 174] on div "Total Inventory" at bounding box center [173, 178] width 82 height 11
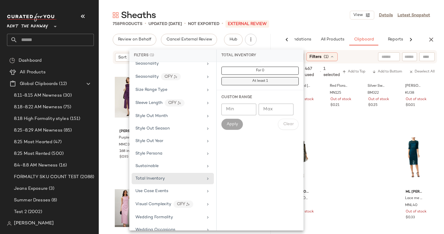
click at [270, 82] on button "At least 1" at bounding box center [259, 81] width 77 height 8
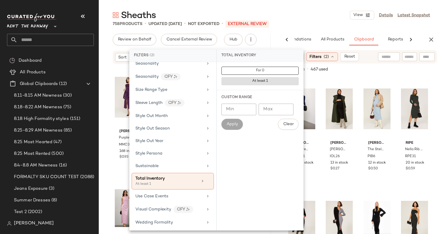
click at [372, 76] on div "[PERSON_NAME] x RTR Midi Crew Neck Sheath Dress MMC51 303 in stock $1 [PERSON_N…" at bounding box center [358, 154] width 172 height 157
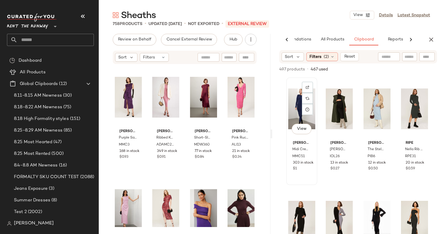
click at [295, 99] on div "View" at bounding box center [301, 108] width 27 height 59
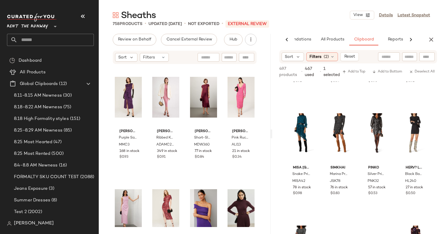
scroll to position [746, 0]
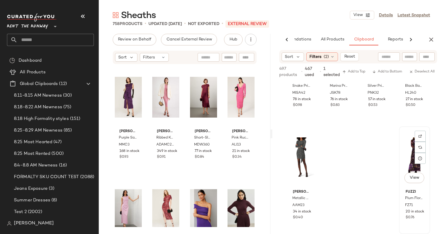
click at [408, 167] on div "View" at bounding box center [414, 157] width 27 height 59
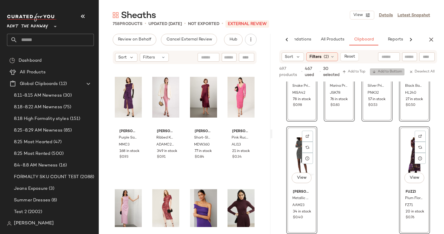
click at [387, 71] on span "Add to Bottom" at bounding box center [387, 72] width 30 height 4
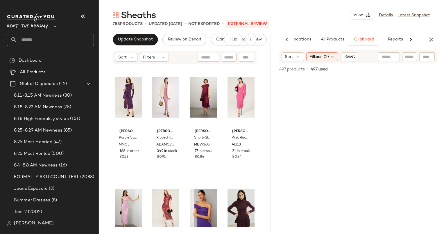
scroll to position [0, 0]
click at [145, 40] on span "Update Snapshot" at bounding box center [135, 39] width 35 height 5
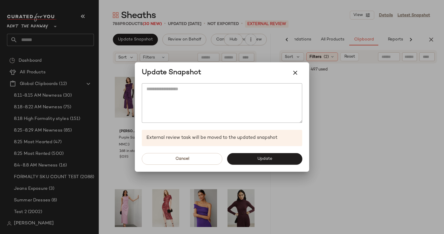
click at [360, 100] on div at bounding box center [222, 117] width 444 height 234
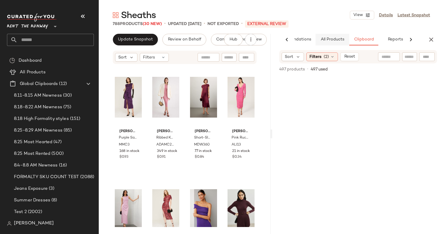
click at [333, 40] on span "All Products" at bounding box center [332, 39] width 24 height 5
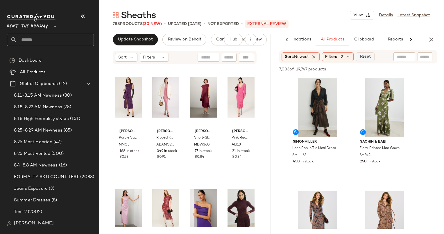
click at [365, 52] on button "Reset" at bounding box center [365, 56] width 19 height 9
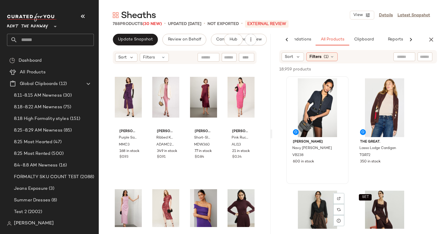
scroll to position [177, 0]
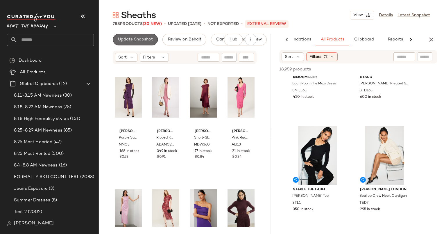
click at [143, 45] on button "Update Snapshot" at bounding box center [135, 40] width 45 height 12
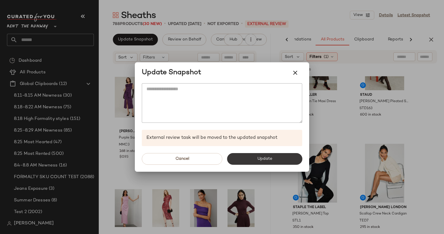
click at [253, 156] on button "Update" at bounding box center [264, 159] width 75 height 12
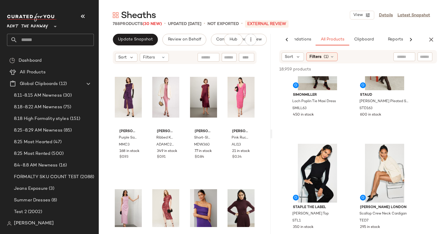
scroll to position [271, 0]
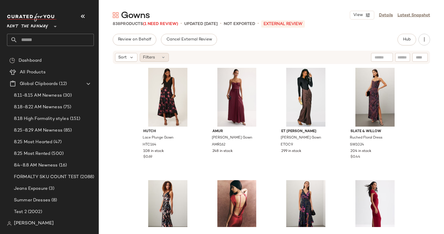
click at [160, 61] on div "Filters" at bounding box center [154, 57] width 29 height 9
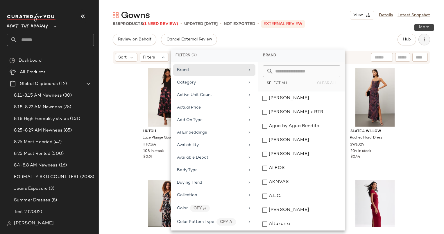
click at [425, 37] on icon "button" at bounding box center [424, 40] width 6 height 6
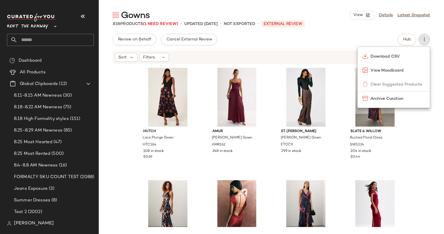
click at [287, 38] on div "Review on Behalf Cancel External Review Hub" at bounding box center [271, 40] width 317 height 12
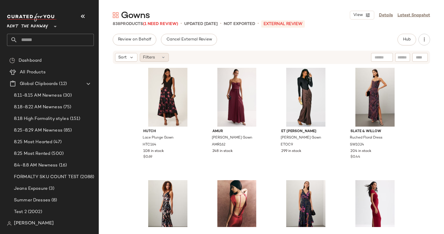
click at [158, 61] on div "Filters" at bounding box center [154, 57] width 29 height 9
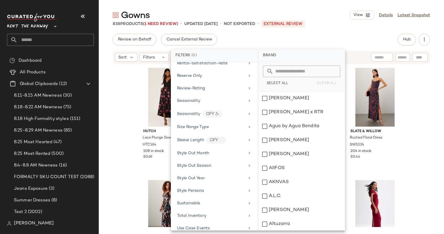
scroll to position [722, 0]
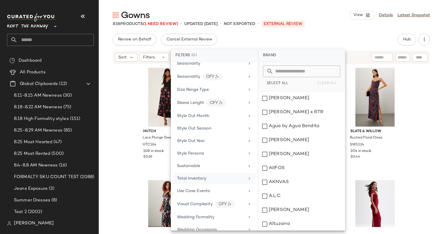
click at [215, 175] on div "Total Inventory" at bounding box center [214, 178] width 82 height 11
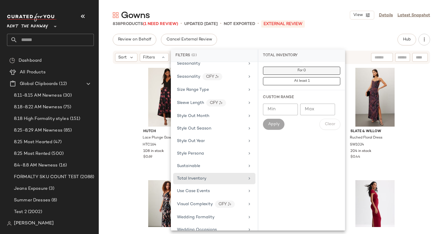
click at [319, 69] on button "For 0" at bounding box center [301, 71] width 77 height 8
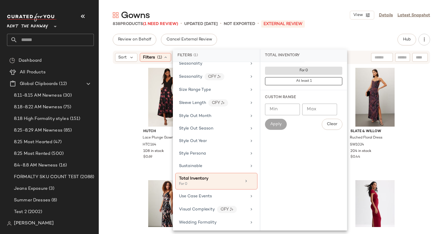
click at [336, 33] on div "Gowns View Details Latest Snapshot 838 Products (1 Need Review) • updated [DATE…" at bounding box center [271, 121] width 345 height 224
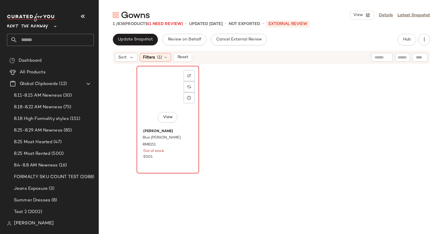
click at [150, 86] on div "View" at bounding box center [168, 97] width 58 height 59
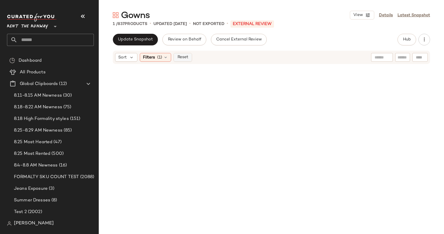
click at [185, 56] on span "Reset" at bounding box center [182, 57] width 11 height 5
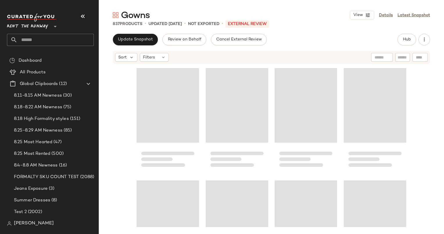
click at [402, 33] on div "Gowns View Details Latest Snapshot 837 Products • updated [DATE] • Not Exported…" at bounding box center [271, 121] width 345 height 224
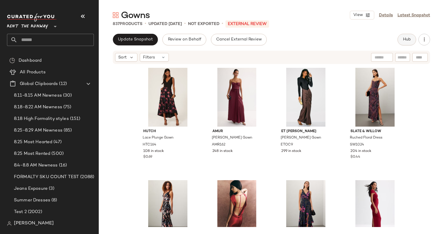
click at [402, 35] on button "Hub" at bounding box center [406, 40] width 19 height 12
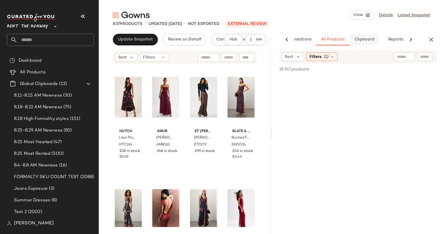
scroll to position [0, 30]
click at [367, 41] on span "Clipboard" at bounding box center [364, 39] width 20 height 5
click at [326, 42] on span "All Products" at bounding box center [332, 39] width 24 height 5
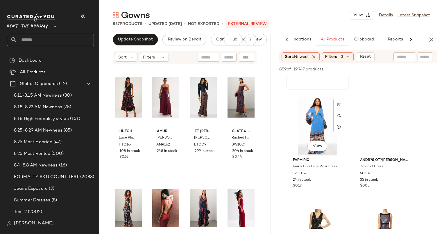
scroll to position [0, 0]
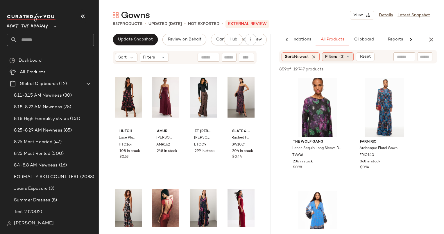
click at [341, 56] on span "(3)" at bounding box center [341, 57] width 5 height 6
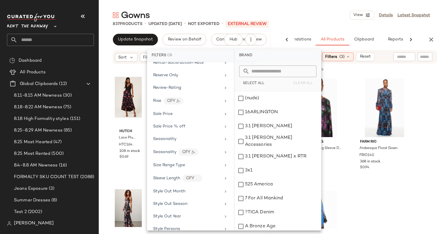
scroll to position [851, 0]
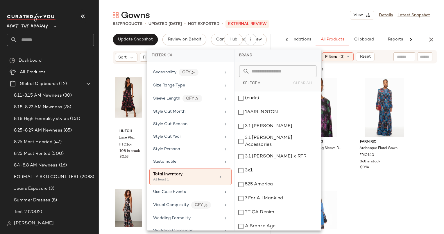
click at [325, 26] on div "837 Products • updated [DATE] • Not Exported • External REVIEW" at bounding box center [271, 24] width 345 height 6
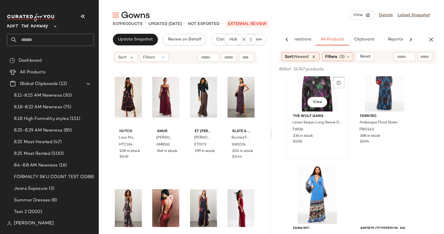
scroll to position [0, 0]
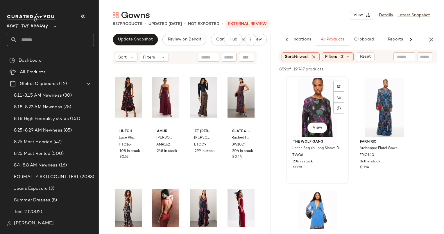
click at [310, 98] on div "View" at bounding box center [317, 107] width 58 height 59
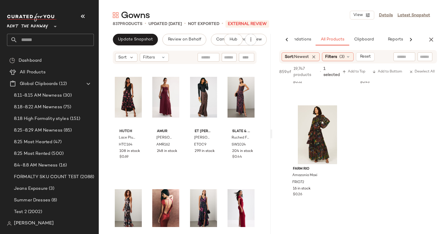
scroll to position [514, 0]
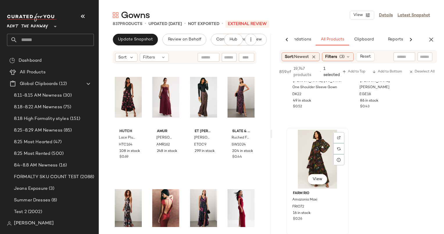
click at [311, 155] on div "View" at bounding box center [317, 159] width 58 height 59
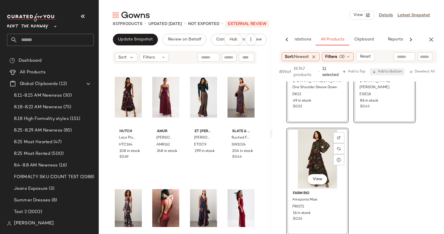
click at [391, 71] on span "Add to Bottom" at bounding box center [387, 72] width 30 height 4
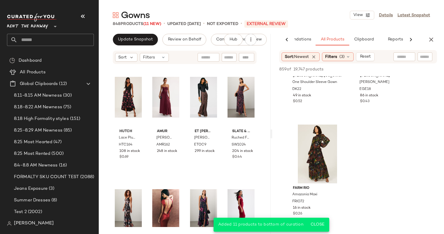
click at [128, 46] on div "Update Snapshot Review on Behalf Cancel External Review Hub Sort Filters Hutch …" at bounding box center [185, 134] width 172 height 200
click at [141, 41] on span "Update Snapshot" at bounding box center [135, 39] width 35 height 5
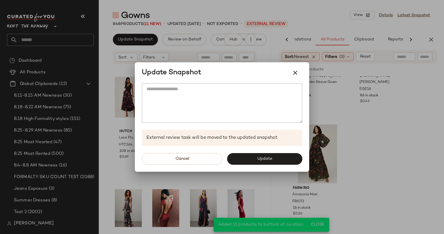
click at [259, 164] on div "Cancel Update" at bounding box center [222, 159] width 174 height 26
click at [259, 158] on span "Update" at bounding box center [264, 158] width 15 height 5
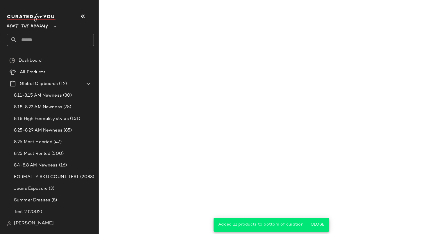
scroll to position [963, 0]
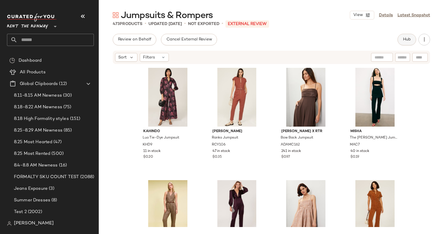
click at [412, 37] on button "Hub" at bounding box center [406, 40] width 19 height 12
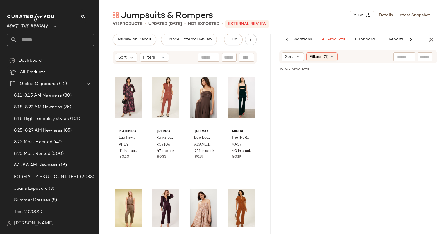
scroll to position [0, 30]
click at [356, 46] on div "AI Recommendations All Products Clipboard Reports Sort: Newest Filters (4) Reset" at bounding box center [358, 134] width 172 height 200
click at [363, 41] on span "Clipboard" at bounding box center [364, 39] width 20 height 5
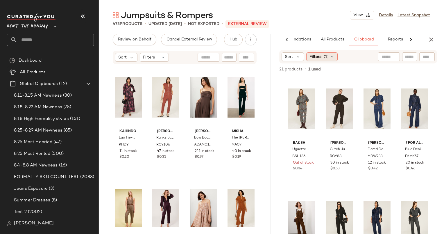
click at [324, 59] on span "(1)" at bounding box center [326, 57] width 5 height 6
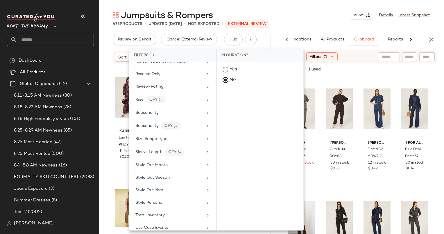
scroll to position [703, 0]
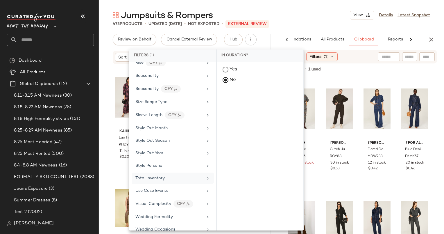
click at [177, 175] on div "Total Inventory" at bounding box center [169, 178] width 68 height 6
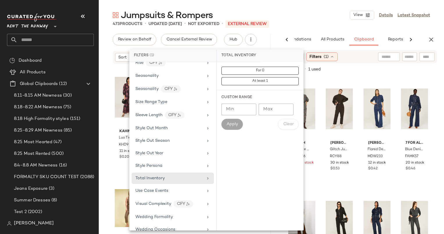
click at [281, 77] on button "At least 1" at bounding box center [259, 81] width 77 height 8
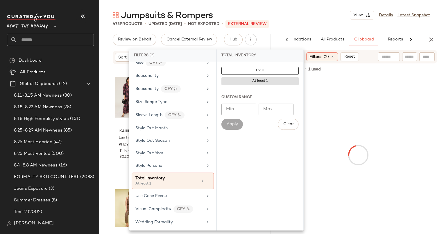
click at [329, 17] on div "Jumpsuits & Rompers View Details Latest Snapshot" at bounding box center [271, 15] width 345 height 12
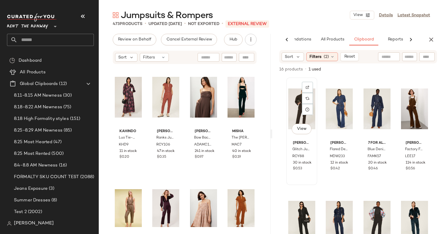
click at [297, 111] on div "View" at bounding box center [301, 108] width 27 height 59
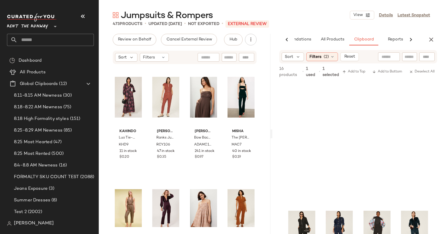
scroll to position [297, 0]
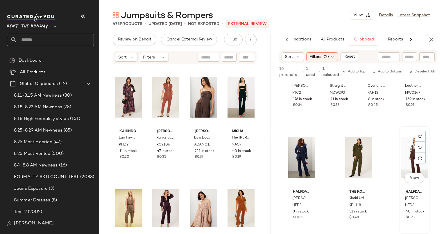
click at [402, 154] on div "View" at bounding box center [414, 157] width 27 height 59
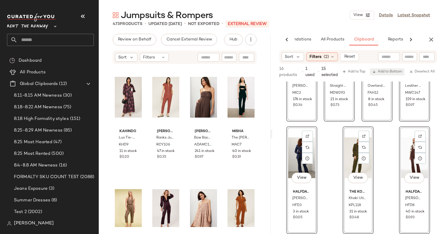
click at [388, 70] on span "Add to Bottom" at bounding box center [387, 72] width 30 height 4
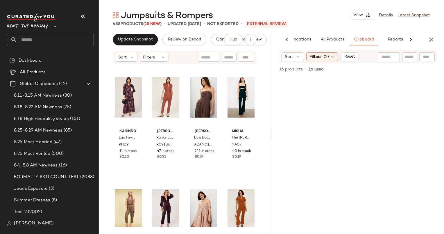
scroll to position [0, 0]
click at [333, 42] on span "All Products" at bounding box center [332, 39] width 24 height 5
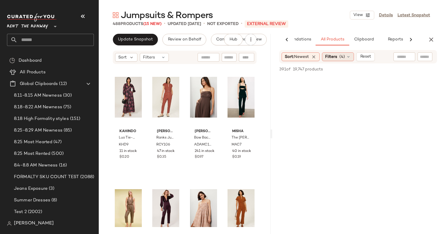
click at [340, 57] on div "Filters (4)" at bounding box center [338, 56] width 32 height 9
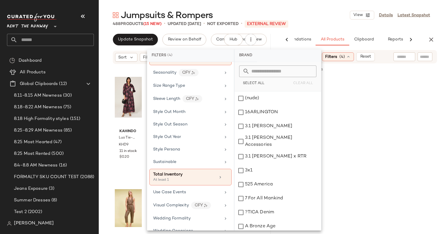
scroll to position [776, 0]
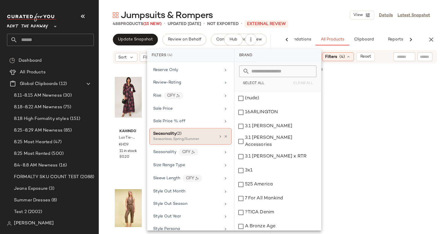
click at [225, 128] on div "Seasonality (2) Seasonless, Spring/Summer" at bounding box center [190, 136] width 82 height 17
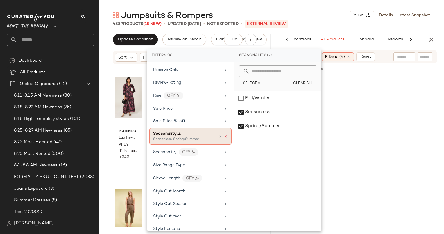
click at [224, 134] on icon at bounding box center [226, 136] width 4 height 4
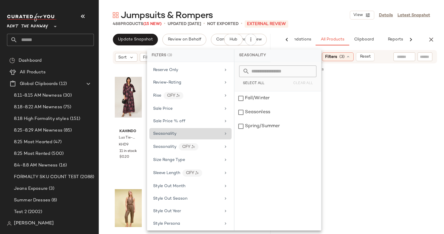
click at [328, 21] on div "488 Products (15 New) • updated Aug 28th • Not Exported • External REVIEW" at bounding box center [271, 24] width 345 height 6
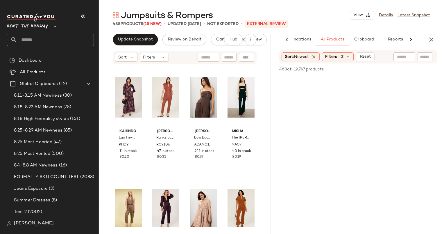
click at [141, 31] on div "Jumpsuits & Rompers View Details Latest Snapshot 488 Products (15 New) • update…" at bounding box center [271, 121] width 345 height 224
click at [147, 37] on span "Update Snapshot" at bounding box center [135, 39] width 35 height 5
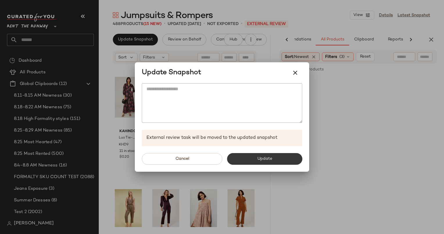
click at [246, 158] on button "Update" at bounding box center [264, 159] width 75 height 12
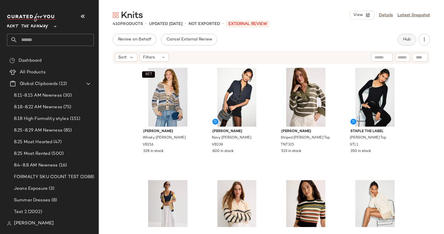
click at [406, 38] on span "Hub" at bounding box center [407, 39] width 8 height 5
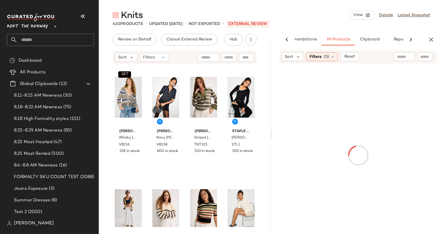
scroll to position [0, 24]
click at [377, 40] on span "Clipboard" at bounding box center [369, 39] width 20 height 5
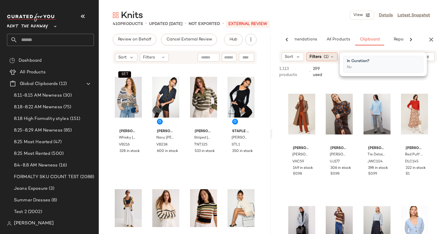
click at [317, 59] on span "Filters" at bounding box center [315, 57] width 12 height 6
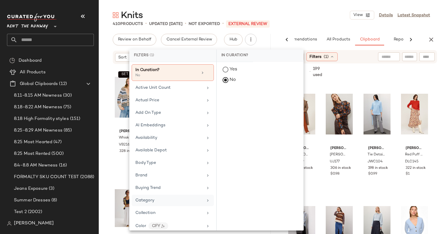
click at [177, 194] on div "Category" at bounding box center [173, 199] width 82 height 11
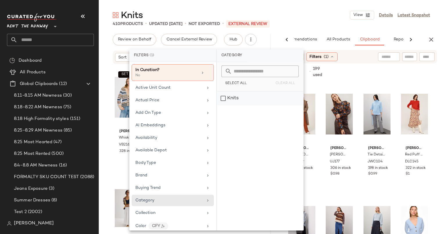
click at [241, 93] on div "Knits" at bounding box center [260, 98] width 87 height 14
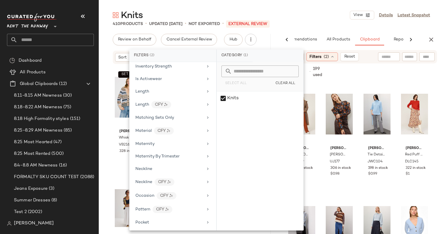
scroll to position [733, 0]
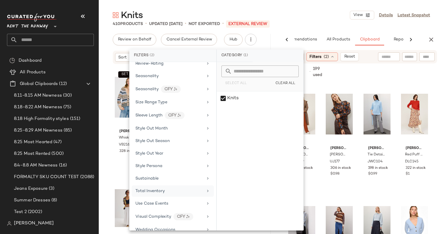
click at [163, 188] on div "Total Inventory" at bounding box center [149, 191] width 29 height 6
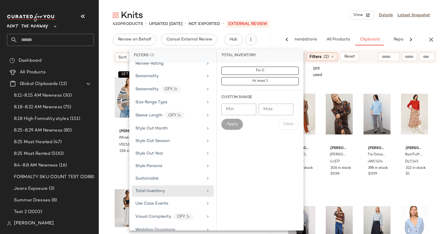
click at [279, 75] on div "For 0 At least 1" at bounding box center [259, 76] width 77 height 19
click at [279, 78] on button "At least 1" at bounding box center [259, 81] width 77 height 8
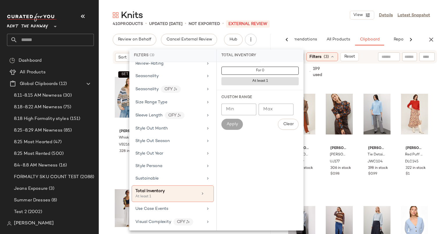
click at [318, 24] on div "410 Products • updated Aug 28th • Not Exported • External REVIEW" at bounding box center [271, 24] width 345 height 6
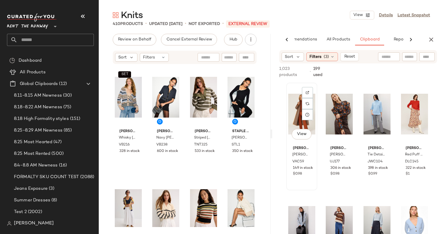
click at [295, 115] on div "View" at bounding box center [301, 114] width 27 height 59
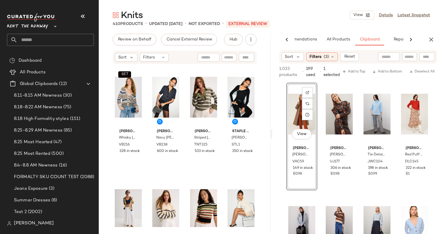
scroll to position [22946, 0]
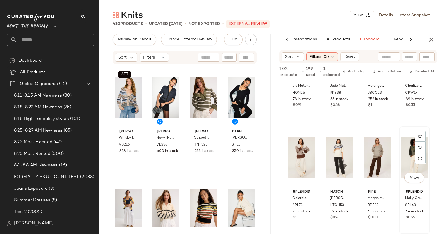
click at [406, 162] on div "View" at bounding box center [414, 157] width 27 height 59
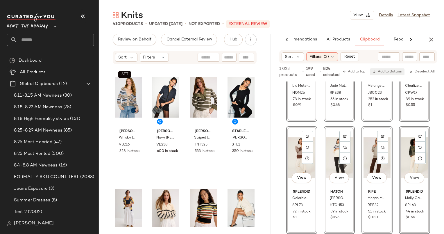
click at [381, 71] on span "Add to Bottom" at bounding box center [387, 72] width 30 height 4
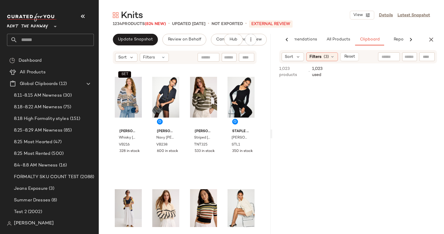
scroll to position [0, 0]
click at [138, 44] on button "Update Snapshot" at bounding box center [135, 40] width 45 height 12
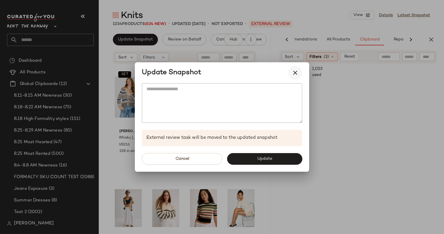
click at [293, 73] on icon "button" at bounding box center [295, 72] width 7 height 7
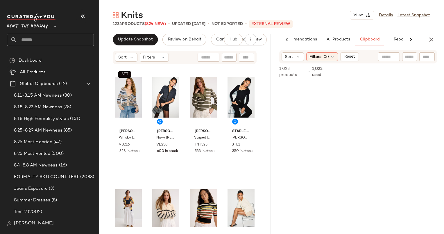
click at [356, 33] on div "Knits View Details Latest Snapshot 1234 Products (824 New) • updated Aug 28th •…" at bounding box center [271, 121] width 345 height 224
click at [339, 39] on span "All Products" at bounding box center [338, 39] width 24 height 5
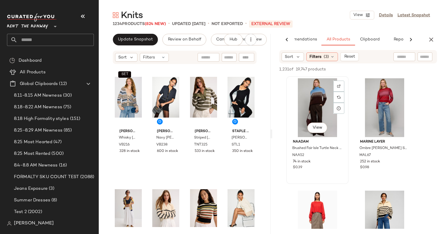
click at [311, 110] on div "View" at bounding box center [317, 107] width 58 height 59
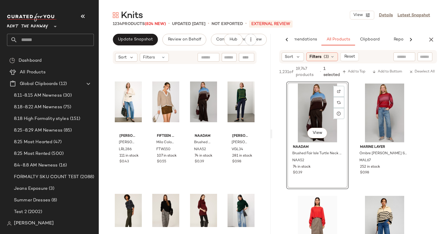
scroll to position [133, 0]
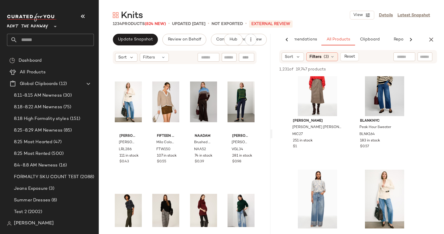
scroll to position [0, 0]
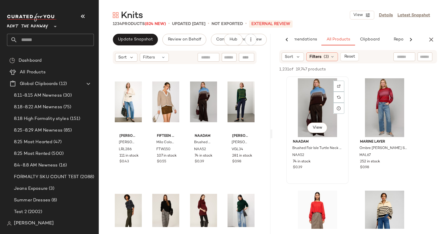
click at [327, 99] on div "View" at bounding box center [317, 107] width 58 height 59
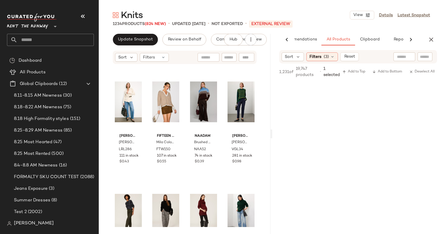
scroll to position [16189, 0]
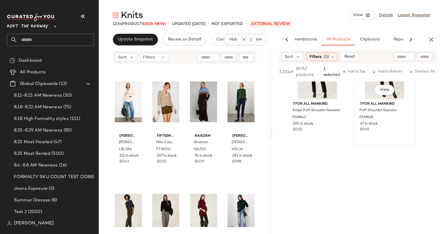
click at [375, 97] on div "View" at bounding box center [384, 69] width 58 height 59
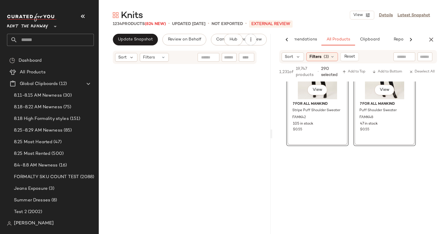
scroll to position [31395, 0]
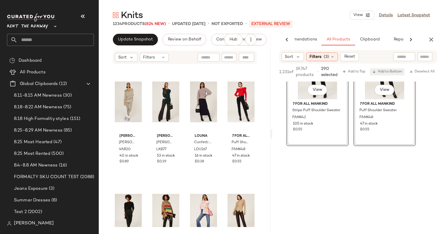
click at [384, 70] on span "Add to Bottom" at bounding box center [387, 72] width 30 height 4
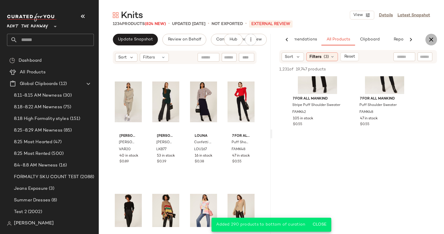
click at [431, 37] on icon "button" at bounding box center [431, 39] width 7 height 7
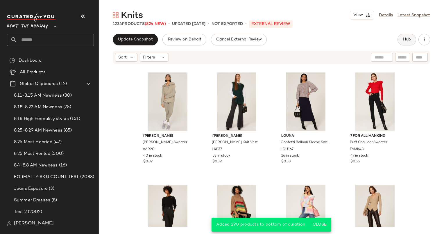
click at [403, 41] on span "Hub" at bounding box center [407, 39] width 8 height 5
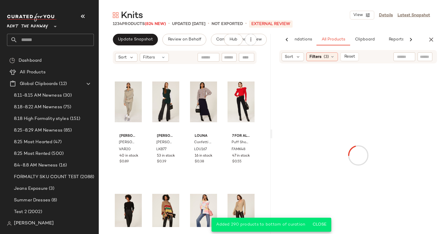
scroll to position [0, 30]
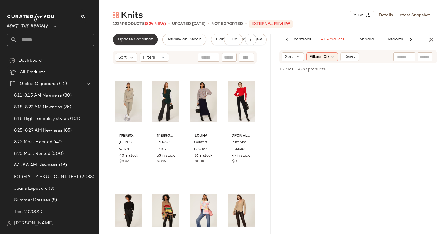
click at [141, 41] on span "Update Snapshot" at bounding box center [135, 39] width 35 height 5
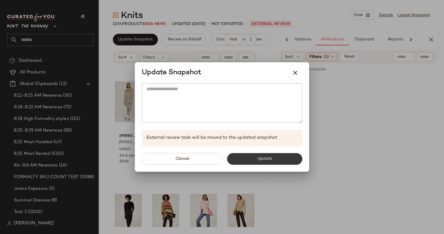
click at [266, 154] on button "Update" at bounding box center [264, 159] width 75 height 12
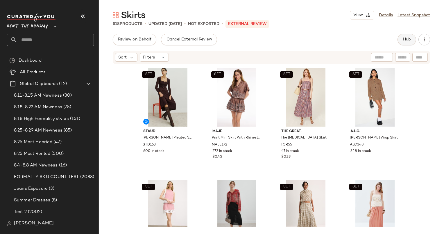
click at [411, 41] on button "Hub" at bounding box center [406, 40] width 19 height 12
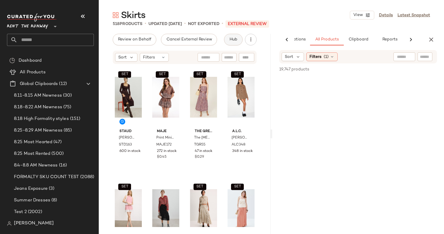
scroll to position [0, 36]
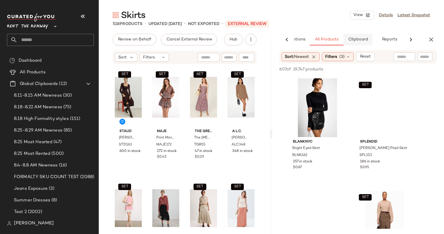
click at [368, 40] on button "Clipboard" at bounding box center [357, 40] width 29 height 12
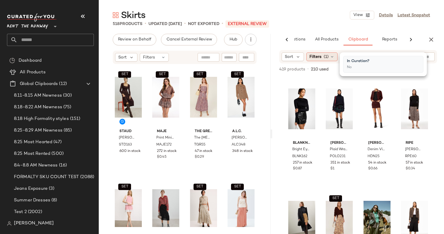
click at [315, 56] on span "Filters" at bounding box center [315, 57] width 12 height 6
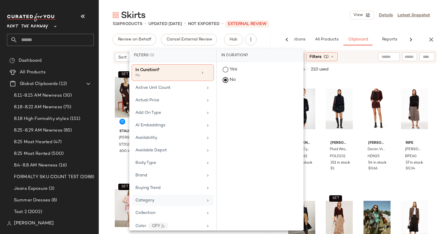
click at [179, 199] on div "Category" at bounding box center [169, 200] width 68 height 6
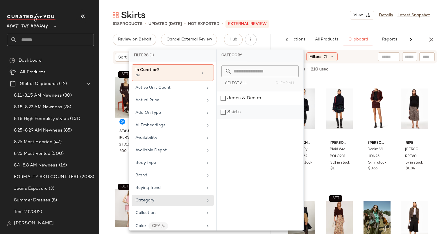
click at [253, 108] on div "Skirts" at bounding box center [260, 112] width 87 height 14
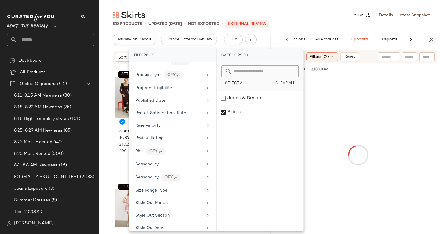
scroll to position [731, 0]
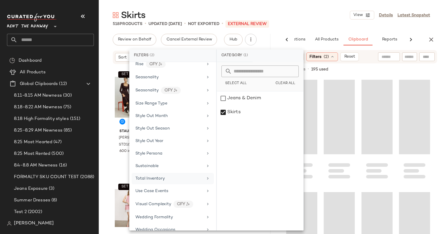
click at [159, 176] on span "Total Inventory" at bounding box center [149, 178] width 29 height 4
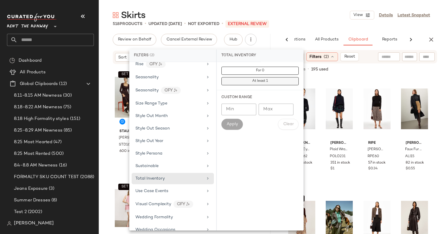
click at [256, 84] on button "At least 1" at bounding box center [259, 81] width 77 height 8
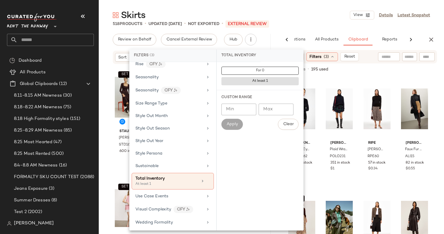
click at [342, 18] on div "Skirts View Details Latest Snapshot" at bounding box center [271, 15] width 345 height 12
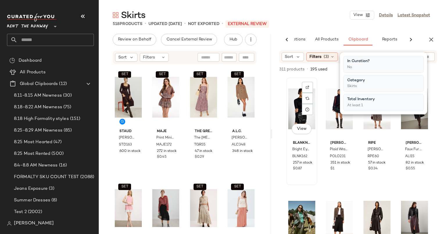
click at [295, 96] on div "View" at bounding box center [301, 108] width 27 height 59
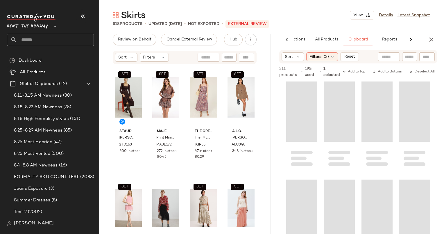
scroll to position [3101, 0]
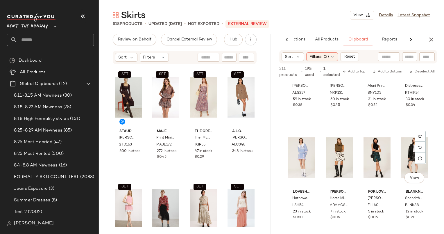
click at [403, 152] on div "View" at bounding box center [414, 157] width 27 height 59
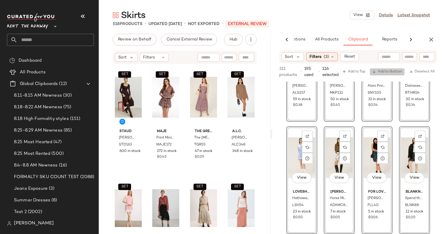
click at [383, 72] on span "Add to Bottom" at bounding box center [387, 72] width 30 height 4
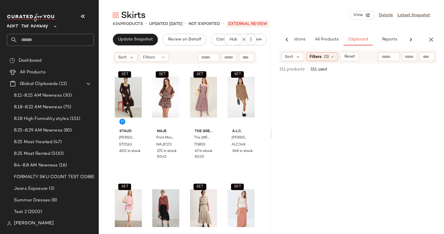
scroll to position [0, 0]
click at [337, 41] on span "All Products" at bounding box center [327, 39] width 24 height 5
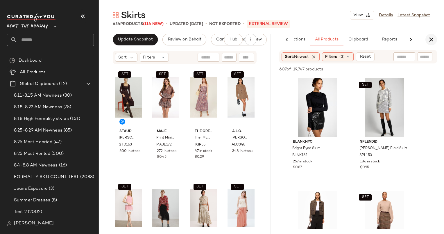
click at [428, 39] on icon "button" at bounding box center [431, 39] width 7 height 7
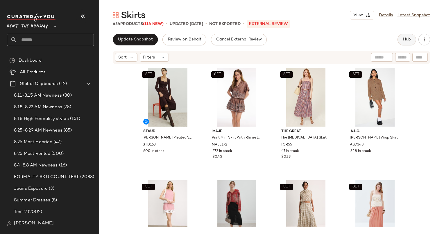
click at [410, 36] on button "Hub" at bounding box center [406, 40] width 19 height 12
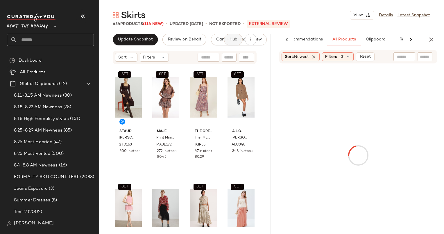
scroll to position [0, 18]
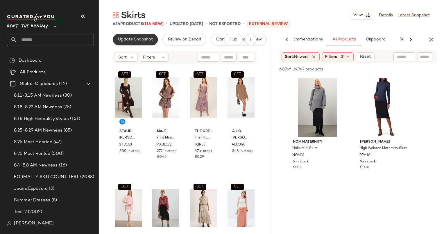
click at [128, 44] on button "Update Snapshot" at bounding box center [135, 40] width 45 height 12
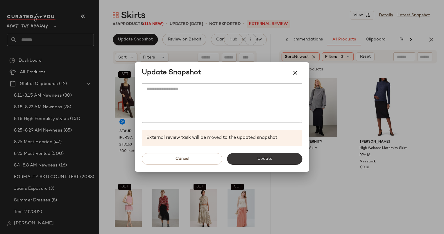
click at [260, 154] on button "Update" at bounding box center [264, 159] width 75 height 12
